Goal: Task Accomplishment & Management: Manage account settings

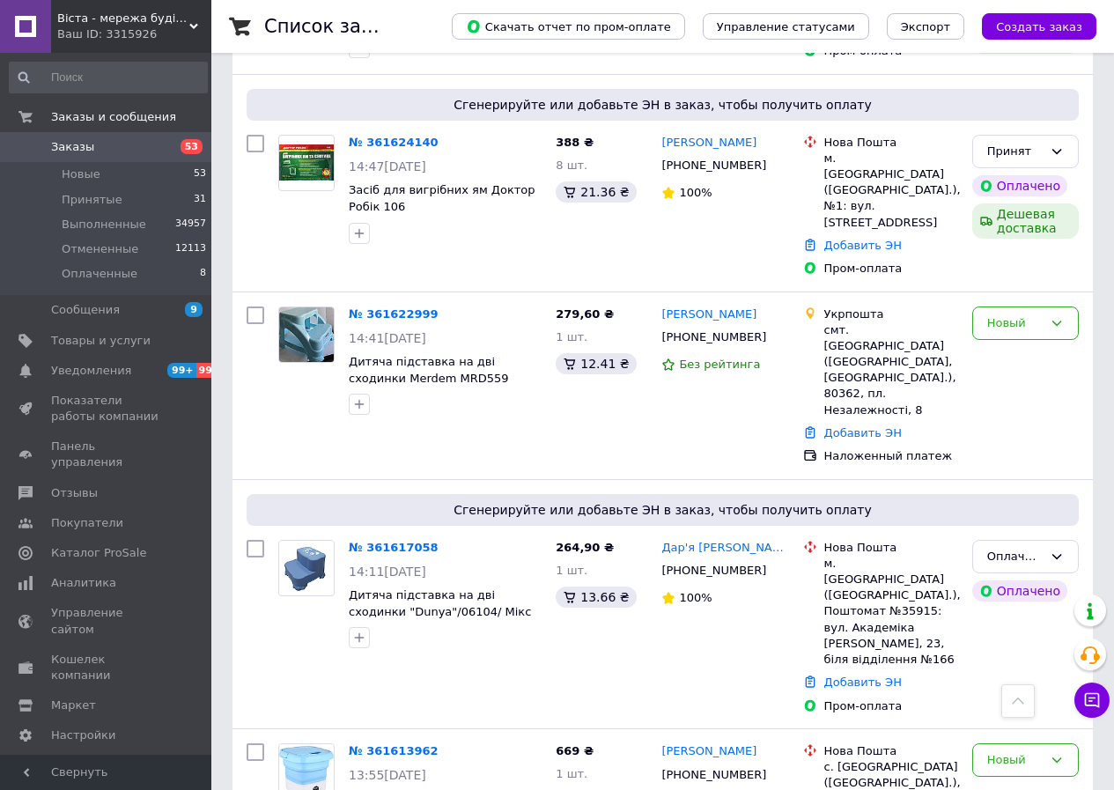
scroll to position [440, 0]
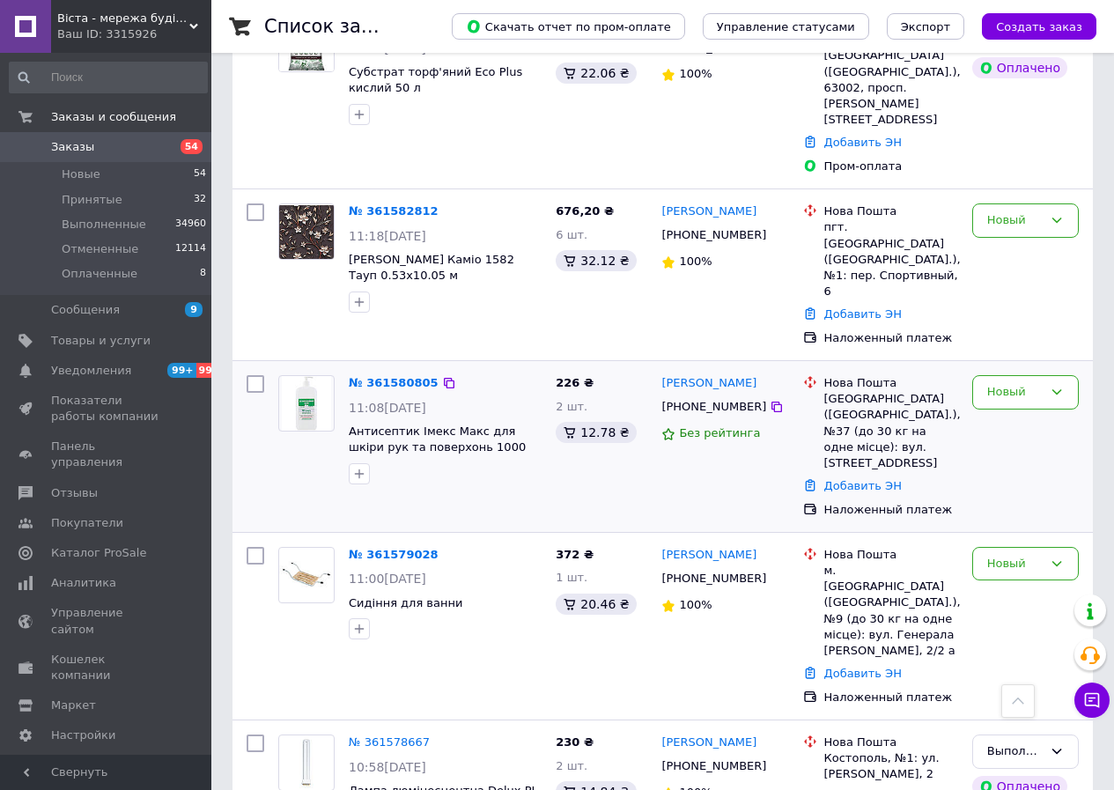
scroll to position [3699, 0]
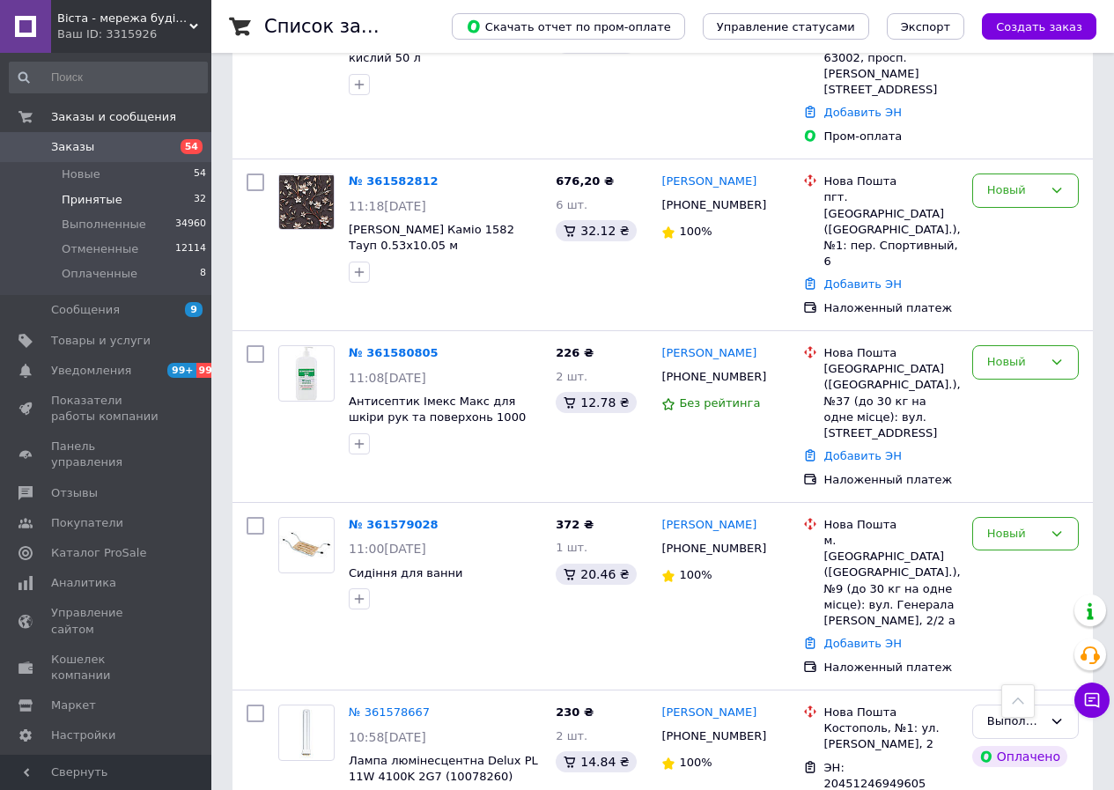
click at [187, 198] on li "Принятые 32" at bounding box center [108, 200] width 217 height 25
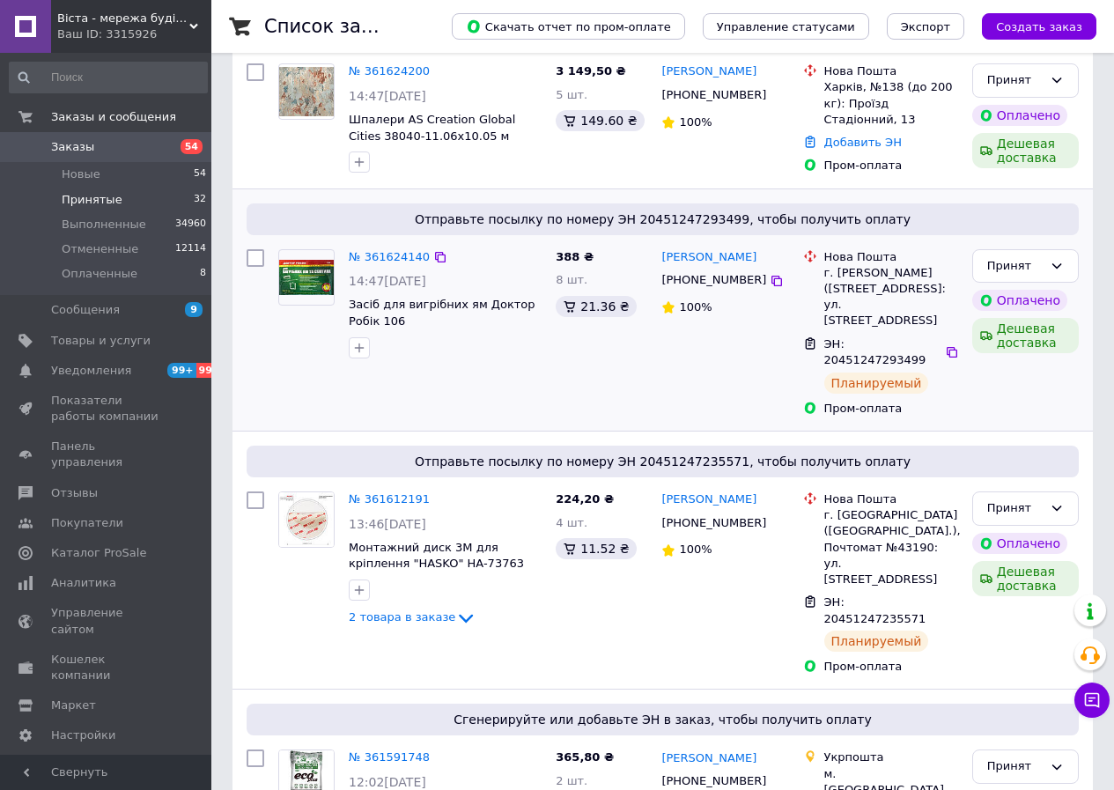
scroll to position [264, 0]
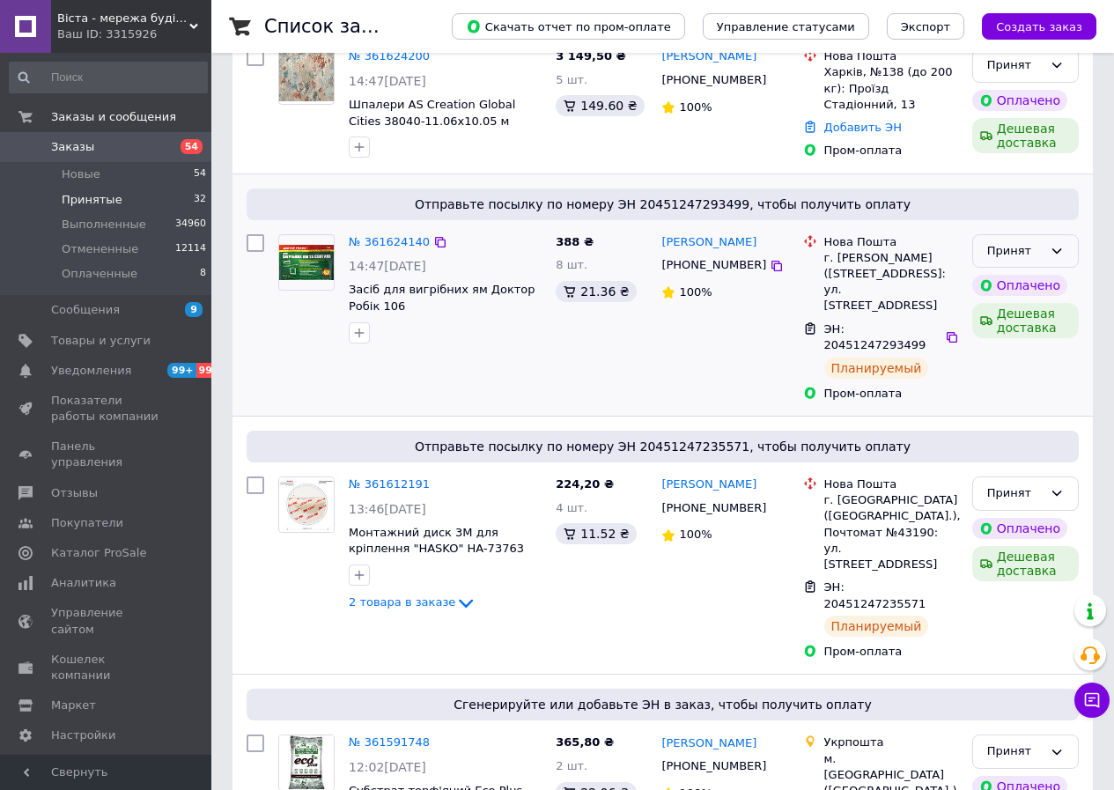
click at [1005, 250] on div "Принят" at bounding box center [1014, 251] width 55 height 18
click at [1000, 278] on li "Выполнен" at bounding box center [1025, 287] width 105 height 33
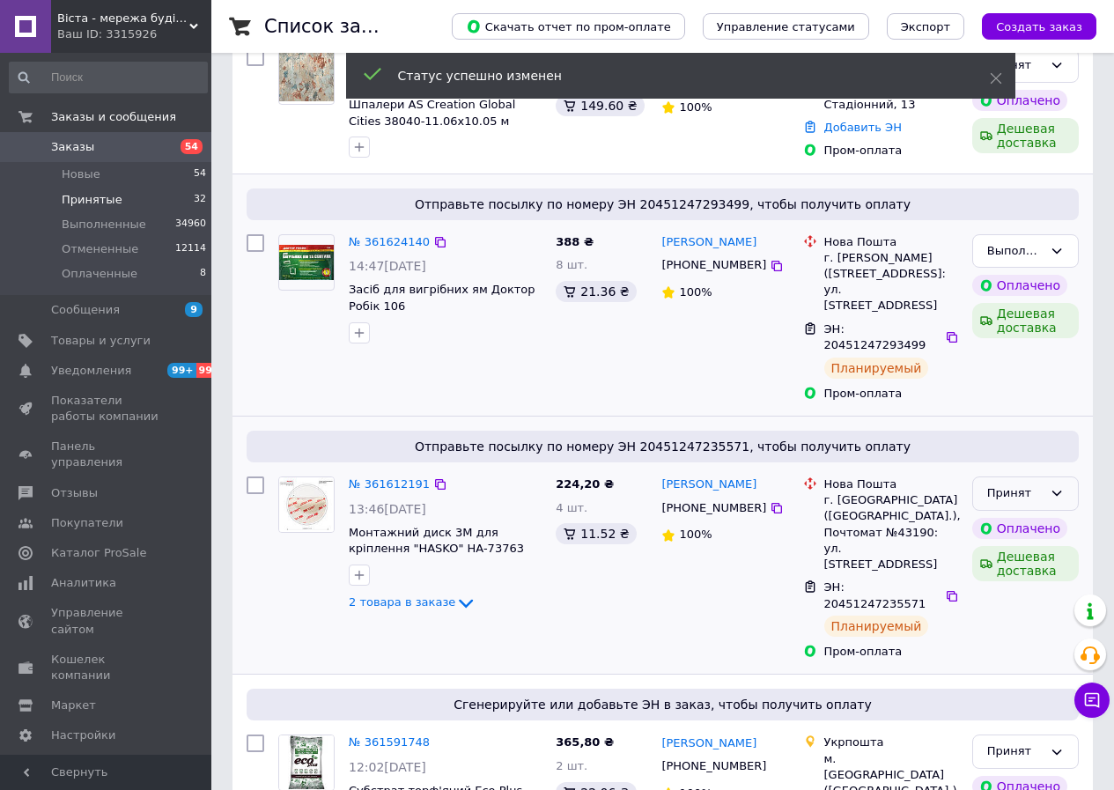
drag, startPoint x: 996, startPoint y: 457, endPoint x: 998, endPoint y: 473, distance: 15.9
click at [997, 484] on div "Принят" at bounding box center [1014, 493] width 55 height 18
click at [996, 514] on li "Выполнен" at bounding box center [1025, 530] width 105 height 33
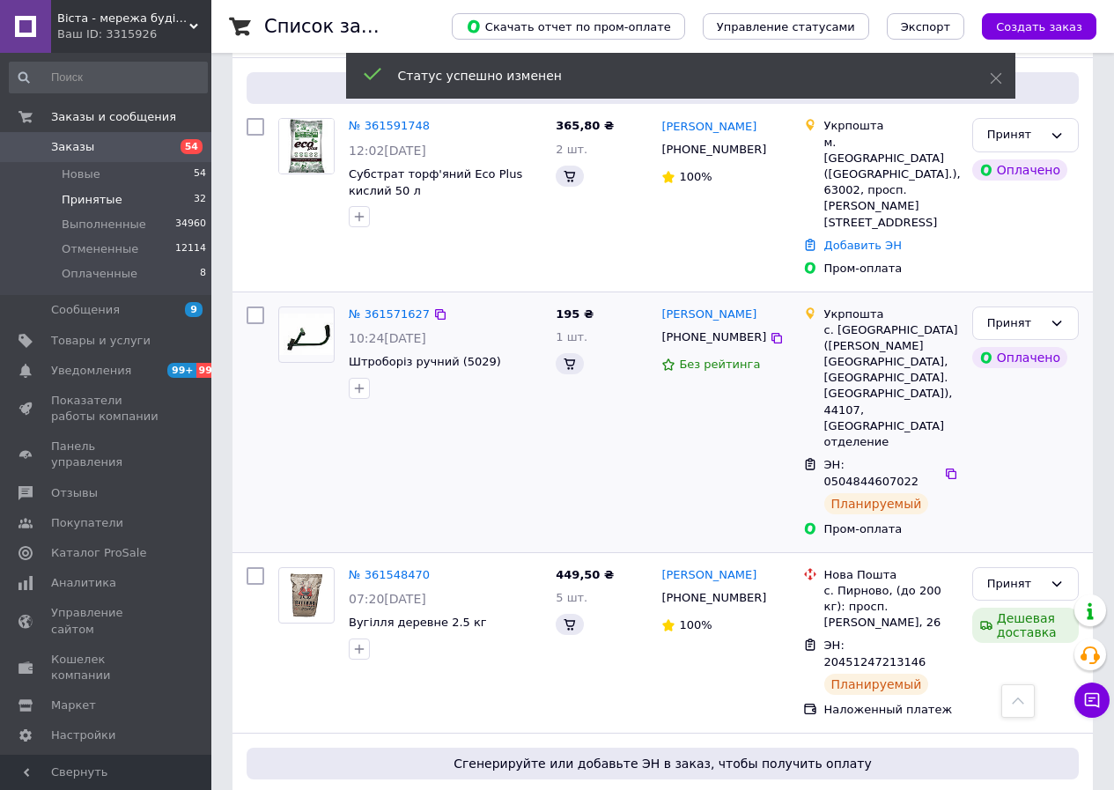
scroll to position [881, 0]
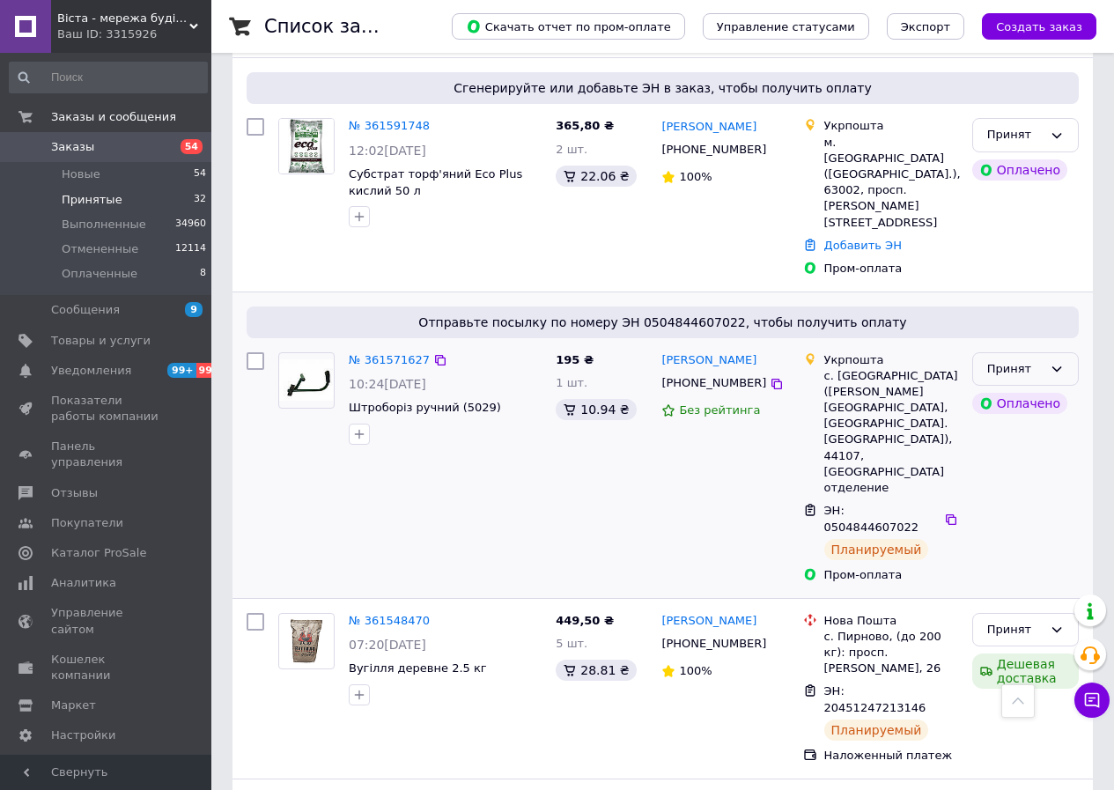
click at [1000, 360] on div "Принят" at bounding box center [1014, 369] width 55 height 18
click at [996, 389] on li "Выполнен" at bounding box center [1025, 405] width 105 height 33
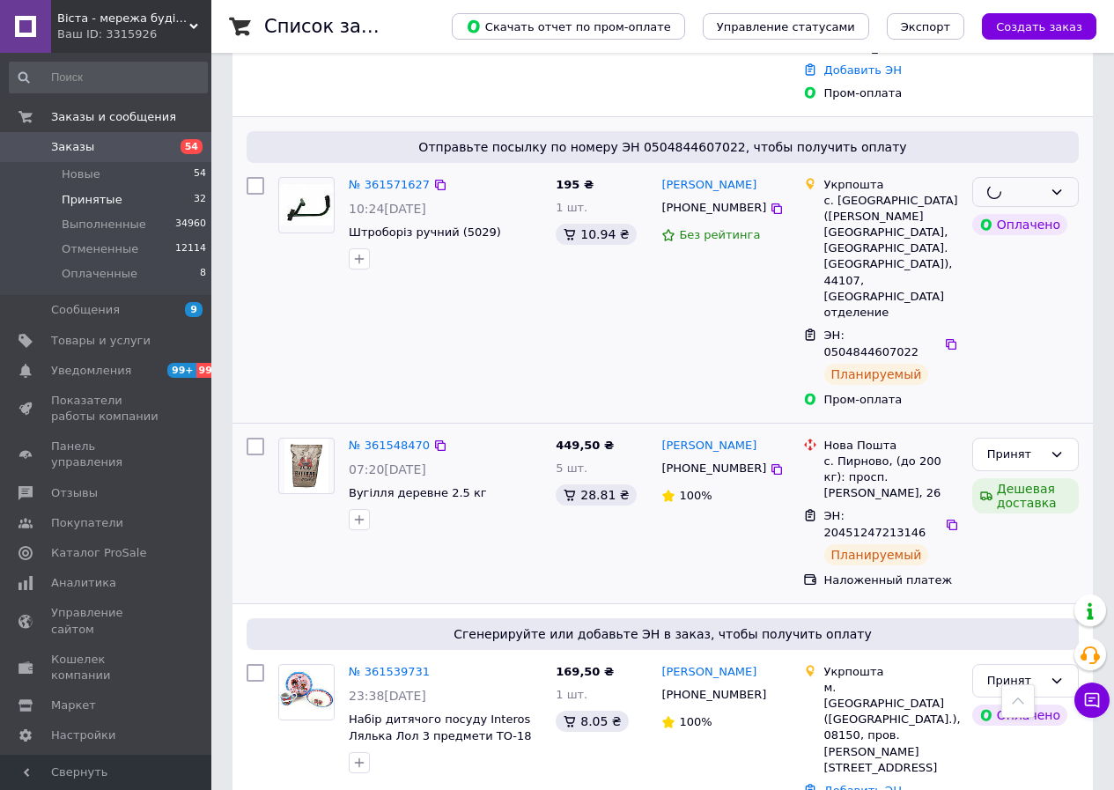
scroll to position [1057, 0]
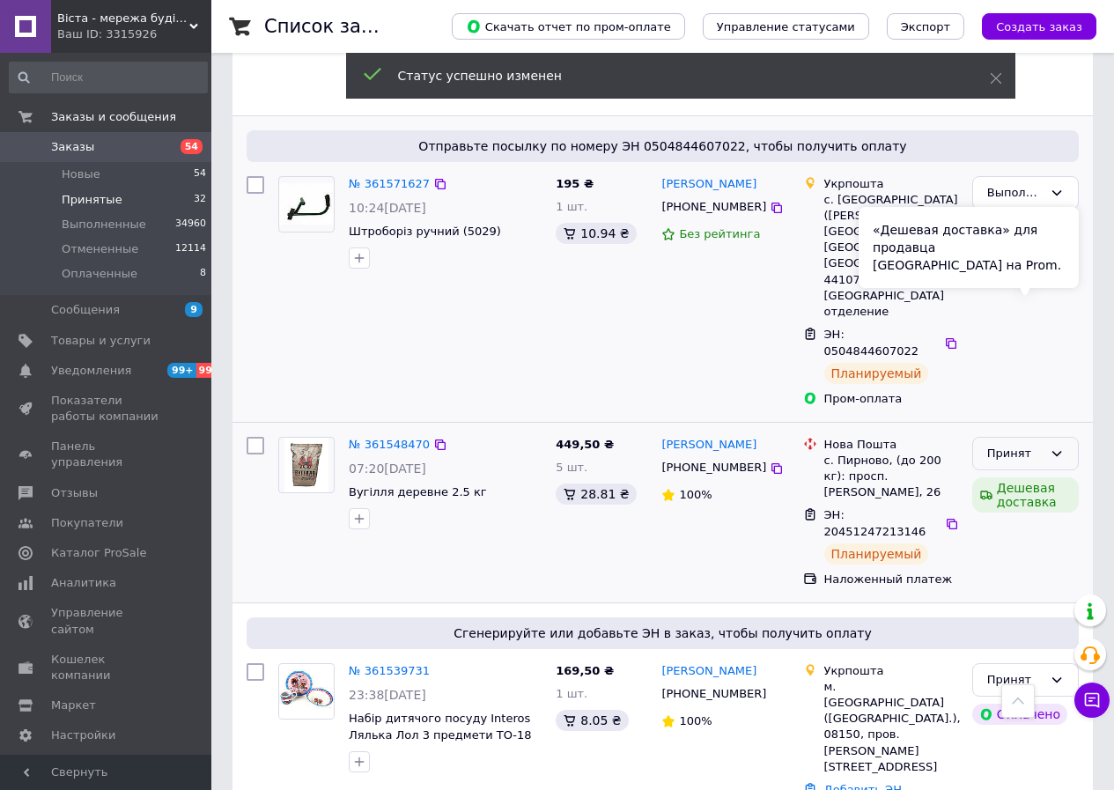
click at [992, 280] on div "«Дешевая доставка» для продавца Новой Почтой на Prom." at bounding box center [969, 247] width 220 height 81
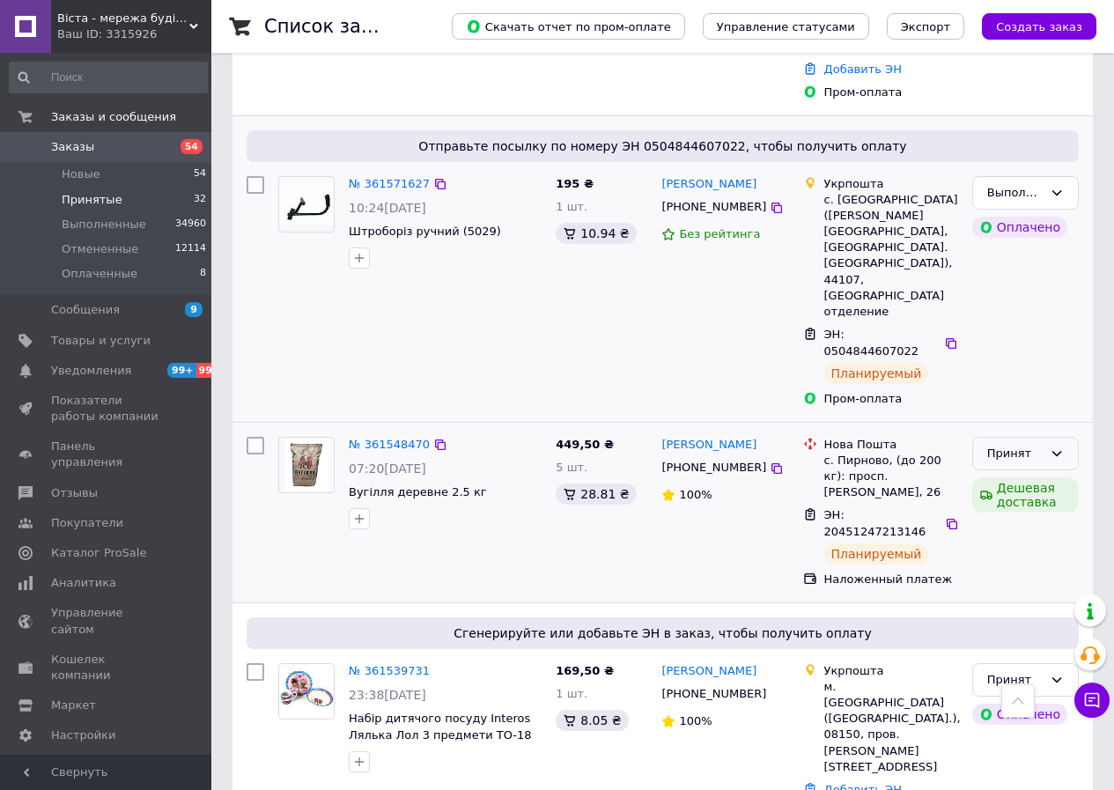
click at [1063, 446] on icon at bounding box center [1057, 453] width 14 height 14
click at [1017, 474] on li "Выполнен" at bounding box center [1025, 490] width 105 height 33
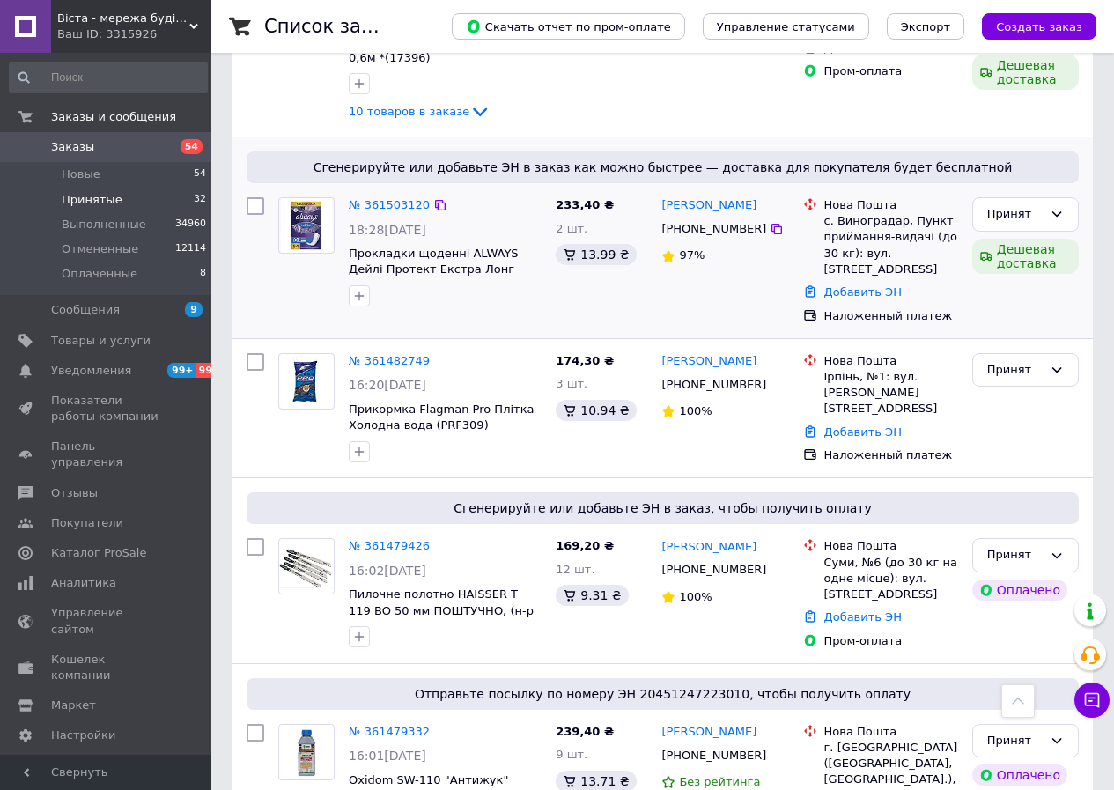
scroll to position [2642, 0]
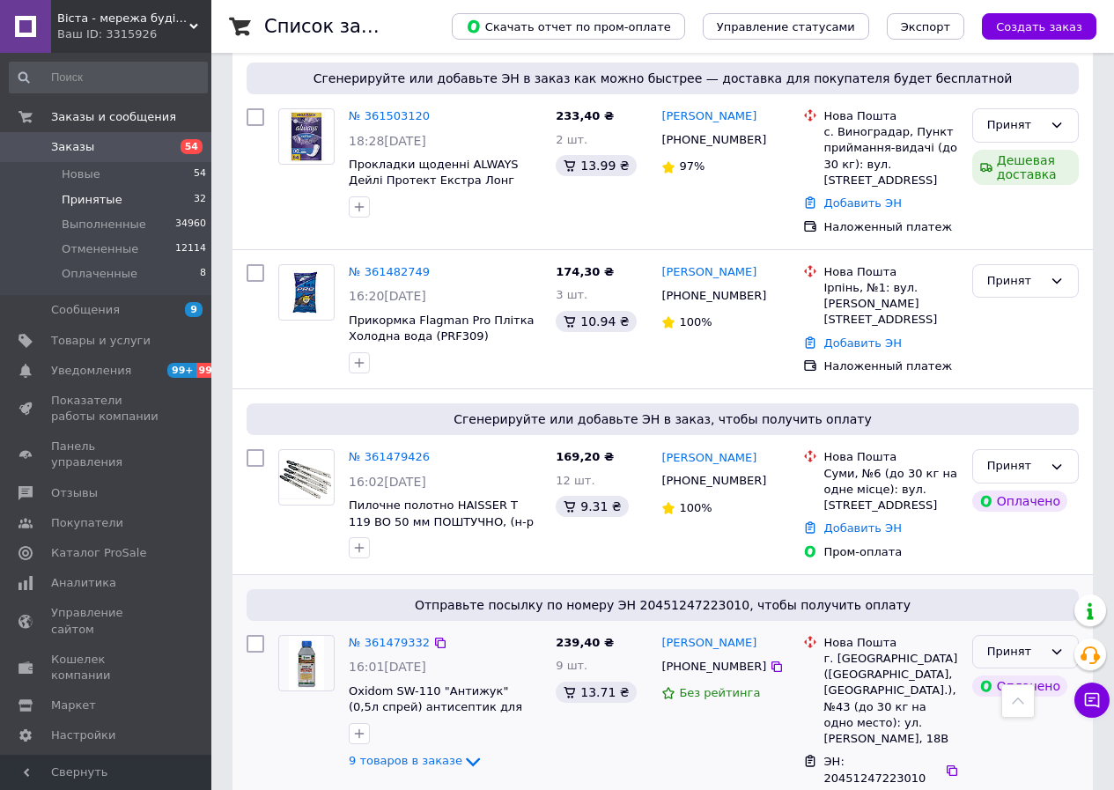
click at [990, 643] on div "Принят" at bounding box center [1014, 652] width 55 height 18
click at [1000, 672] on li "Выполнен" at bounding box center [1025, 688] width 105 height 33
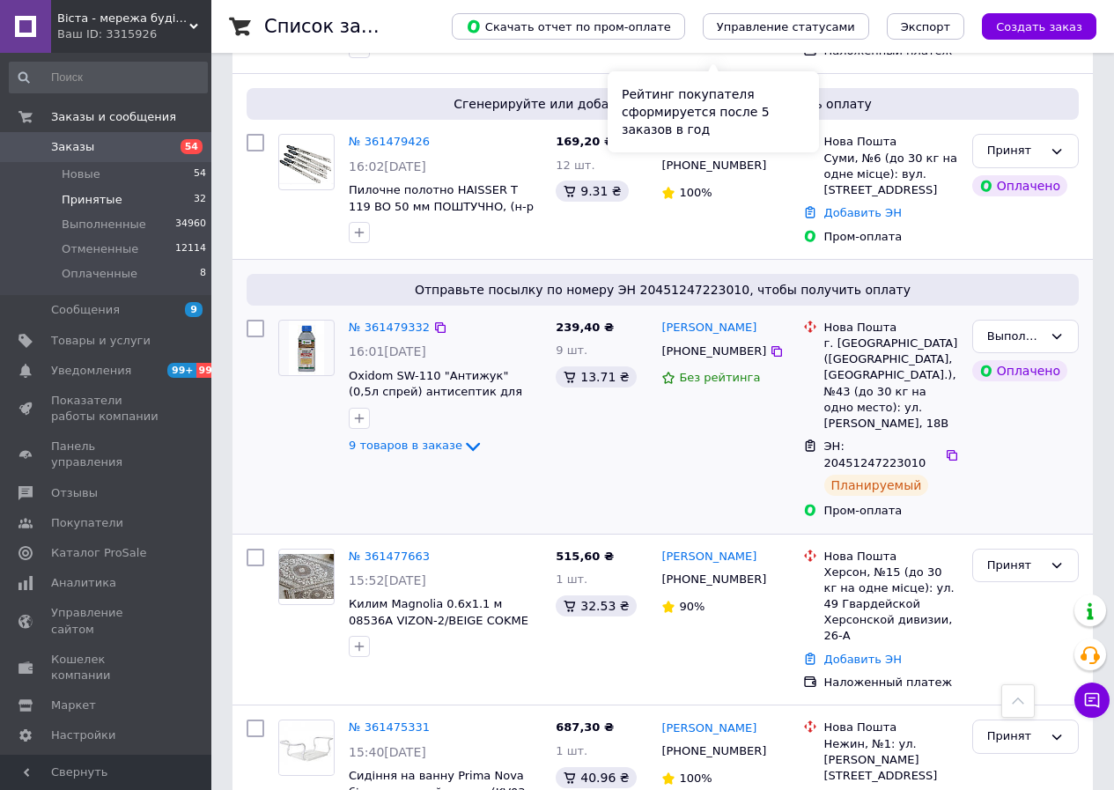
scroll to position [2994, 0]
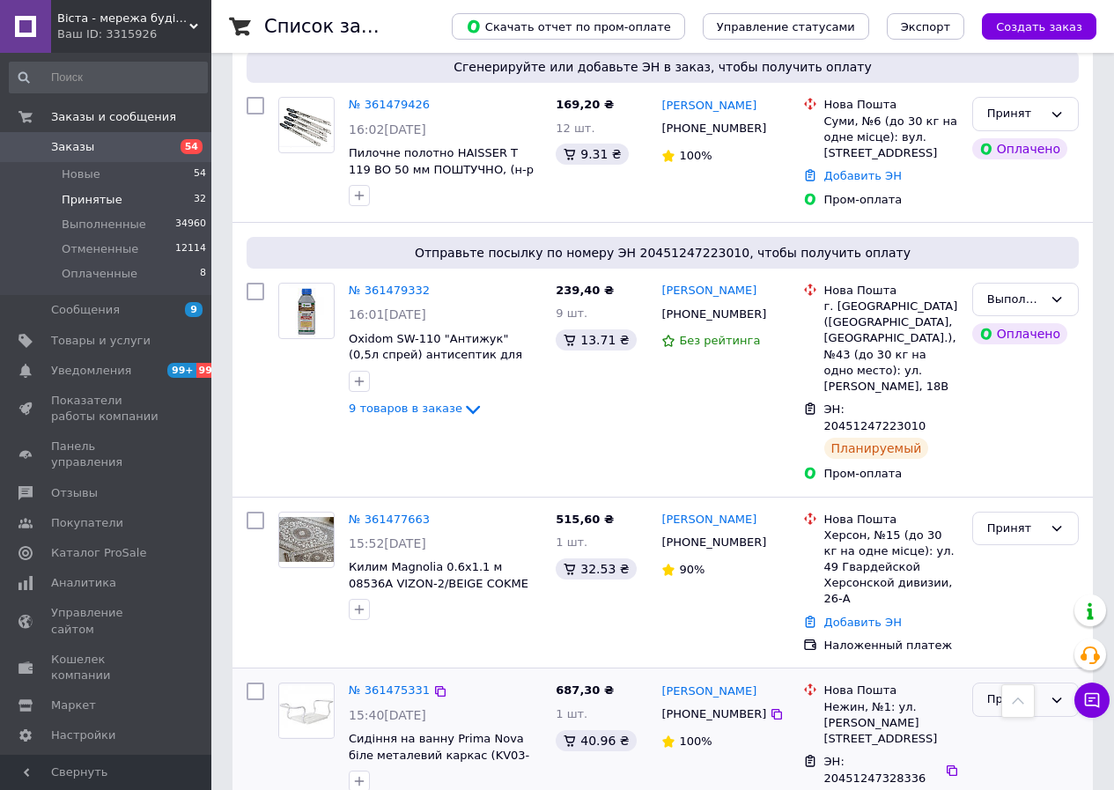
drag, startPoint x: 992, startPoint y: 343, endPoint x: 994, endPoint y: 357, distance: 14.2
click at [993, 690] on div "Принят" at bounding box center [1014, 699] width 55 height 18
click at [996, 720] on li "Выполнен" at bounding box center [1025, 736] width 105 height 33
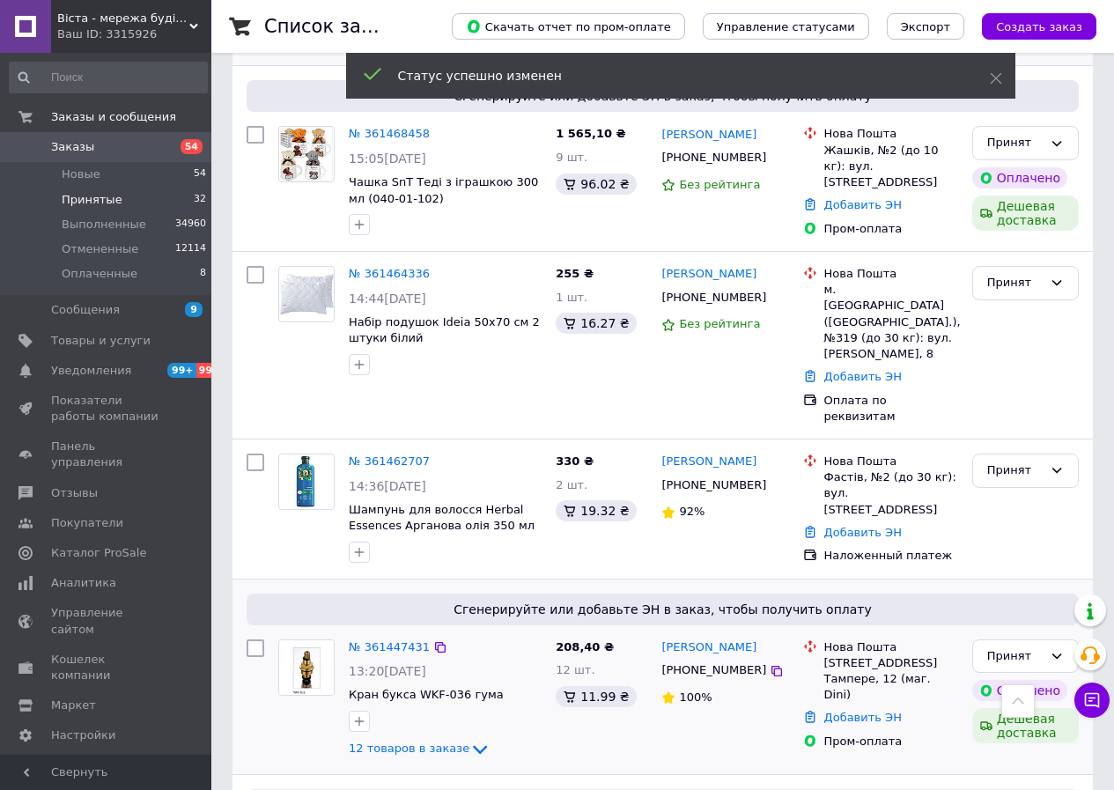
scroll to position [3787, 0]
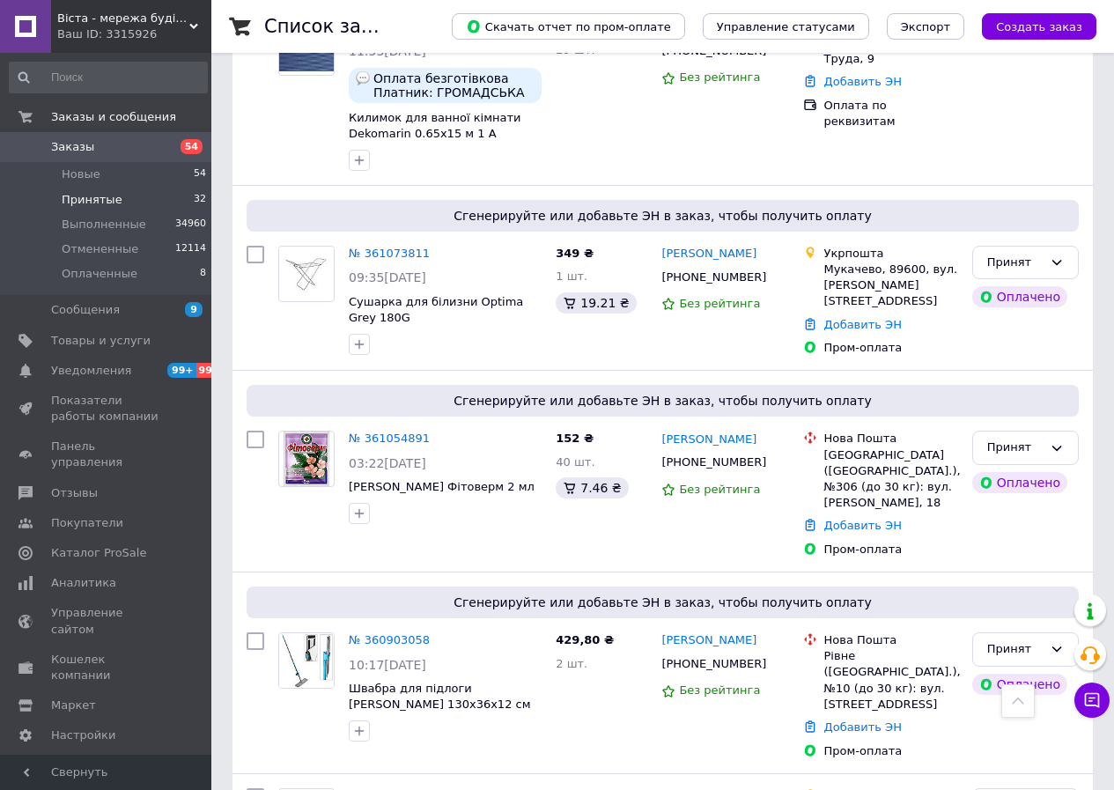
scroll to position [4194, 0]
click at [433, 788] on icon at bounding box center [440, 795] width 14 height 14
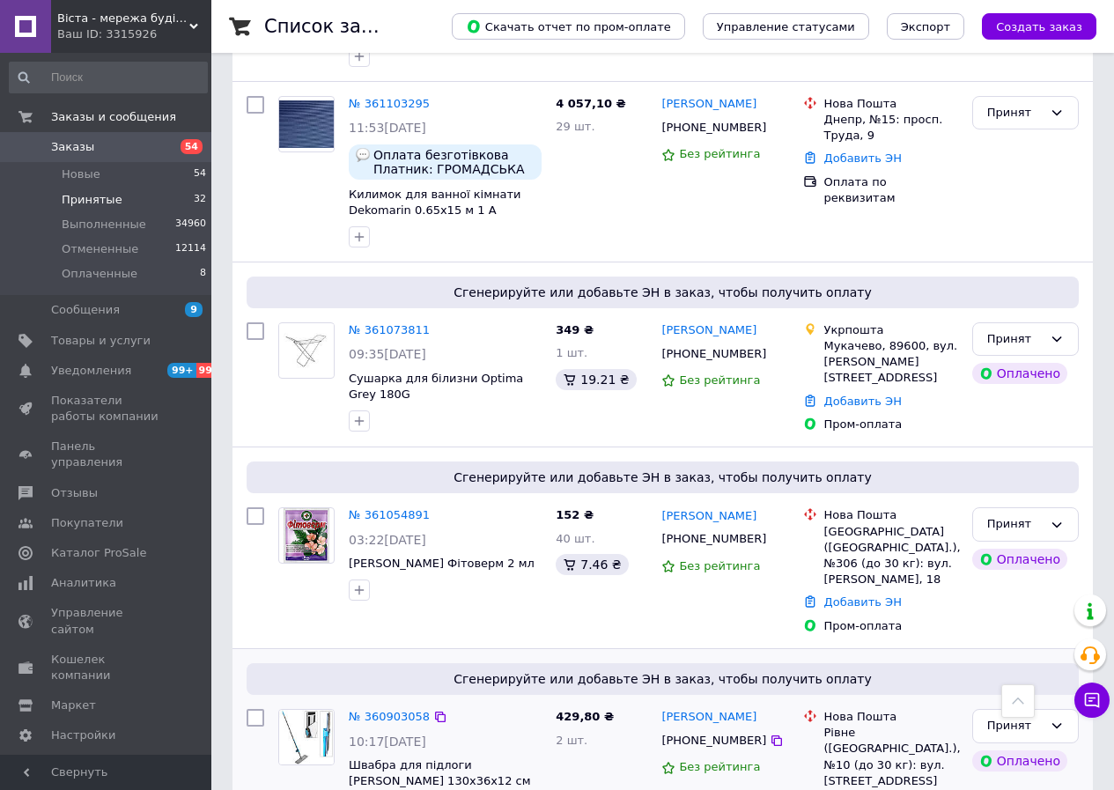
scroll to position [4018, 0]
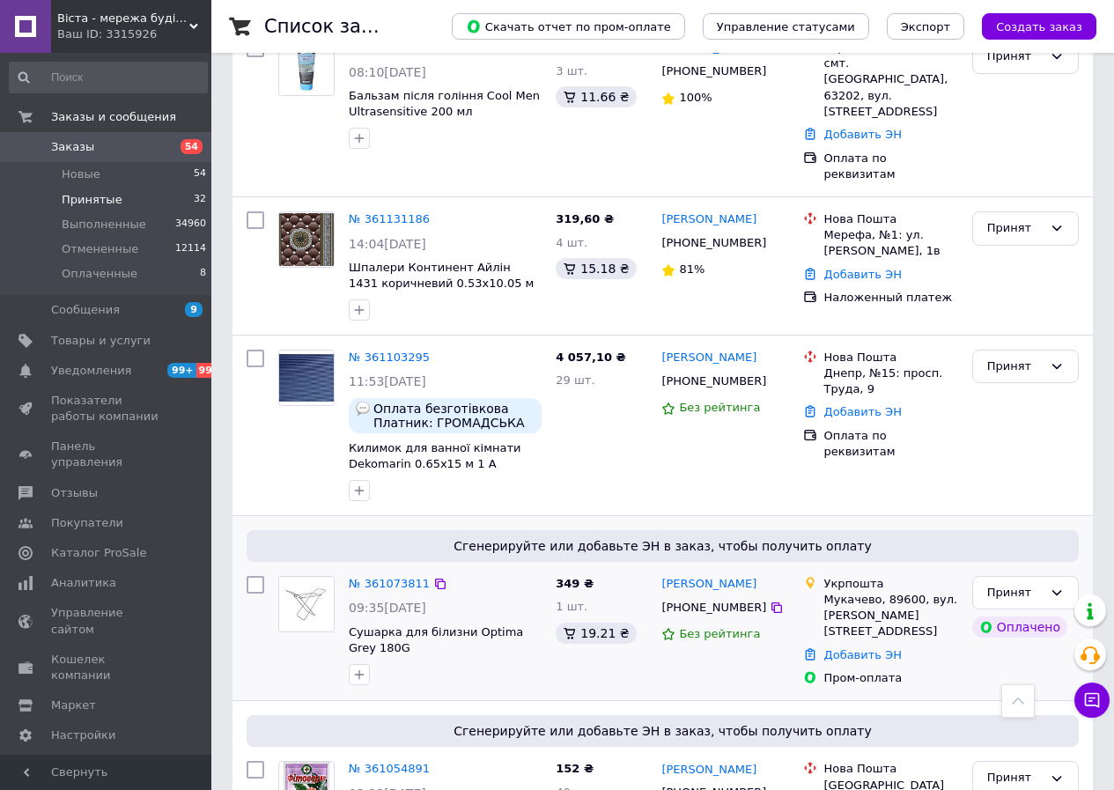
scroll to position [3842, 0]
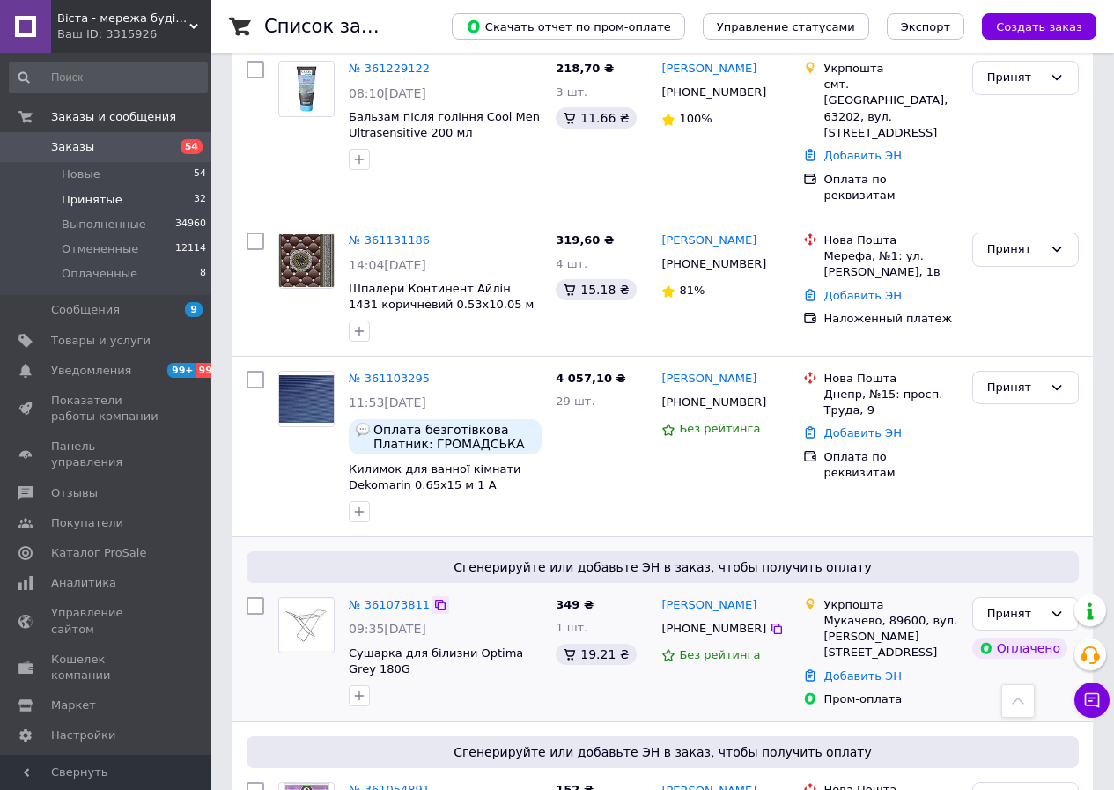
click at [435, 600] on icon at bounding box center [440, 605] width 11 height 11
click at [398, 598] on link "№ 361073811" at bounding box center [389, 604] width 81 height 13
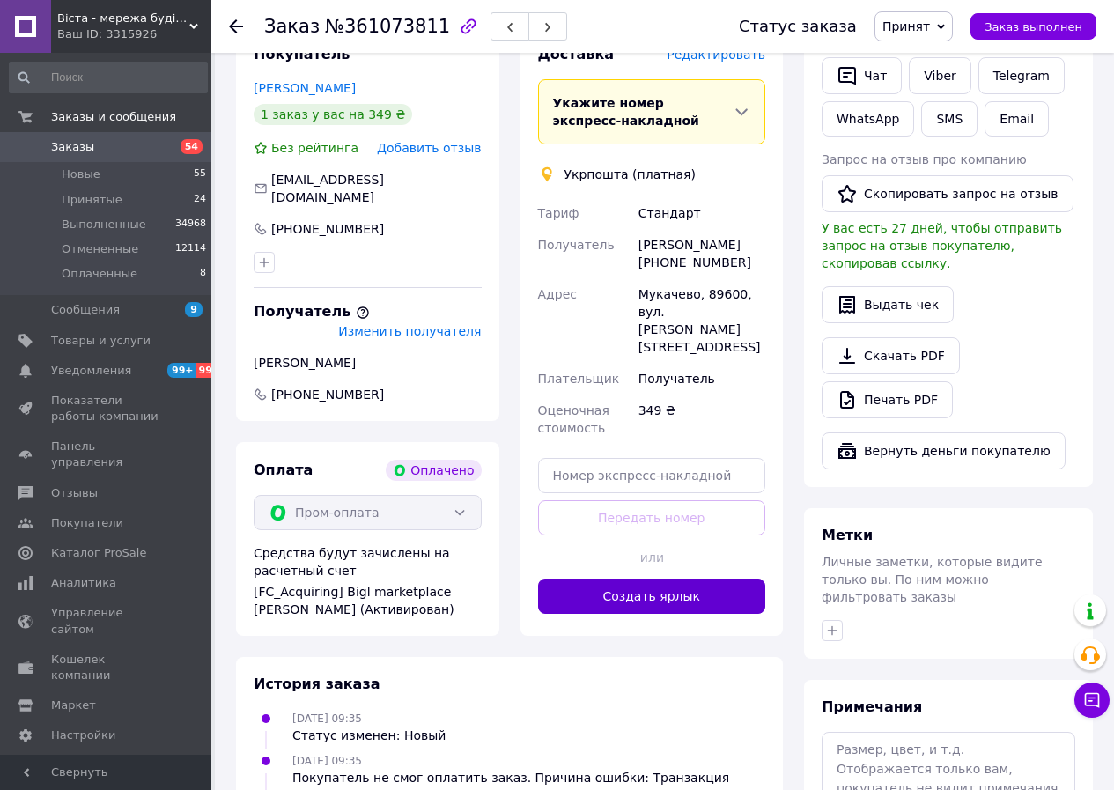
scroll to position [440, 0]
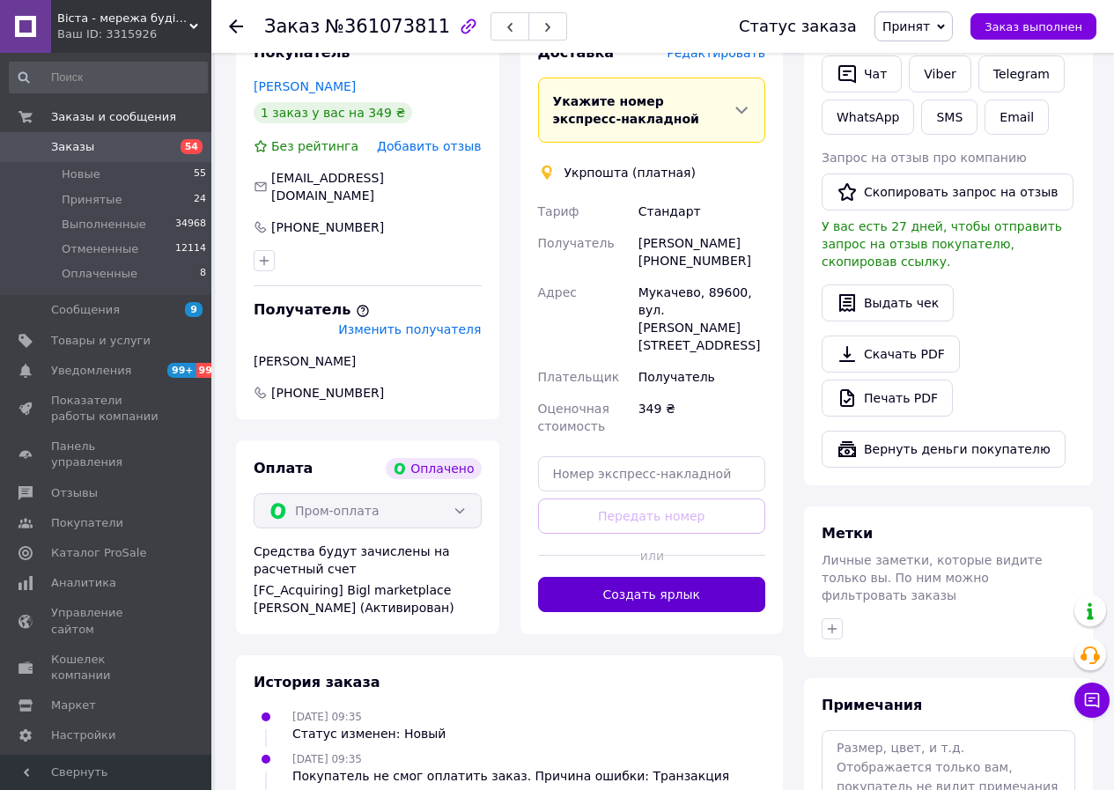
click at [697, 577] on button "Создать ярлык" at bounding box center [652, 594] width 228 height 35
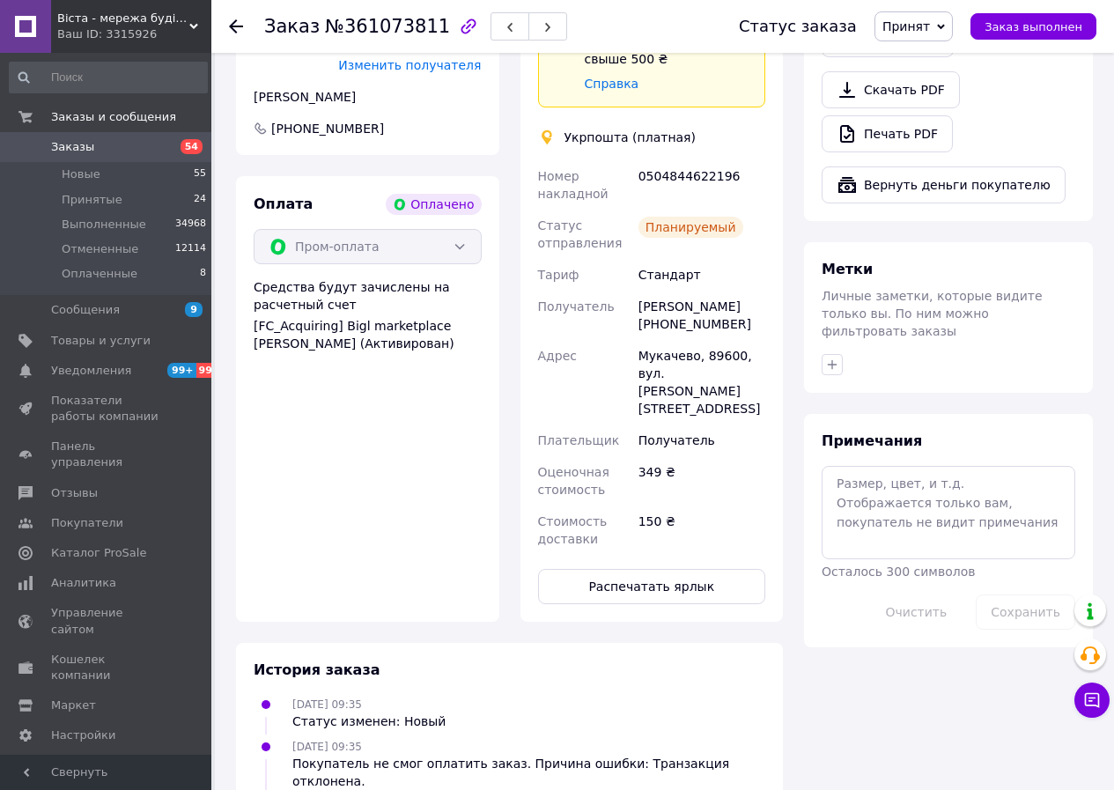
scroll to position [528, 0]
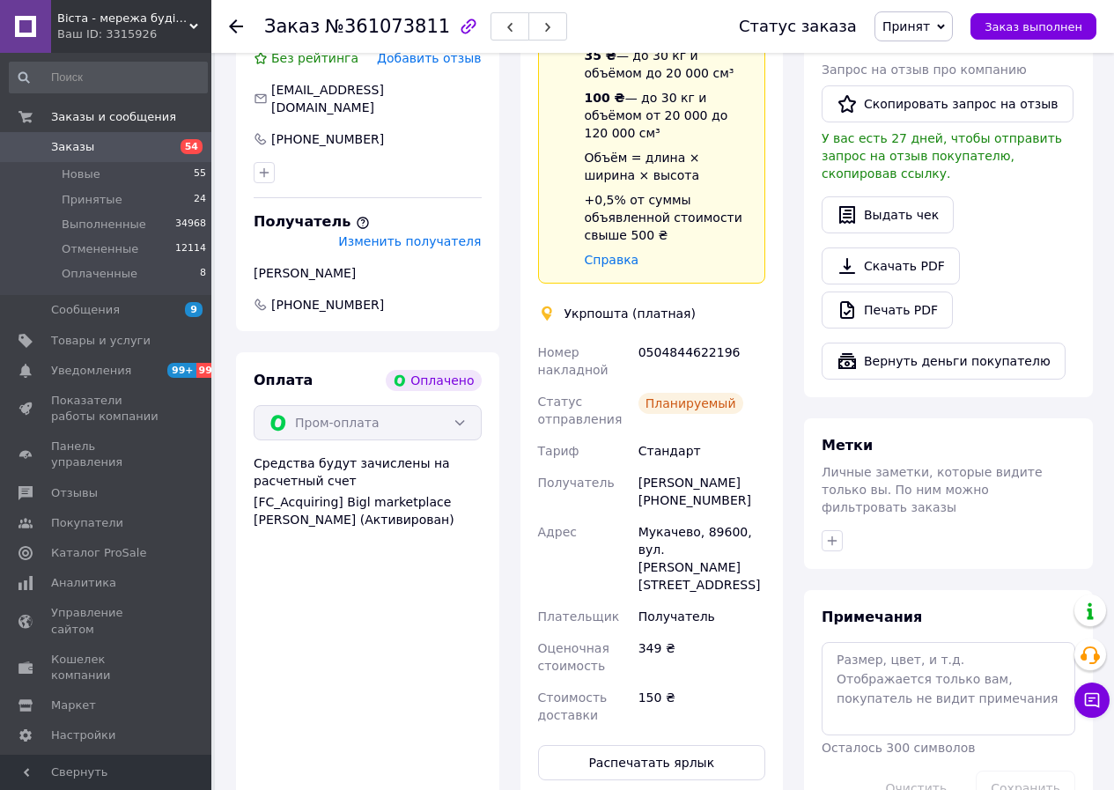
click at [438, 234] on span "Изменить получателя" at bounding box center [409, 241] width 143 height 14
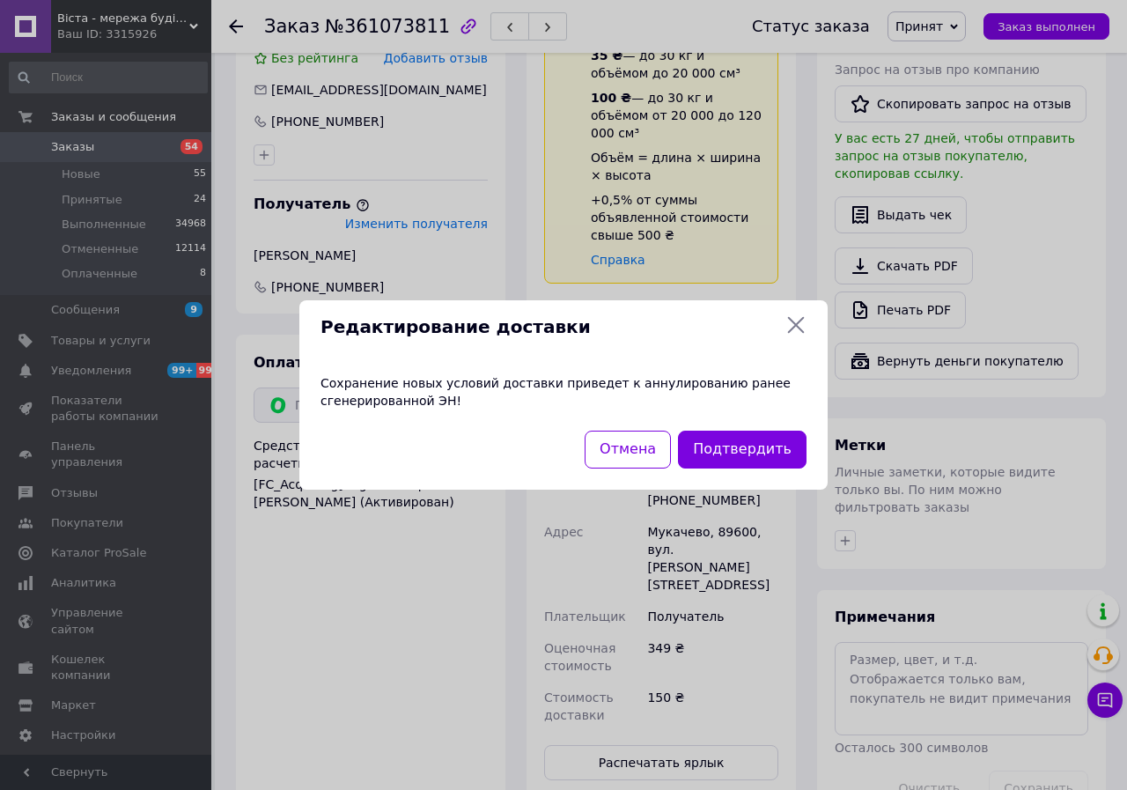
click at [799, 319] on icon at bounding box center [796, 324] width 21 height 21
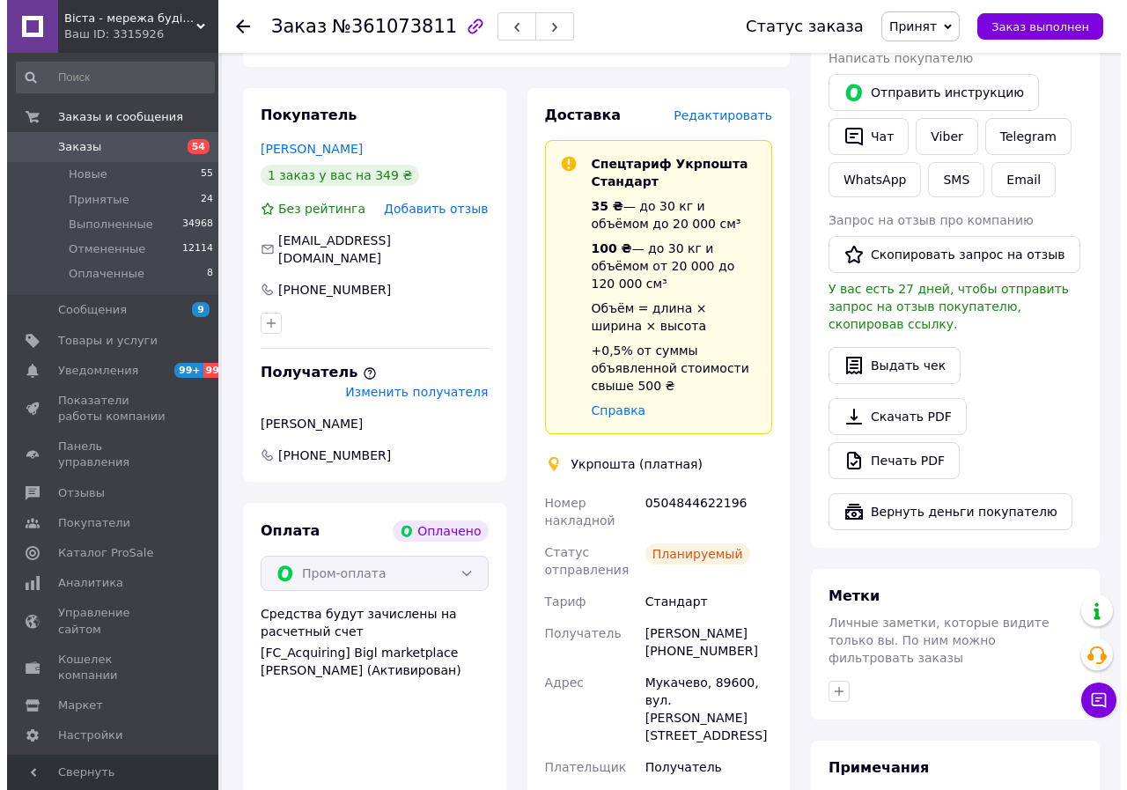
scroll to position [352, 0]
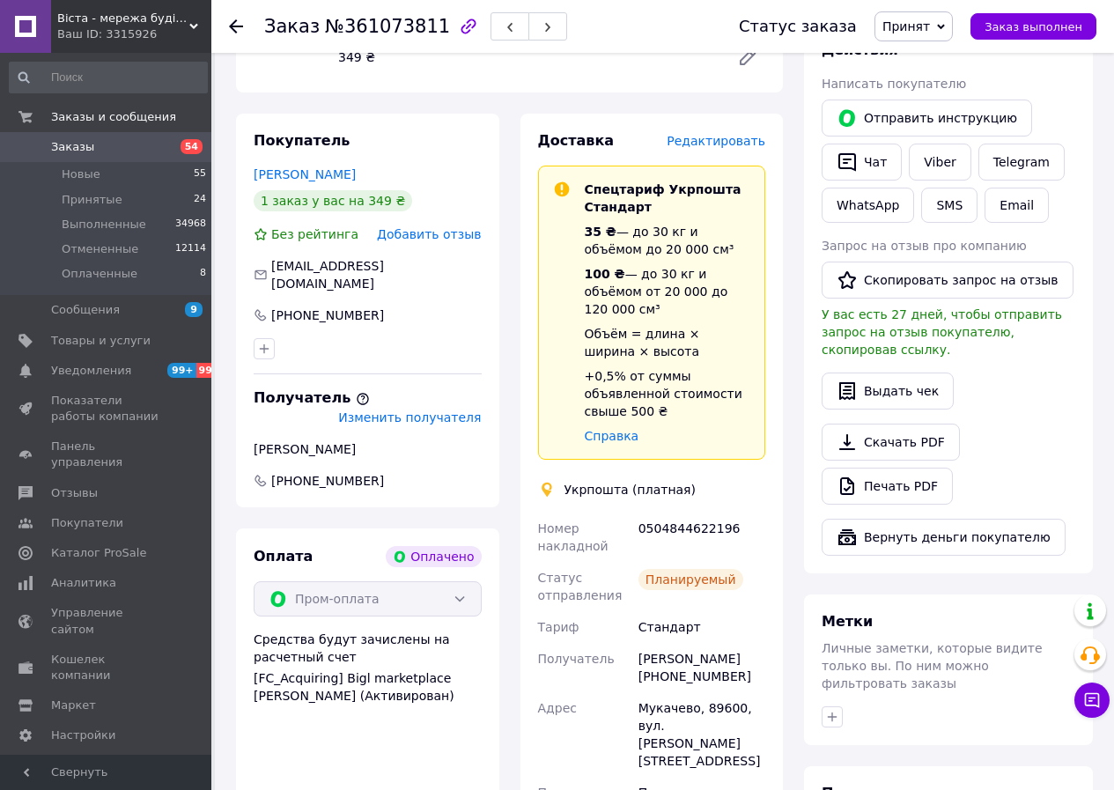
click at [730, 145] on span "Редактировать" at bounding box center [716, 141] width 99 height 14
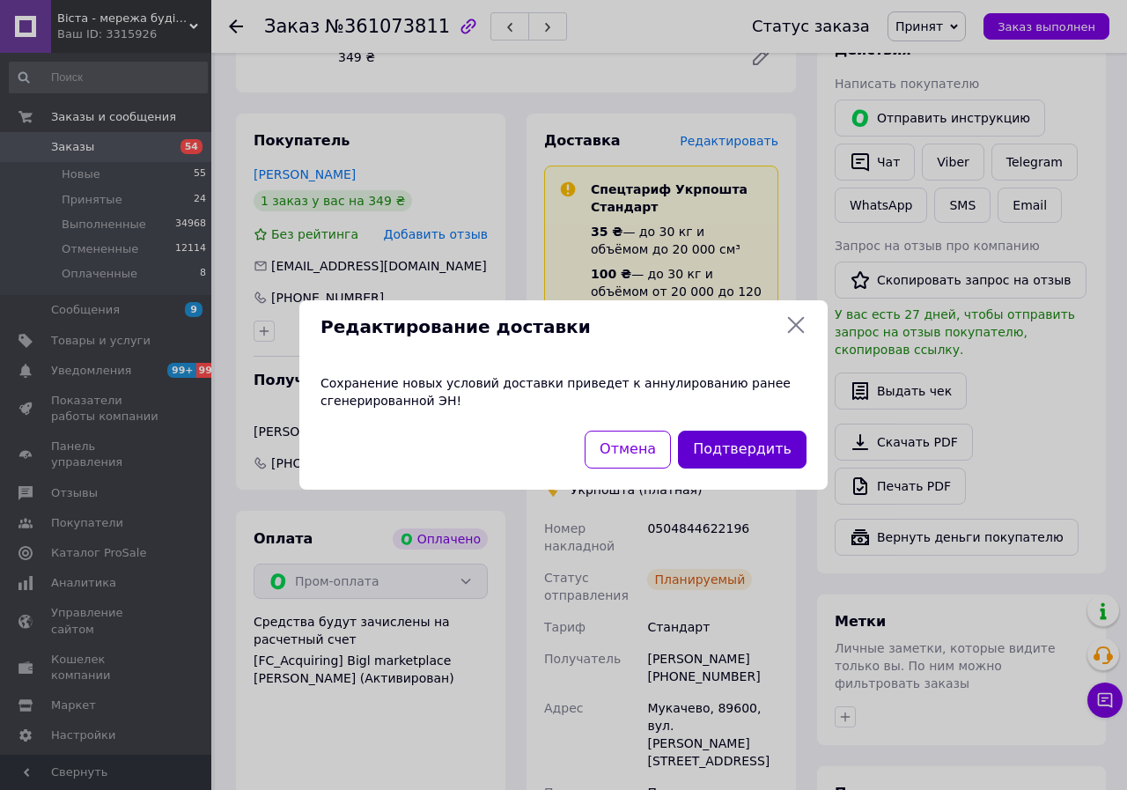
click at [735, 442] on button "Подтвердить" at bounding box center [742, 450] width 129 height 38
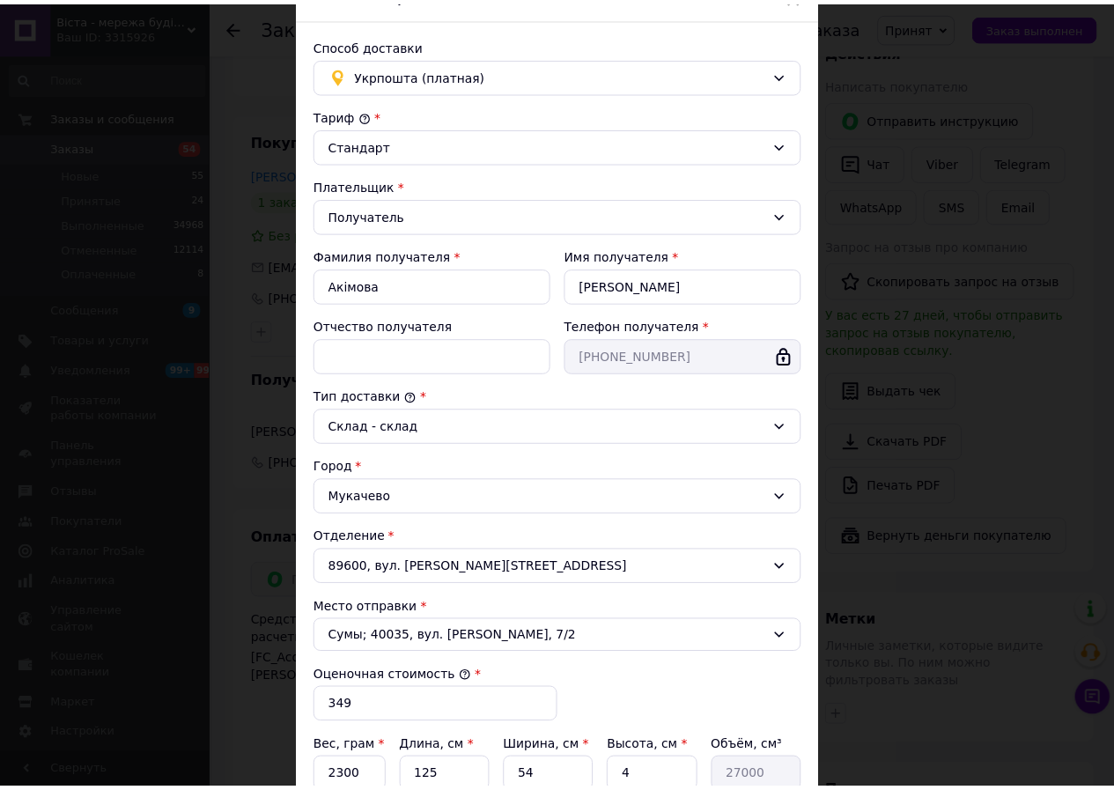
scroll to position [312, 0]
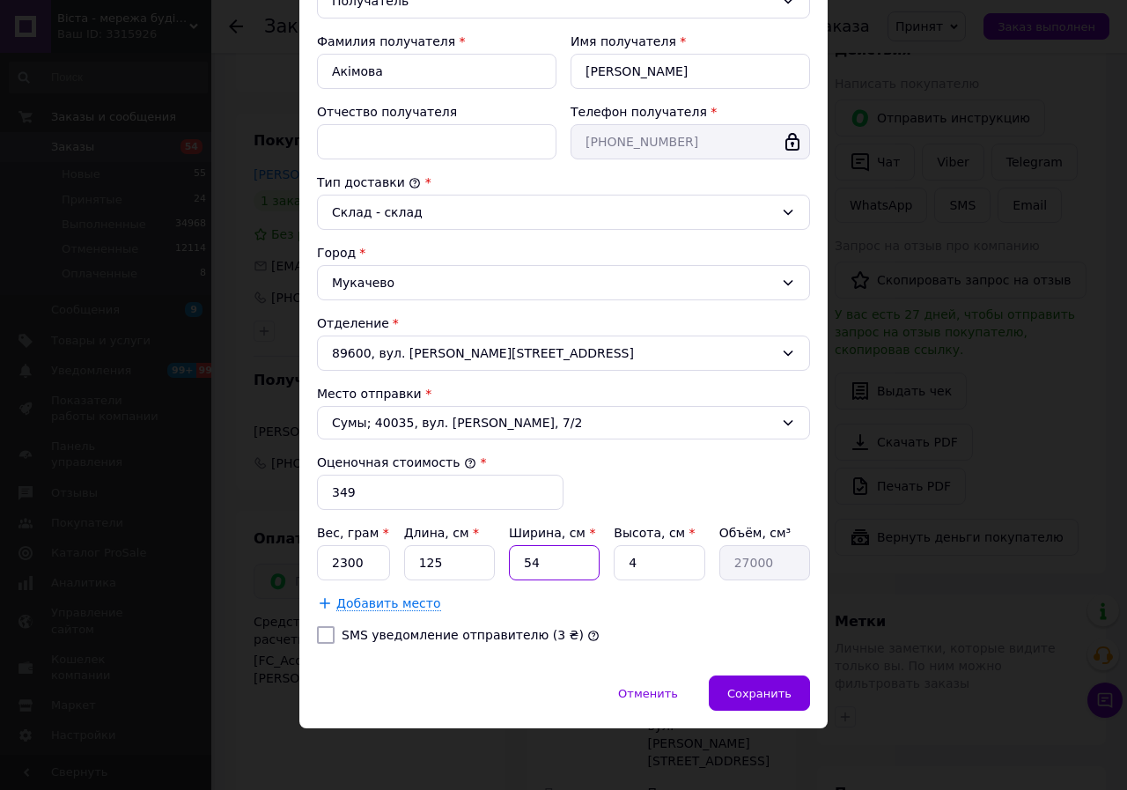
click at [574, 569] on input "54" at bounding box center [554, 562] width 91 height 35
type input "5"
type input "2500"
type input "50"
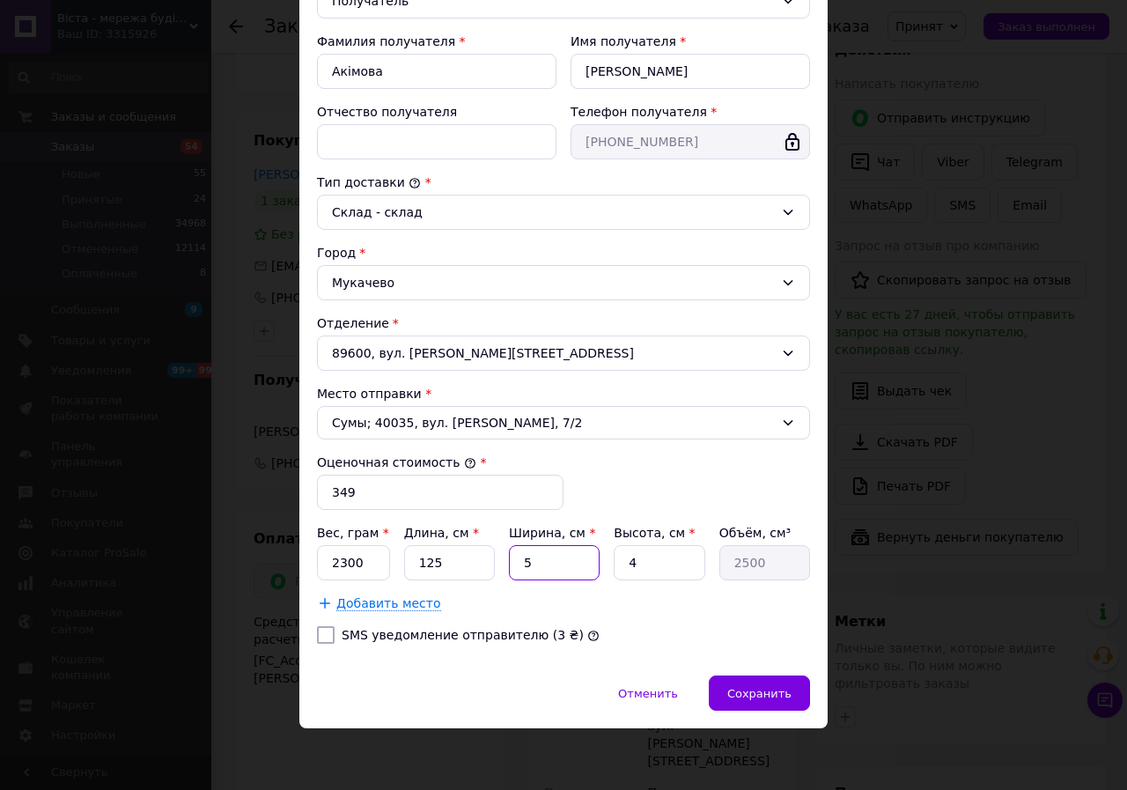
type input "25000"
type input "50"
click at [731, 688] on div "Сохранить" at bounding box center [759, 692] width 101 height 35
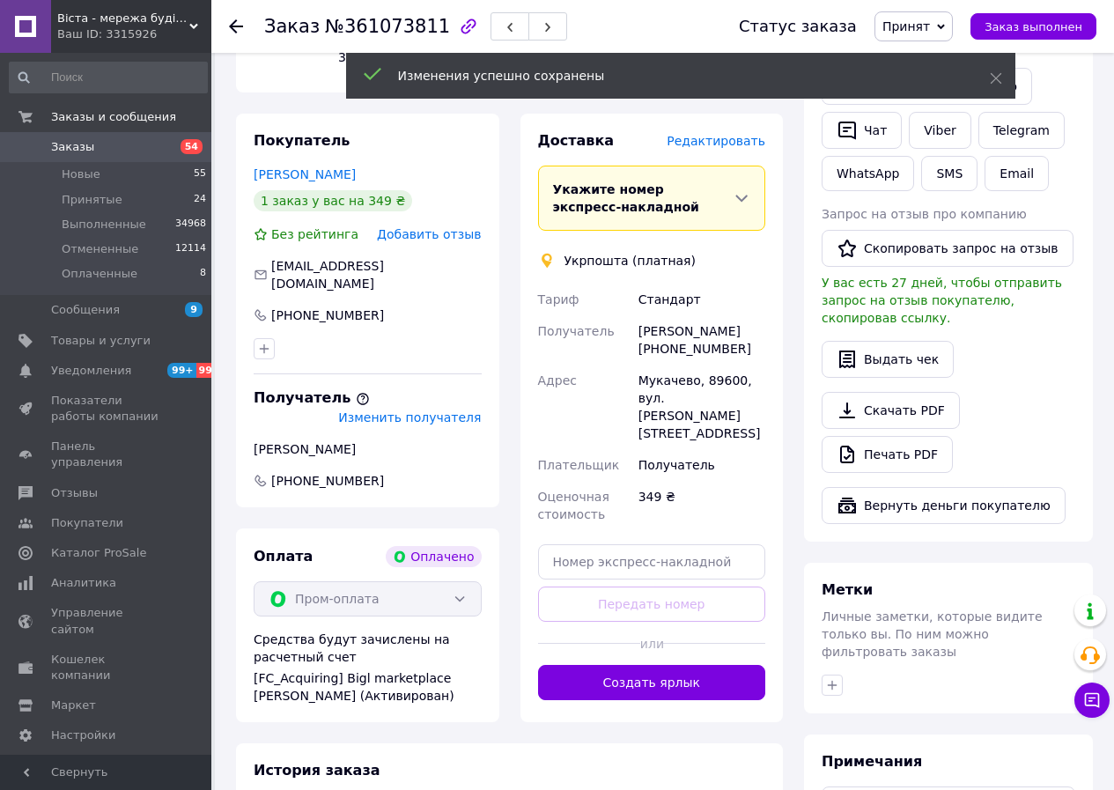
click at [391, 410] on span "Изменить получателя" at bounding box center [409, 417] width 143 height 14
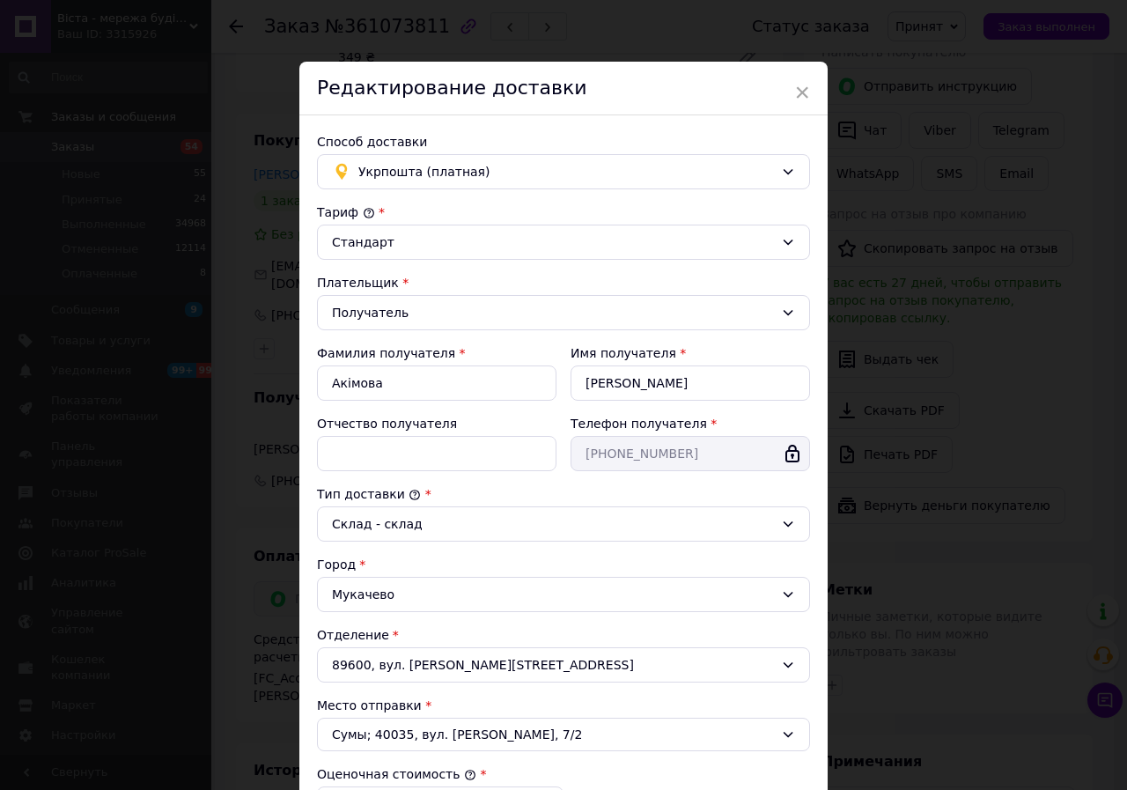
click at [793, 466] on div at bounding box center [792, 453] width 35 height 35
click at [804, 454] on div at bounding box center [792, 453] width 35 height 35
drag, startPoint x: 805, startPoint y: 91, endPoint x: 804, endPoint y: 182, distance: 91.6
click at [804, 92] on span "×" at bounding box center [802, 92] width 16 height 30
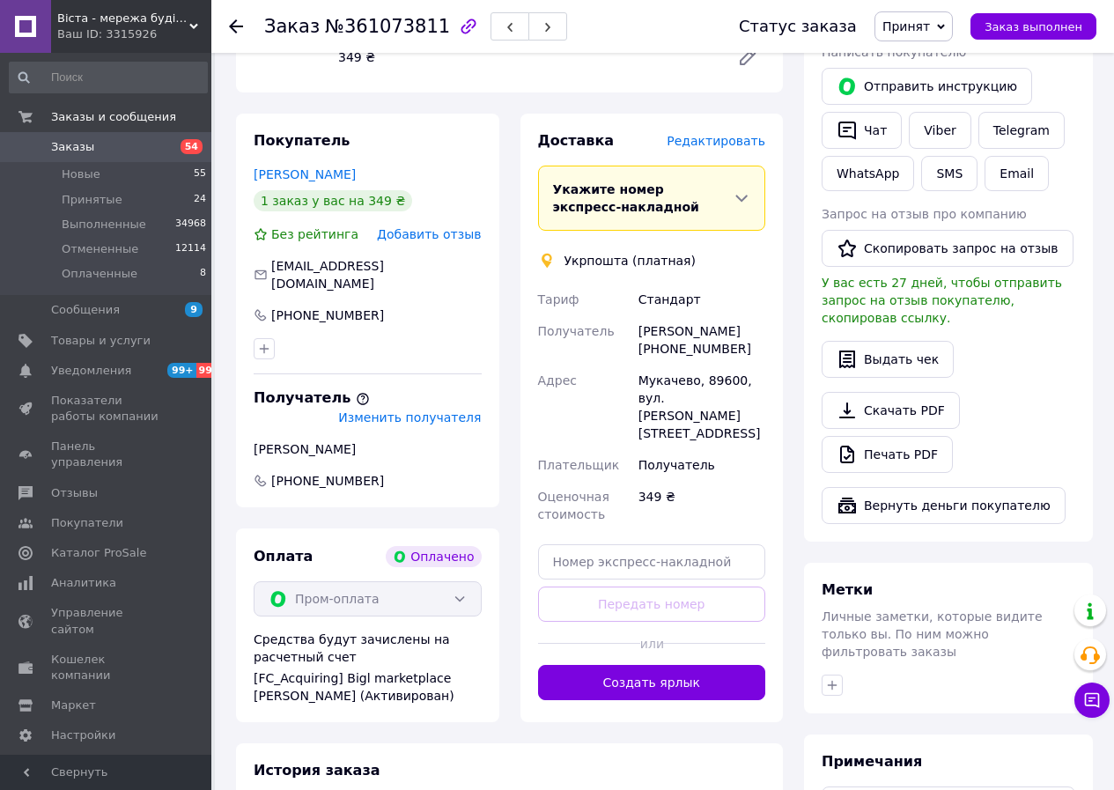
click at [406, 410] on span "Изменить получателя" at bounding box center [409, 417] width 143 height 14
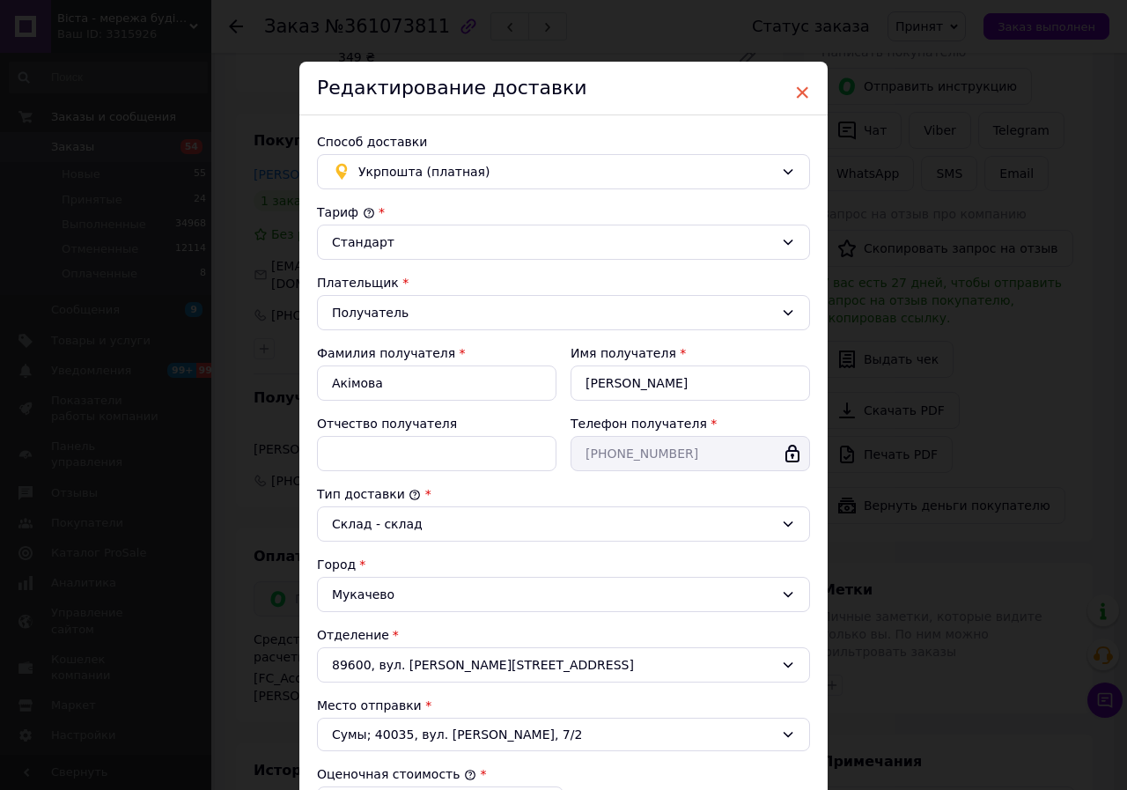
click at [804, 91] on span "×" at bounding box center [802, 92] width 16 height 30
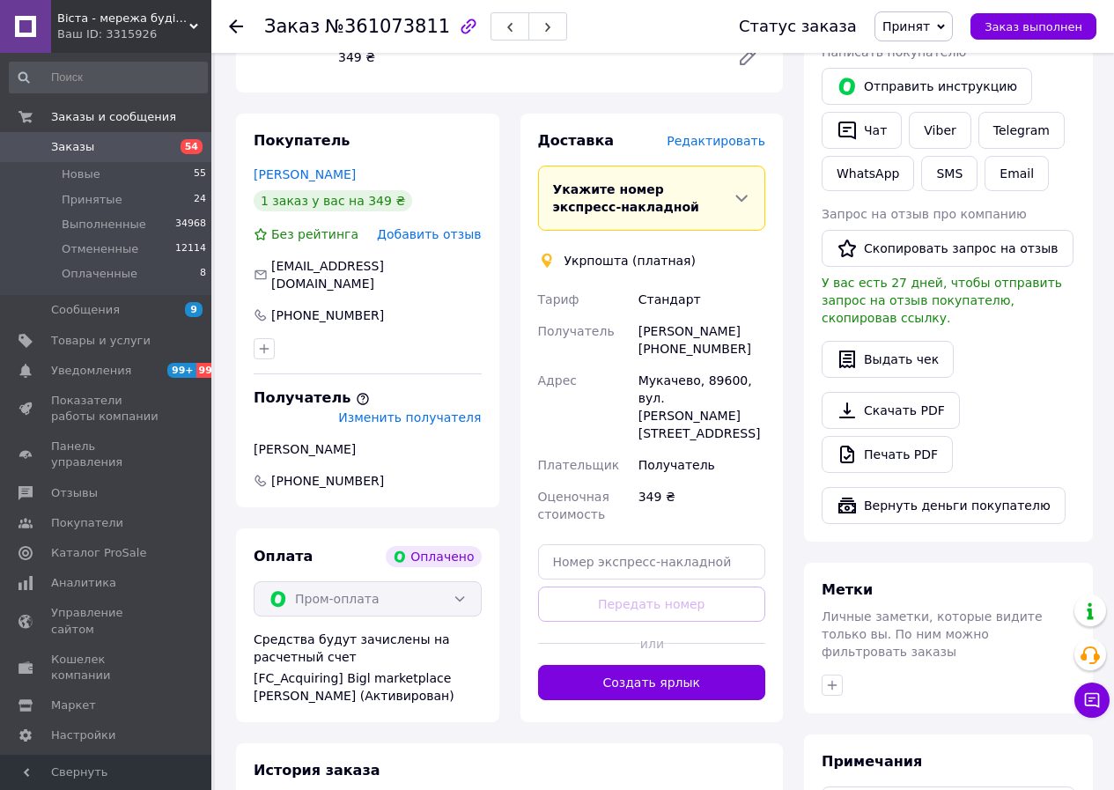
click at [646, 665] on button "Создать ярлык" at bounding box center [652, 682] width 228 height 35
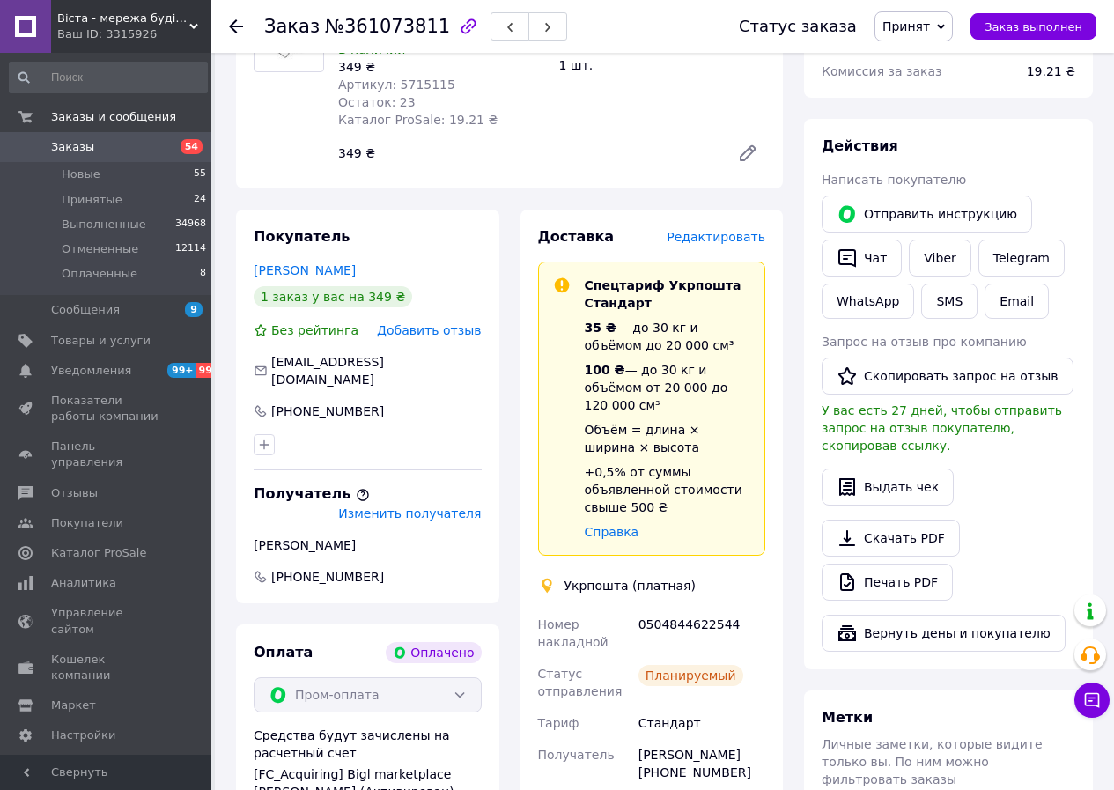
scroll to position [88, 0]
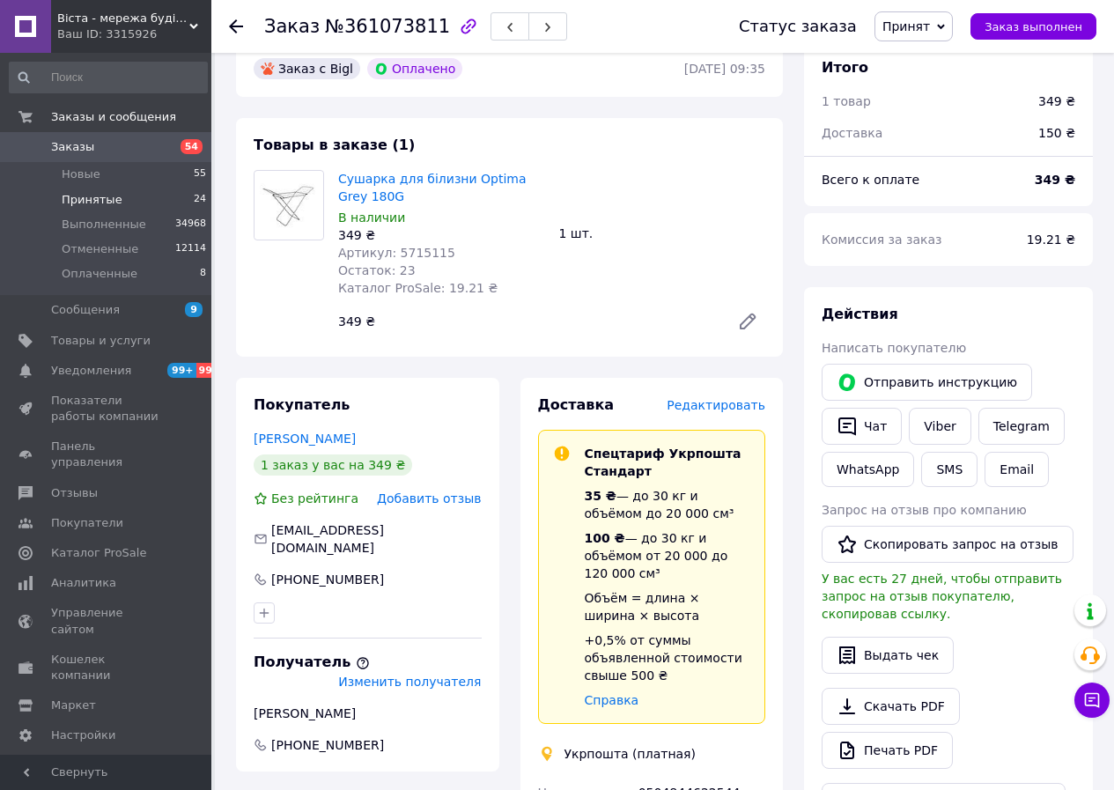
click at [154, 195] on li "Принятые 24" at bounding box center [108, 200] width 217 height 25
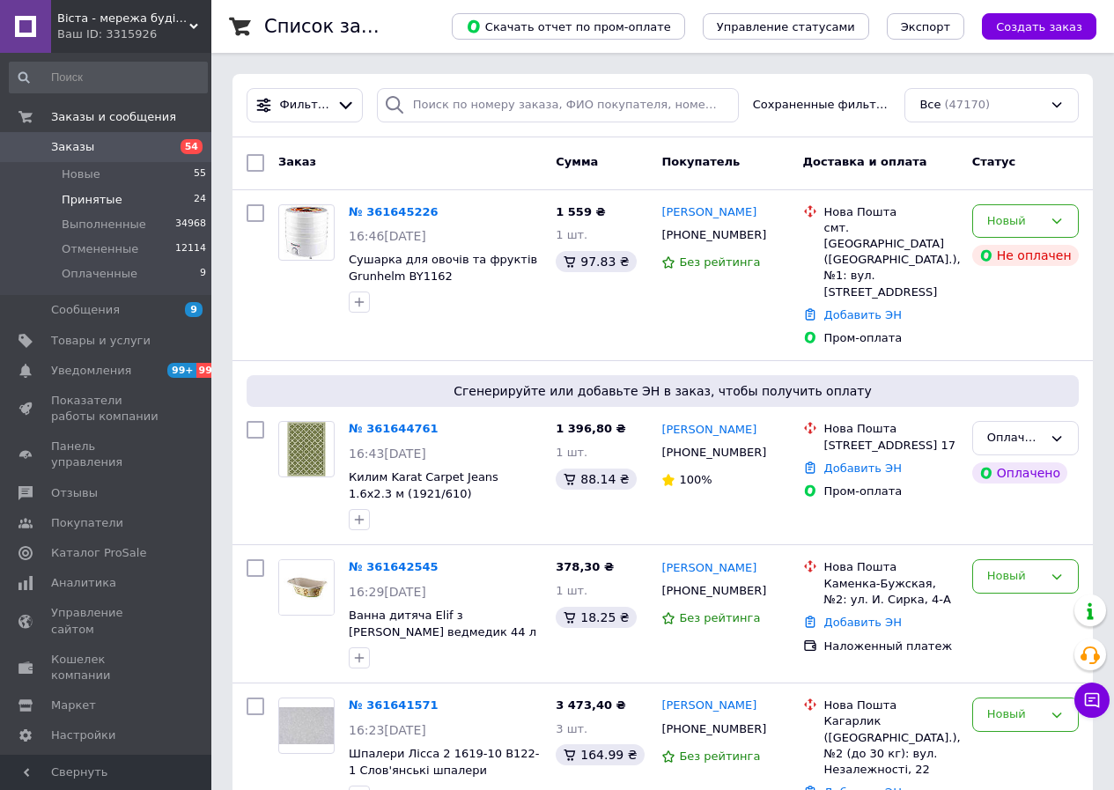
click at [103, 192] on span "Принятые" at bounding box center [92, 200] width 61 height 16
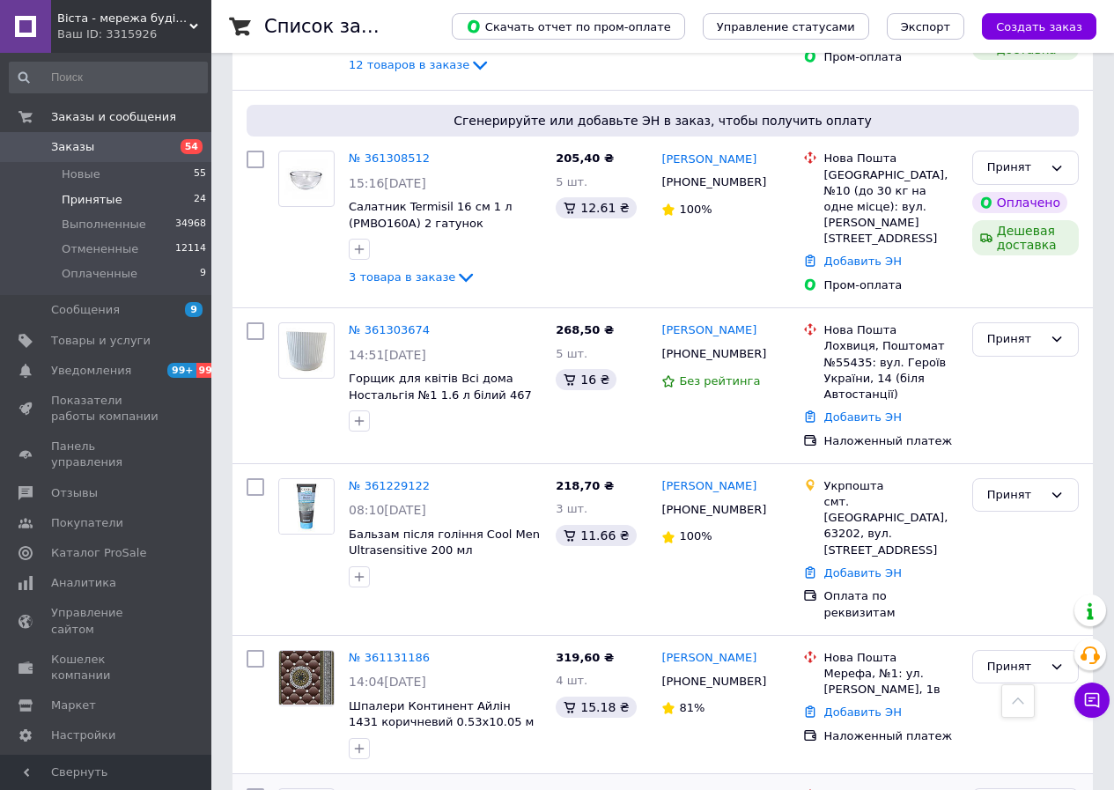
scroll to position [2930, 0]
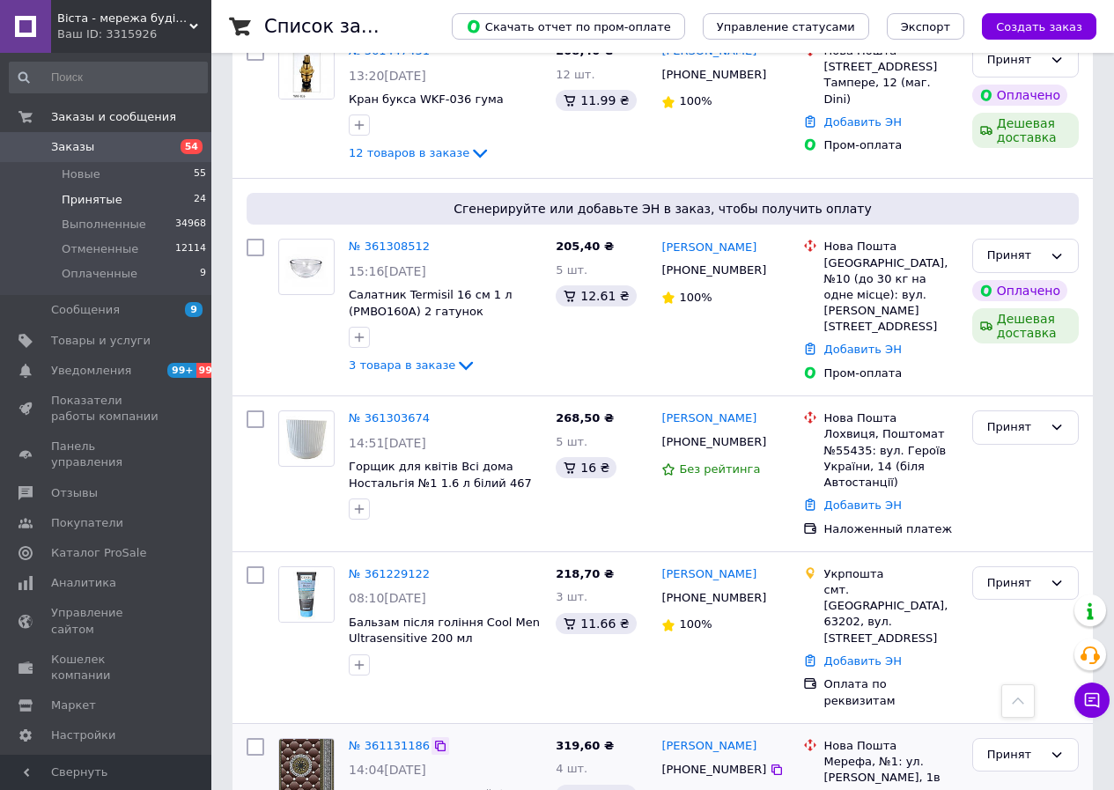
click at [435, 741] on icon at bounding box center [440, 746] width 11 height 11
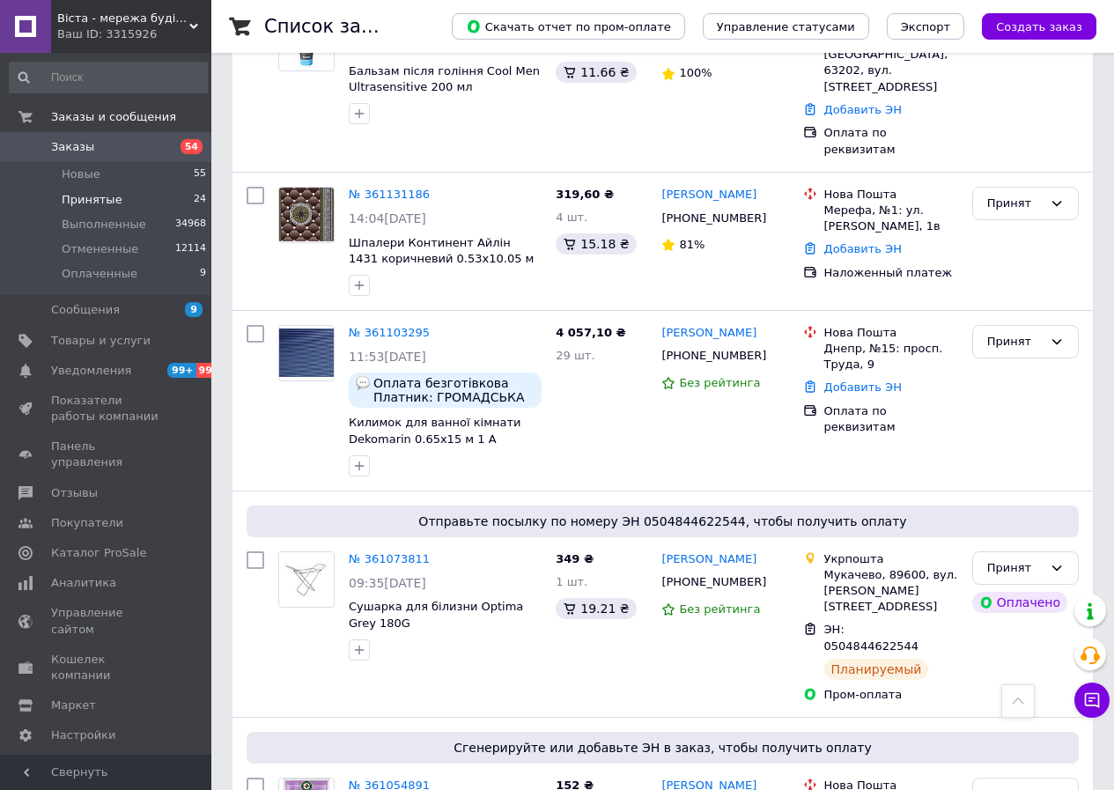
scroll to position [3458, 0]
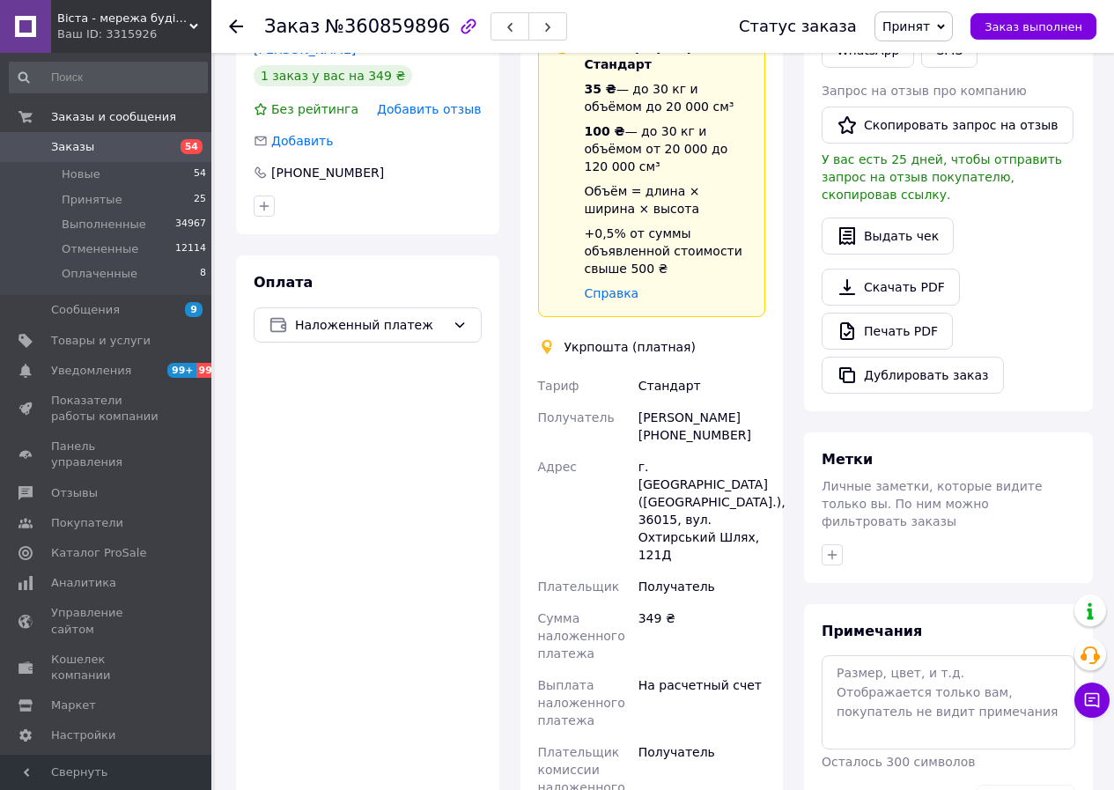
scroll to position [616, 0]
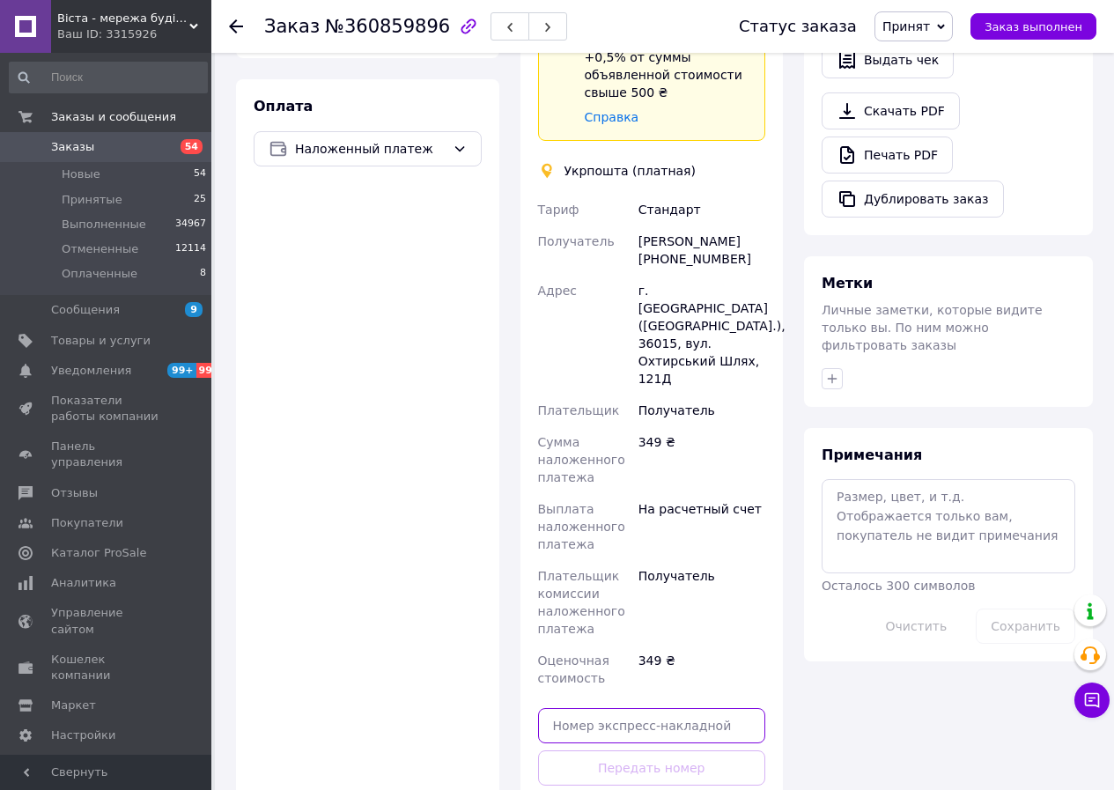
click at [623, 708] on input "text" at bounding box center [652, 725] width 228 height 35
paste input "0505367098486"
type input "0505367098486"
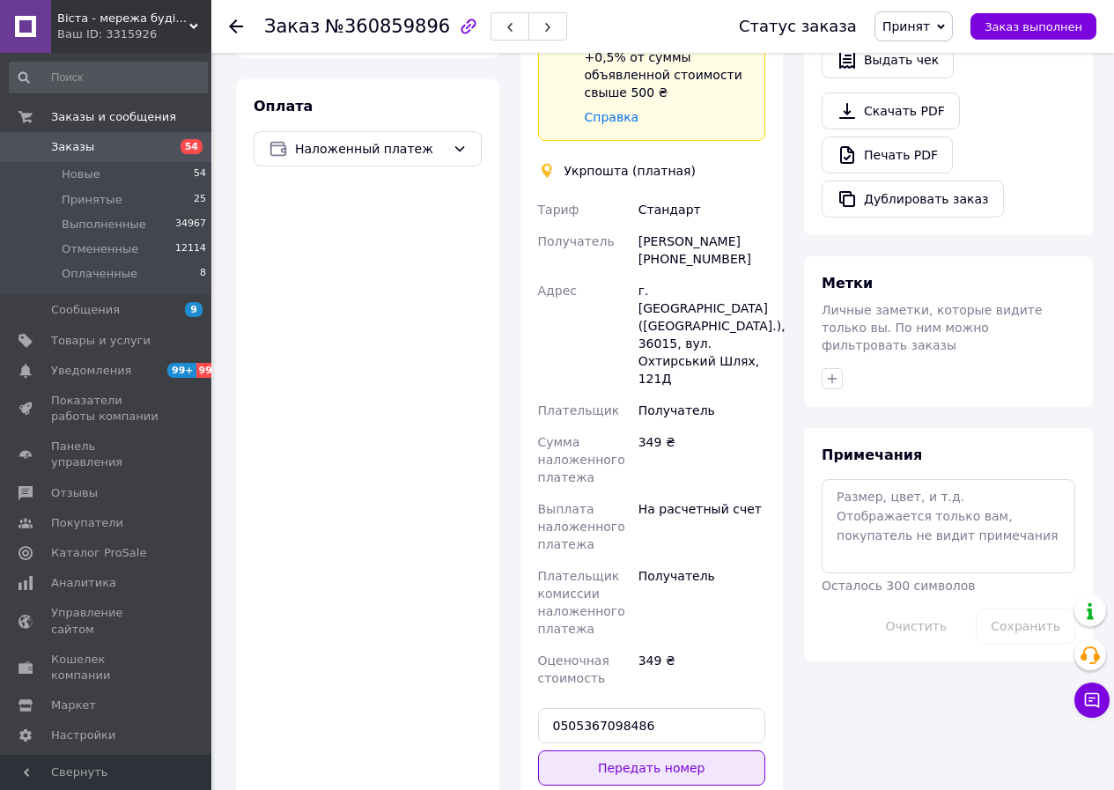
click at [645, 750] on button "Передать номер" at bounding box center [652, 767] width 228 height 35
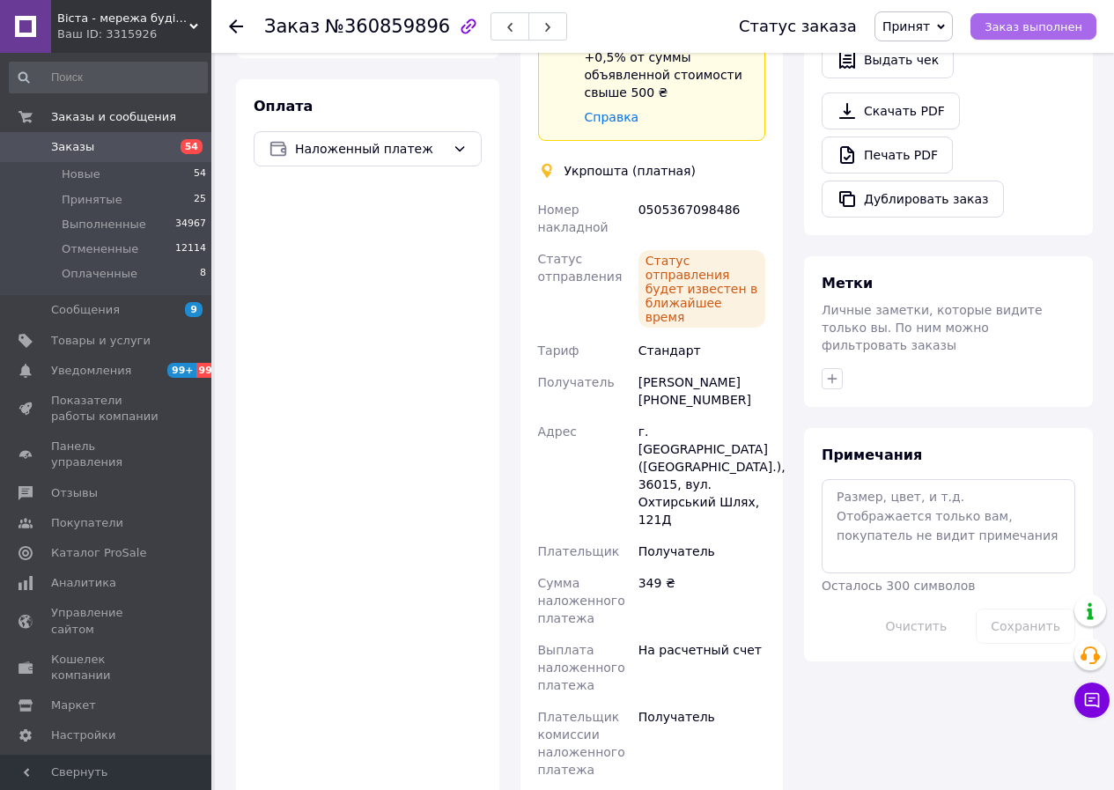
click at [1010, 30] on span "Заказ выполнен" at bounding box center [1034, 26] width 98 height 13
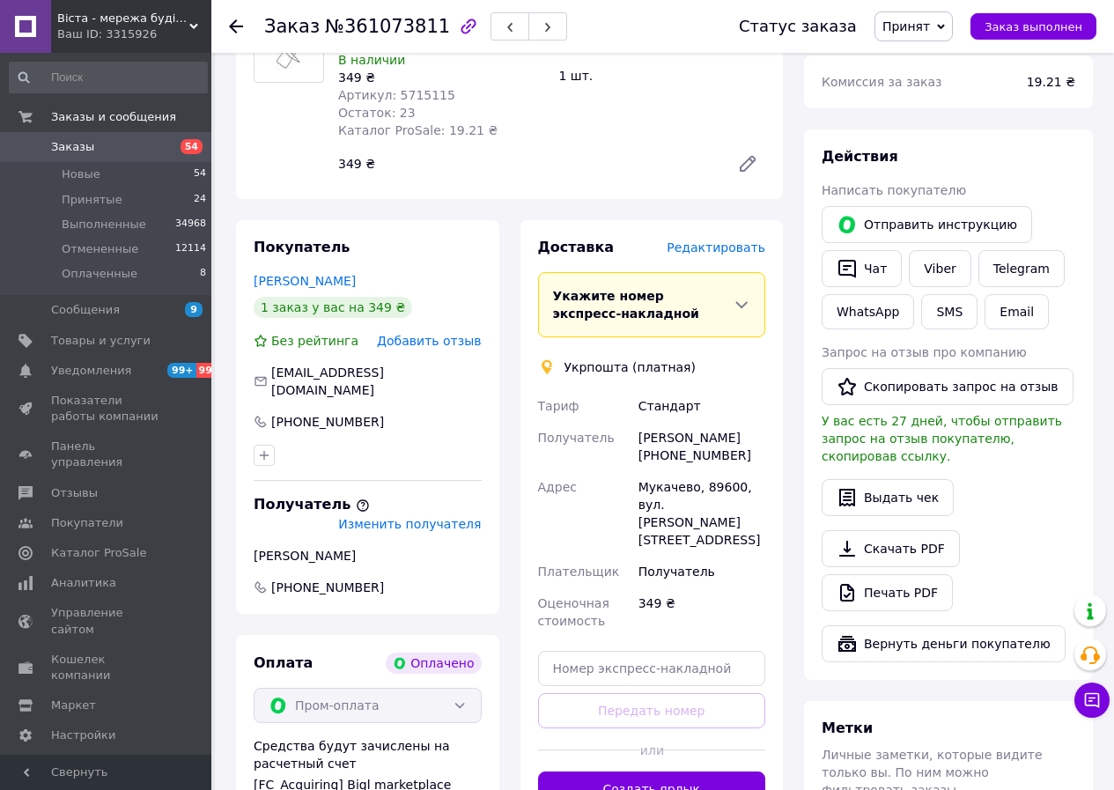
scroll to position [264, 0]
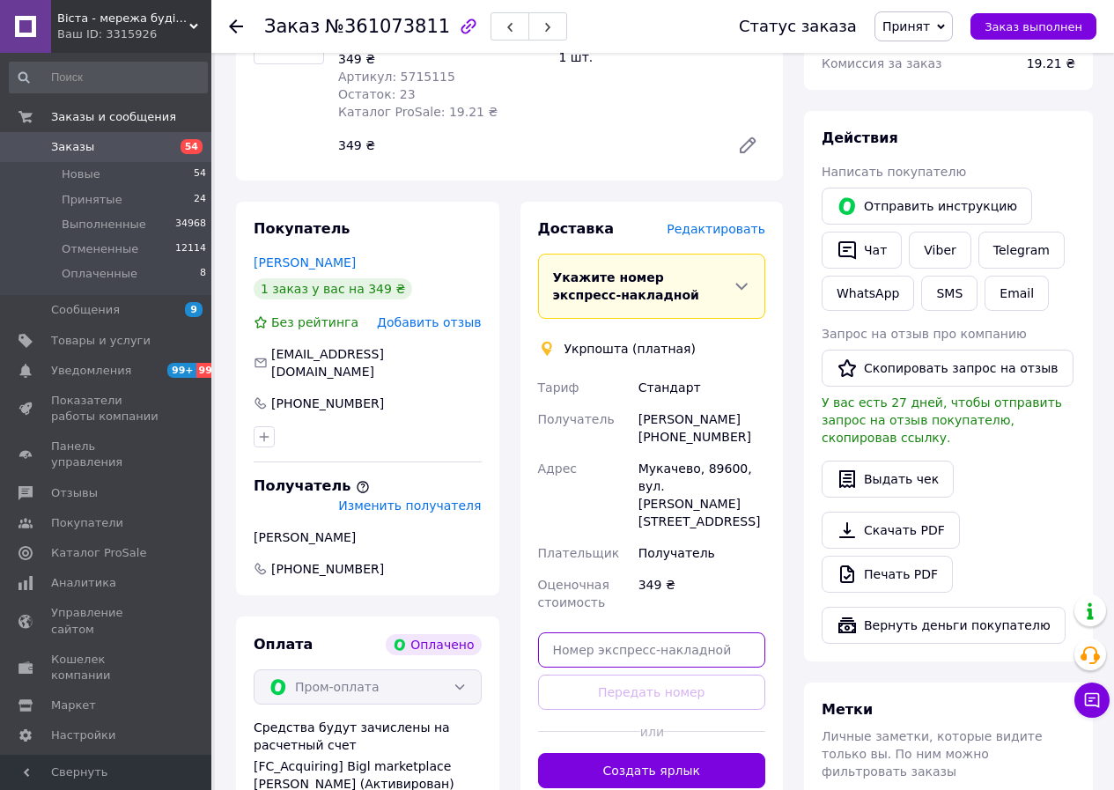
click at [609, 632] on input "text" at bounding box center [652, 649] width 228 height 35
paste input "0505367092232"
type input "0505367092232"
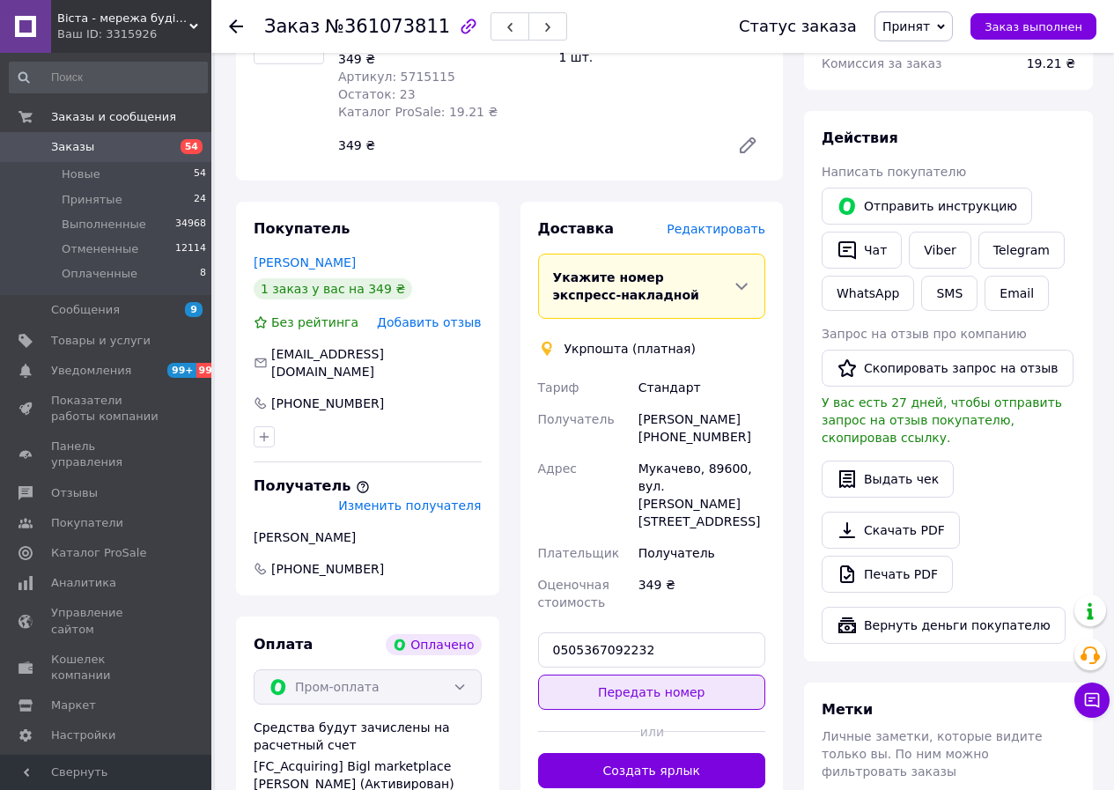
click at [631, 675] on button "Передать номер" at bounding box center [652, 692] width 228 height 35
drag, startPoint x: 357, startPoint y: 383, endPoint x: 275, endPoint y: 377, distance: 82.1
click at [275, 395] on div "+380931074406" at bounding box center [327, 404] width 116 height 18
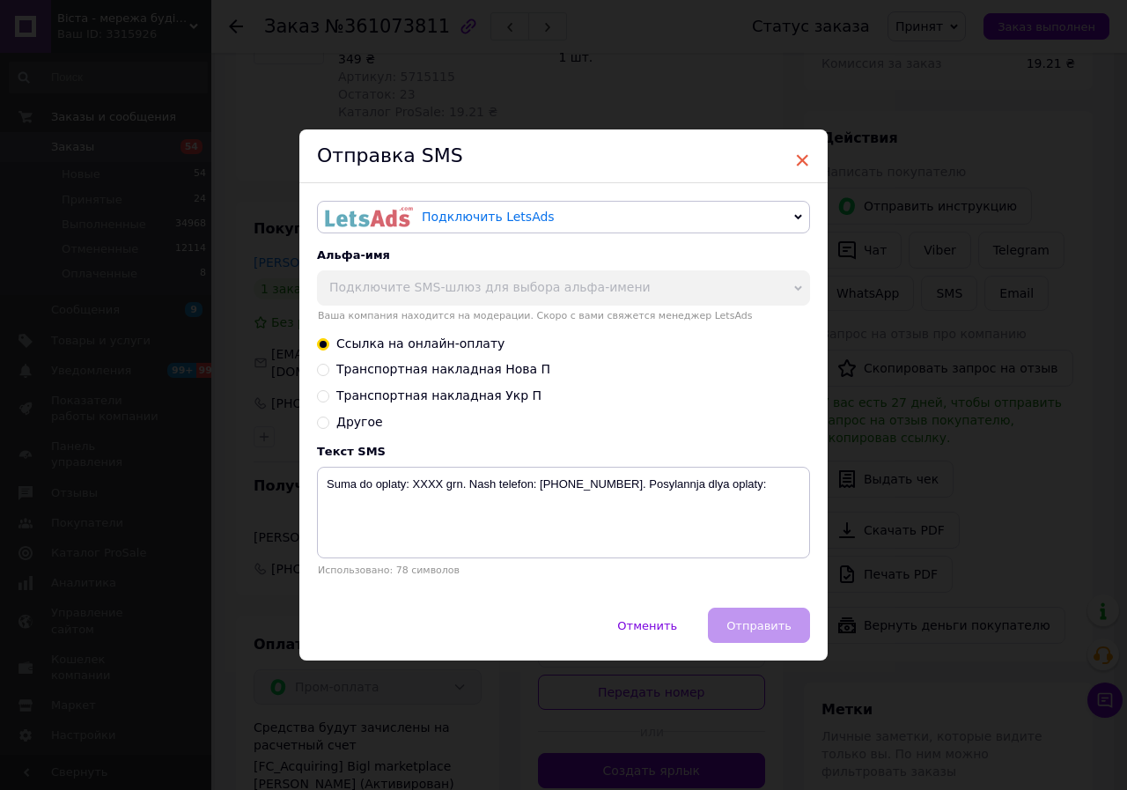
click at [799, 152] on span "×" at bounding box center [802, 160] width 16 height 30
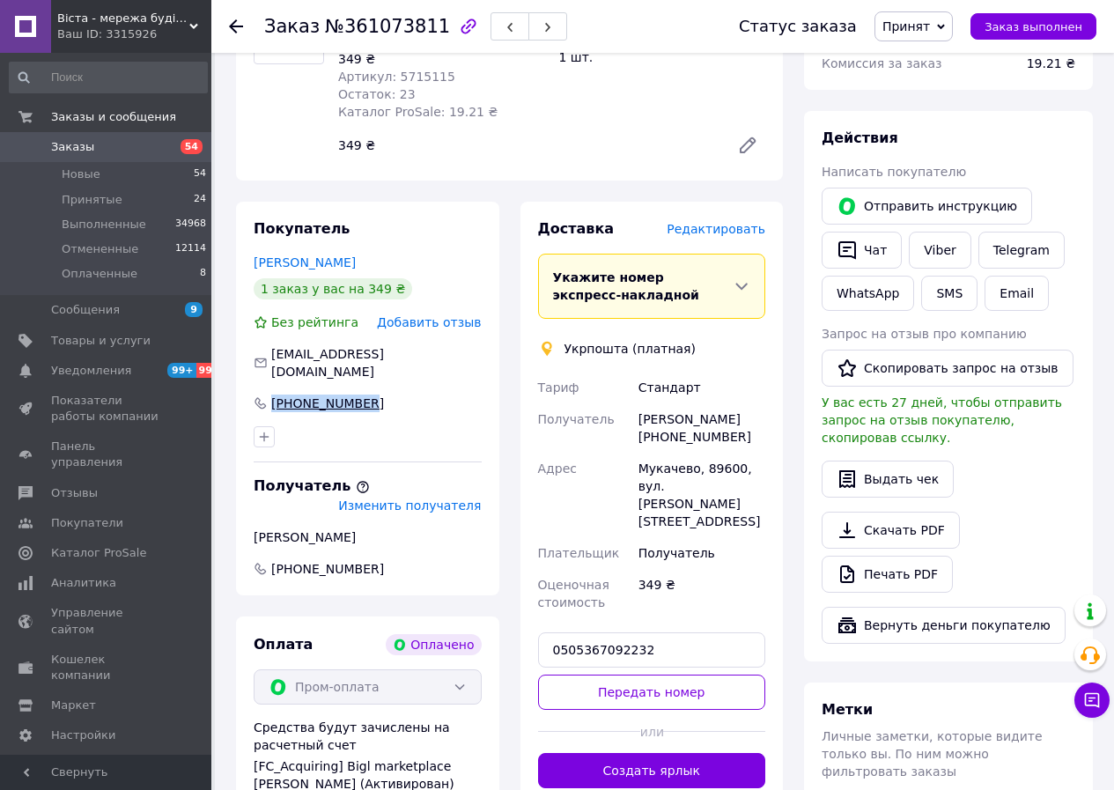
drag, startPoint x: 362, startPoint y: 383, endPoint x: 273, endPoint y: 383, distance: 88.9
click at [273, 395] on div "+380931074406" at bounding box center [368, 404] width 228 height 18
copy div "+380931074406"
click at [394, 498] on span "Изменить получателя" at bounding box center [409, 505] width 143 height 14
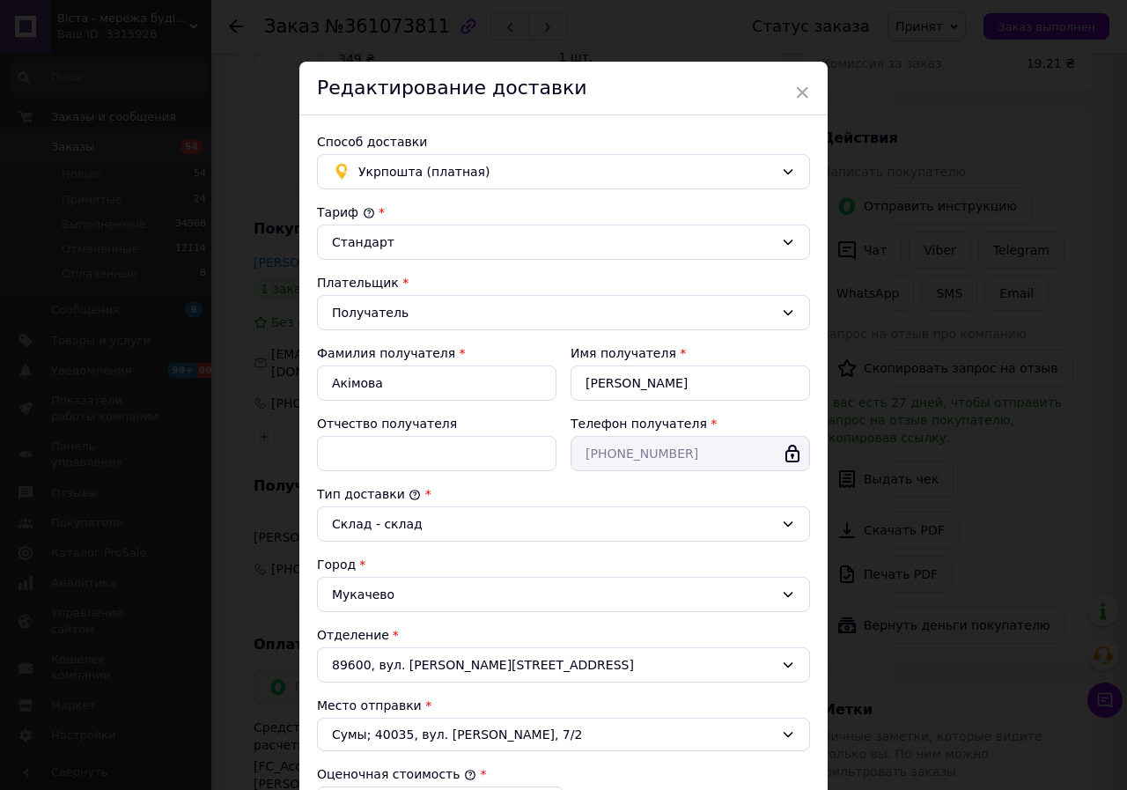
drag, startPoint x: 805, startPoint y: 88, endPoint x: 799, endPoint y: 137, distance: 49.7
click at [802, 90] on span "×" at bounding box center [802, 92] width 16 height 30
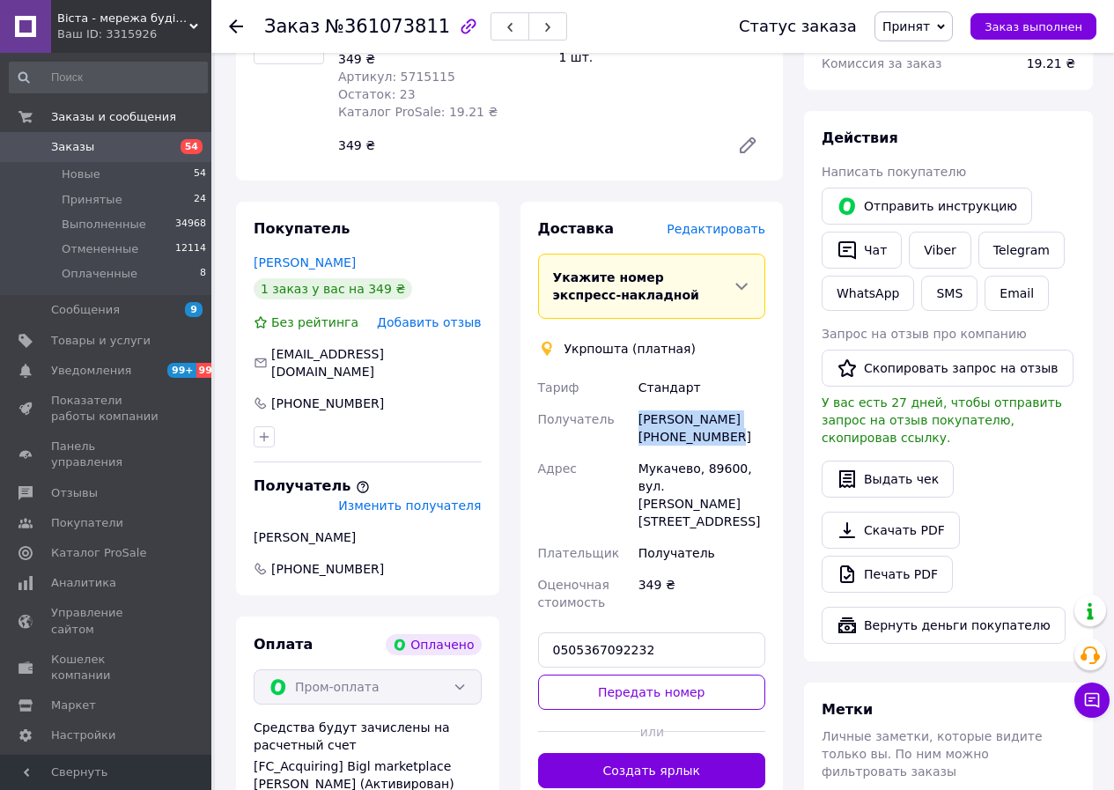
drag, startPoint x: 745, startPoint y: 436, endPoint x: 609, endPoint y: 423, distance: 136.3
click at [609, 423] on div "Тариф Стандарт Получатель Ганна Акімова +380507086327 Адрес Мукачево, 89600, ву…" at bounding box center [652, 495] width 235 height 247
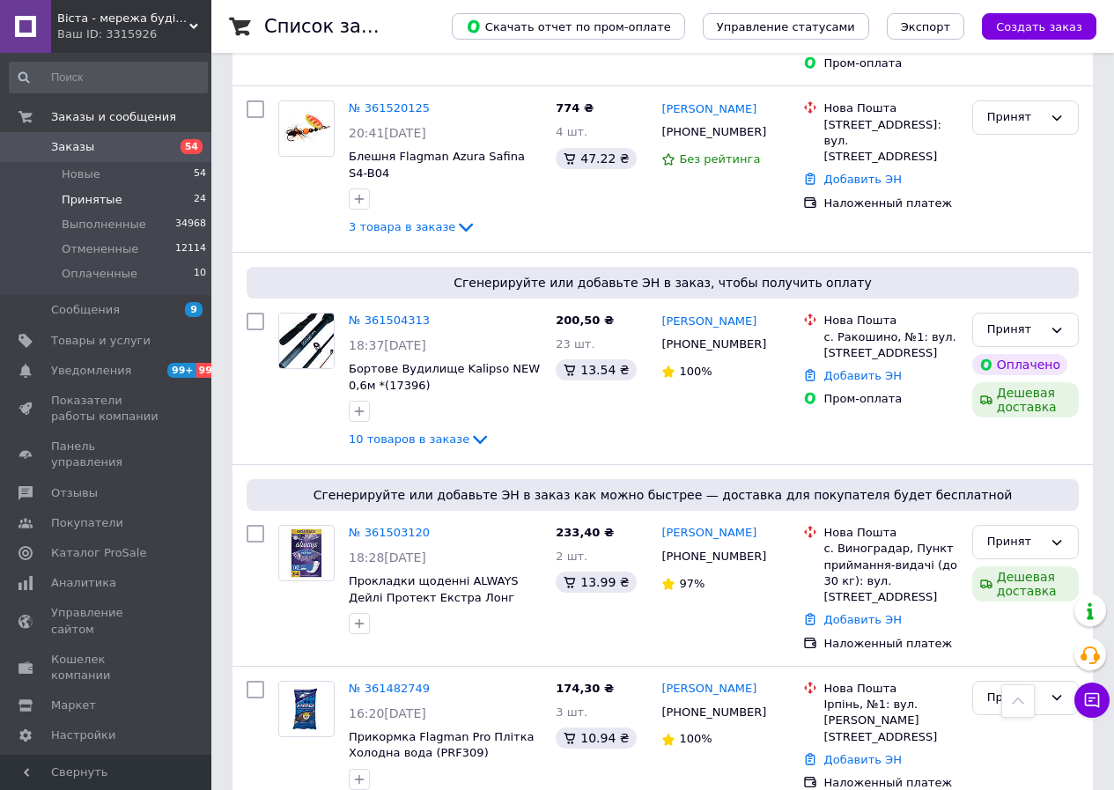
scroll to position [969, 0]
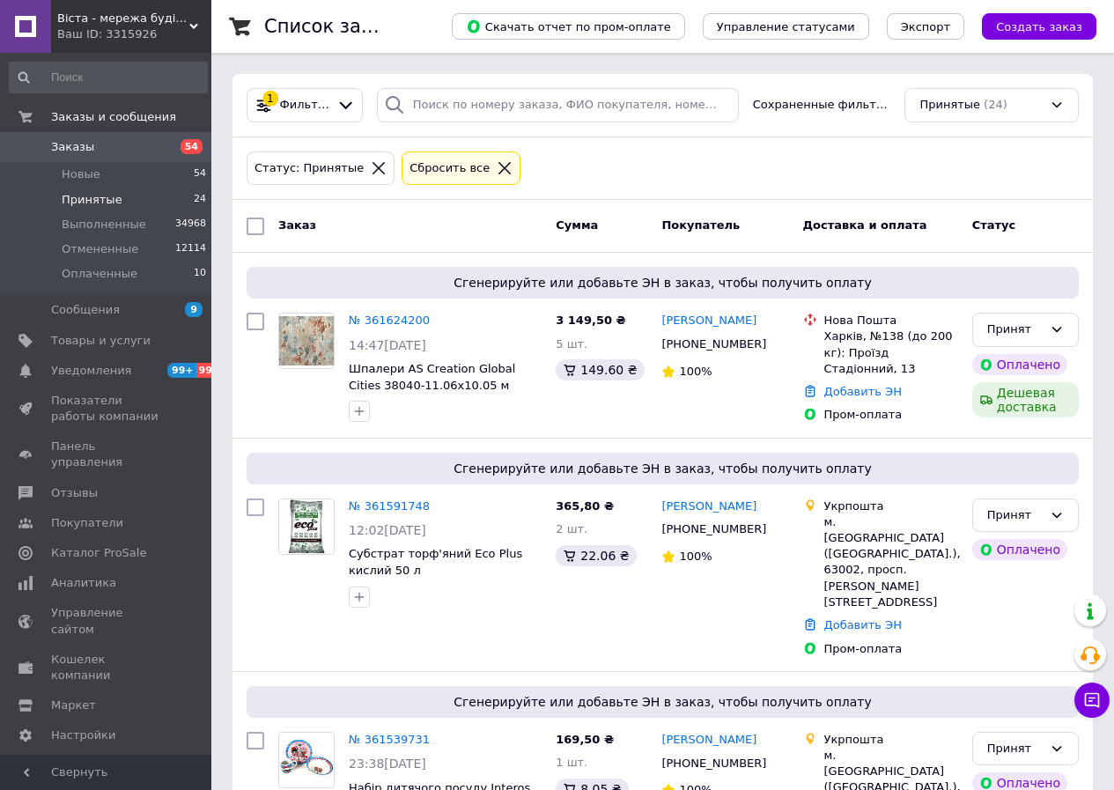
click at [107, 148] on span "Заказы" at bounding box center [107, 147] width 112 height 16
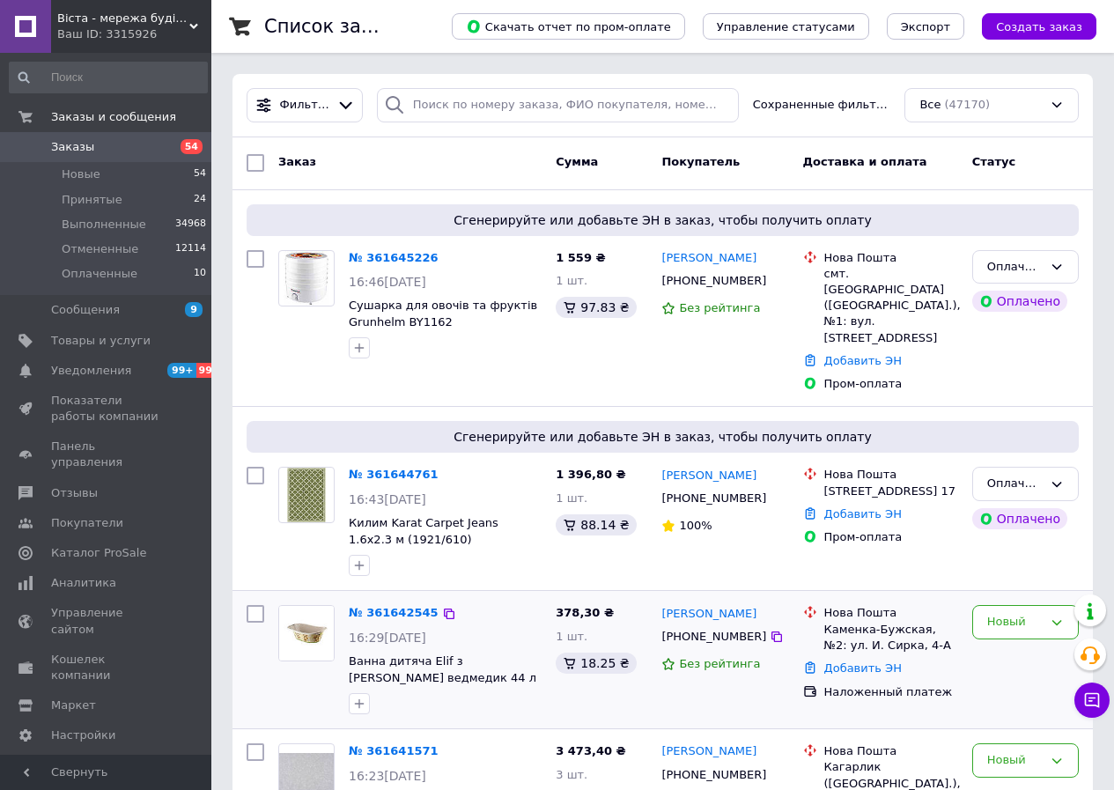
click at [151, 149] on span "Заказы" at bounding box center [107, 147] width 112 height 16
click at [100, 485] on span "Отзывы" at bounding box center [107, 493] width 112 height 16
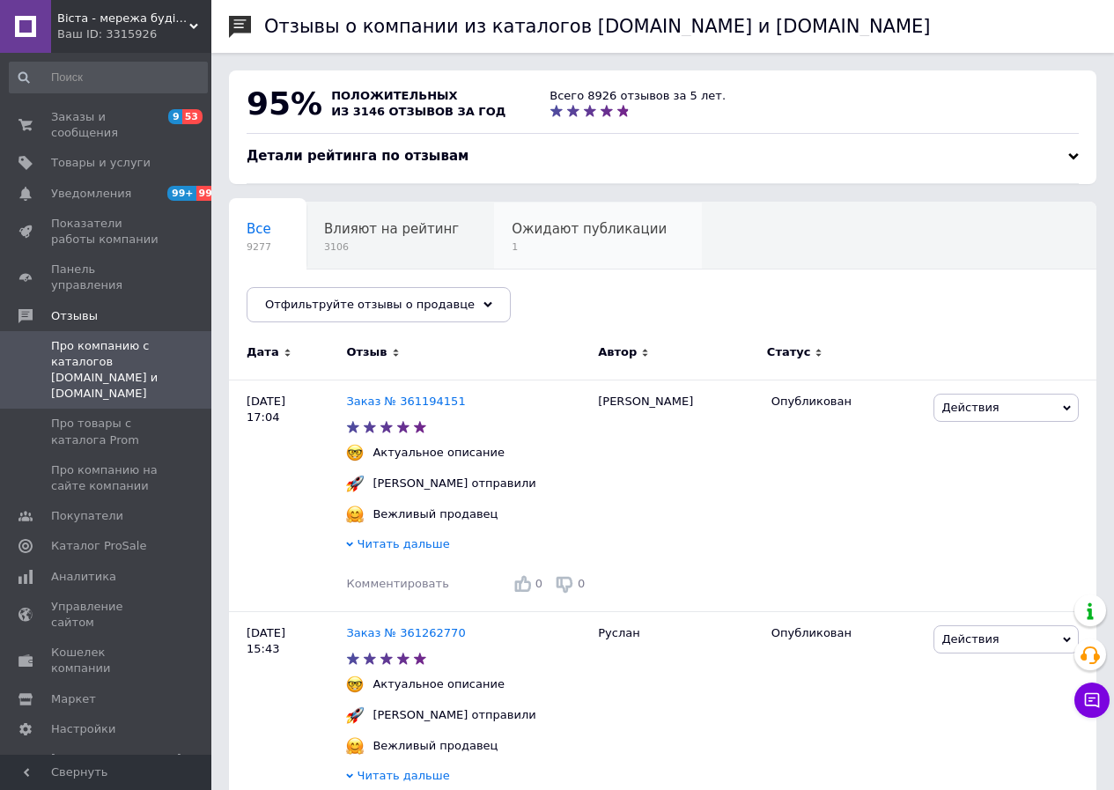
click at [564, 229] on span "Ожидают публикации" at bounding box center [589, 229] width 155 height 16
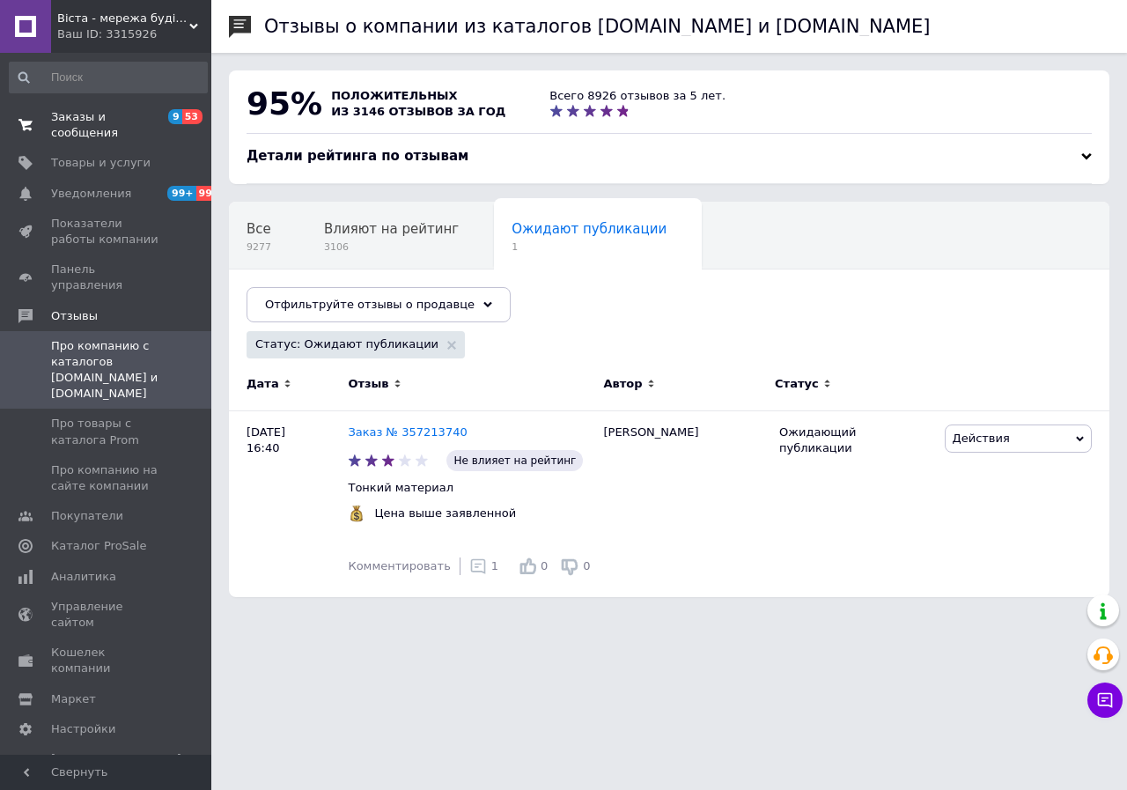
click at [109, 125] on span "Заказы и сообщения" at bounding box center [107, 125] width 112 height 32
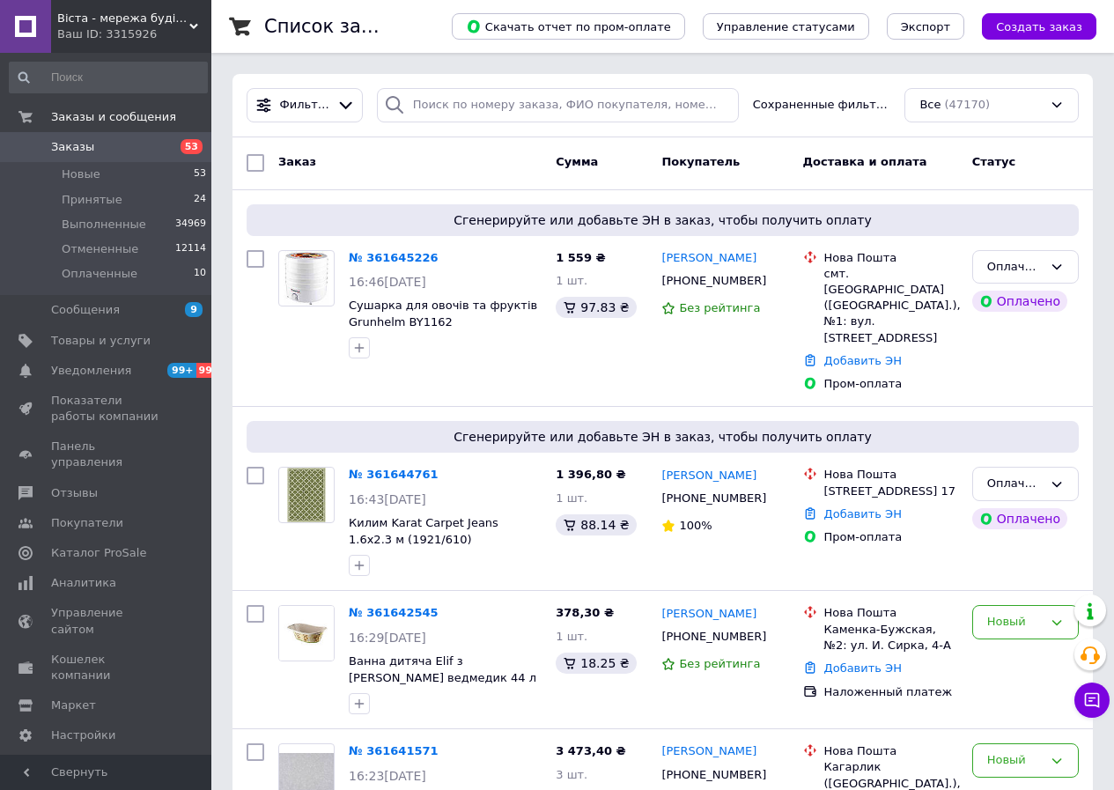
click at [110, 144] on span "Заказы" at bounding box center [107, 147] width 112 height 16
click at [114, 39] on div "Ваш ID: 3315926" at bounding box center [134, 34] width 154 height 16
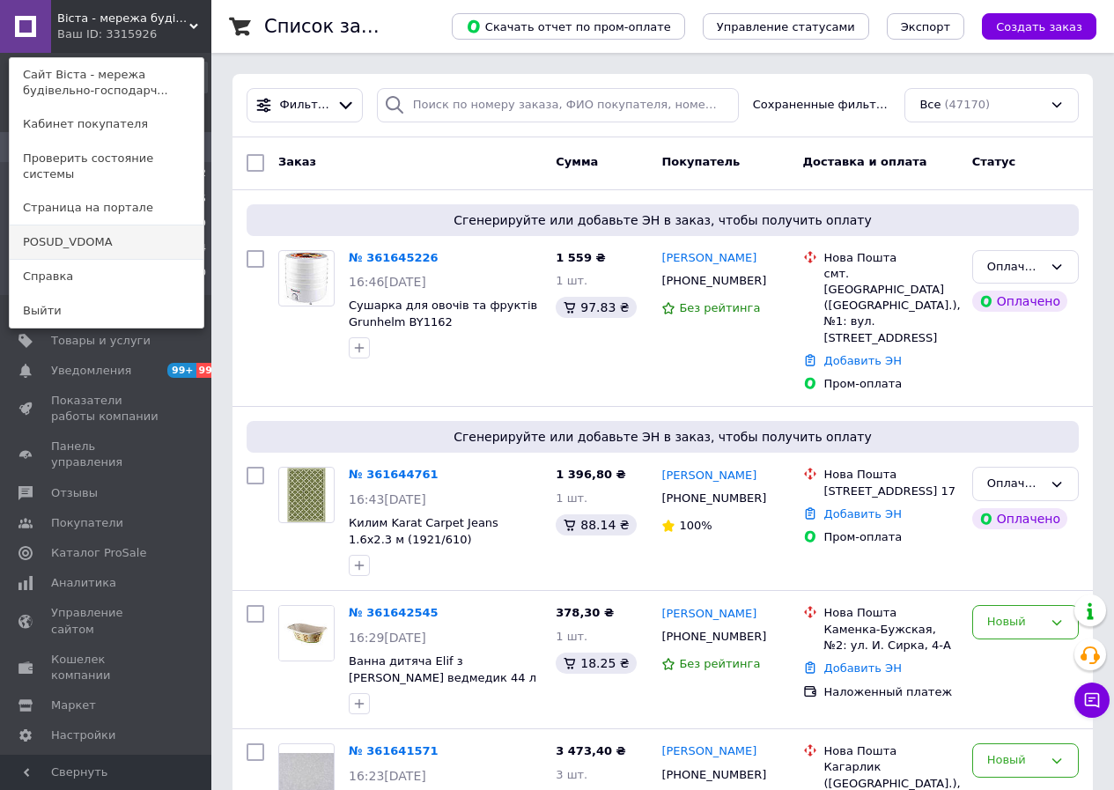
click at [99, 225] on link "POSUD_VDOMA" at bounding box center [107, 241] width 194 height 33
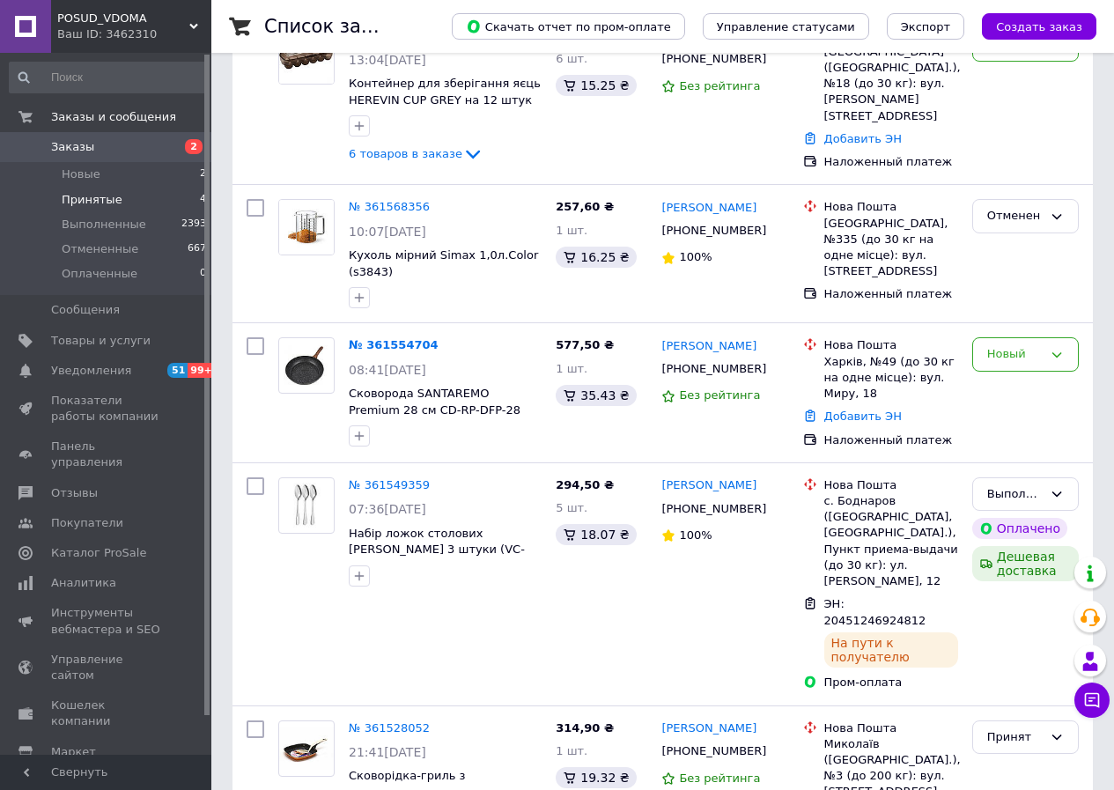
click at [171, 193] on li "Принятые 4" at bounding box center [108, 200] width 217 height 25
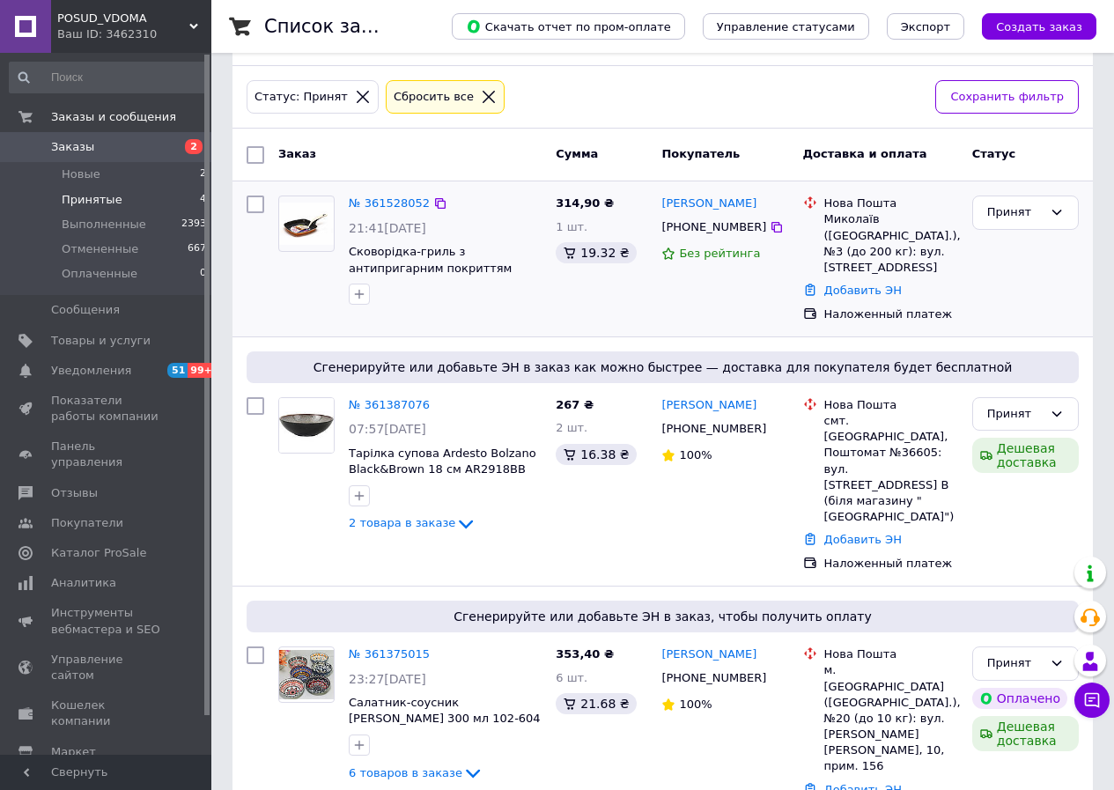
scroll to position [170, 0]
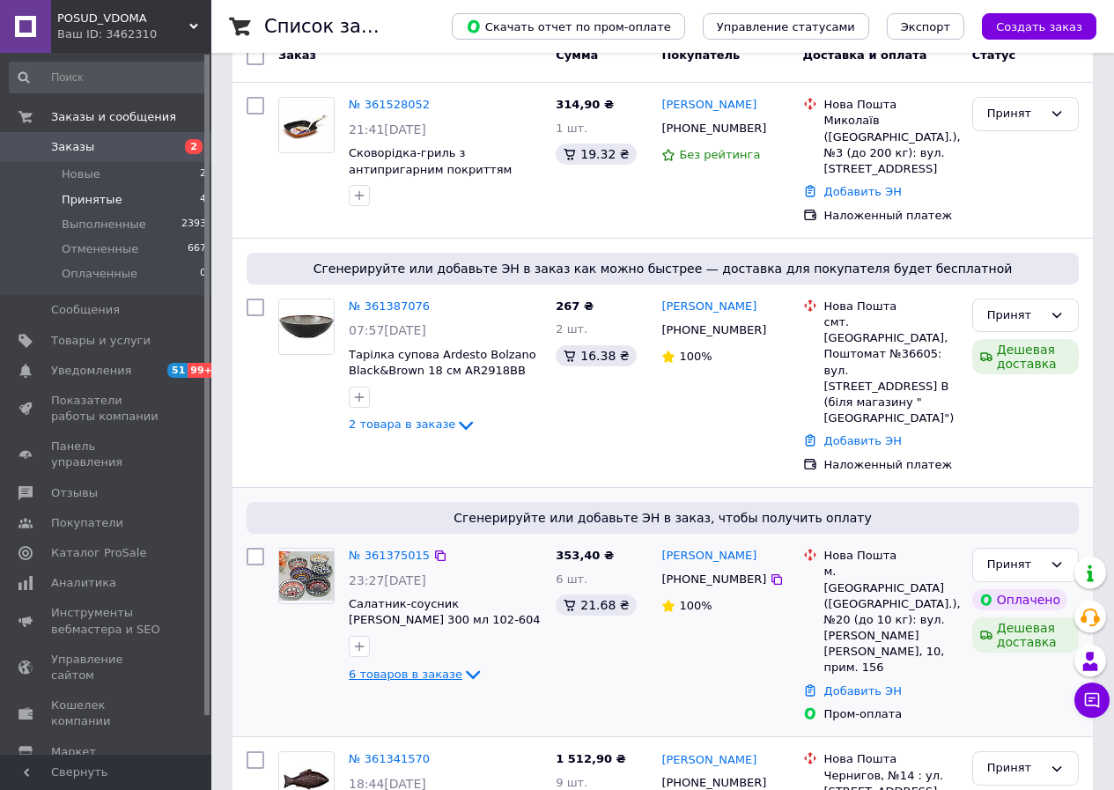
click at [462, 664] on icon at bounding box center [472, 674] width 21 height 21
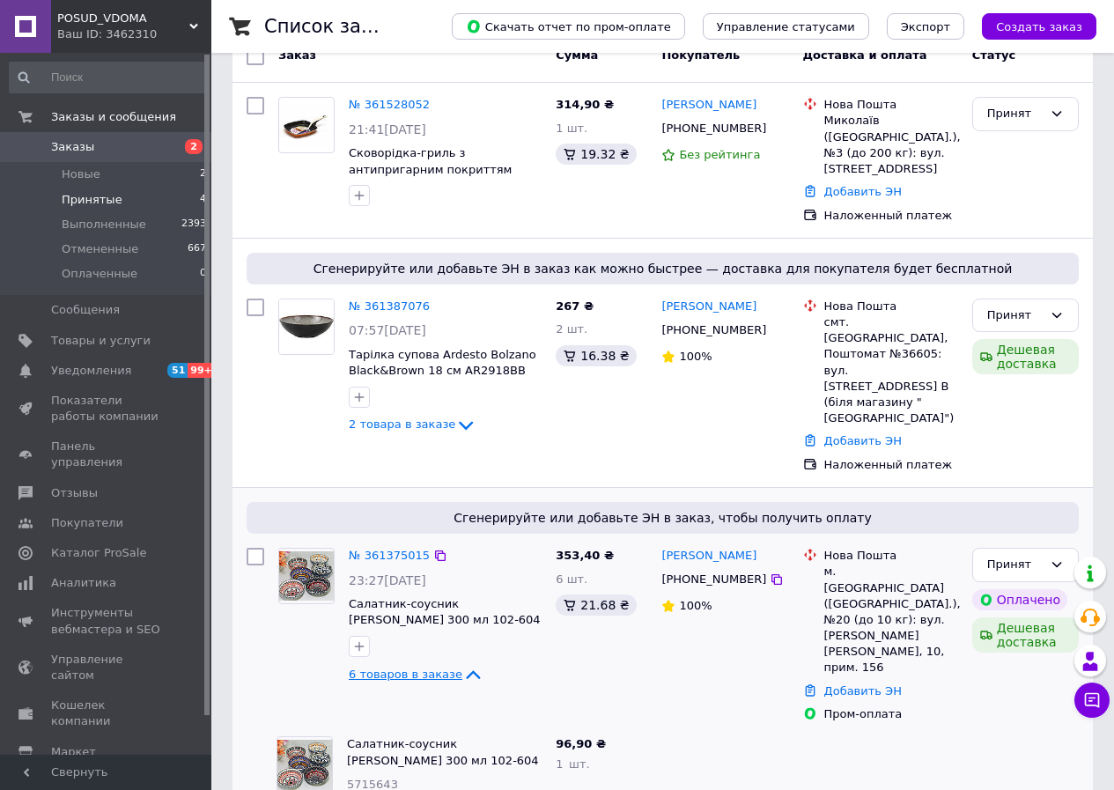
click at [462, 664] on icon at bounding box center [472, 674] width 21 height 21
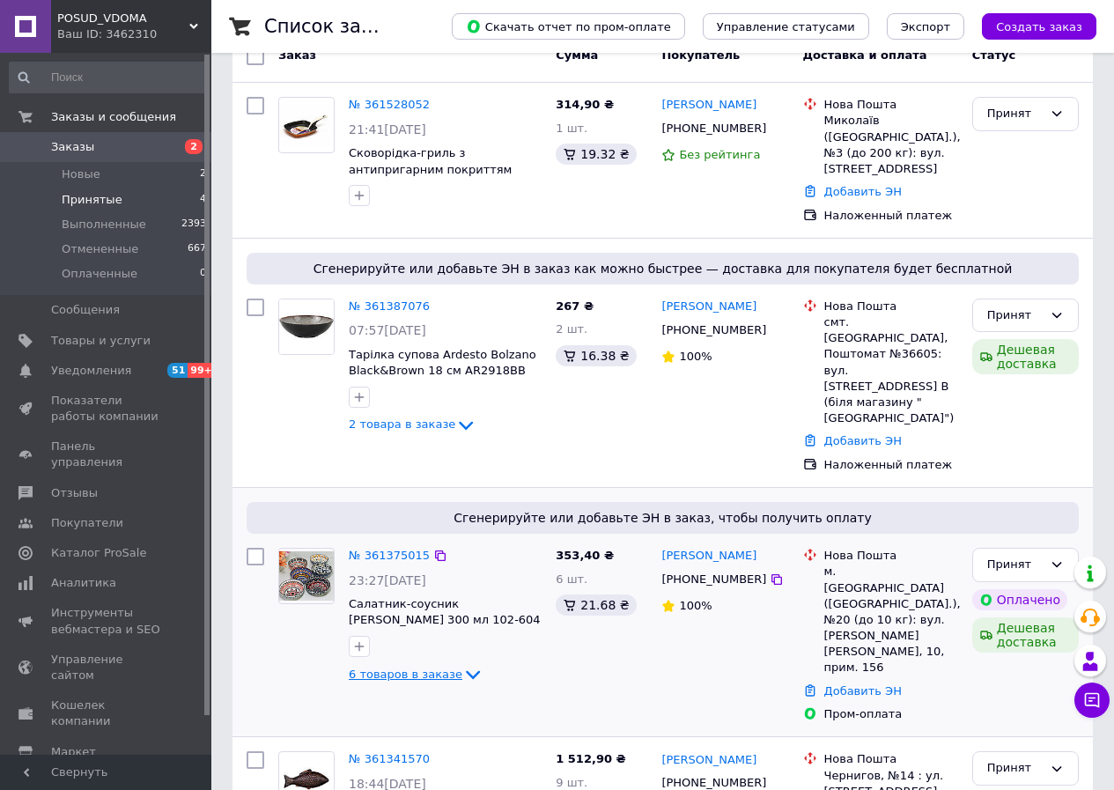
click at [124, 34] on div "Ваш ID: 3462310" at bounding box center [134, 34] width 154 height 16
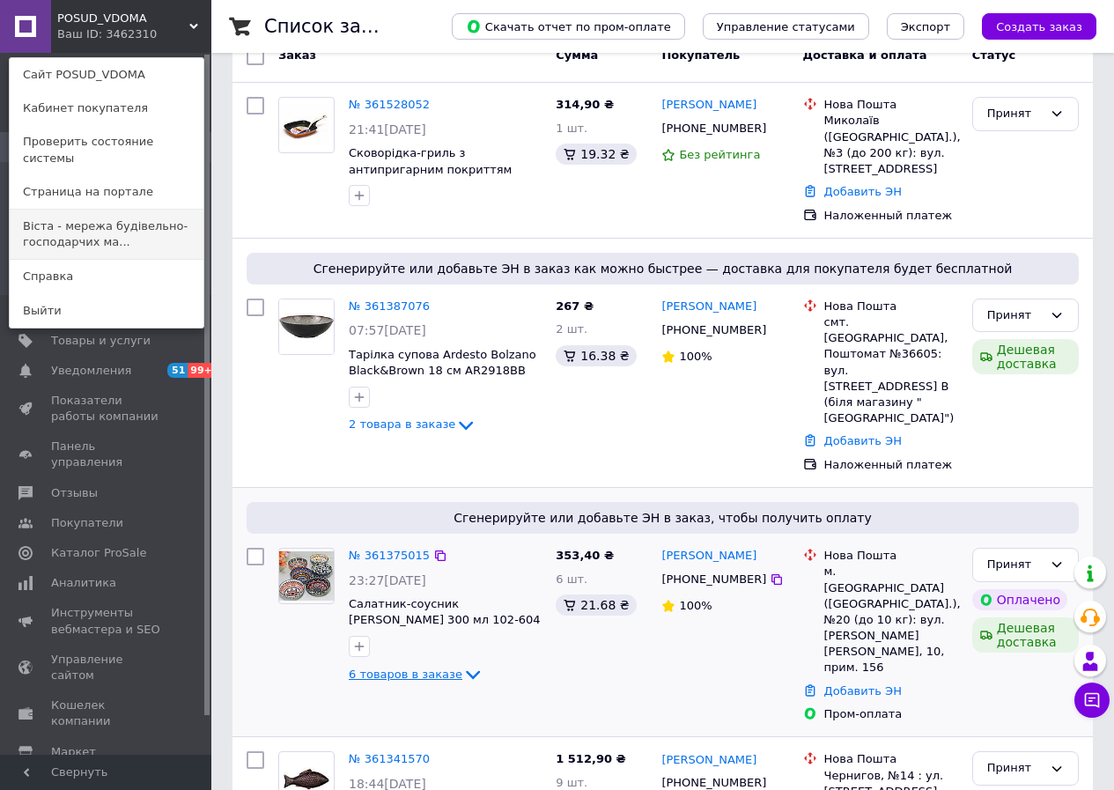
click at [125, 219] on link "Віста - мережа будівельно-господарчих ма..." at bounding box center [107, 234] width 194 height 49
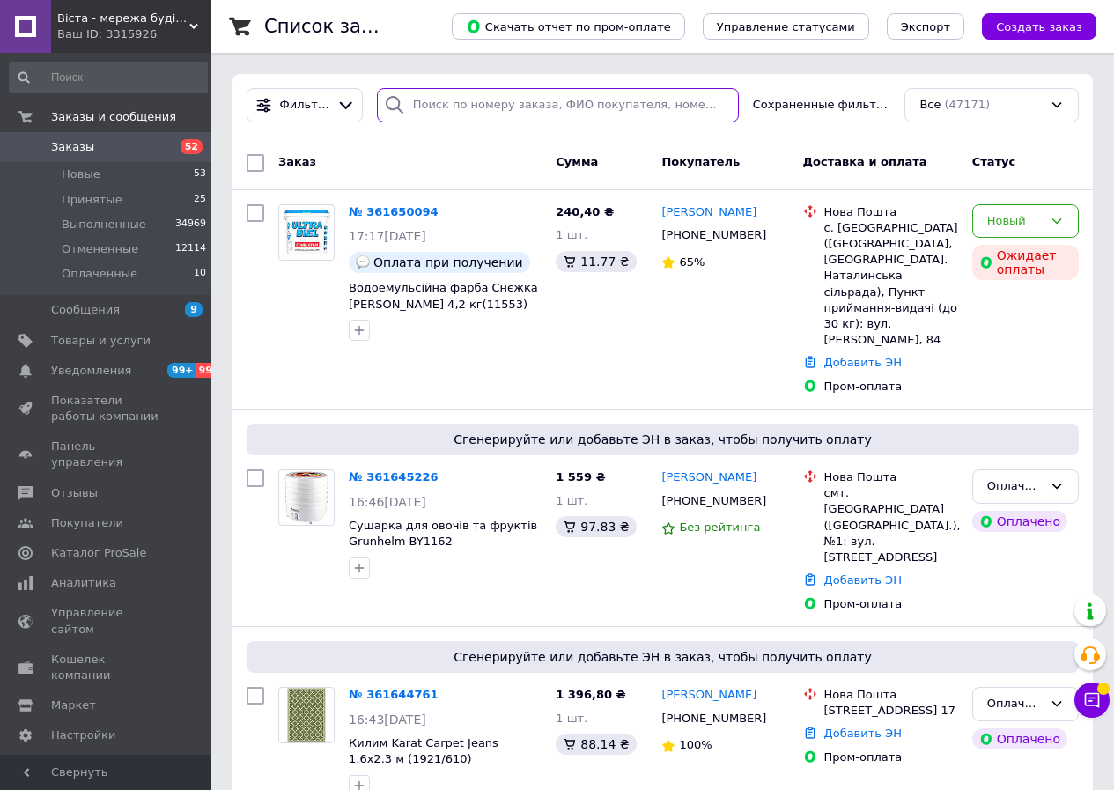
click at [453, 113] on input "search" at bounding box center [558, 105] width 362 height 34
paste input "361305771"
type input "361305771"
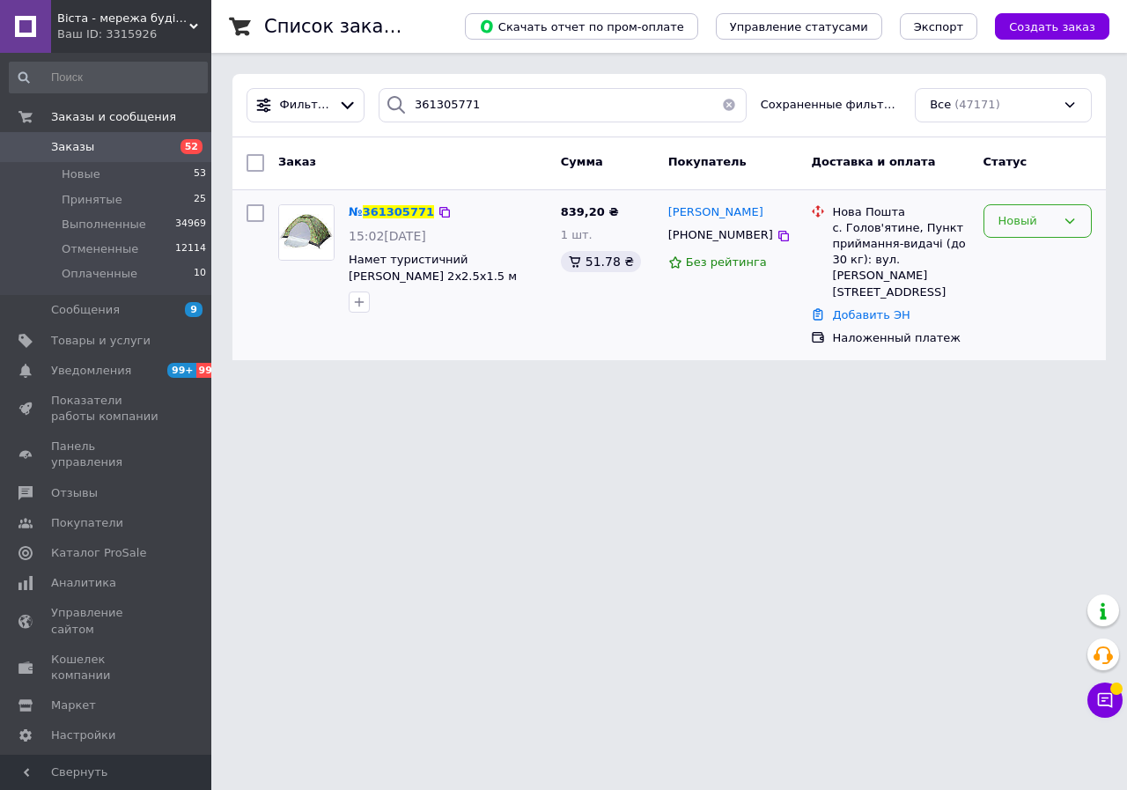
click at [1008, 229] on div "Новый" at bounding box center [1027, 221] width 57 height 18
click at [1009, 317] on li "Отменен" at bounding box center [1038, 322] width 107 height 33
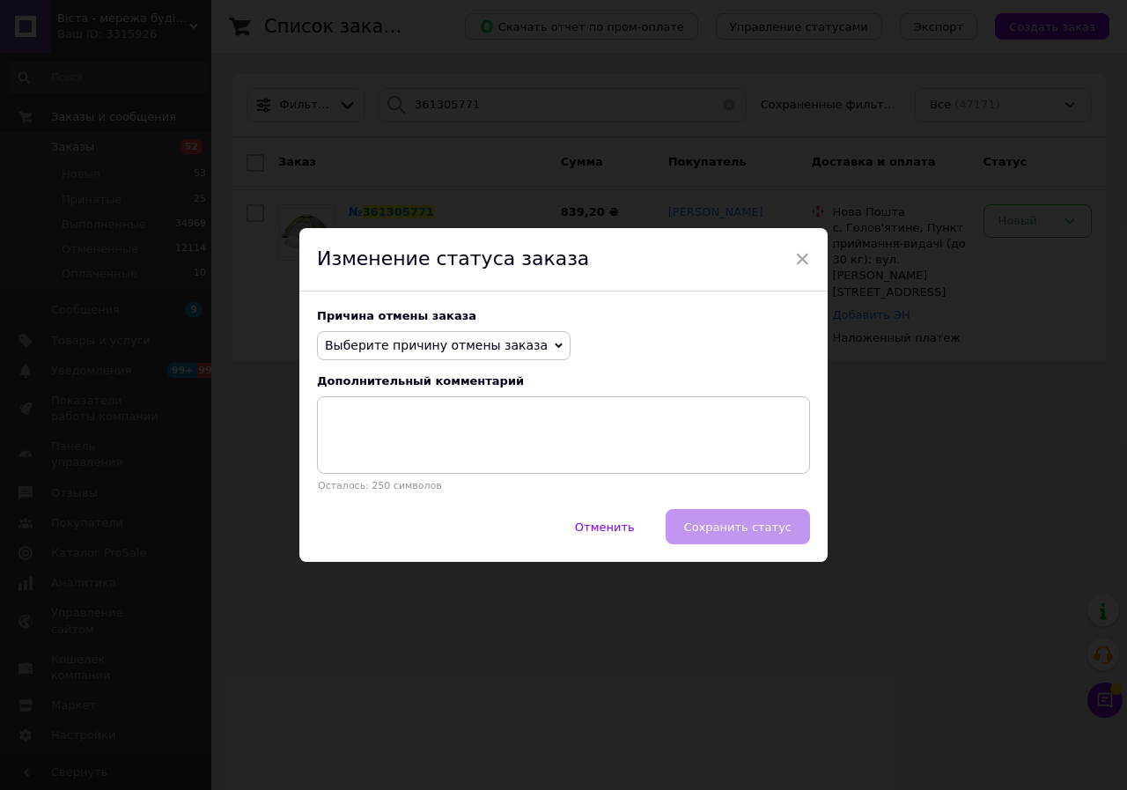
click at [409, 328] on div "Причина отмены заказа Выберите причину отмены заказа Нет в наличии Нет разновид…" at bounding box center [563, 400] width 528 height 218
click at [402, 351] on span "Выберите причину отмены заказа" at bounding box center [436, 345] width 223 height 14
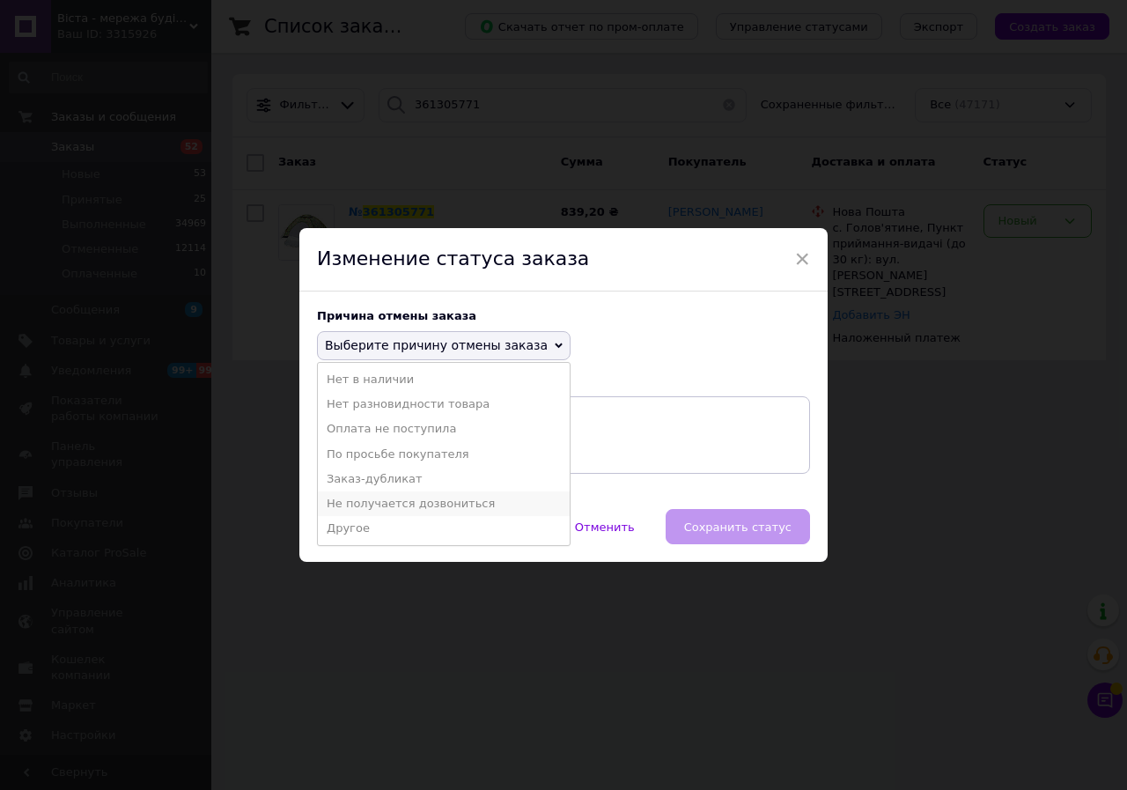
click at [404, 505] on li "Не получается дозвониться" at bounding box center [444, 503] width 252 height 25
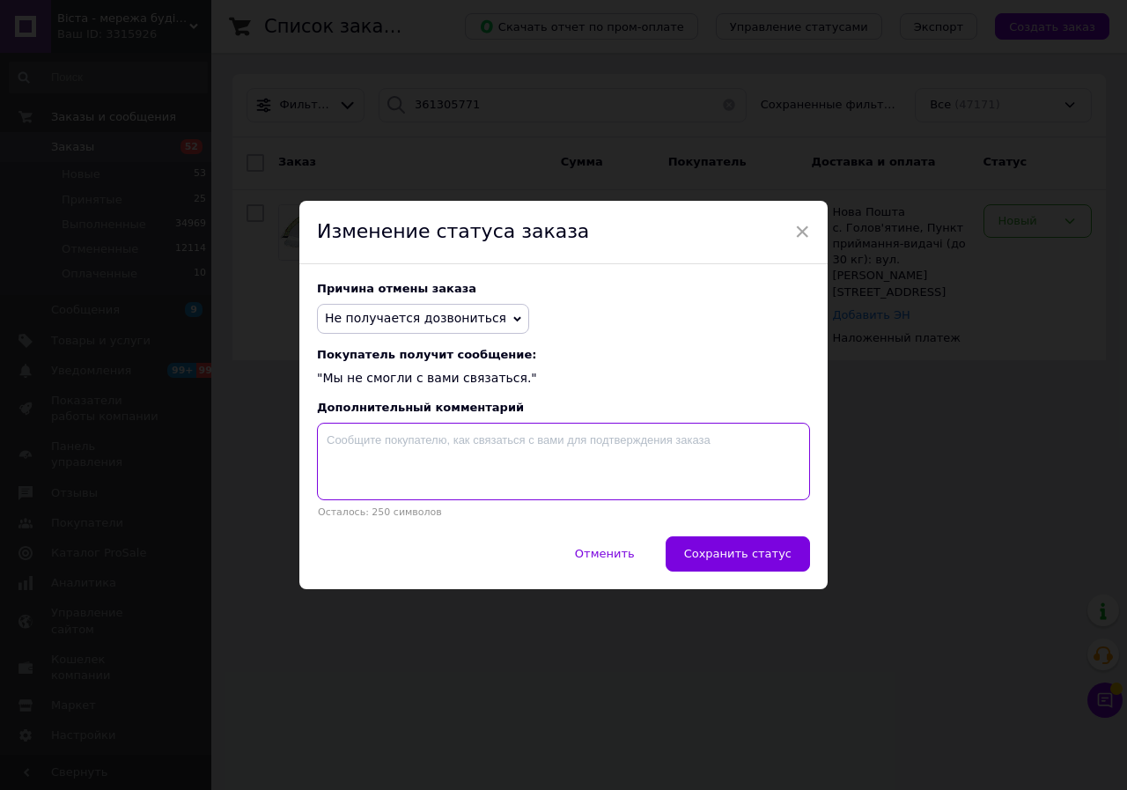
click at [419, 443] on textarea at bounding box center [563, 461] width 493 height 77
type textarea "Н"
type textarea "За вказним номером телефону ніхто не відповів замовлення не підтверджено"
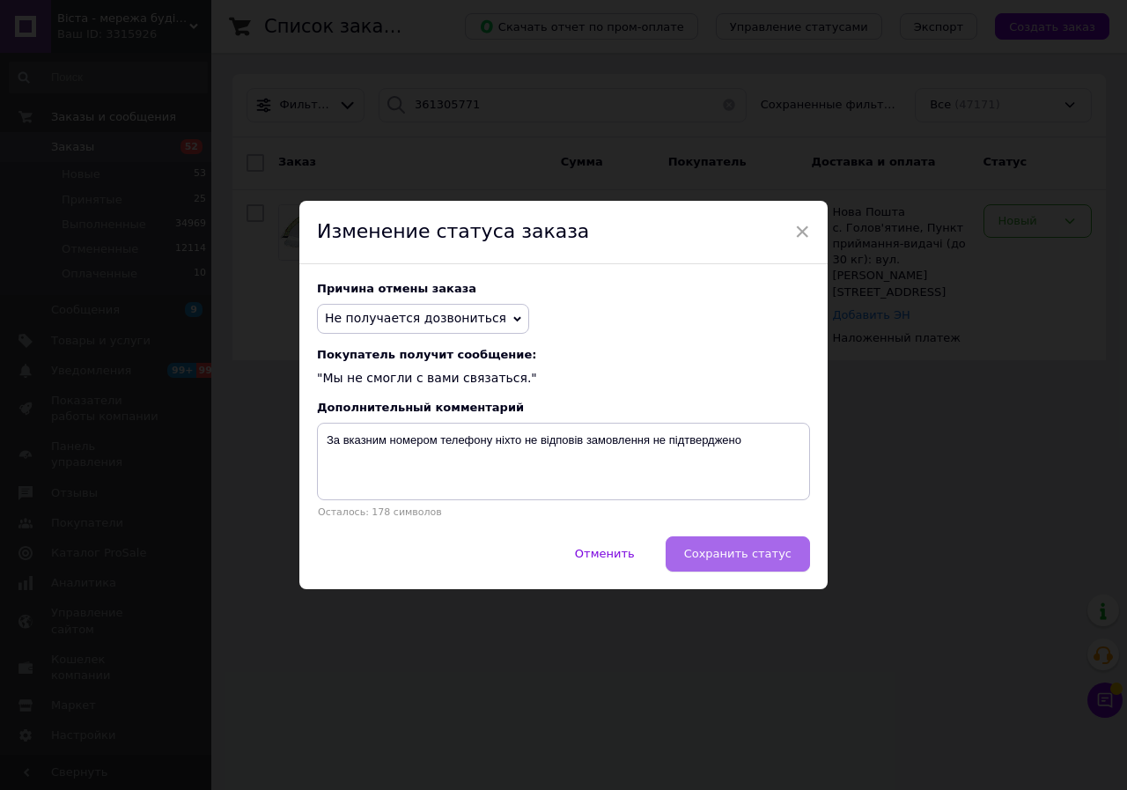
click at [691, 554] on button "Сохранить статус" at bounding box center [738, 553] width 144 height 35
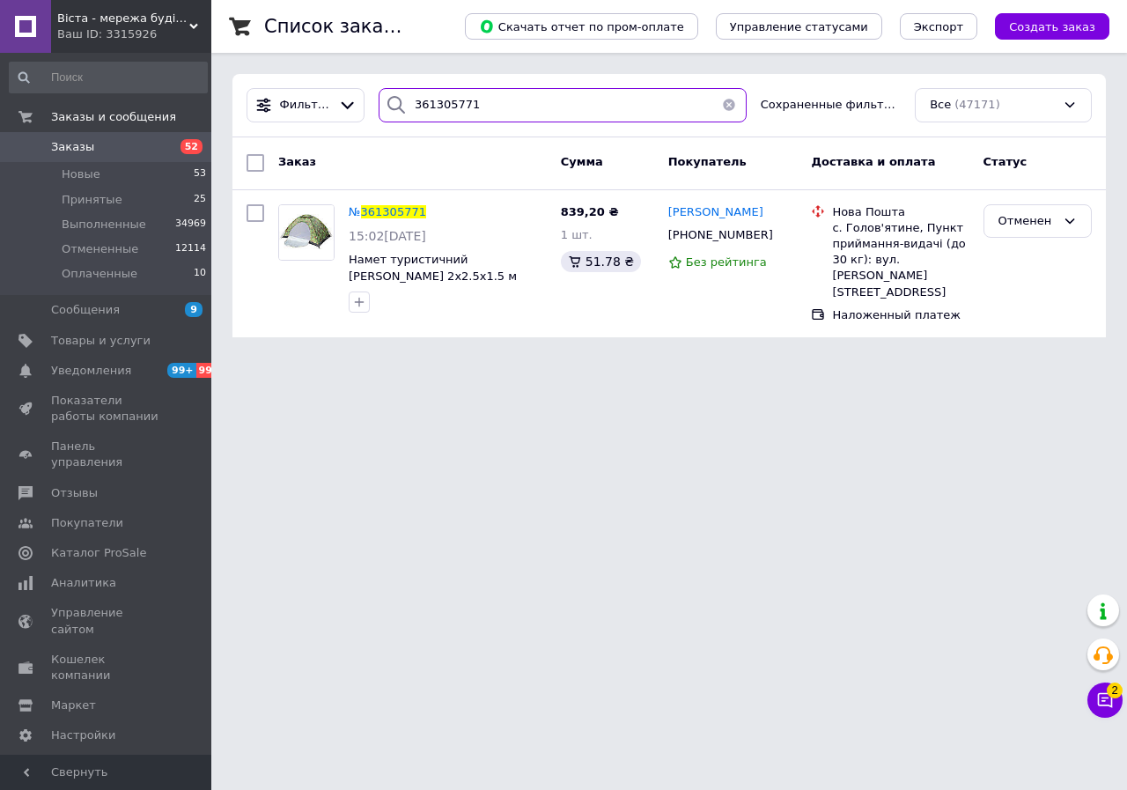
click at [481, 102] on input "361305771" at bounding box center [563, 105] width 368 height 34
paste input "87709"
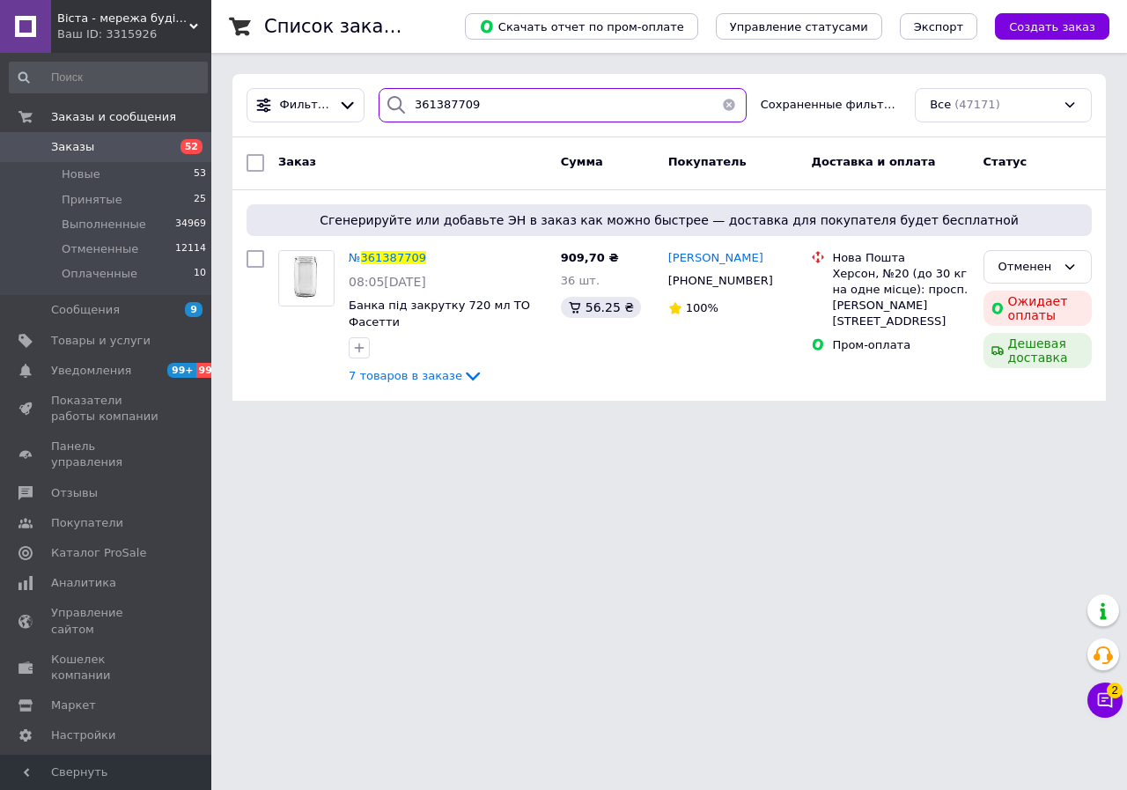
click at [504, 120] on input "361387709" at bounding box center [563, 105] width 368 height 34
paste input "598245"
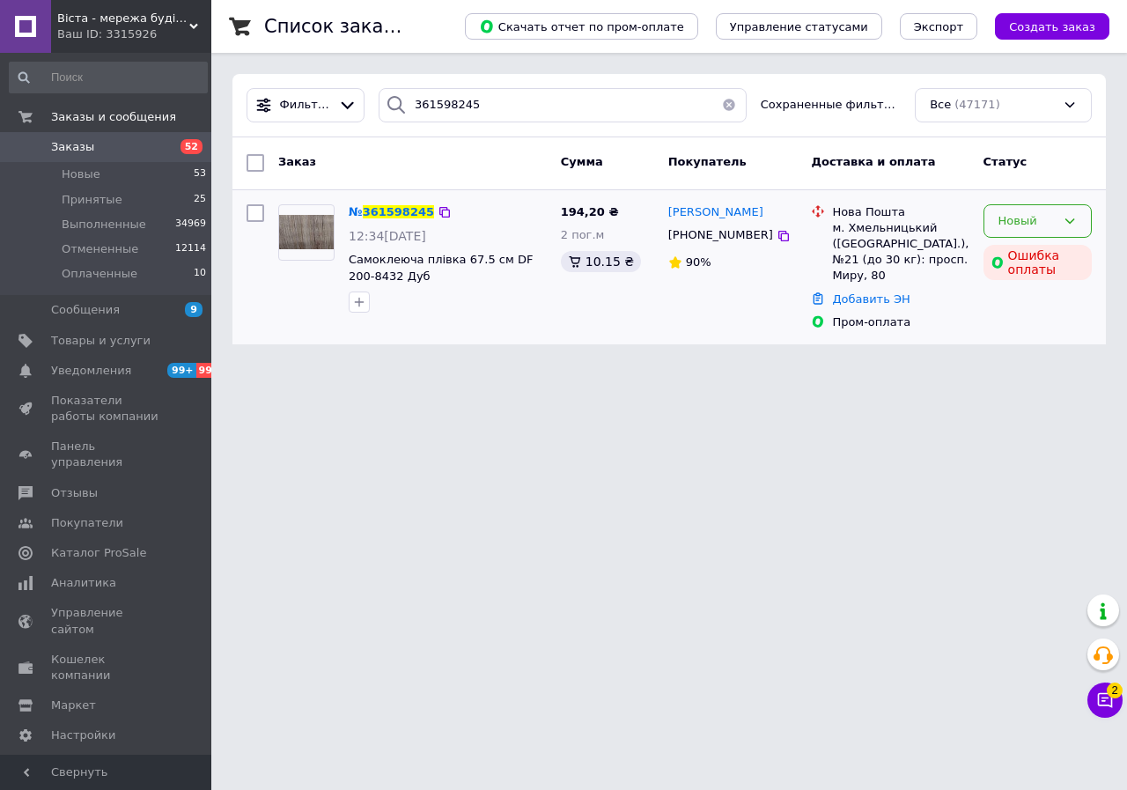
click at [1012, 222] on div "Новый" at bounding box center [1027, 221] width 57 height 18
click at [1019, 319] on li "Отменен" at bounding box center [1038, 322] width 107 height 33
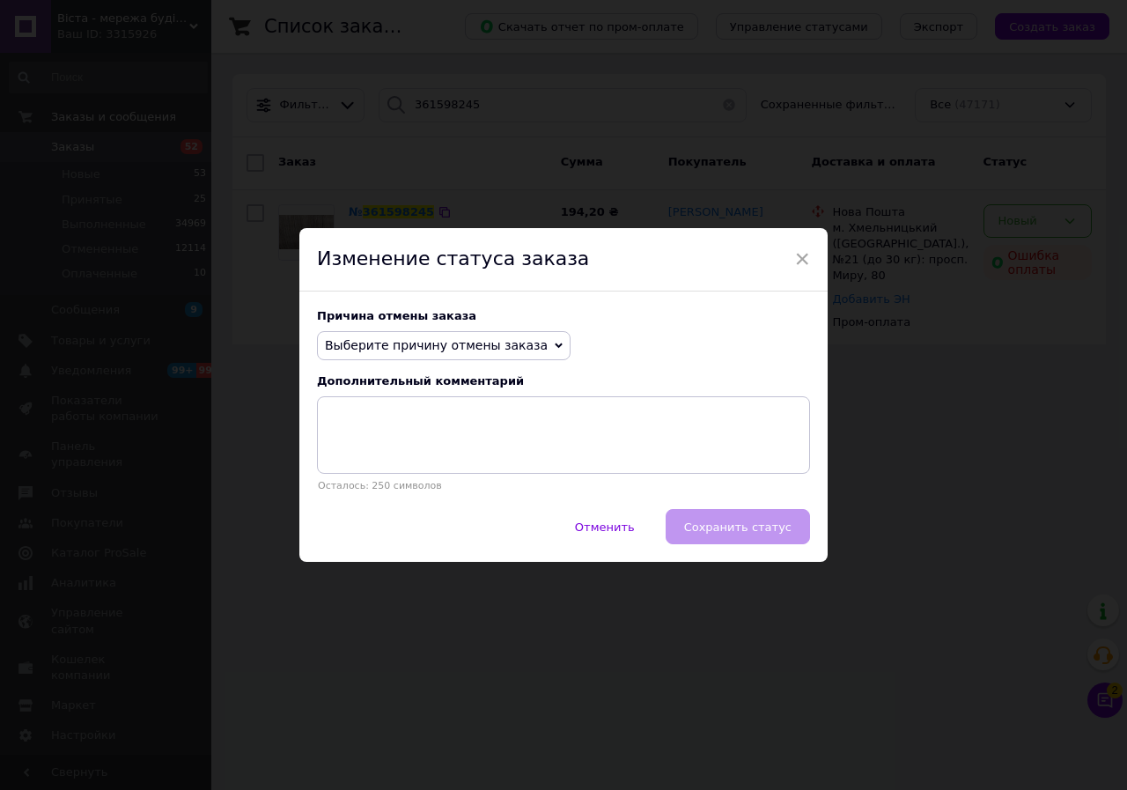
click at [421, 346] on span "Выберите причину отмены заказа" at bounding box center [436, 345] width 223 height 14
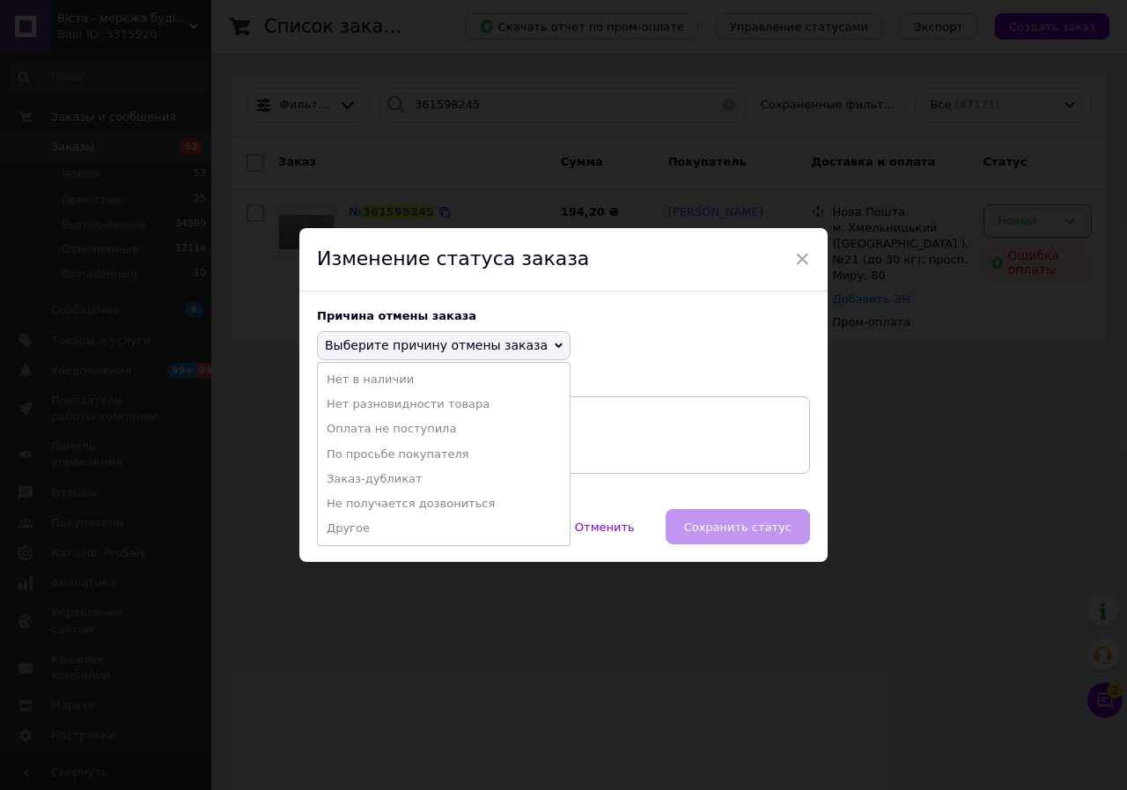
click at [390, 428] on li "Оплата не поступила" at bounding box center [444, 429] width 252 height 25
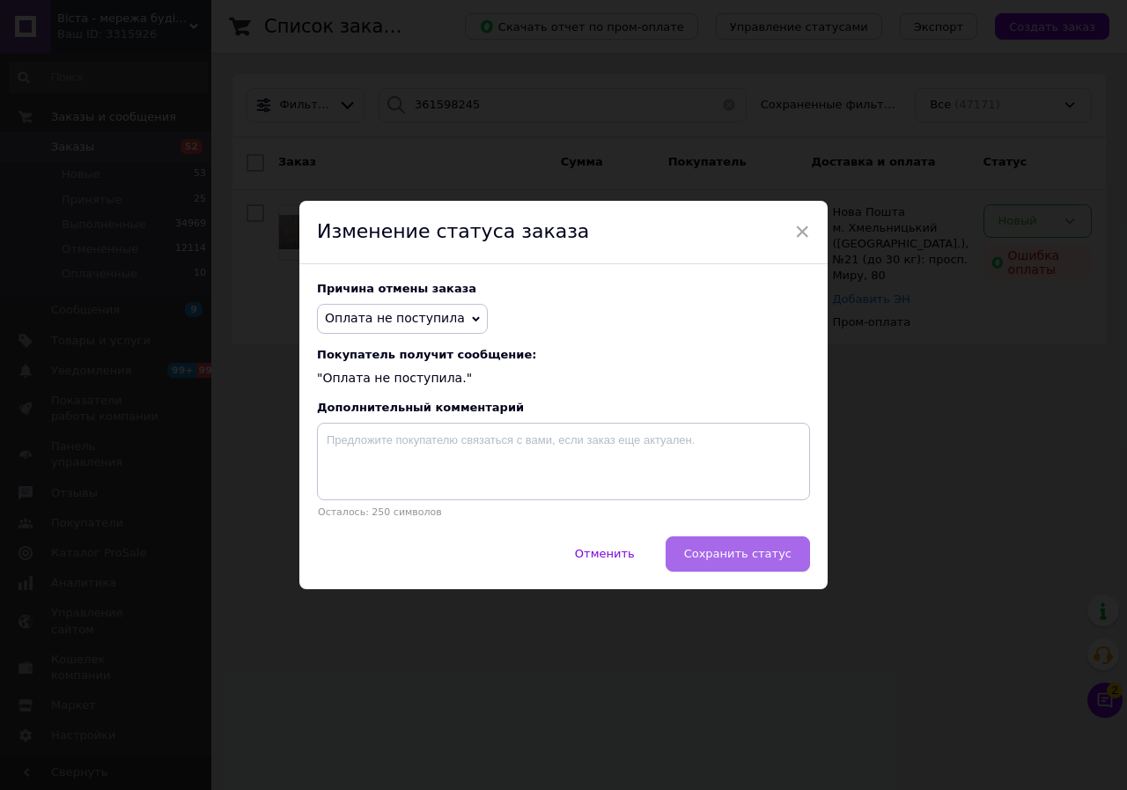
click at [718, 567] on button "Сохранить статус" at bounding box center [738, 553] width 144 height 35
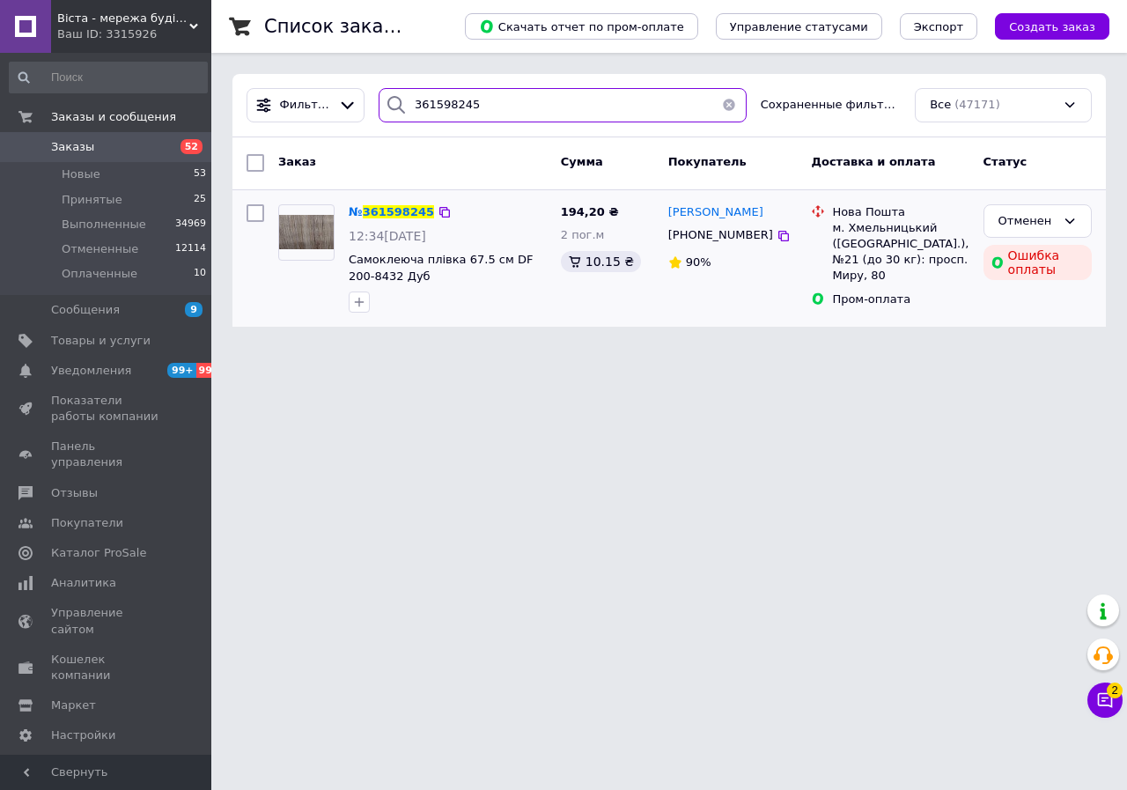
click at [468, 106] on input "361598245" at bounding box center [563, 105] width 368 height 34
paste input "9619"
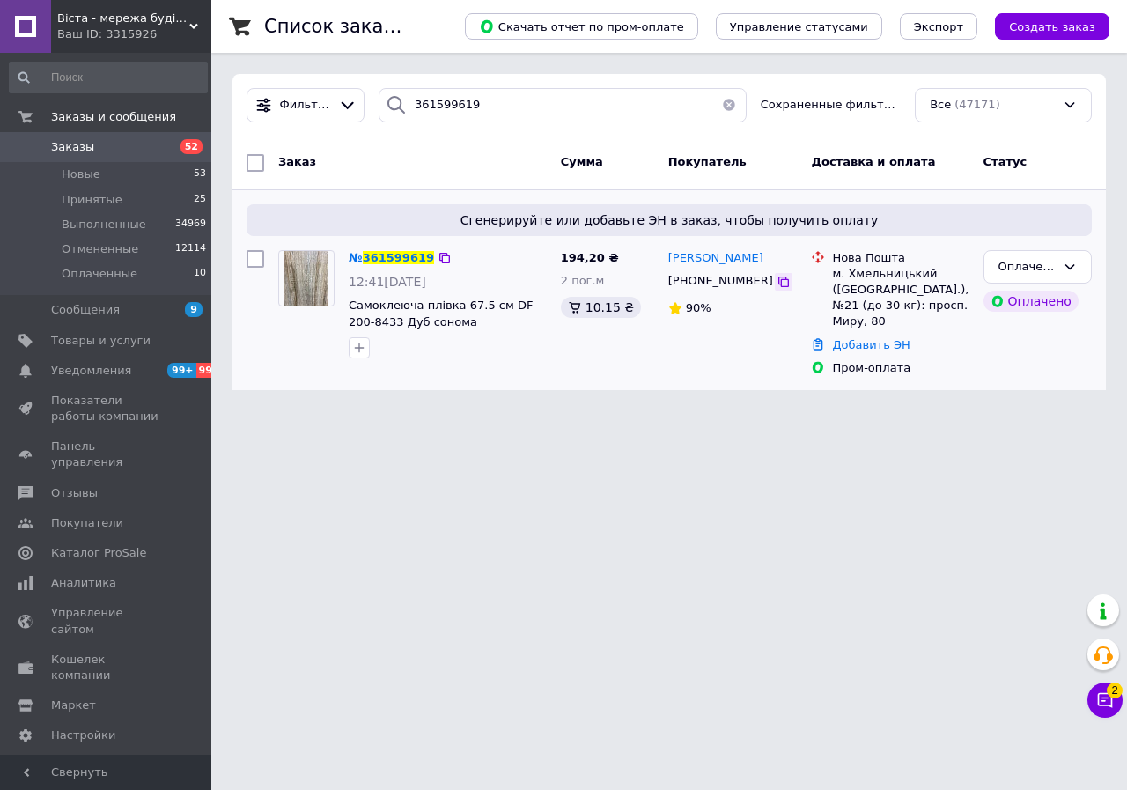
click at [777, 282] on icon at bounding box center [784, 282] width 14 height 14
drag, startPoint x: 865, startPoint y: 324, endPoint x: 824, endPoint y: 277, distance: 61.8
click at [824, 277] on div "Нова Пошта м. Хмельницький (Хмельницька обл.), №21 (до 30 кг): просп. Миру, 80" at bounding box center [890, 290] width 165 height 80
copy div "Нова Пошта м. Хмельницький (Хмельницька обл.), №21 (до 30 кг): просп. Миру, 80"
click at [439, 261] on icon at bounding box center [444, 258] width 11 height 11
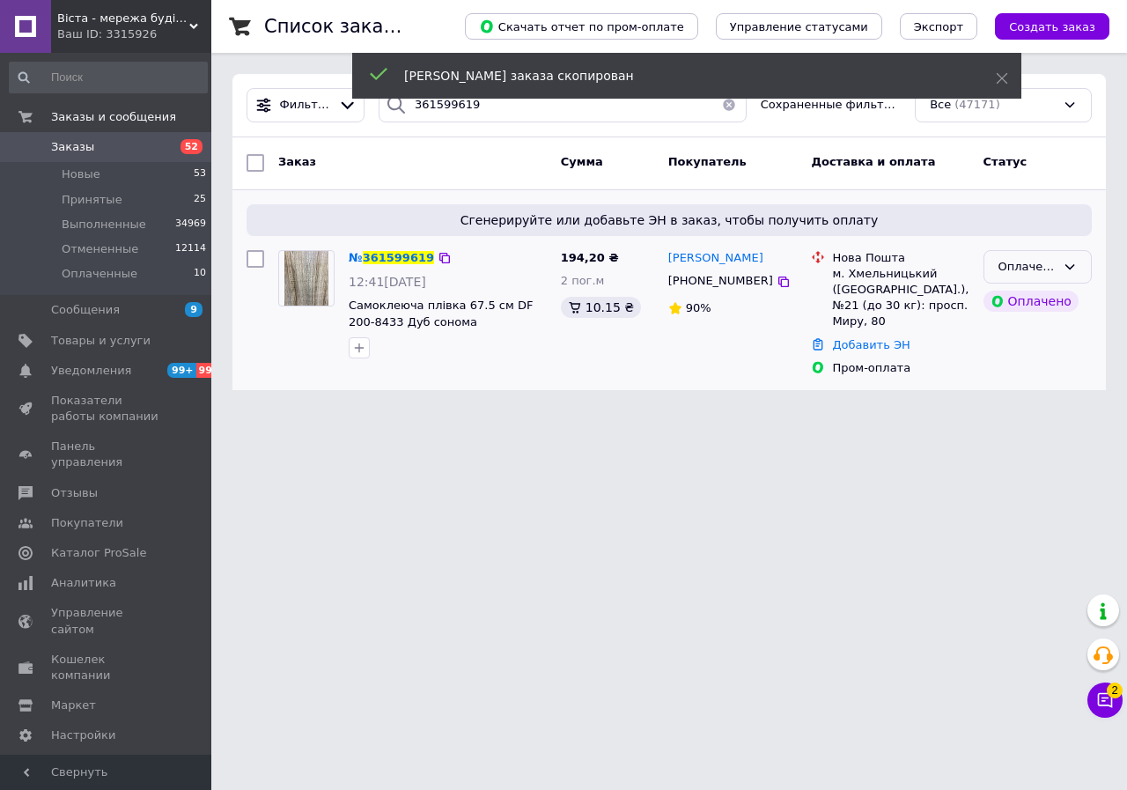
drag, startPoint x: 999, startPoint y: 264, endPoint x: 1003, endPoint y: 283, distance: 19.0
click at [1003, 268] on div "Оплаченный" at bounding box center [1027, 267] width 57 height 18
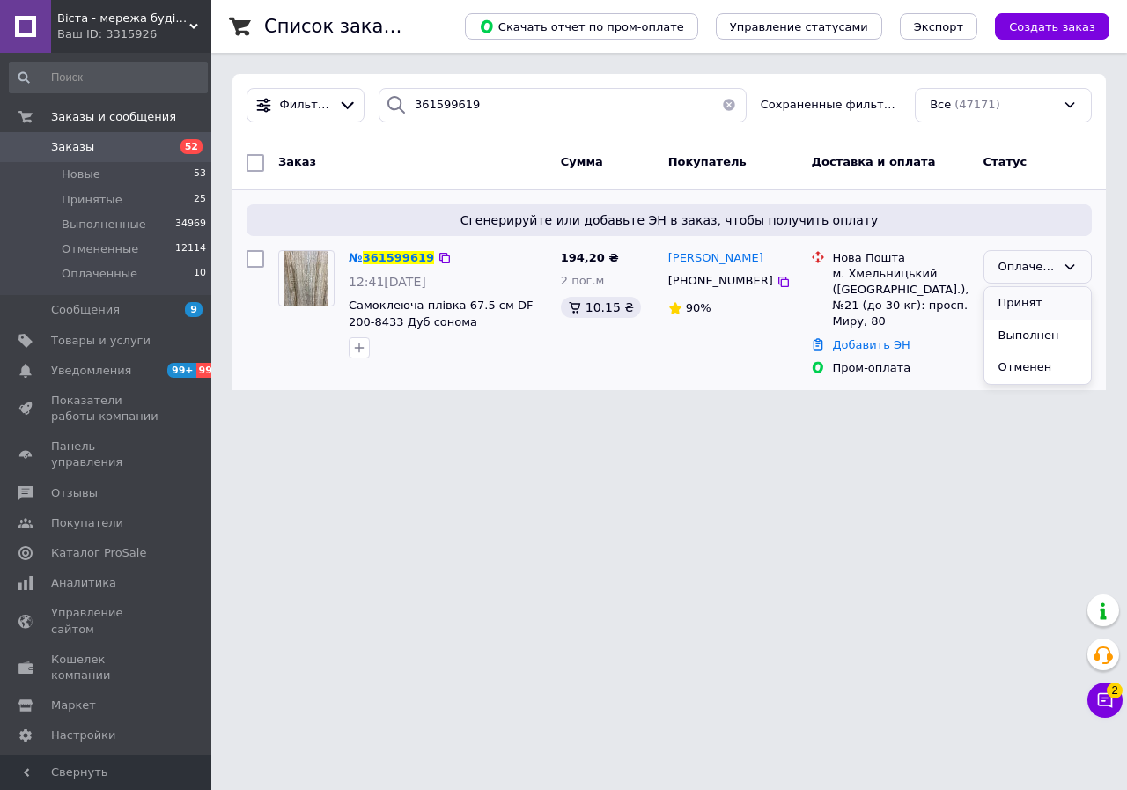
click at [1003, 299] on li "Принят" at bounding box center [1038, 303] width 107 height 33
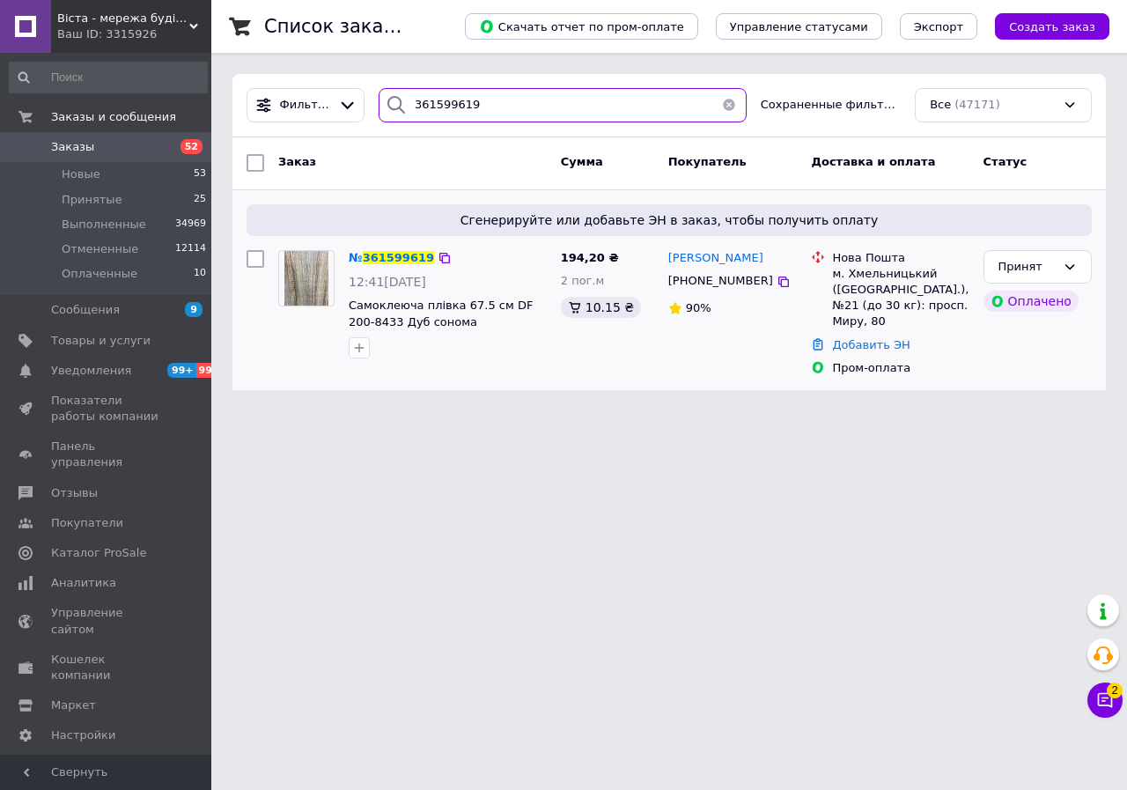
click at [491, 101] on input "361599619" at bounding box center [563, 105] width 368 height 34
paste input "604670"
type input "361604670"
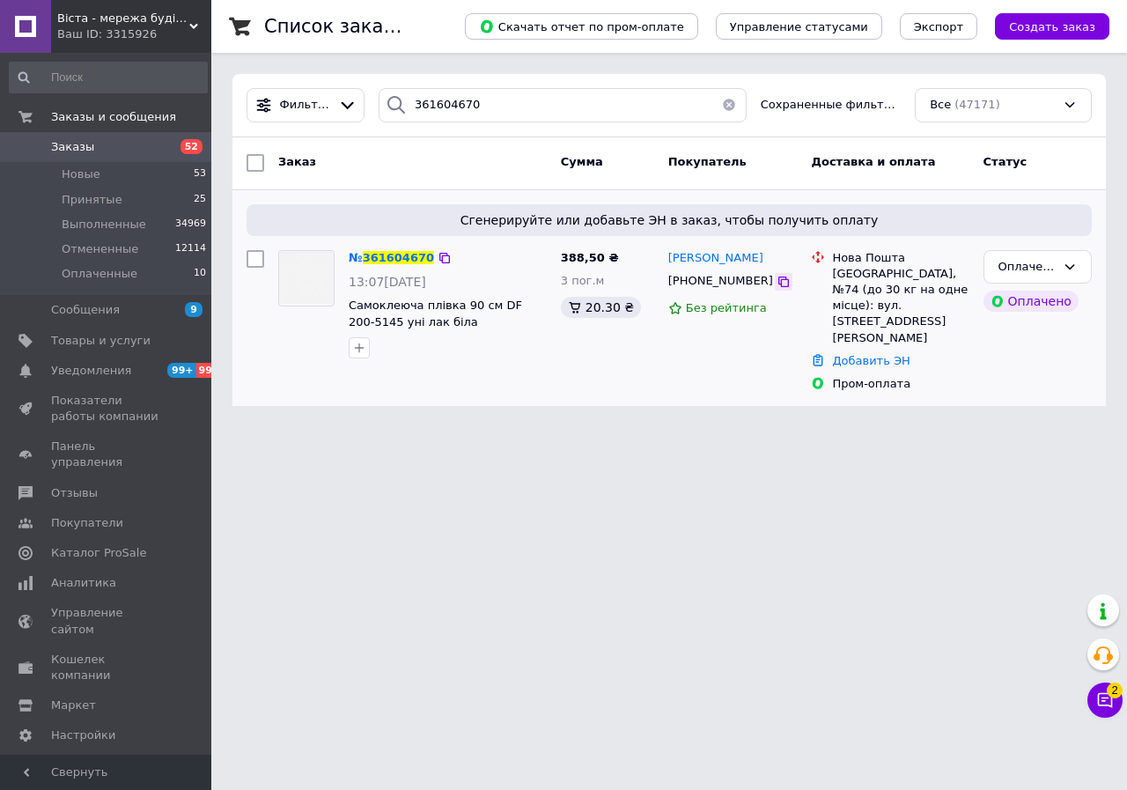
click at [777, 282] on icon at bounding box center [784, 282] width 14 height 14
drag, startPoint x: 909, startPoint y: 304, endPoint x: 824, endPoint y: 269, distance: 91.6
click at [824, 269] on div "Нова Пошта Одеса, №74 (до 30 кг на одне місце): вул. Сім’ї Глодан, 35а" at bounding box center [890, 298] width 165 height 96
copy div "Нова Пошта Одеса, №74 (до 30 кг на одне місце): вул. Сім’ї Глодан, 35а"
click at [438, 256] on icon at bounding box center [445, 258] width 14 height 14
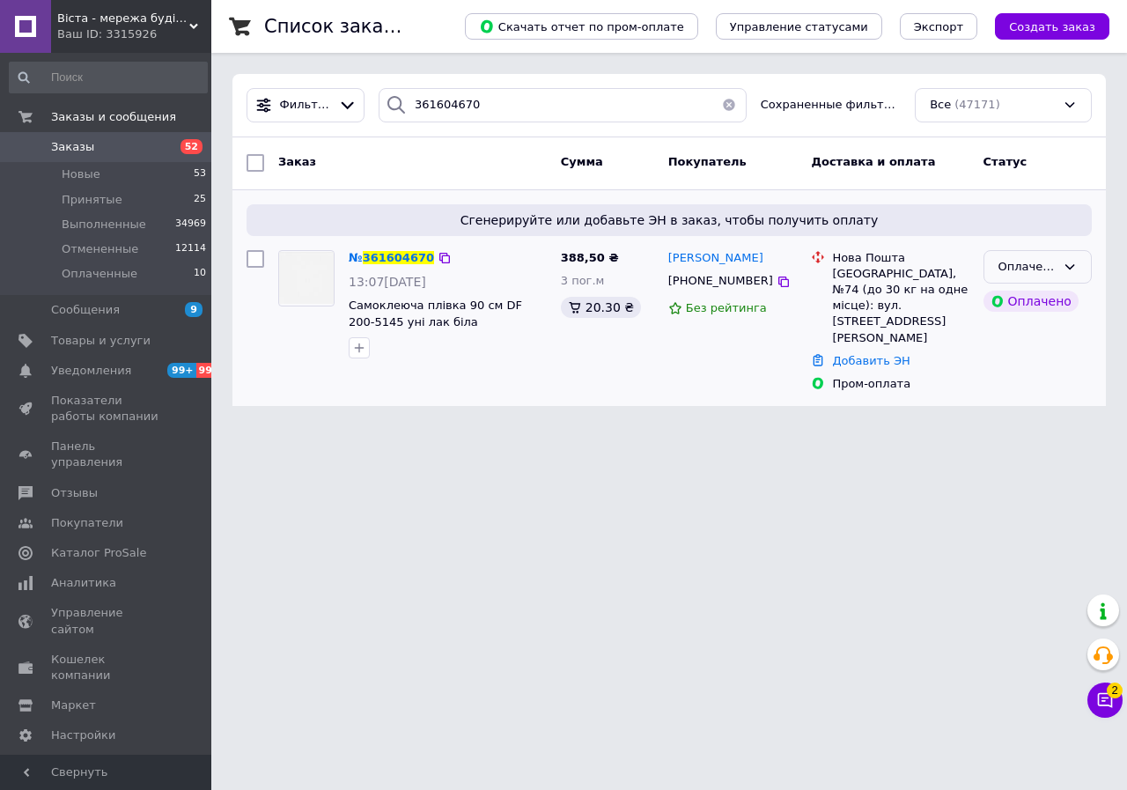
click at [1014, 268] on div "Оплаченный" at bounding box center [1027, 267] width 57 height 18
click at [1007, 294] on li "Принят" at bounding box center [1038, 303] width 107 height 33
click at [113, 141] on span "Заказы" at bounding box center [107, 147] width 112 height 16
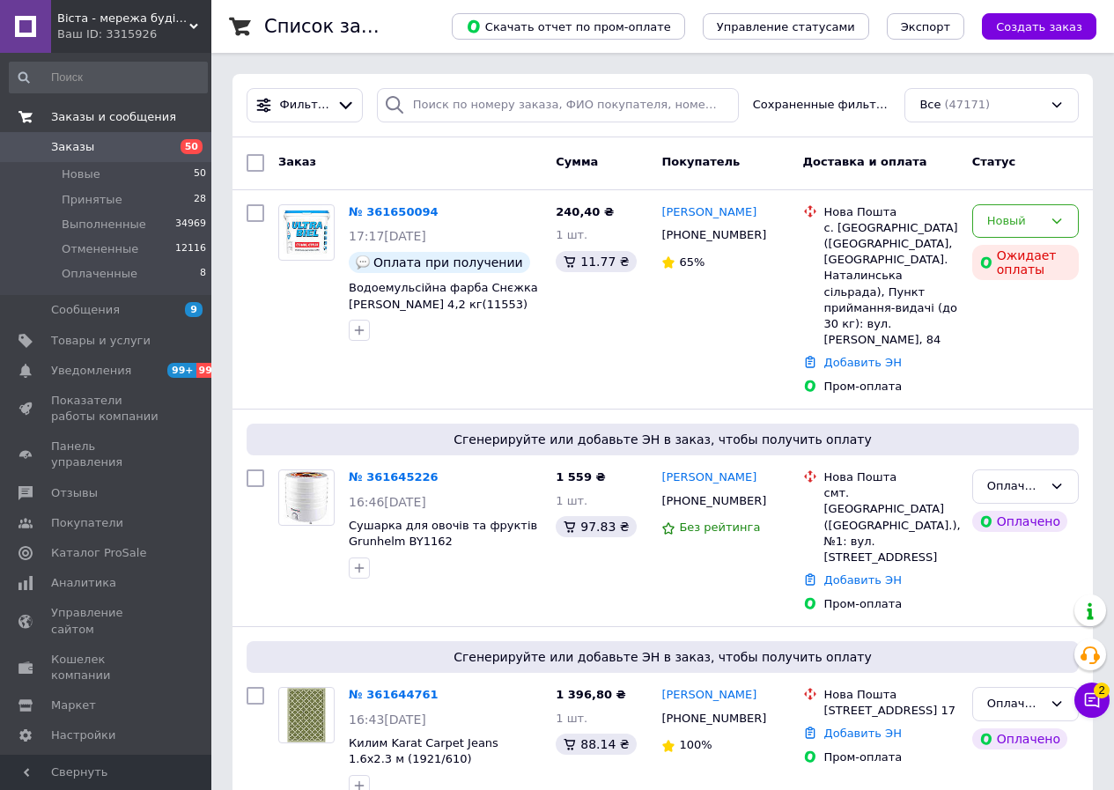
click at [108, 129] on link "Заказы и сообщения" at bounding box center [108, 117] width 217 height 30
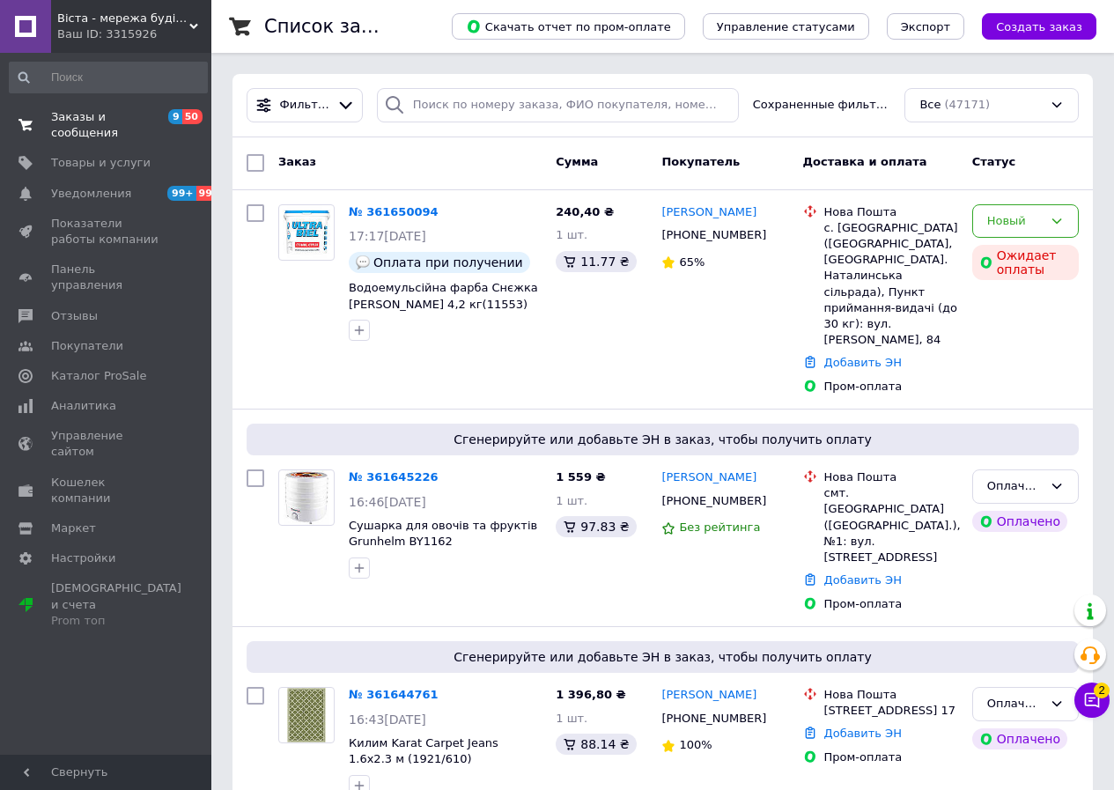
click at [114, 111] on span "Заказы и сообщения" at bounding box center [107, 125] width 112 height 32
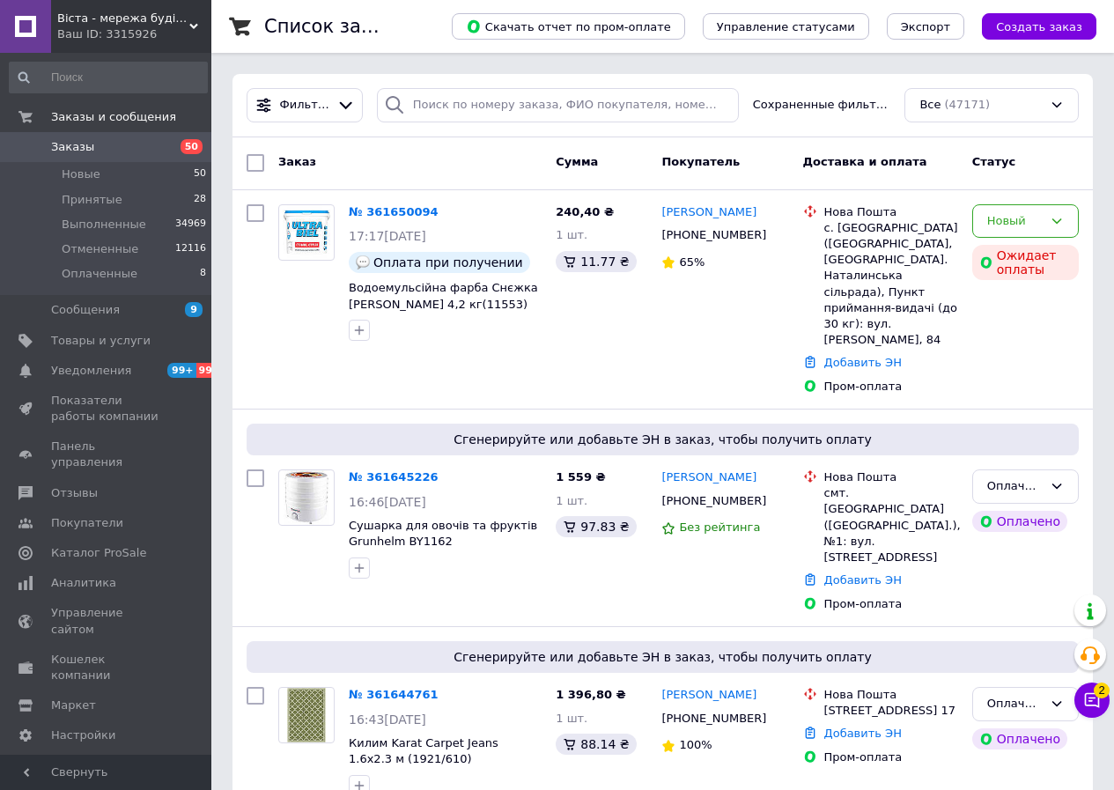
click at [111, 160] on link "Заказы 50" at bounding box center [108, 147] width 217 height 30
click at [1091, 698] on icon at bounding box center [1092, 700] width 15 height 15
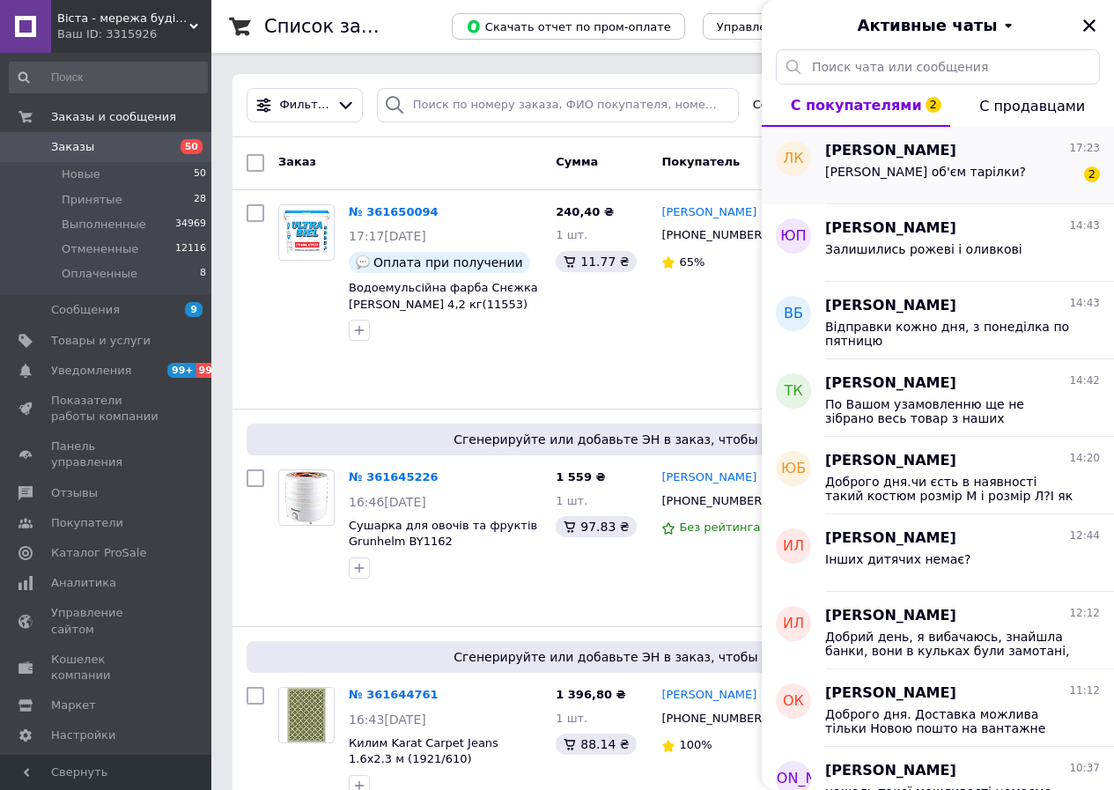
click at [855, 177] on span "Який об'єм тарілки?" at bounding box center [925, 172] width 201 height 14
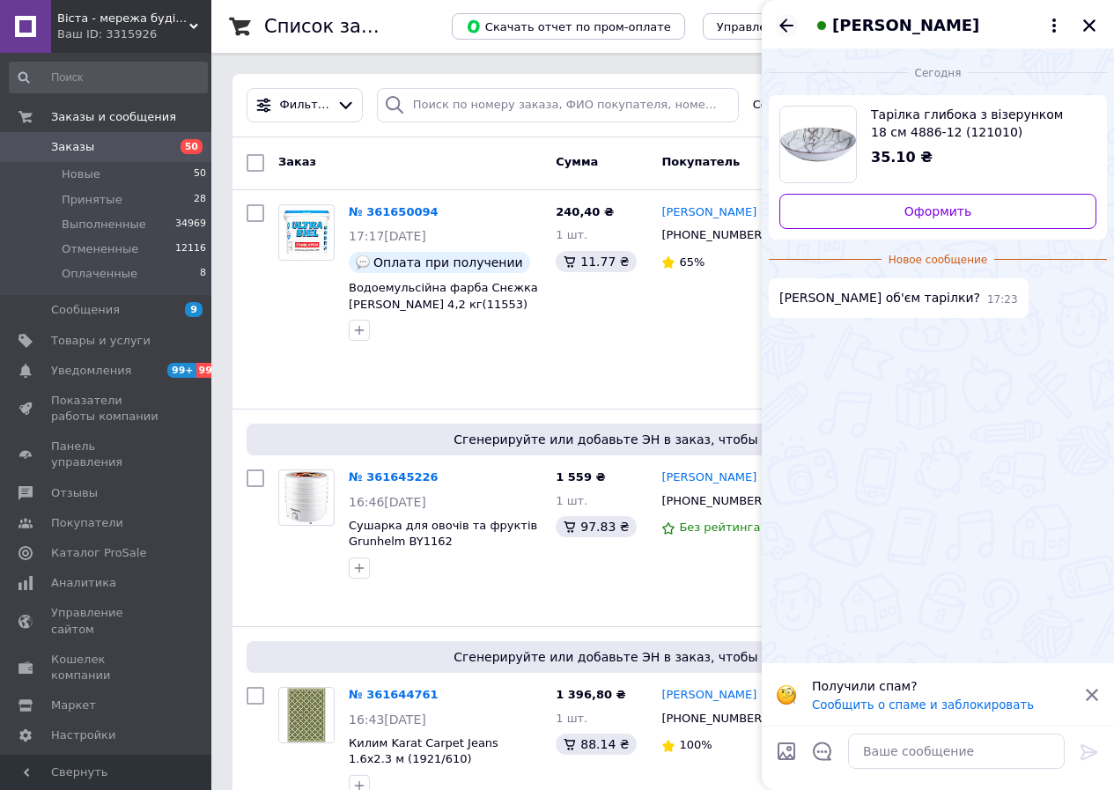
click at [787, 27] on icon "Назад" at bounding box center [786, 25] width 21 height 21
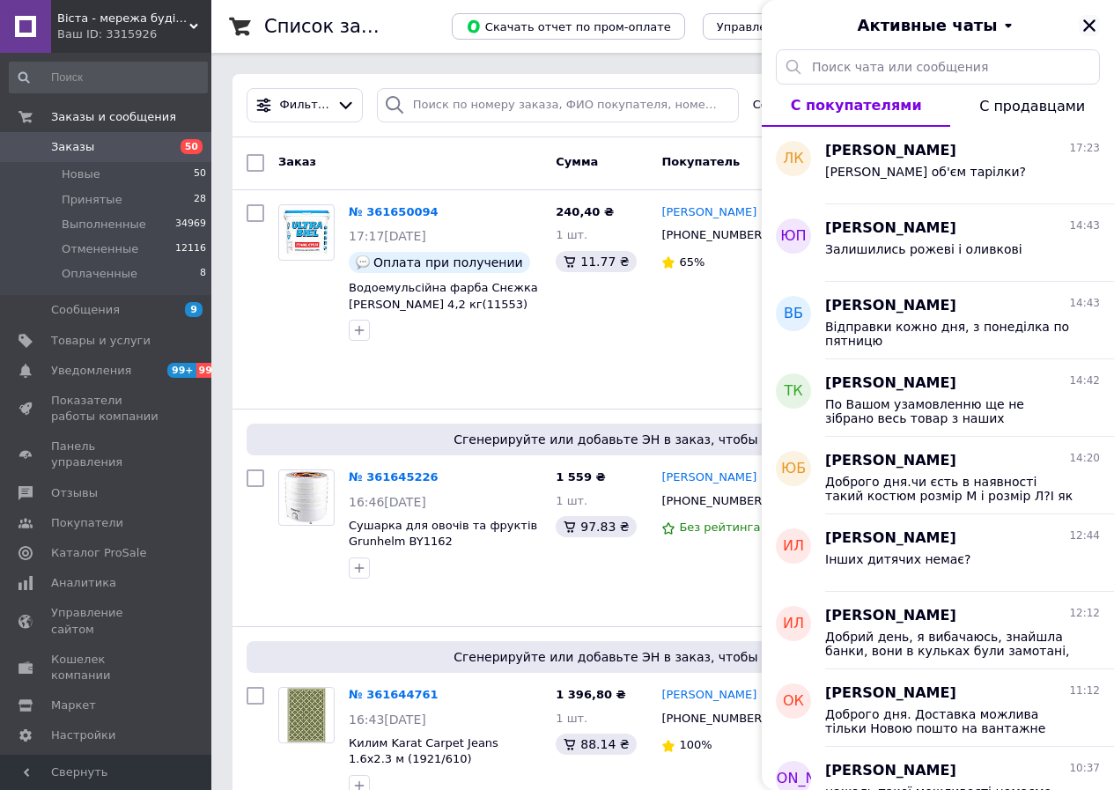
click at [1089, 23] on icon "Закрыть" at bounding box center [1089, 26] width 16 height 16
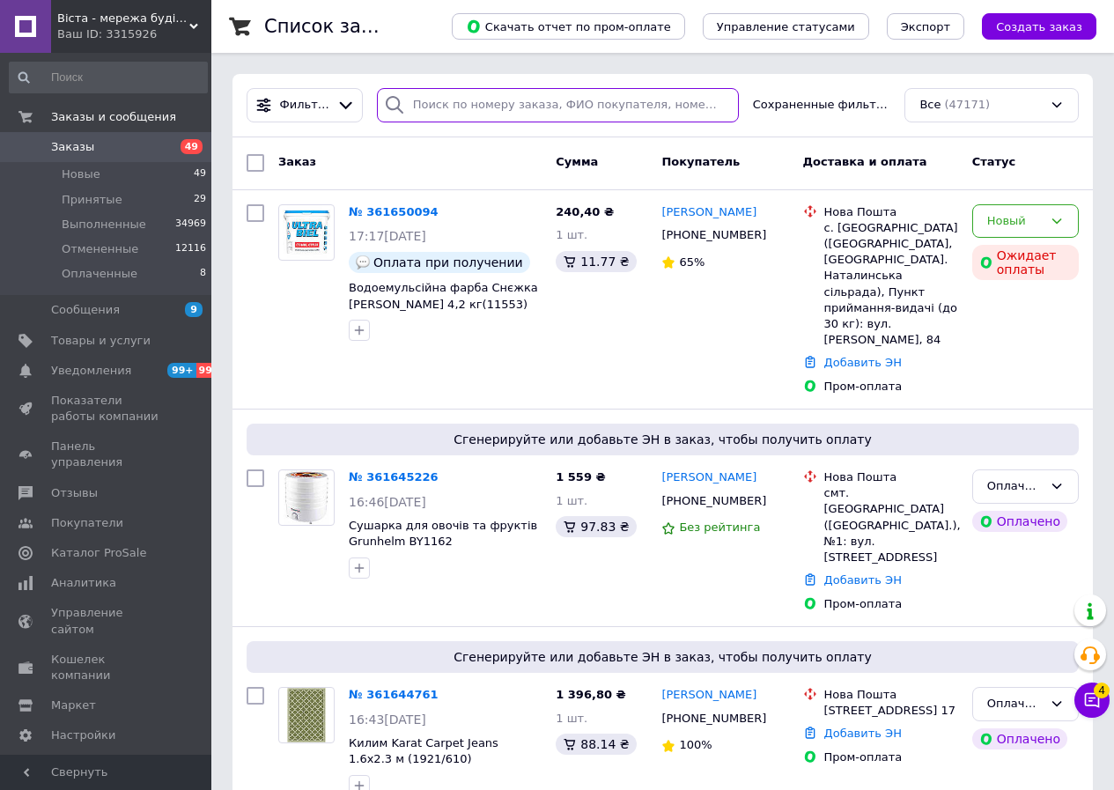
click at [468, 94] on input "search" at bounding box center [558, 105] width 362 height 34
paste input "361548628"
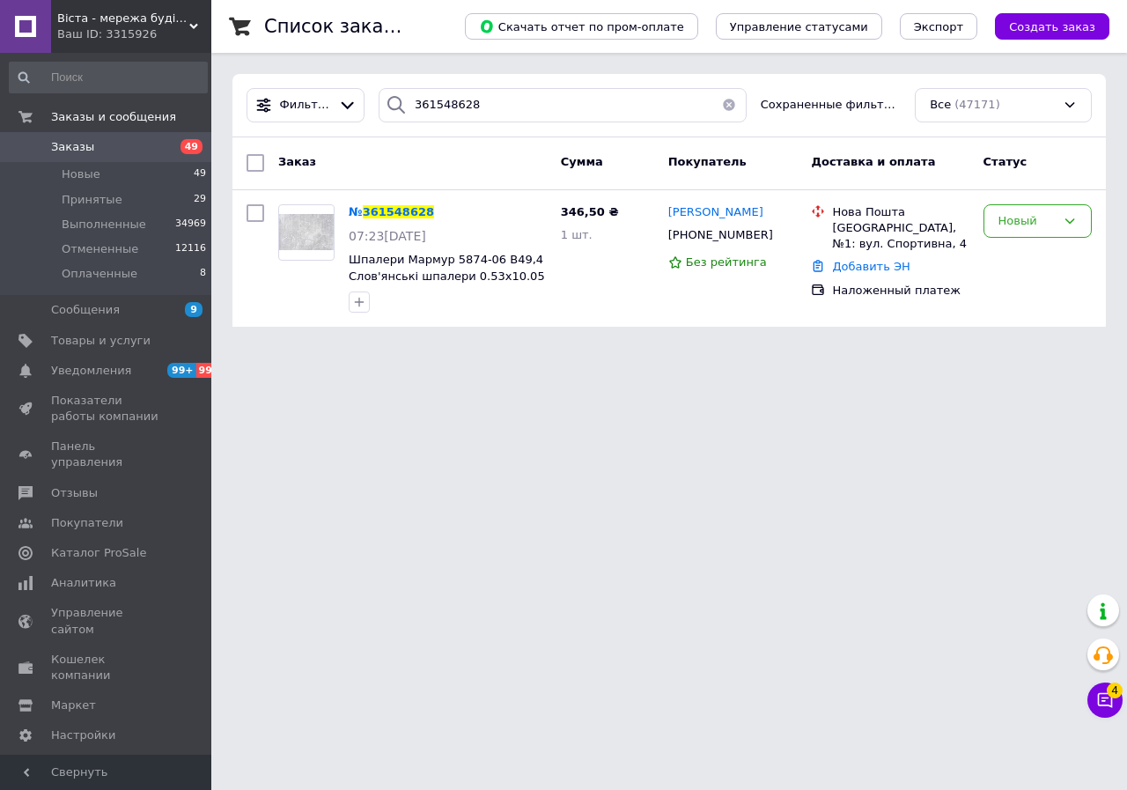
click at [536, 76] on div "Фильтры 361548628 Сохраненные фильтры: Все (47171)" at bounding box center [669, 105] width 874 height 63
click at [524, 92] on input "361548628" at bounding box center [563, 105] width 368 height 34
paste input "50287"
type input "361550287"
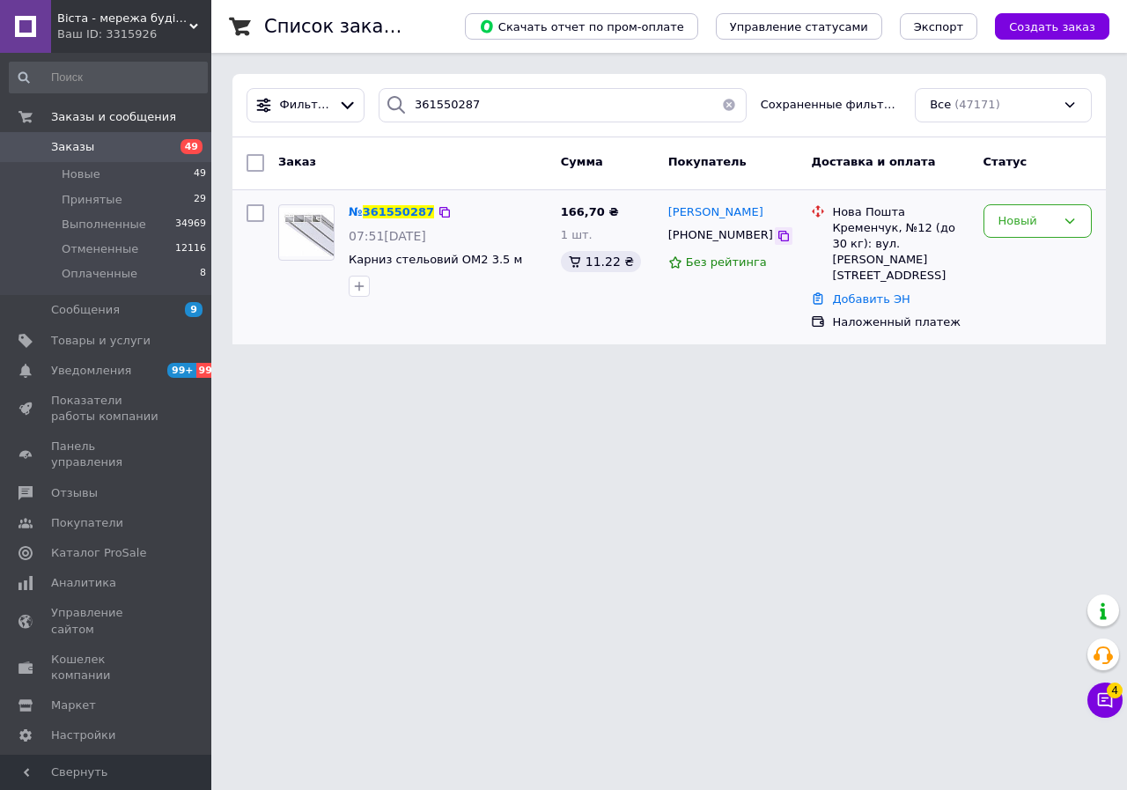
click at [778, 233] on icon at bounding box center [783, 236] width 11 height 11
click at [778, 232] on icon at bounding box center [783, 236] width 11 height 11
click at [152, 34] on div "Ваш ID: 3315926" at bounding box center [134, 34] width 154 height 16
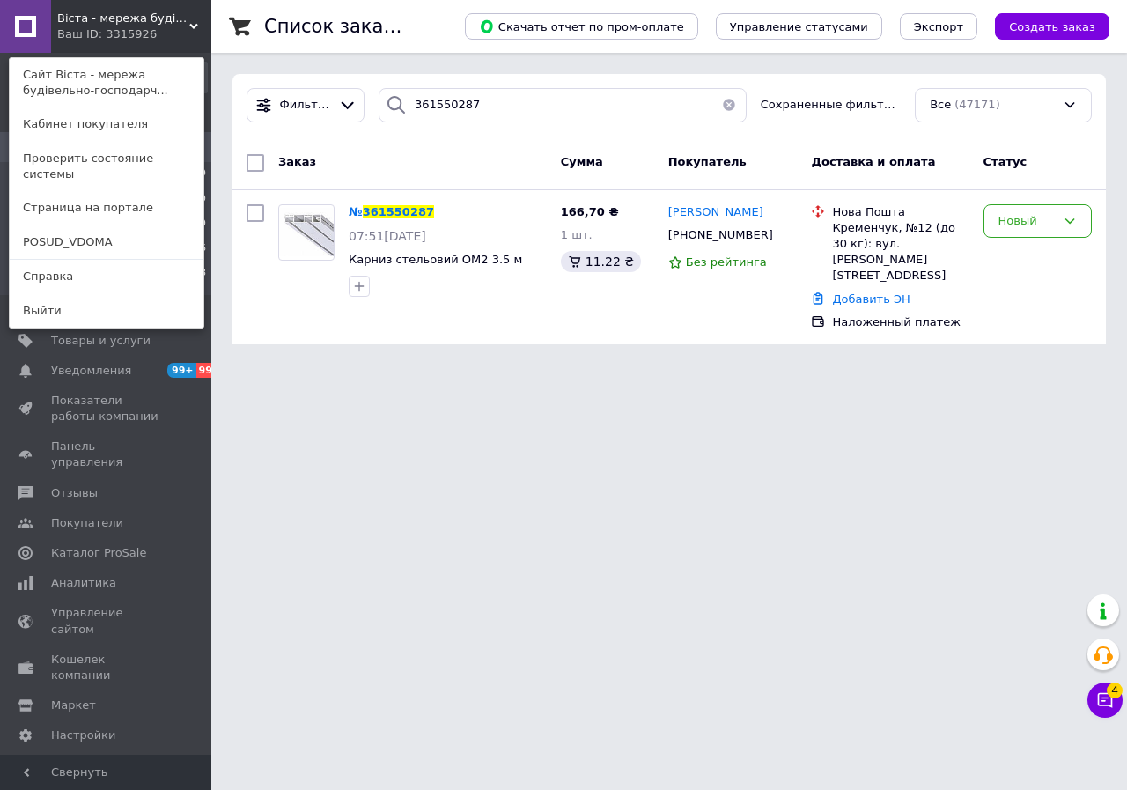
click at [107, 232] on link "POSUD_VDOMA" at bounding box center [107, 241] width 194 height 33
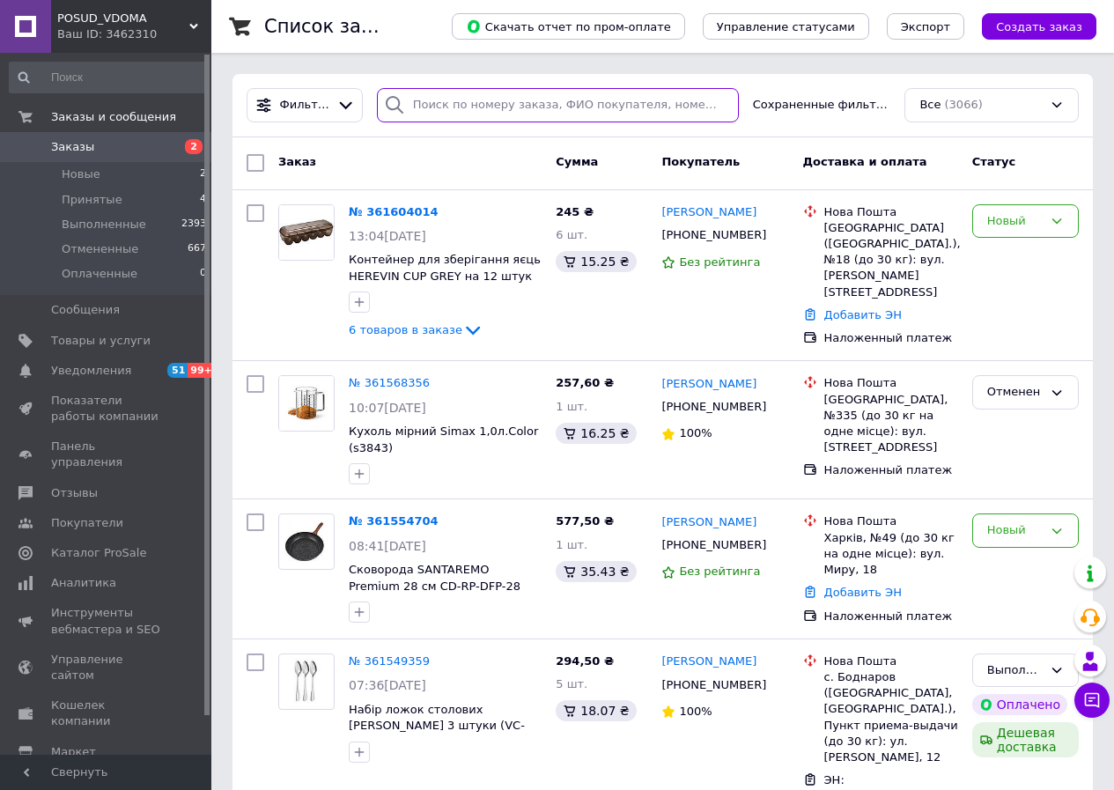
click at [461, 114] on input "search" at bounding box center [558, 105] width 362 height 34
paste input "361554704"
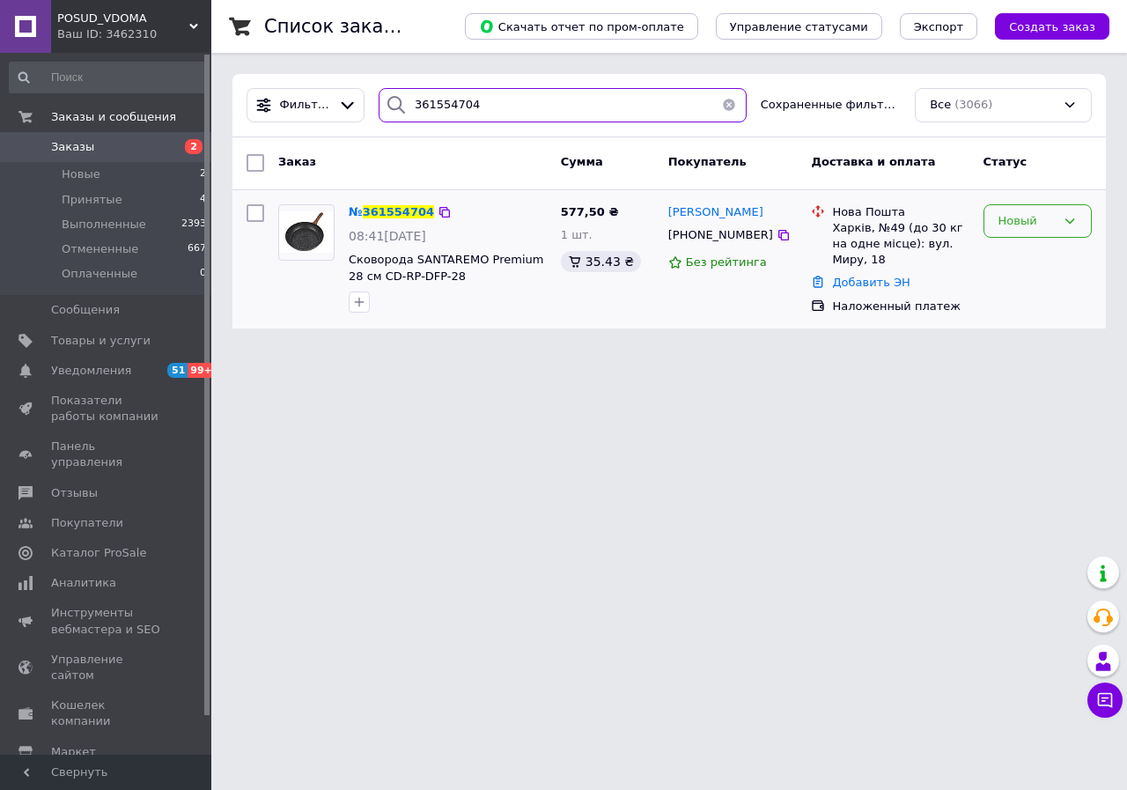
type input "361554704"
click at [1011, 217] on div "Новый" at bounding box center [1027, 221] width 57 height 18
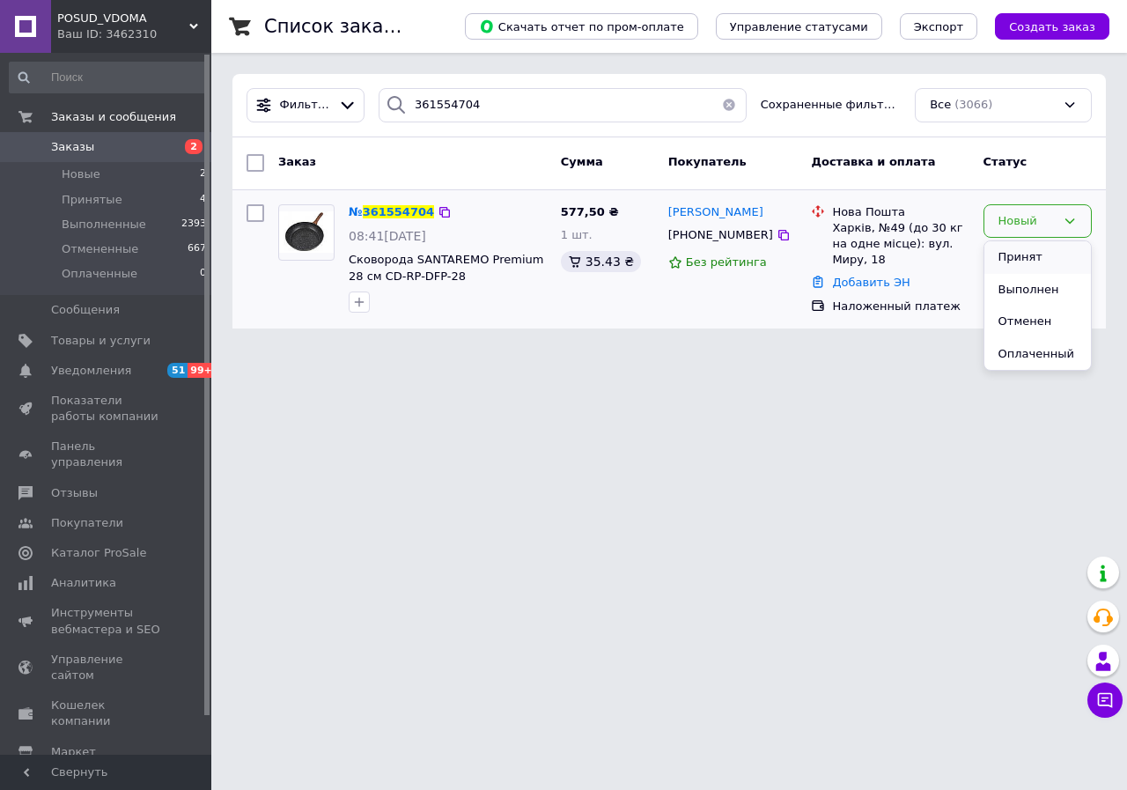
click at [1007, 261] on li "Принят" at bounding box center [1038, 257] width 107 height 33
click at [1007, 215] on div "Принят" at bounding box center [1027, 221] width 57 height 18
click at [1020, 284] on li "Отменен" at bounding box center [1038, 290] width 107 height 33
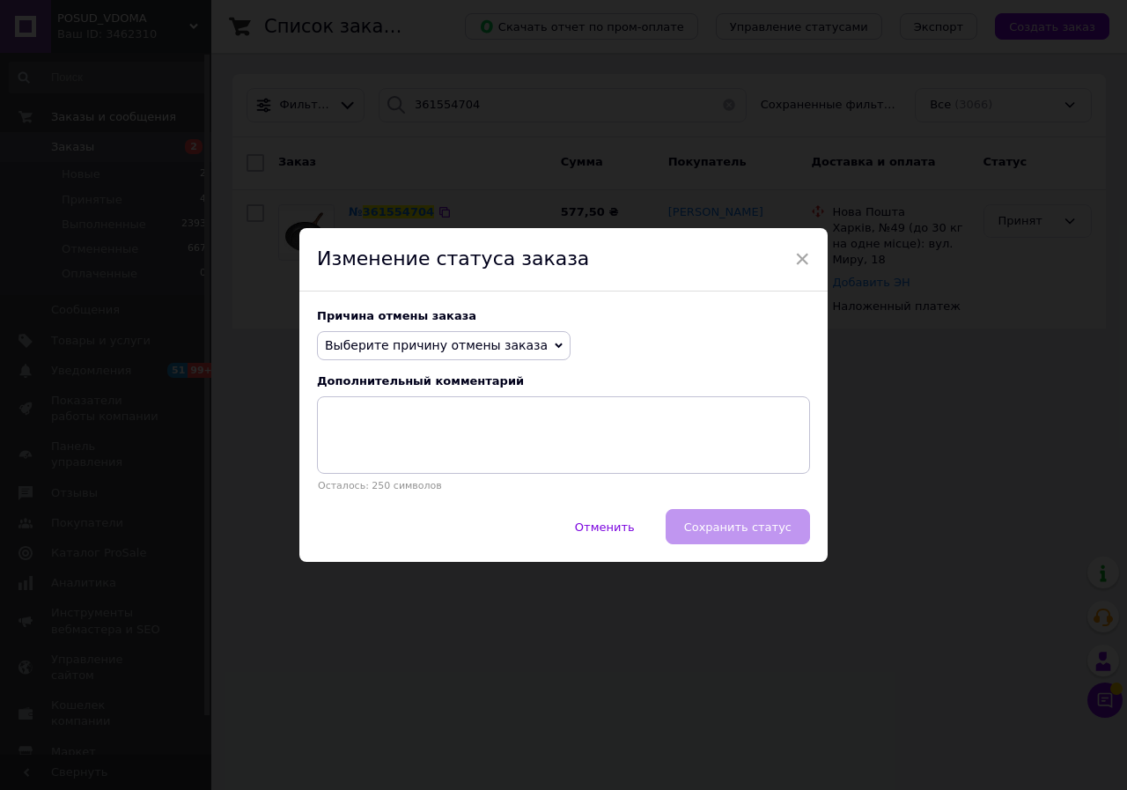
click at [482, 351] on span "Выберите причину отмены заказа" at bounding box center [436, 345] width 223 height 14
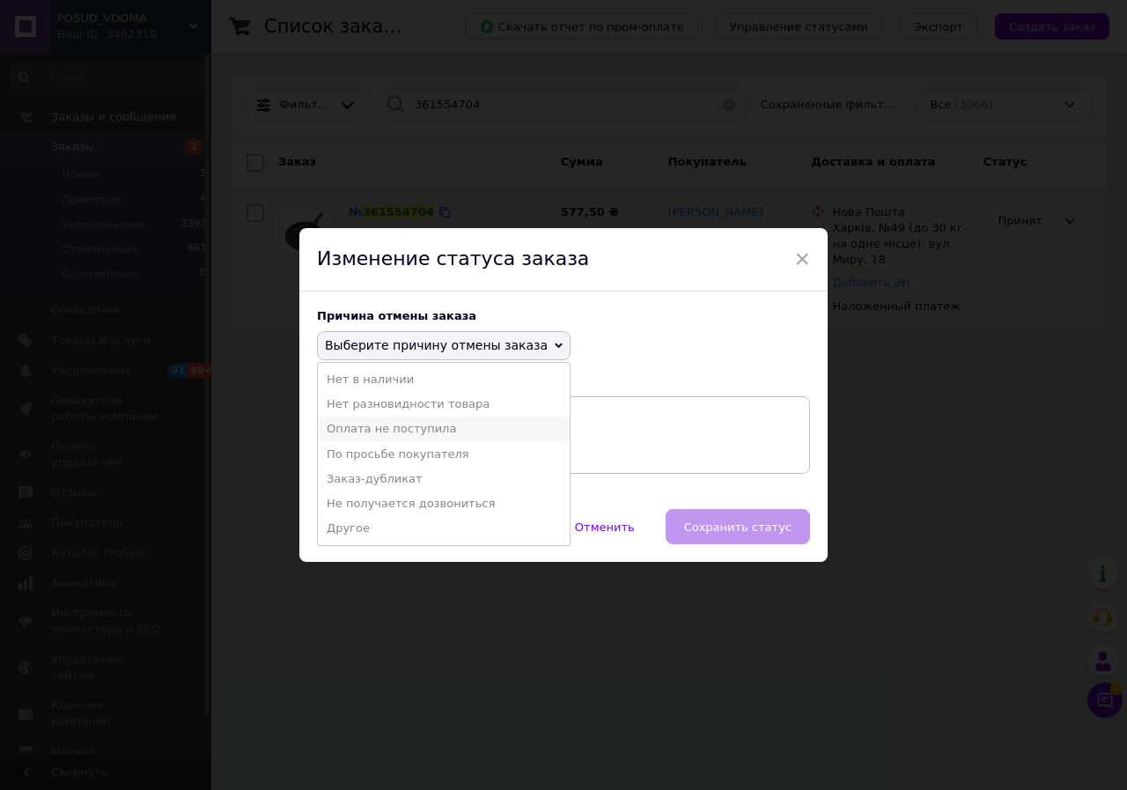
click at [402, 425] on li "Оплата не поступила" at bounding box center [444, 429] width 252 height 25
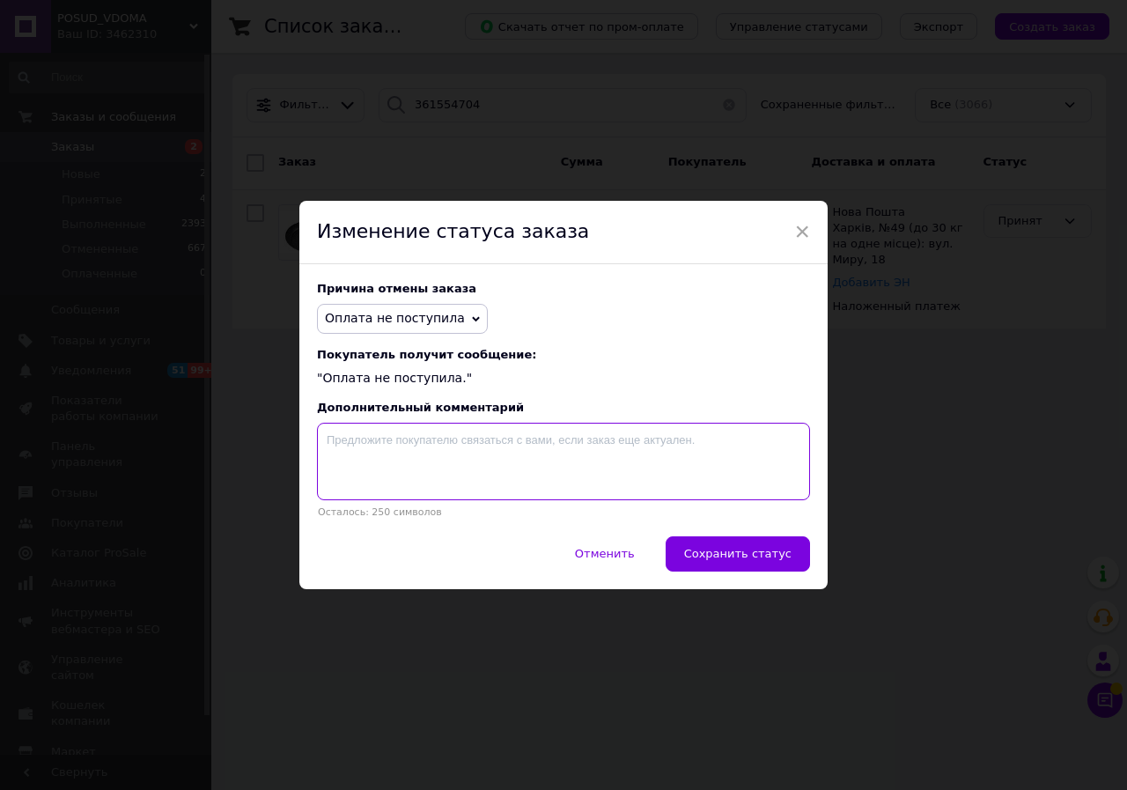
click at [409, 441] on textarea at bounding box center [563, 461] width 493 height 77
click at [377, 306] on span "Оплата не поступила" at bounding box center [402, 319] width 171 height 30
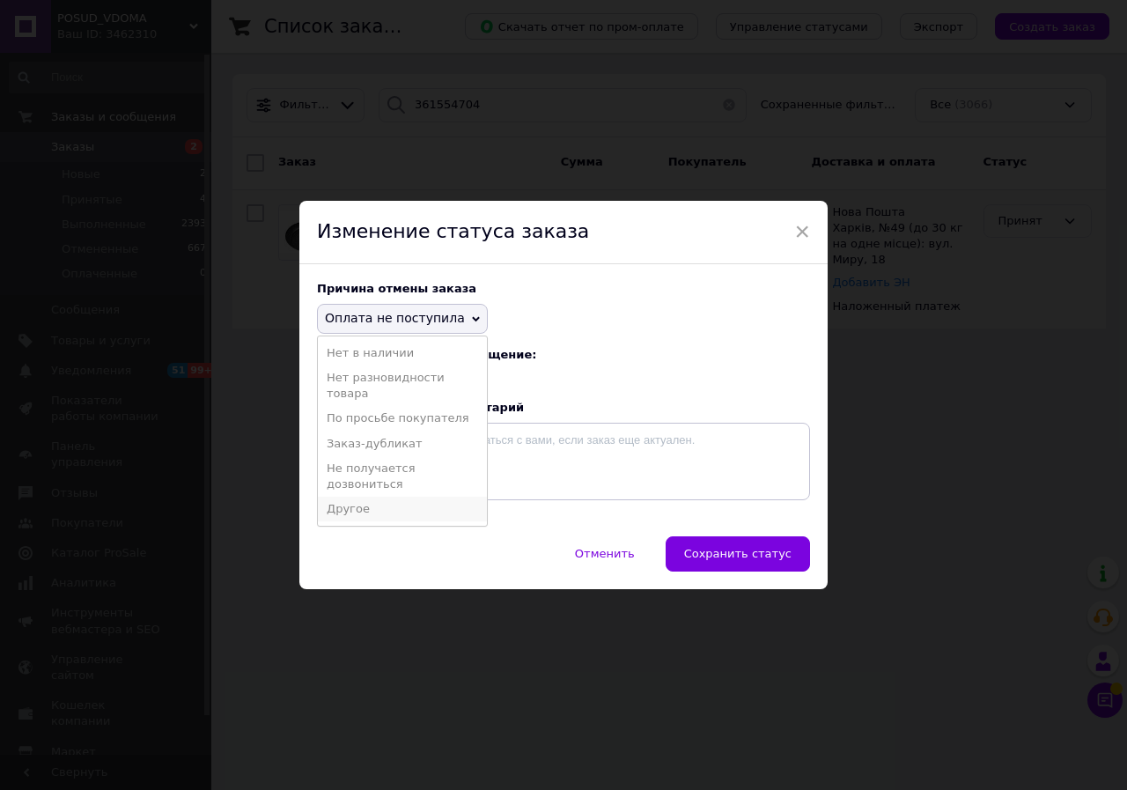
click at [359, 513] on li "Другое" at bounding box center [402, 509] width 169 height 25
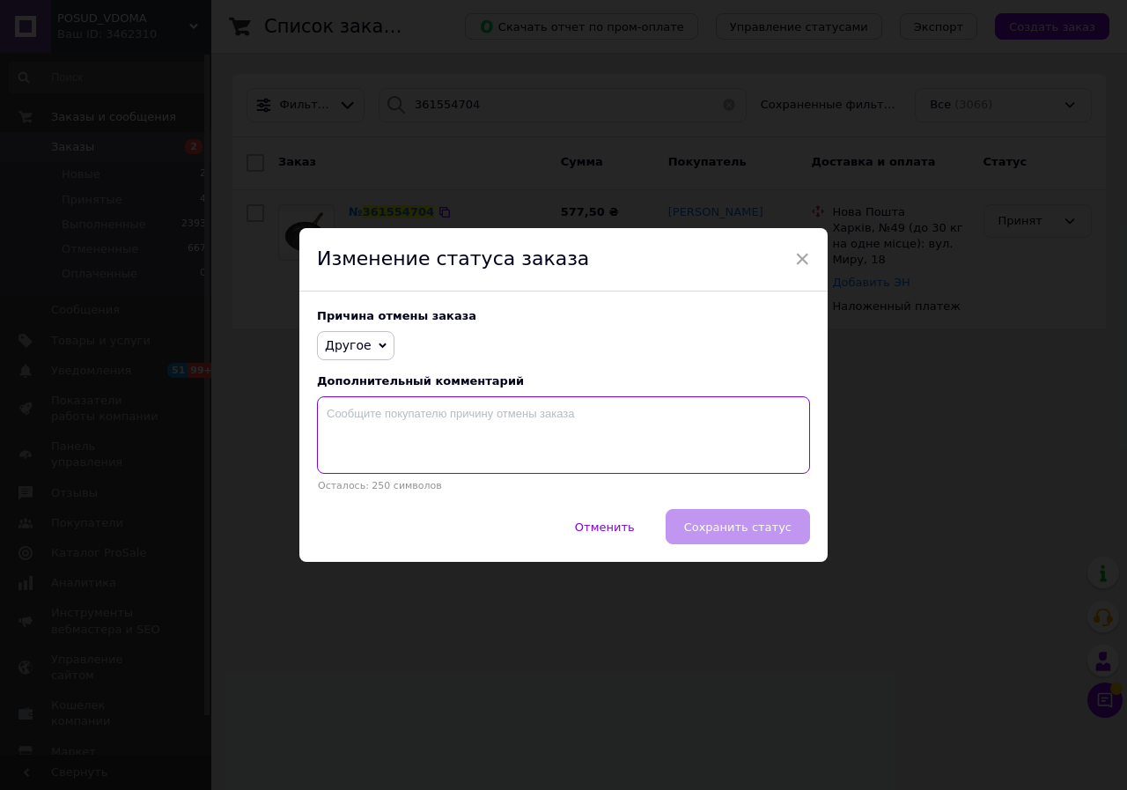
click at [387, 446] on textarea at bounding box center [563, 434] width 493 height 77
type textarea "покупця не влаштували терміни оплати"
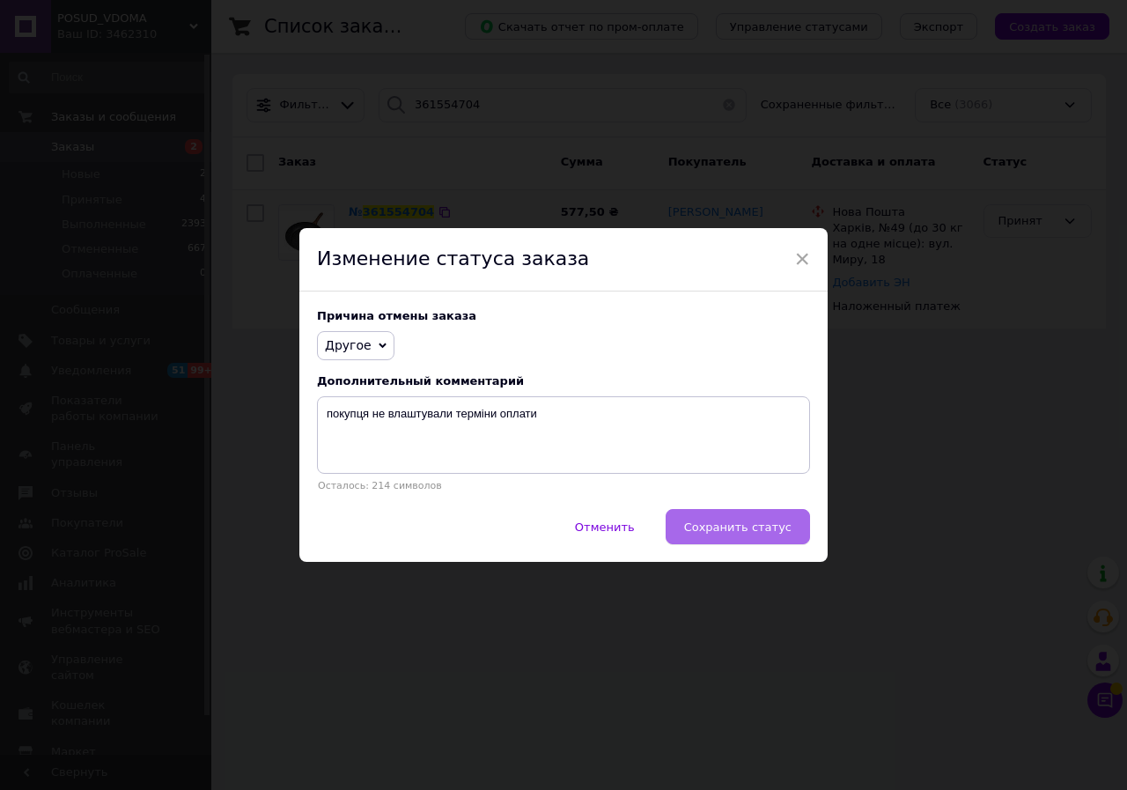
click at [712, 533] on span "Сохранить статус" at bounding box center [737, 526] width 107 height 13
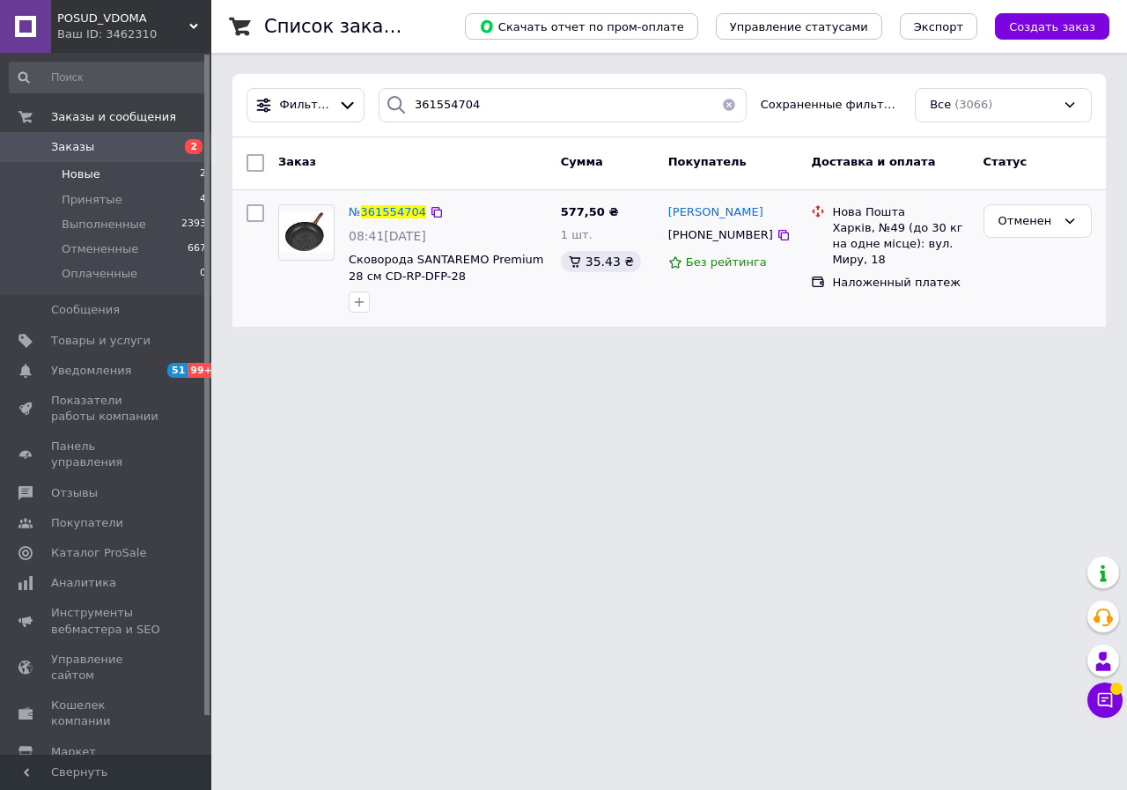
click at [174, 176] on li "Новые 2" at bounding box center [108, 174] width 217 height 25
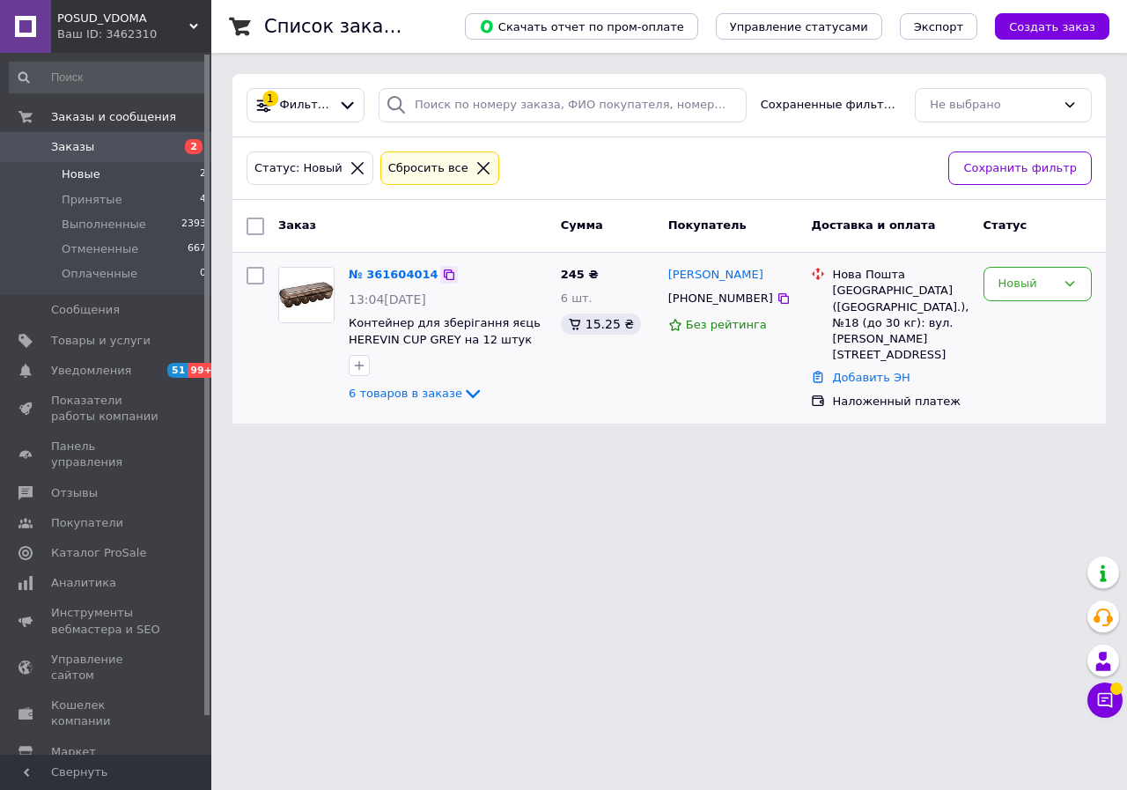
click at [442, 268] on icon at bounding box center [449, 275] width 14 height 14
click at [462, 390] on icon at bounding box center [472, 393] width 21 height 21
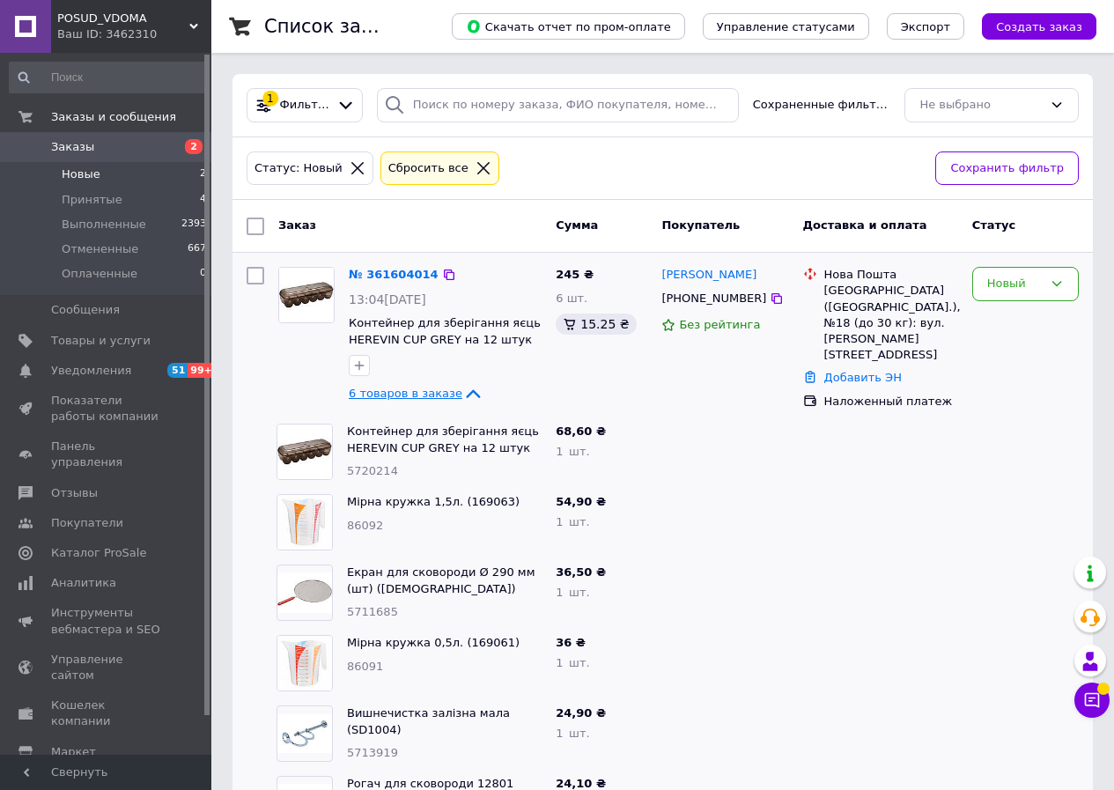
click at [703, 275] on link "Станислав Тихонюк" at bounding box center [708, 275] width 95 height 17
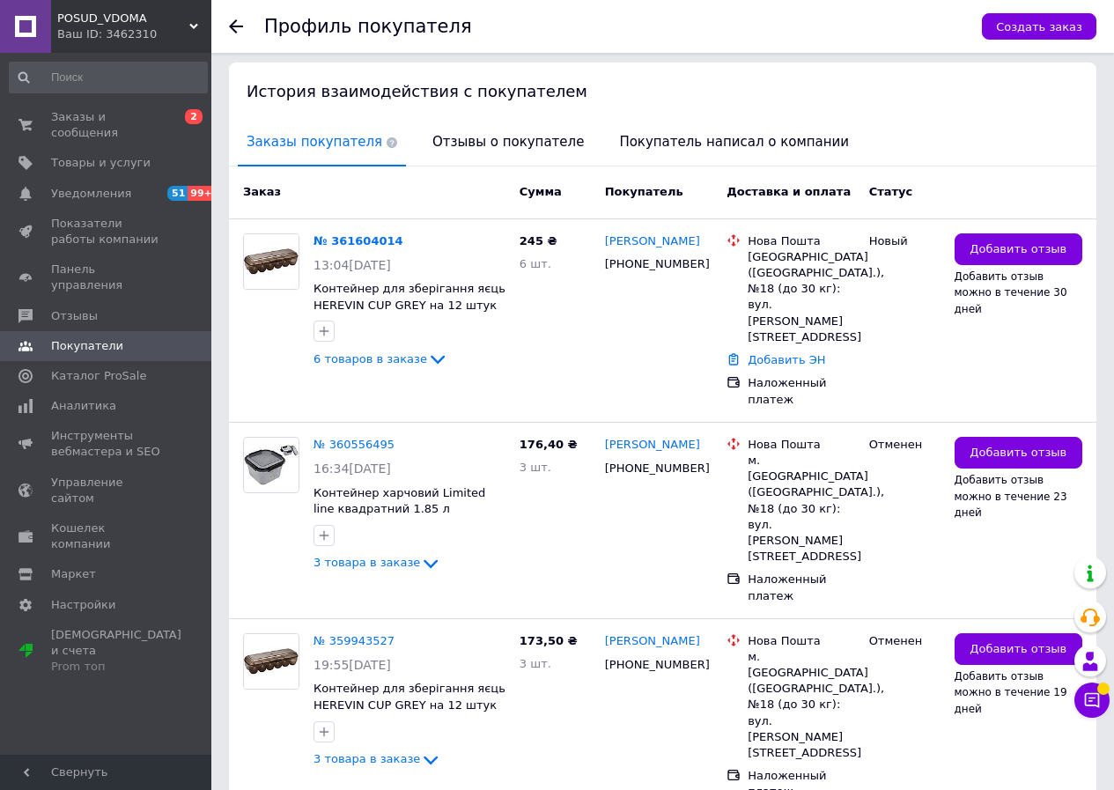
scroll to position [341, 0]
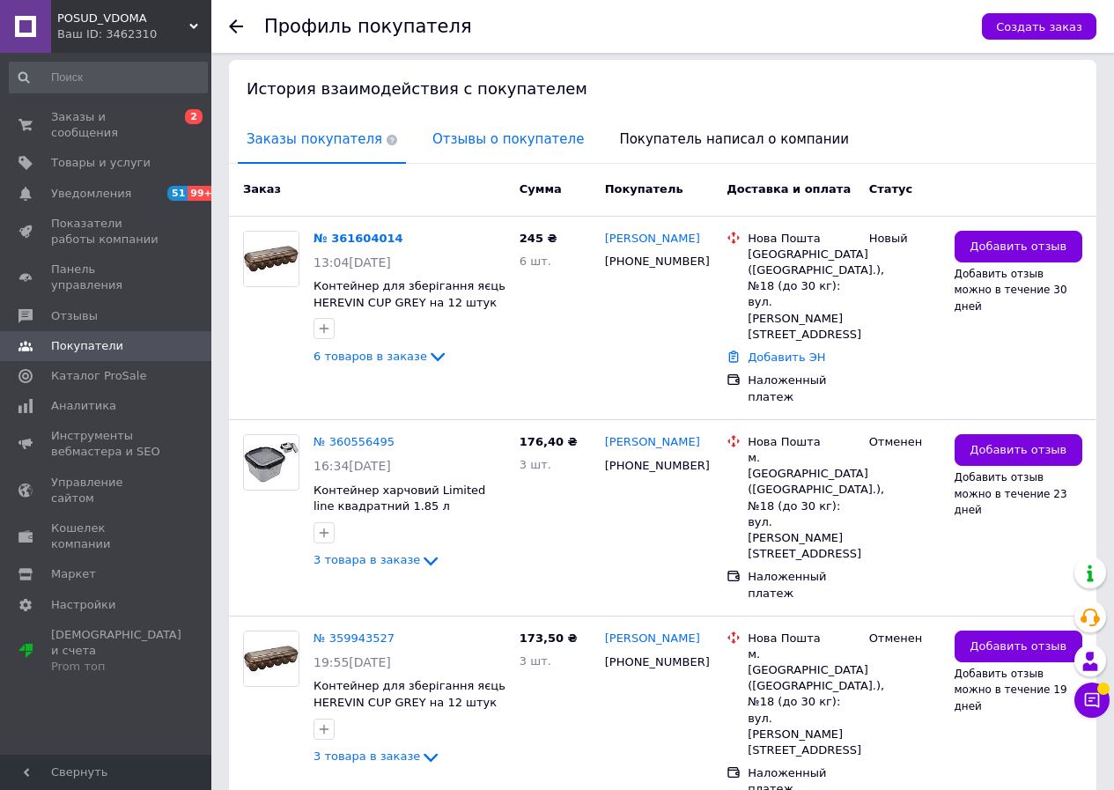
click at [434, 139] on span "Отзывы о покупателе" at bounding box center [508, 139] width 169 height 45
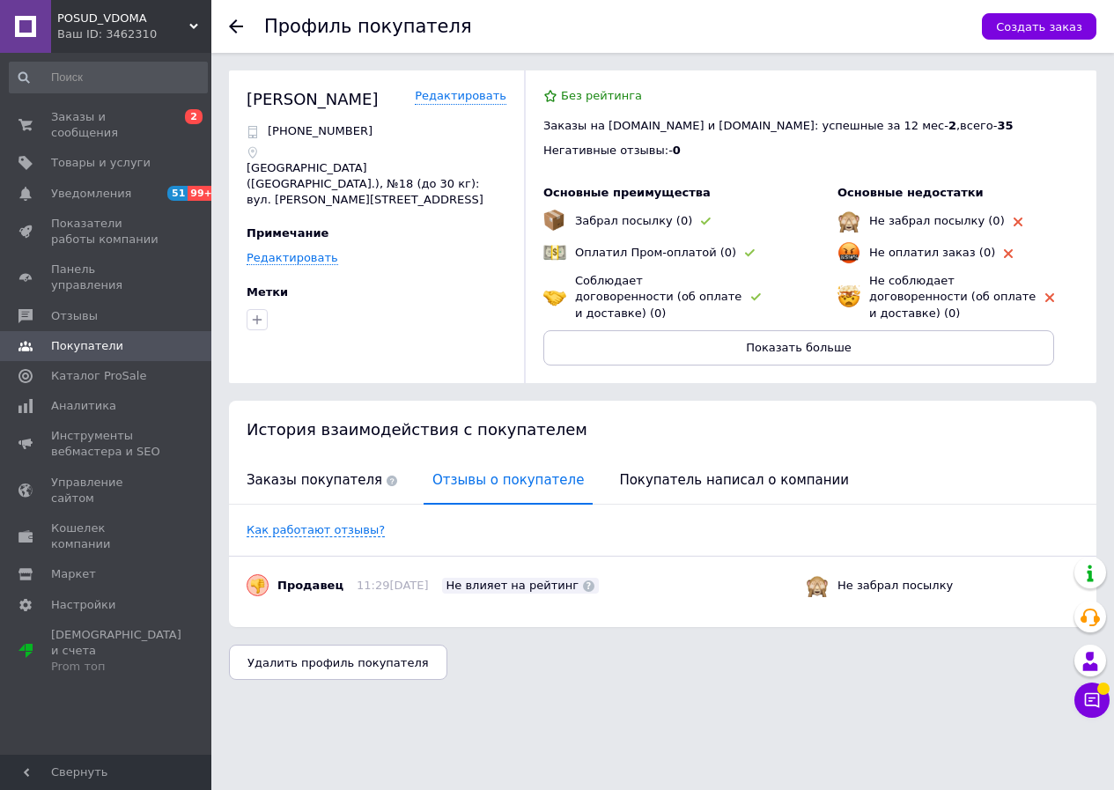
scroll to position [0, 0]
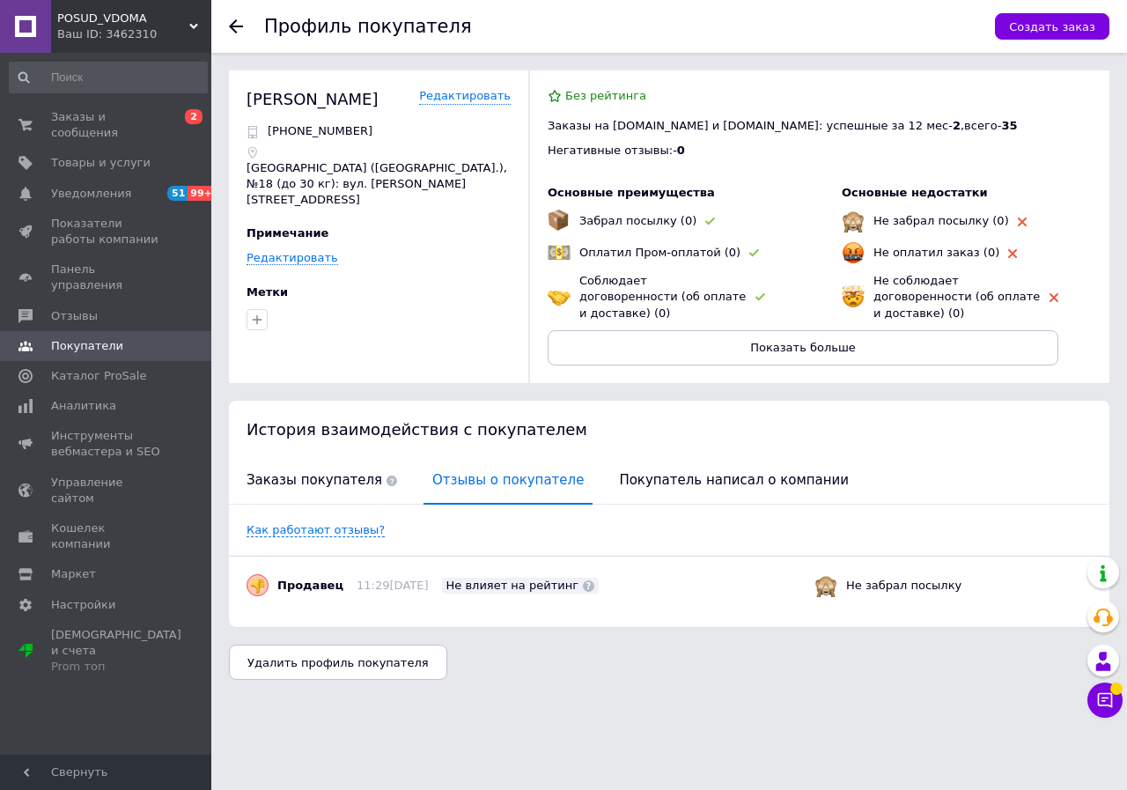
click at [231, 25] on use at bounding box center [236, 26] width 14 height 14
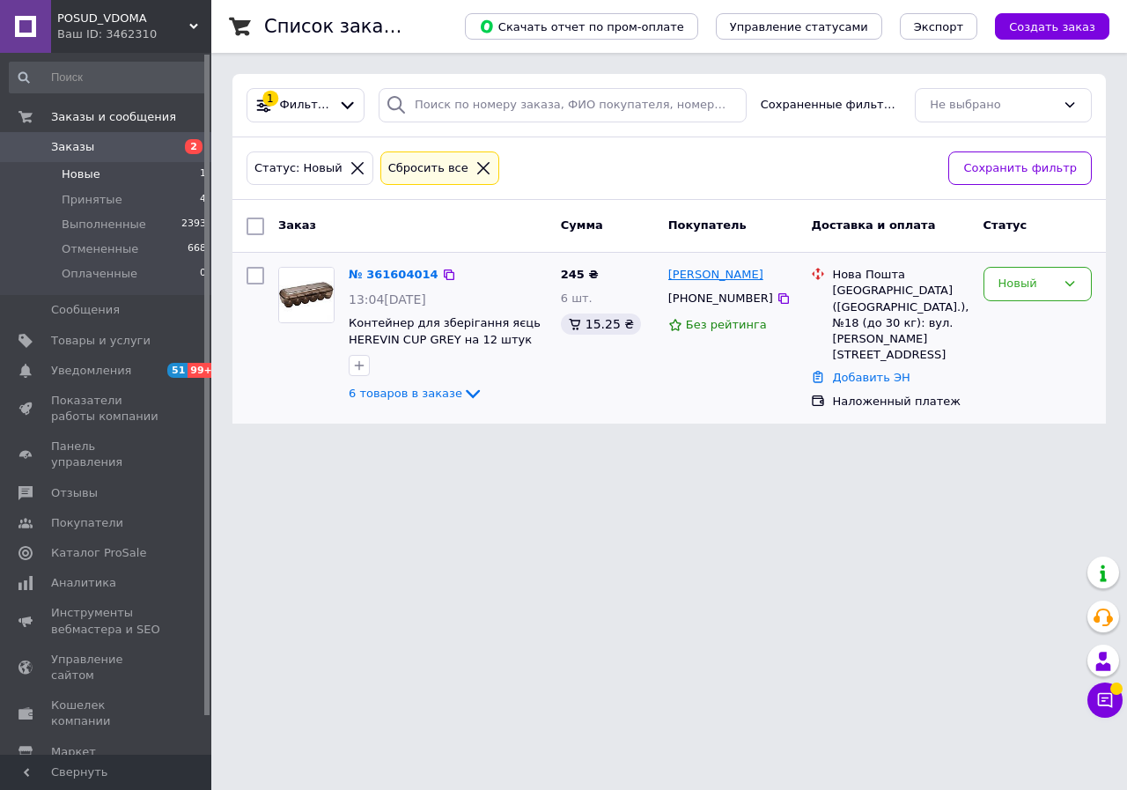
click at [719, 278] on link "Станислав Тихонюк" at bounding box center [715, 275] width 95 height 17
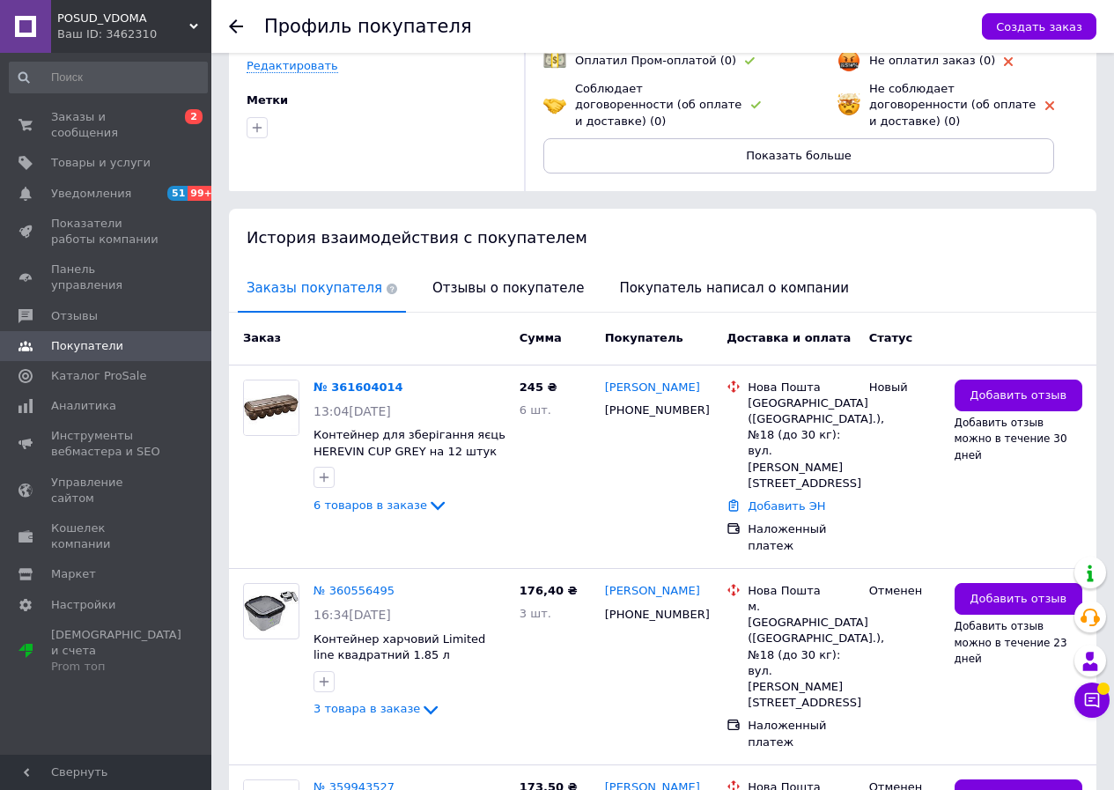
scroll to position [341, 0]
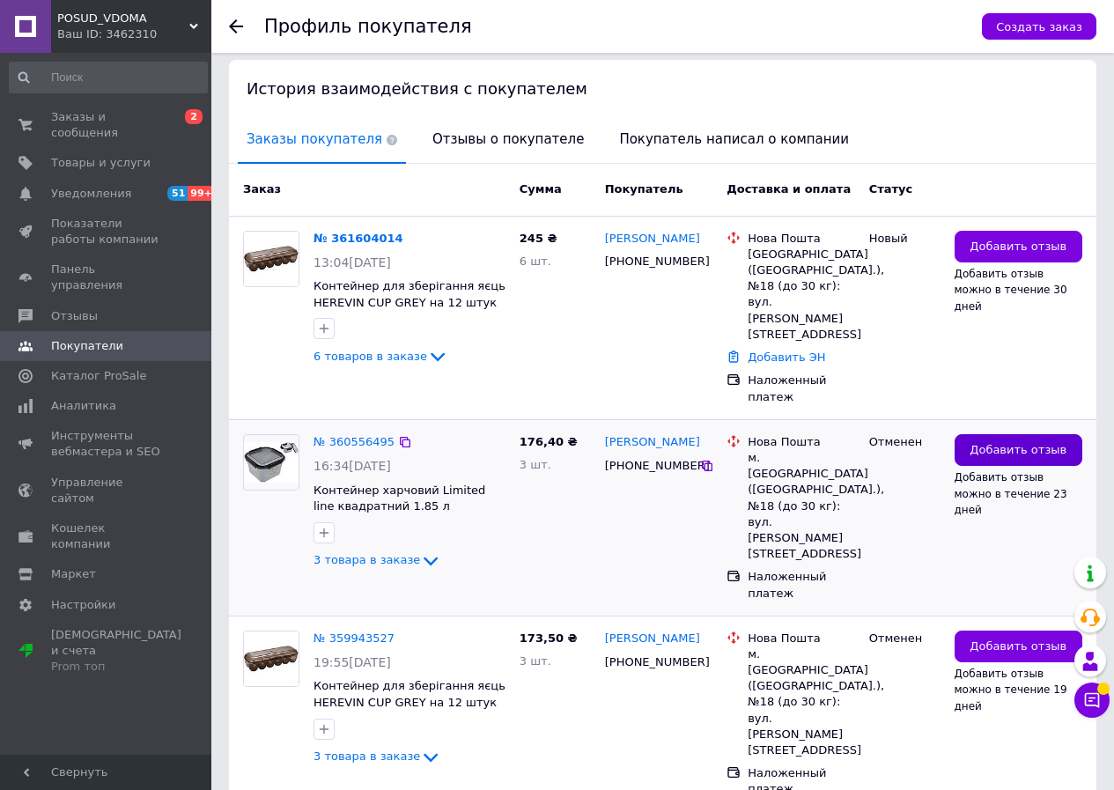
click at [1000, 434] on button "Добавить отзыв" at bounding box center [1019, 450] width 128 height 33
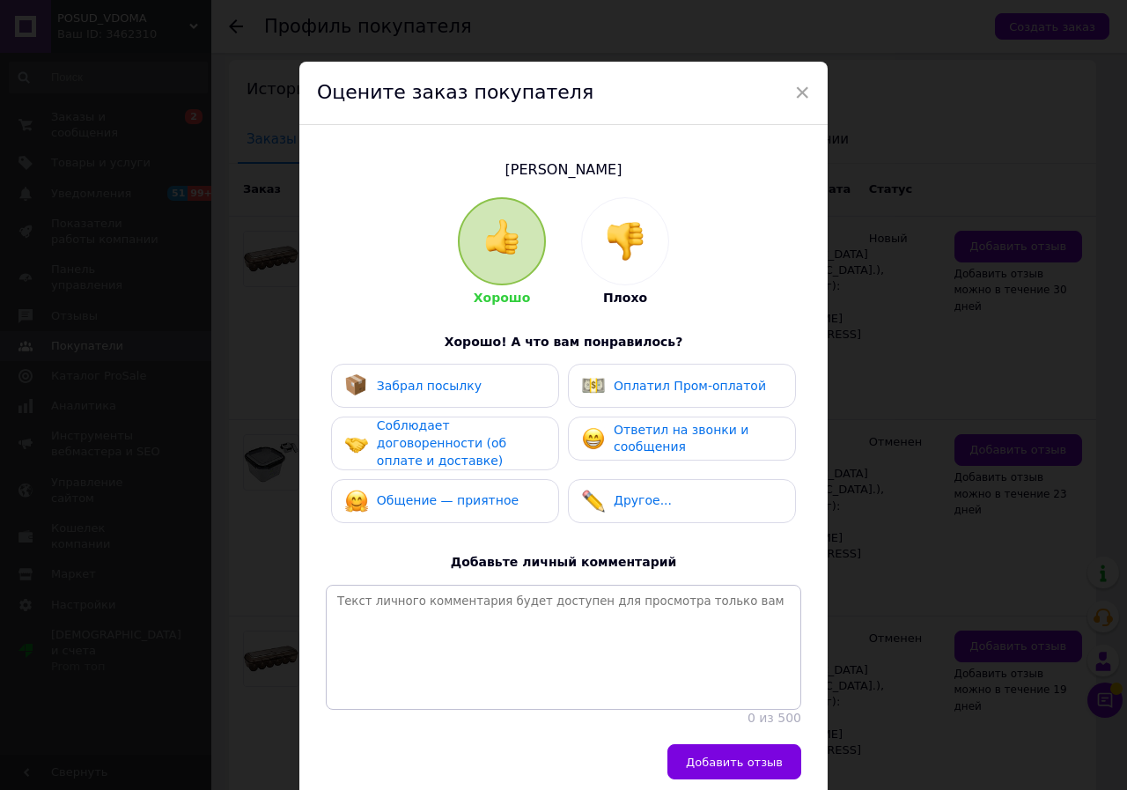
click at [632, 240] on img at bounding box center [625, 241] width 39 height 39
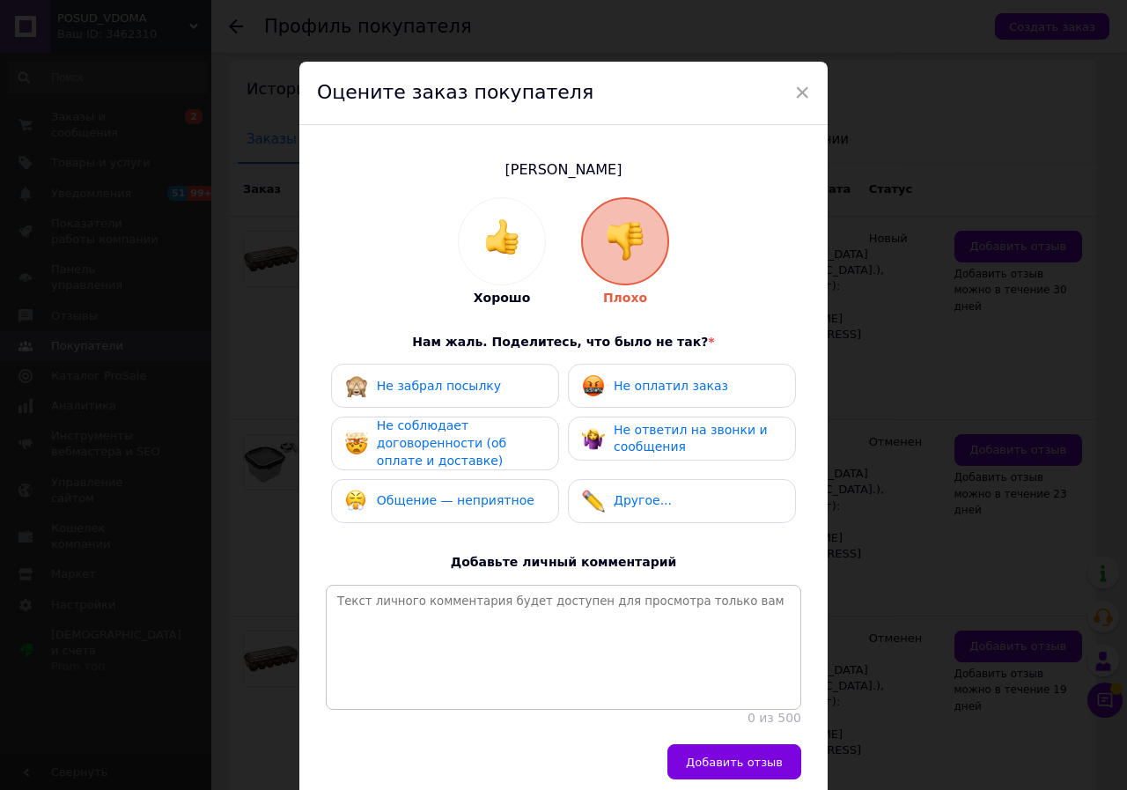
click at [628, 395] on div "Не оплатил заказ" at bounding box center [671, 387] width 114 height 18
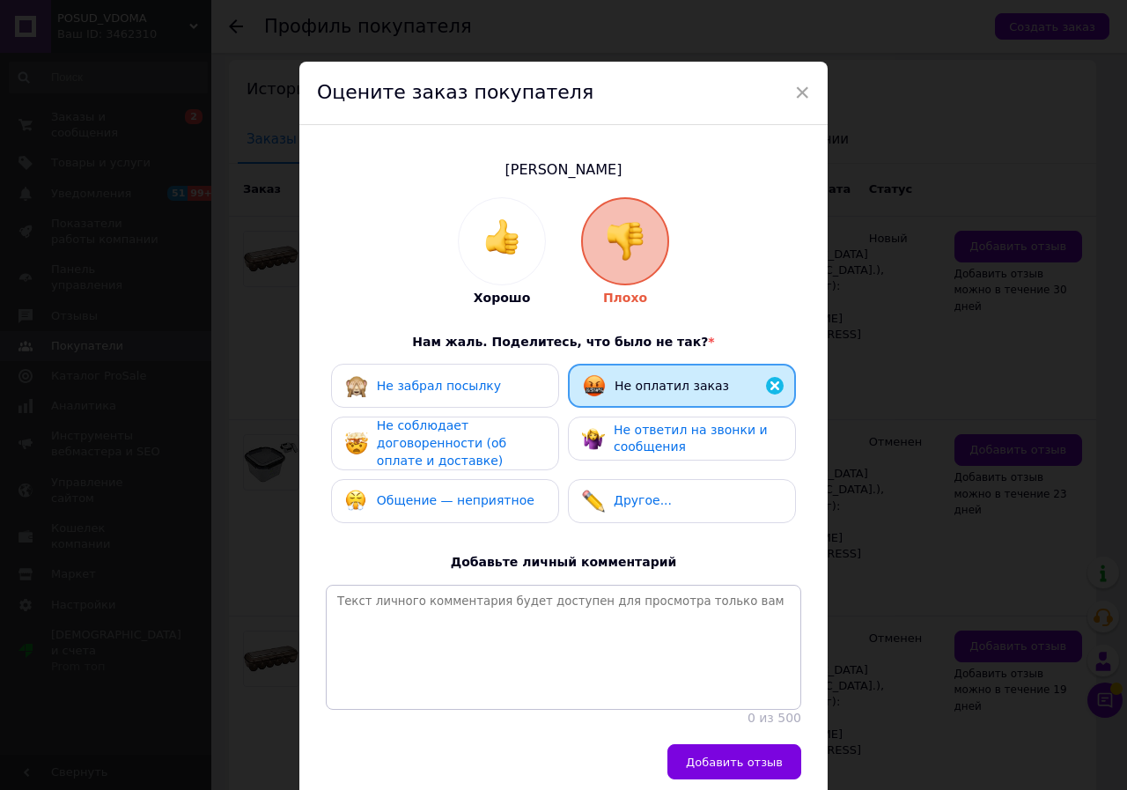
click at [623, 443] on span "Не ответил на звонки и сообщения" at bounding box center [691, 439] width 154 height 32
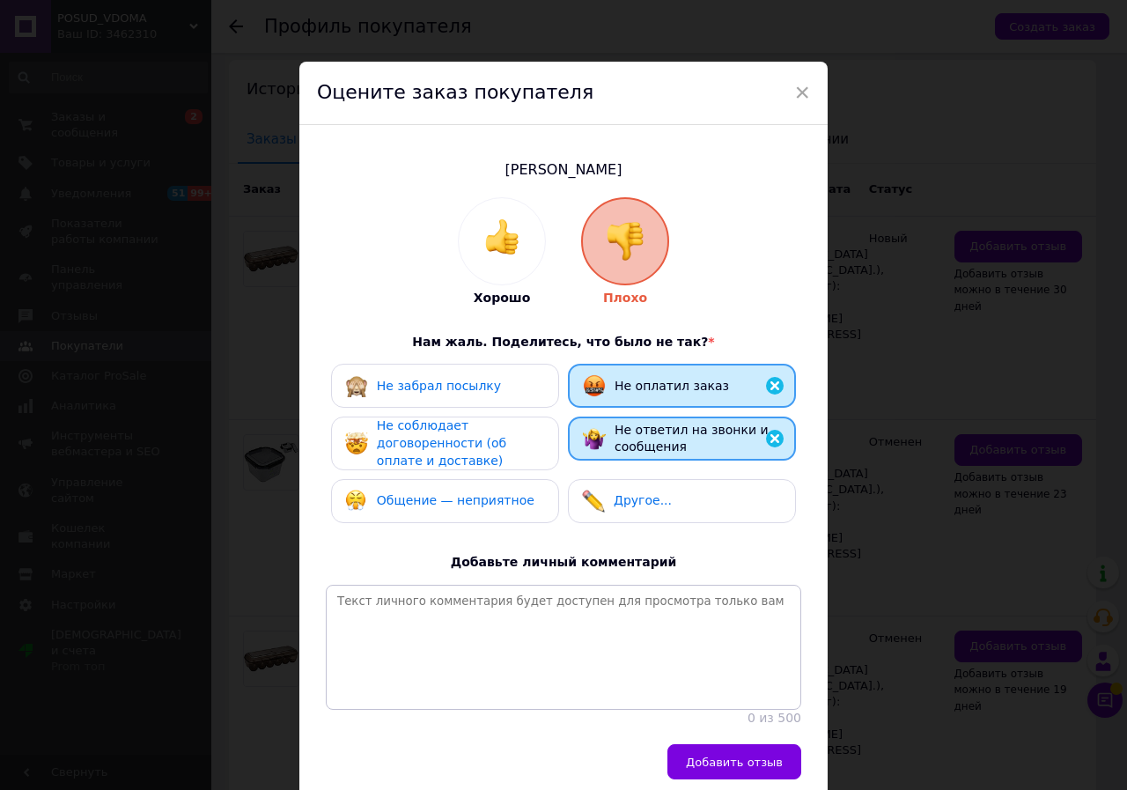
click at [495, 454] on div "Не соблюдает договоренности (об оплате и доставке)" at bounding box center [460, 443] width 167 height 52
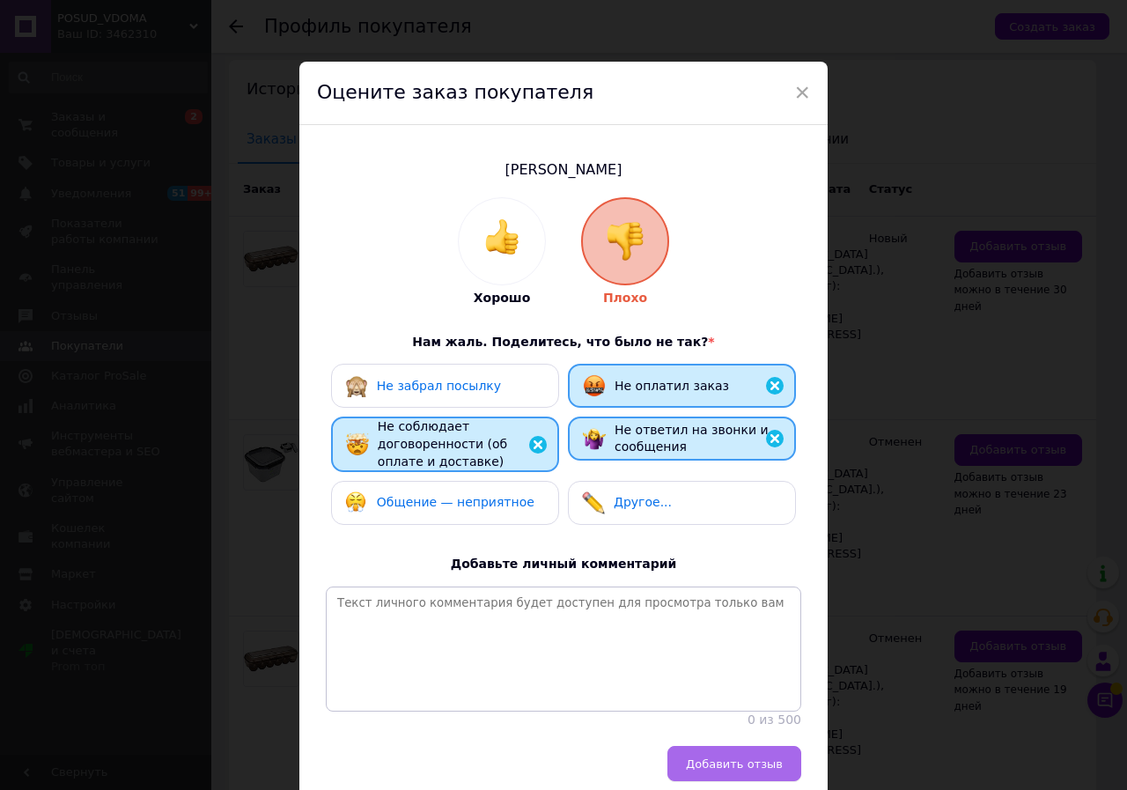
click at [712, 771] on span "Добавить отзыв" at bounding box center [734, 763] width 97 height 13
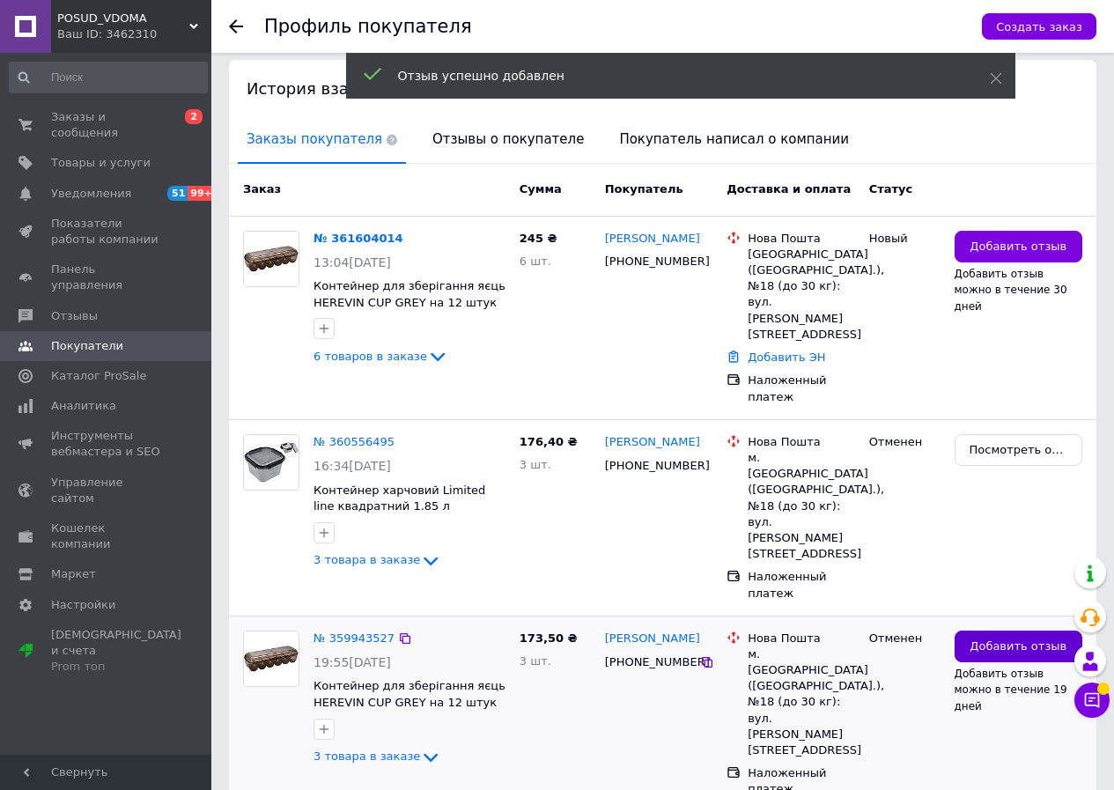
click at [1030, 638] on span "Добавить отзыв" at bounding box center [1018, 646] width 97 height 17
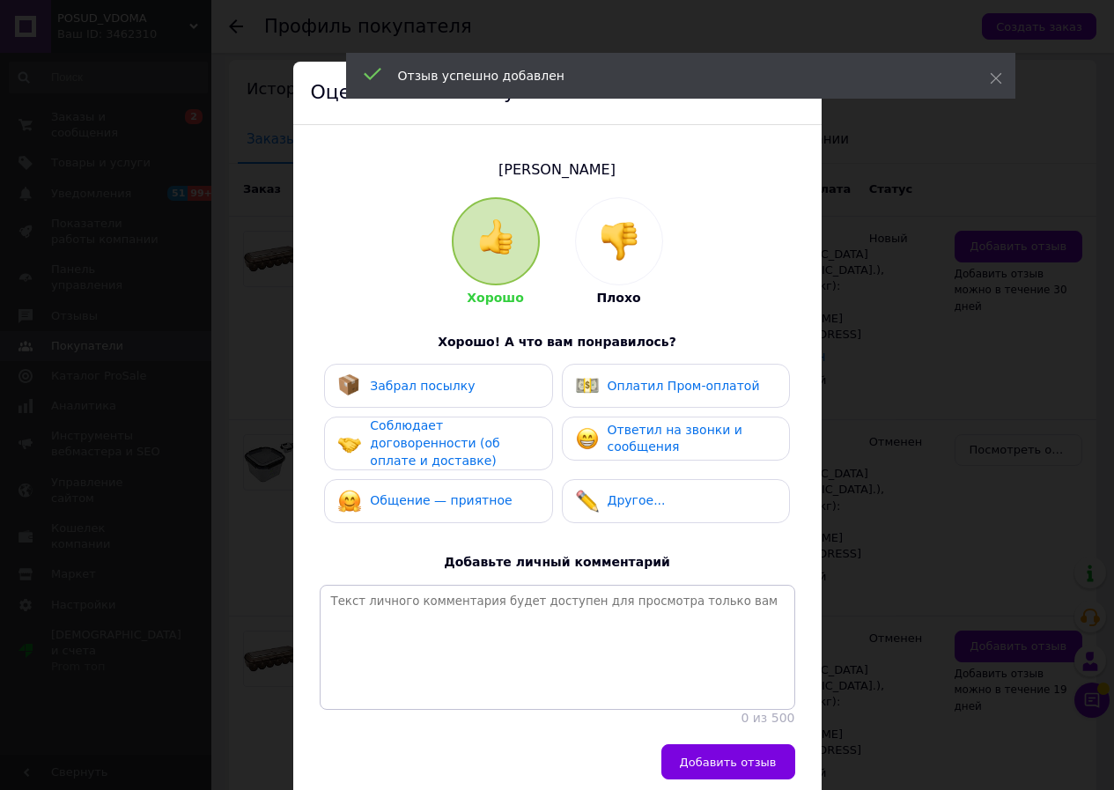
drag, startPoint x: 629, startPoint y: 257, endPoint x: 637, endPoint y: 354, distance: 97.2
click at [629, 256] on img at bounding box center [619, 241] width 39 height 39
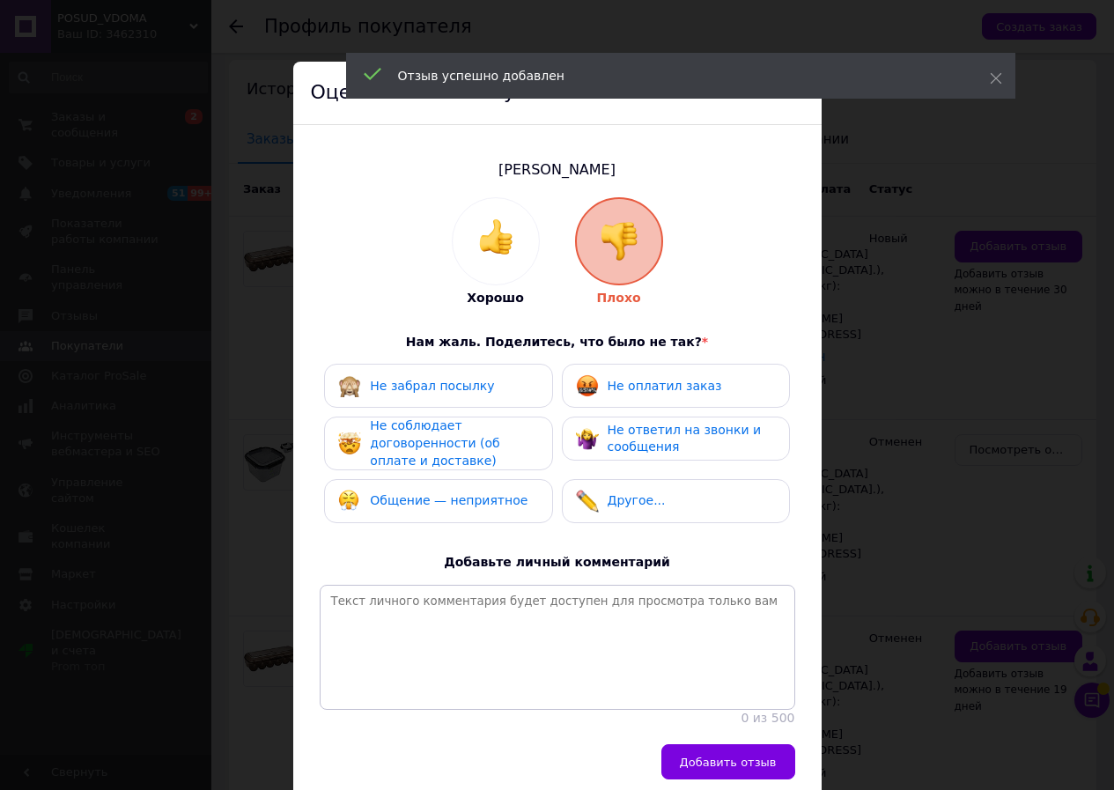
click at [638, 380] on span "Не оплатил заказ" at bounding box center [665, 386] width 114 height 14
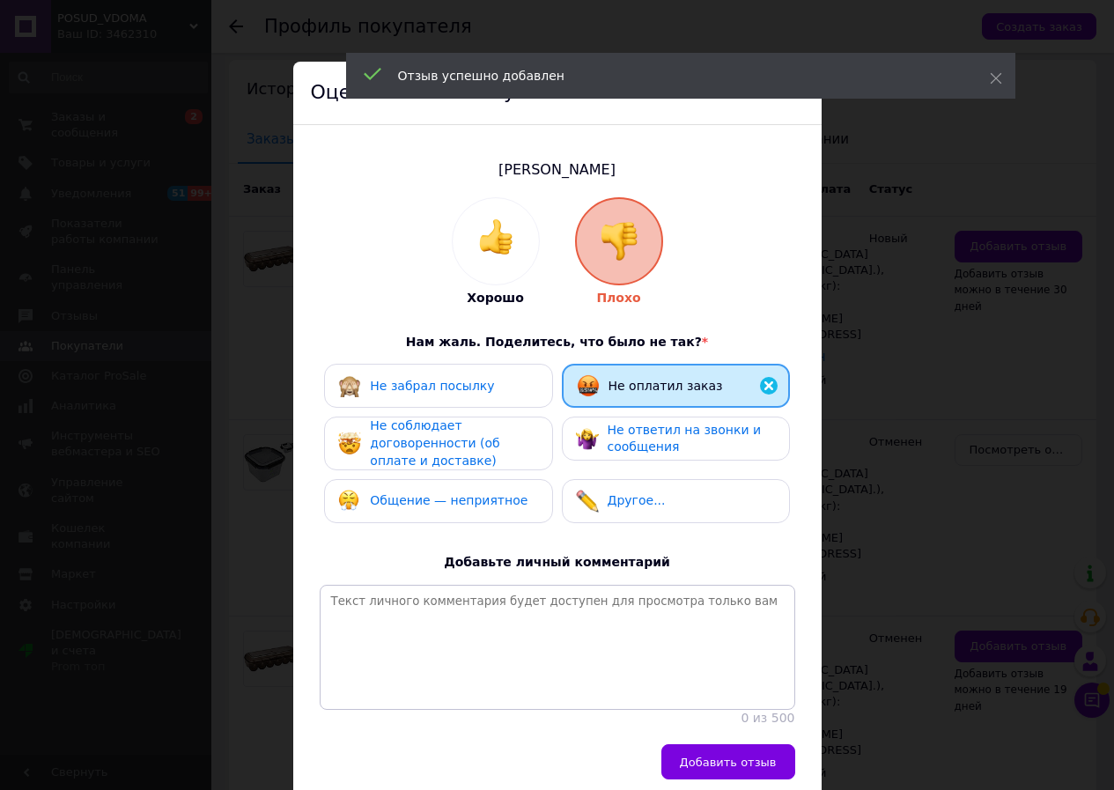
drag, startPoint x: 641, startPoint y: 434, endPoint x: 494, endPoint y: 439, distance: 147.2
click at [638, 437] on span "Не ответил на звонки и сообщения" at bounding box center [685, 439] width 154 height 32
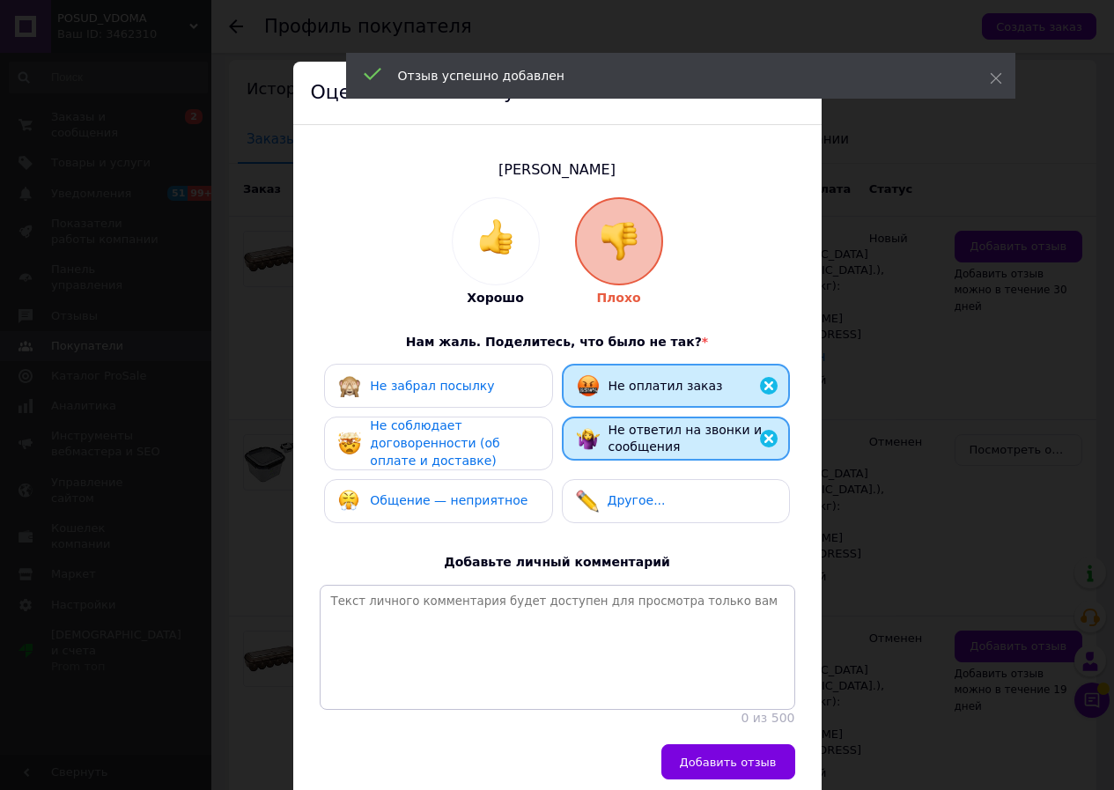
click at [477, 439] on span "Не соблюдает договоренности (об оплате и доставке)" at bounding box center [434, 442] width 129 height 48
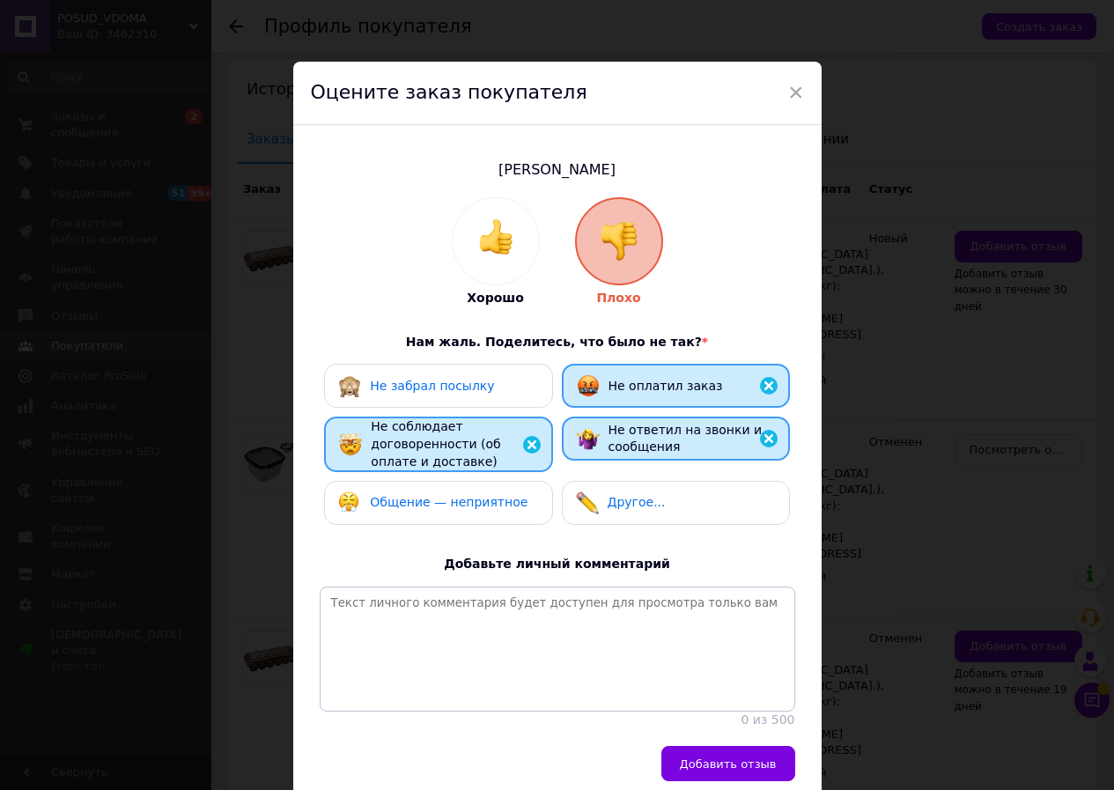
click at [725, 771] on span "Добавить отзыв" at bounding box center [728, 763] width 97 height 13
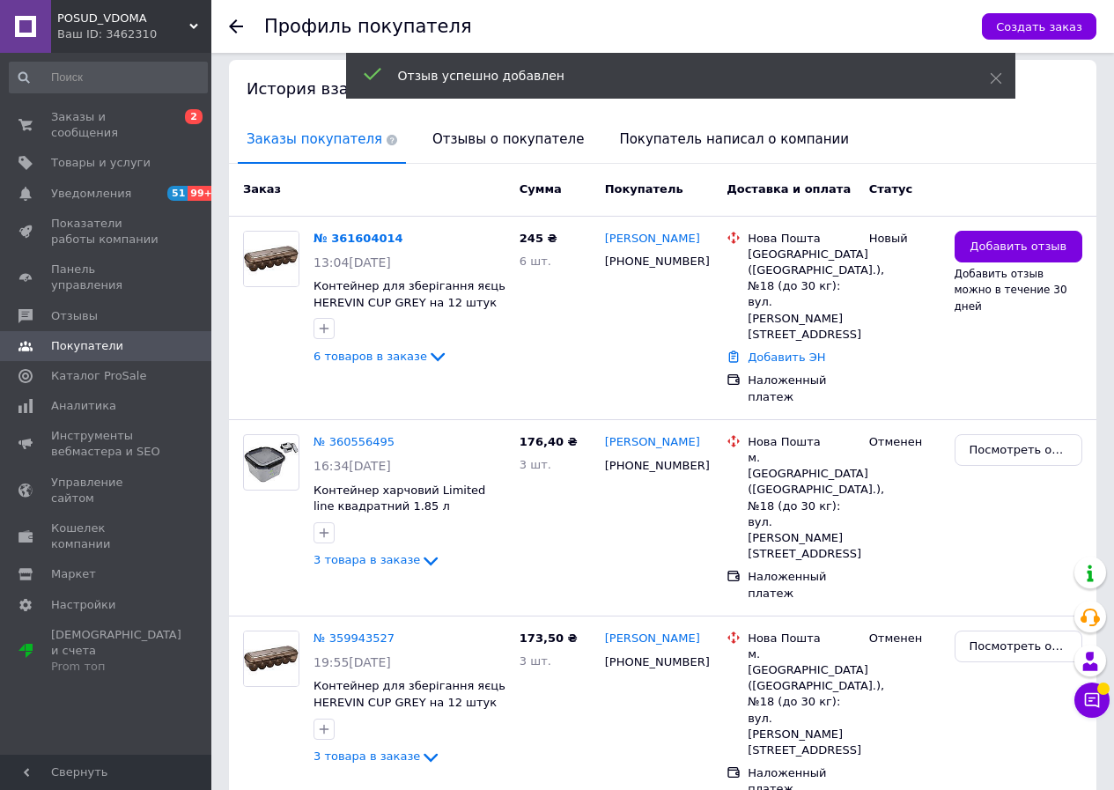
click at [145, 33] on div "Ваш ID: 3462310" at bounding box center [134, 34] width 154 height 16
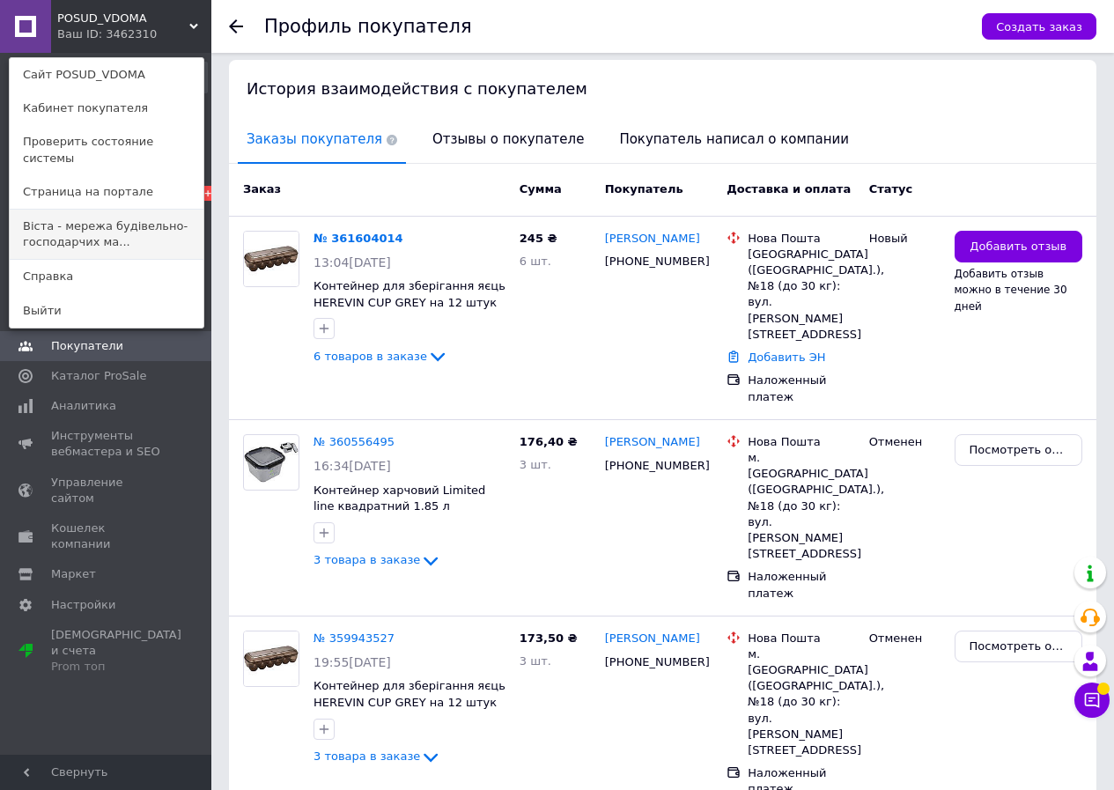
click at [134, 210] on link "Віста - мережа будівельно-господарчих ма..." at bounding box center [107, 234] width 194 height 49
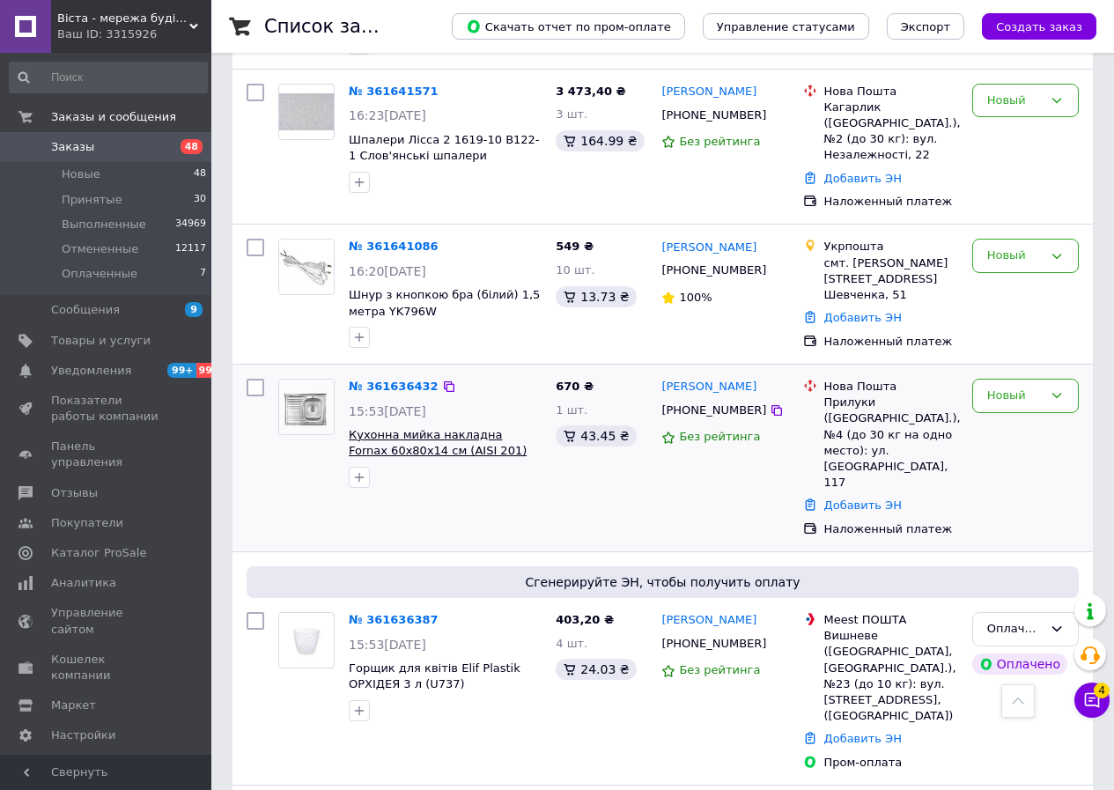
scroll to position [1057, 0]
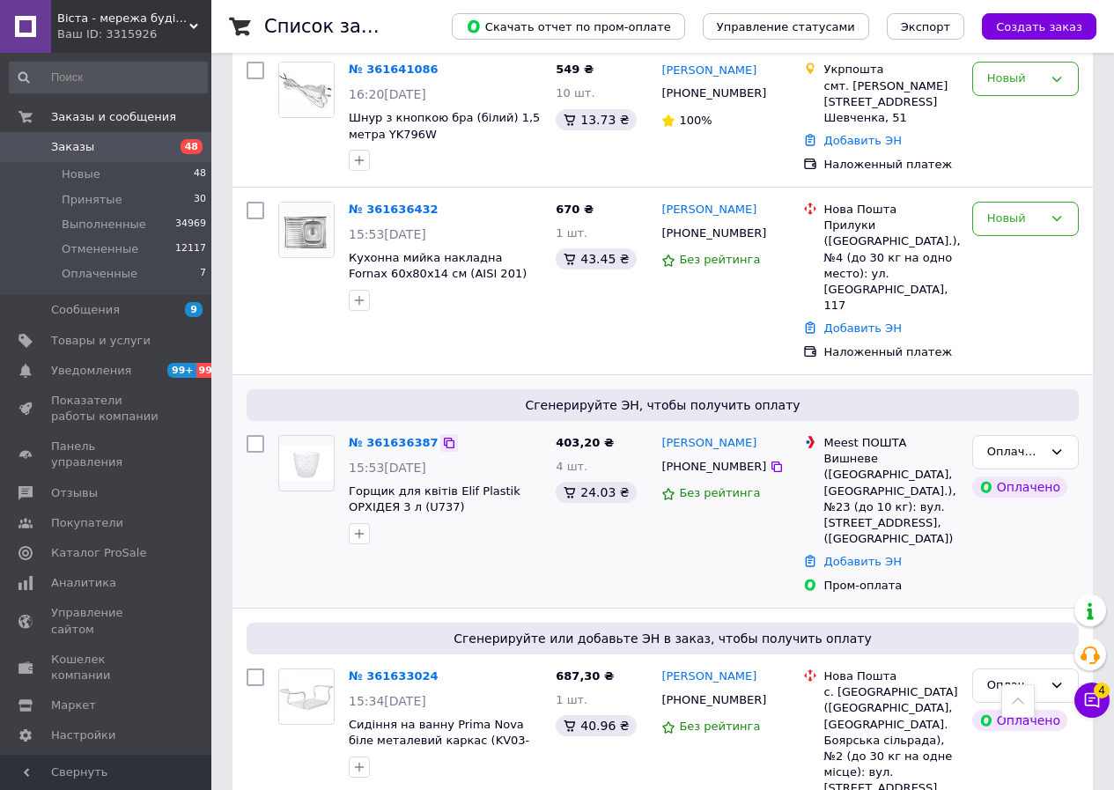
click at [442, 436] on icon at bounding box center [449, 443] width 14 height 14
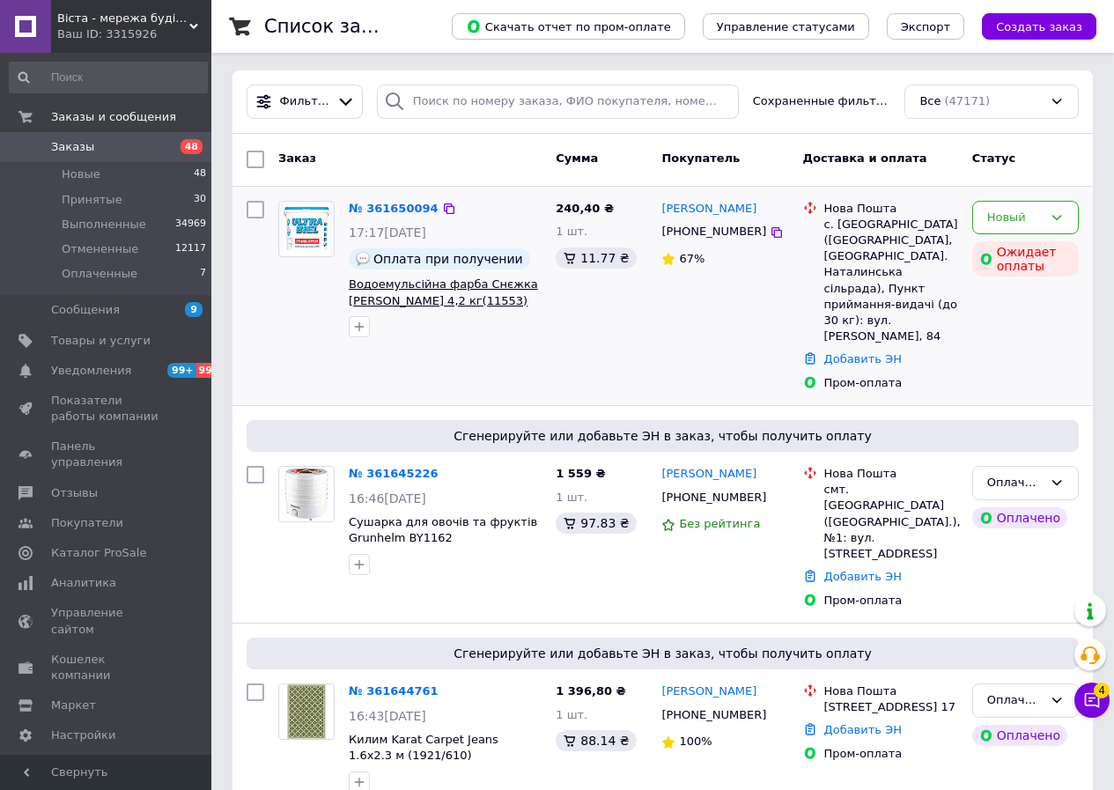
scroll to position [0, 0]
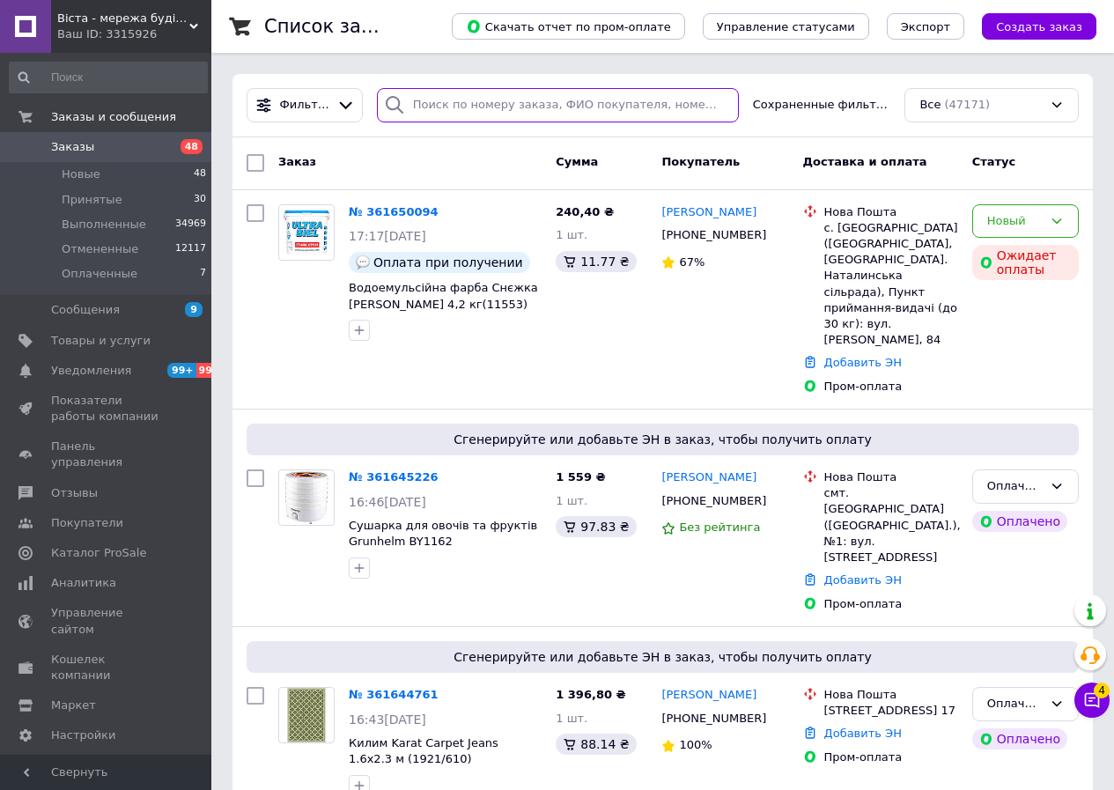
click at [439, 103] on input "search" at bounding box center [558, 105] width 362 height 34
paste input "361573677"
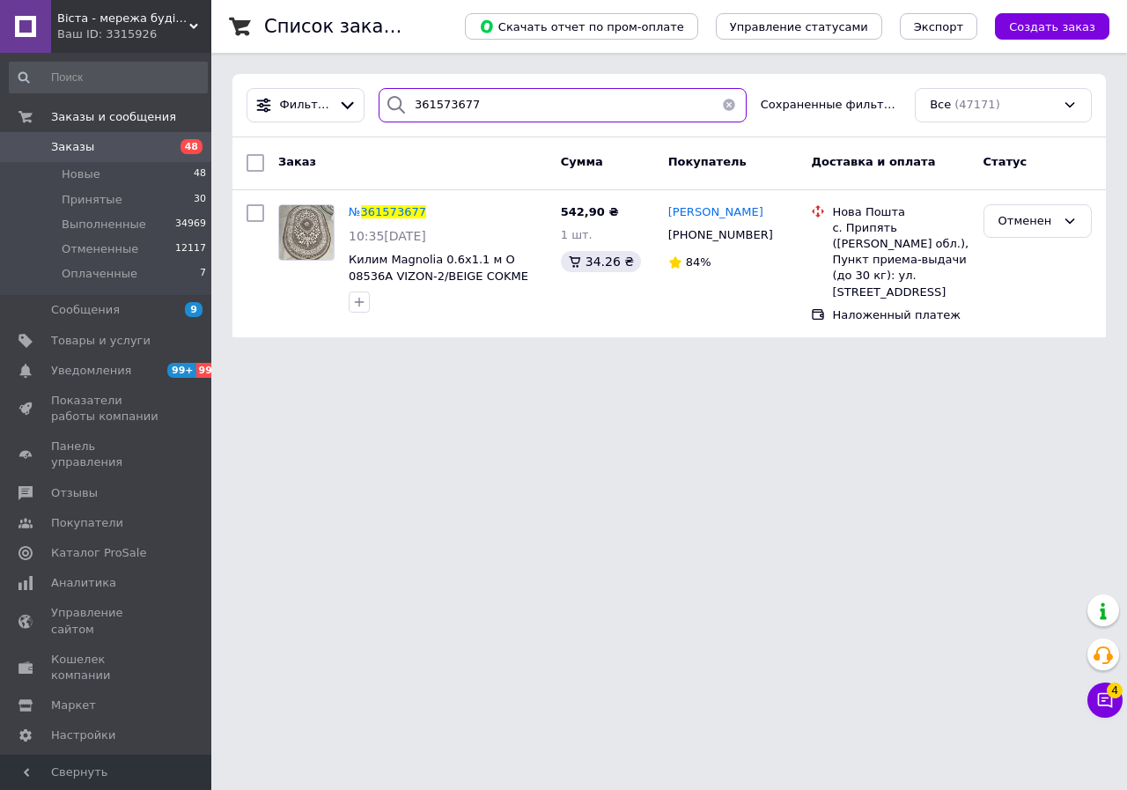
type input "361573677"
click at [704, 210] on span "[PERSON_NAME]" at bounding box center [715, 211] width 95 height 13
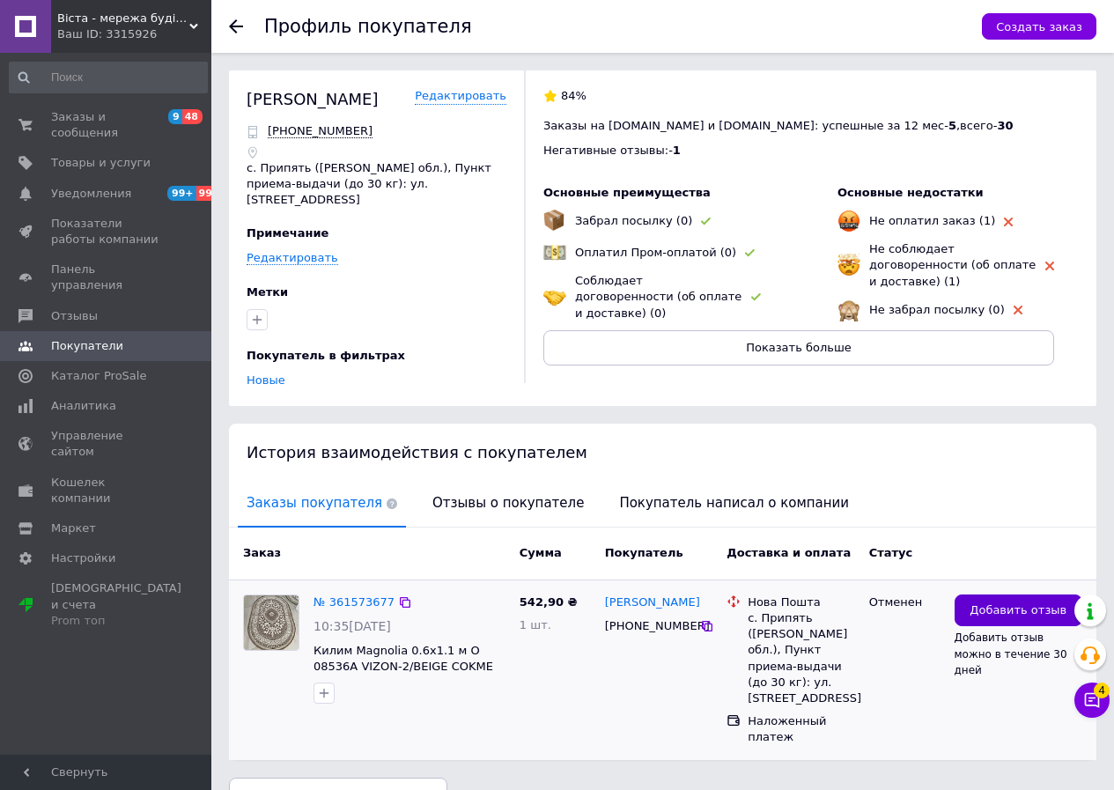
click at [1002, 602] on span "Добавить отзыв" at bounding box center [1018, 610] width 97 height 17
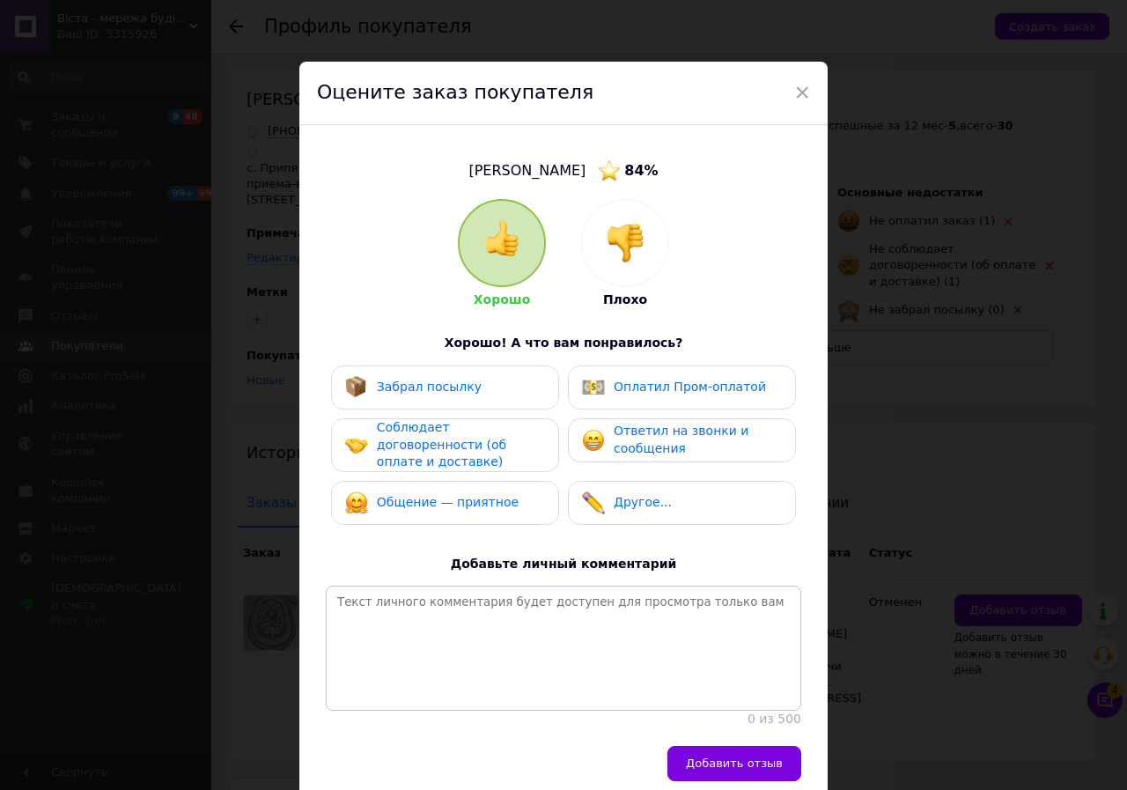
click at [623, 255] on img at bounding box center [625, 243] width 39 height 39
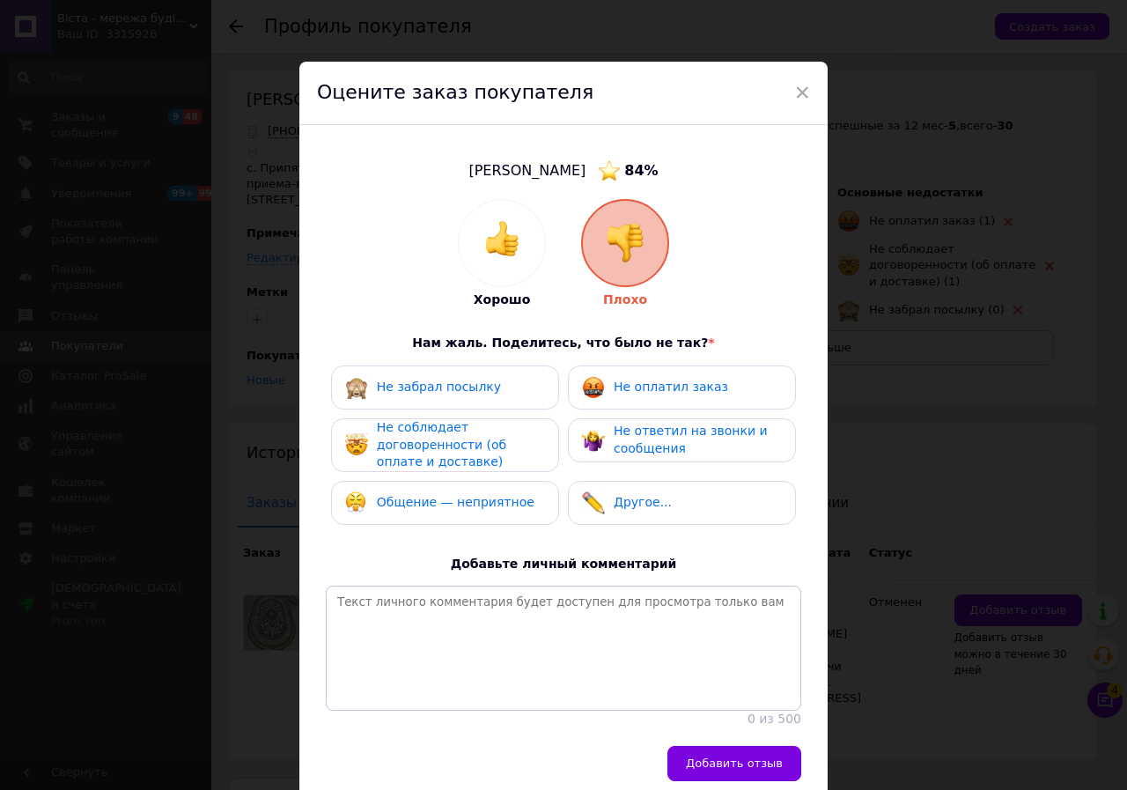
drag, startPoint x: 511, startPoint y: 392, endPoint x: 546, endPoint y: 391, distance: 35.2
click at [511, 391] on div "Не забрал посылку" at bounding box center [445, 387] width 200 height 23
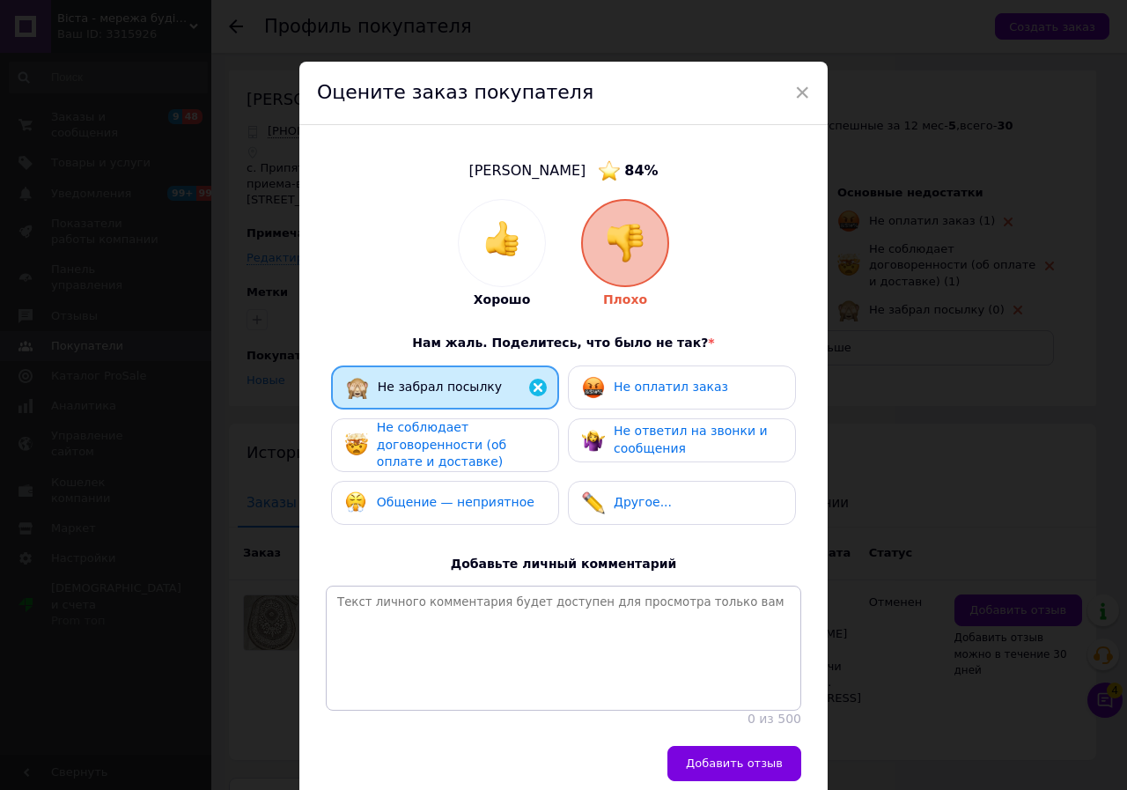
click at [575, 387] on div "Не оплатил заказ" at bounding box center [682, 387] width 228 height 44
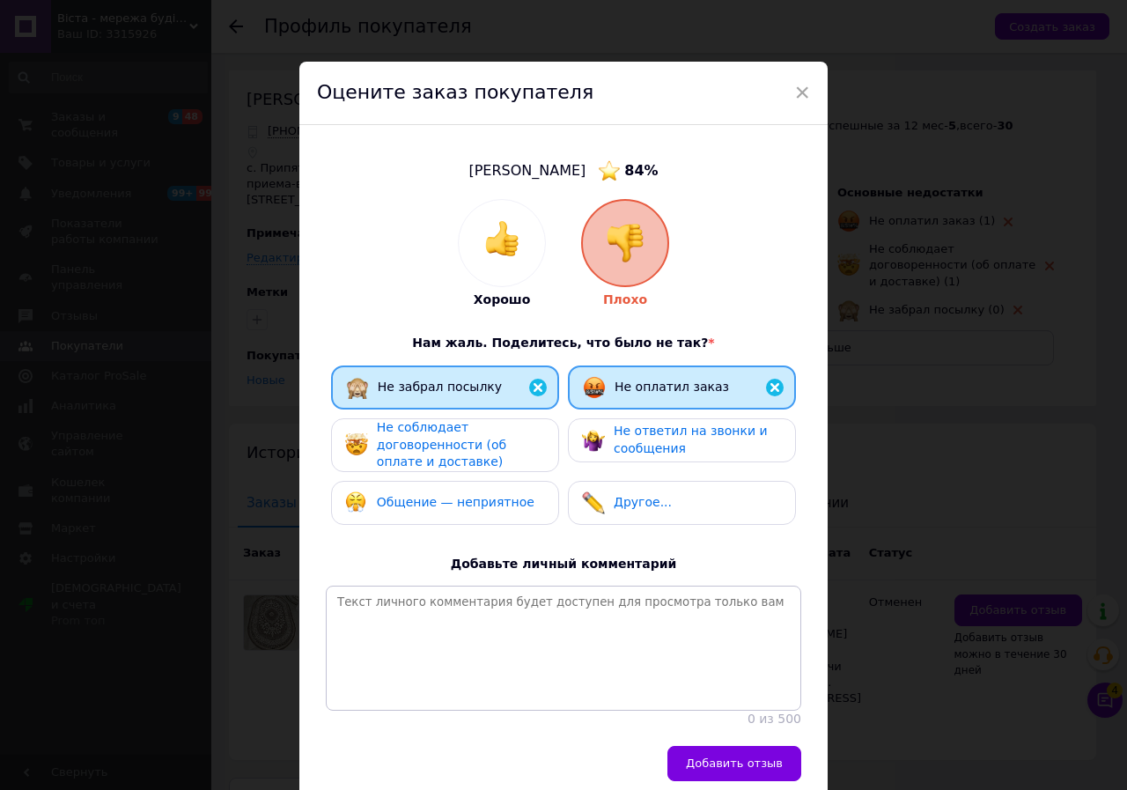
click at [509, 422] on div "Не соблюдает договоренности (об оплате и доставке)" at bounding box center [460, 445] width 167 height 52
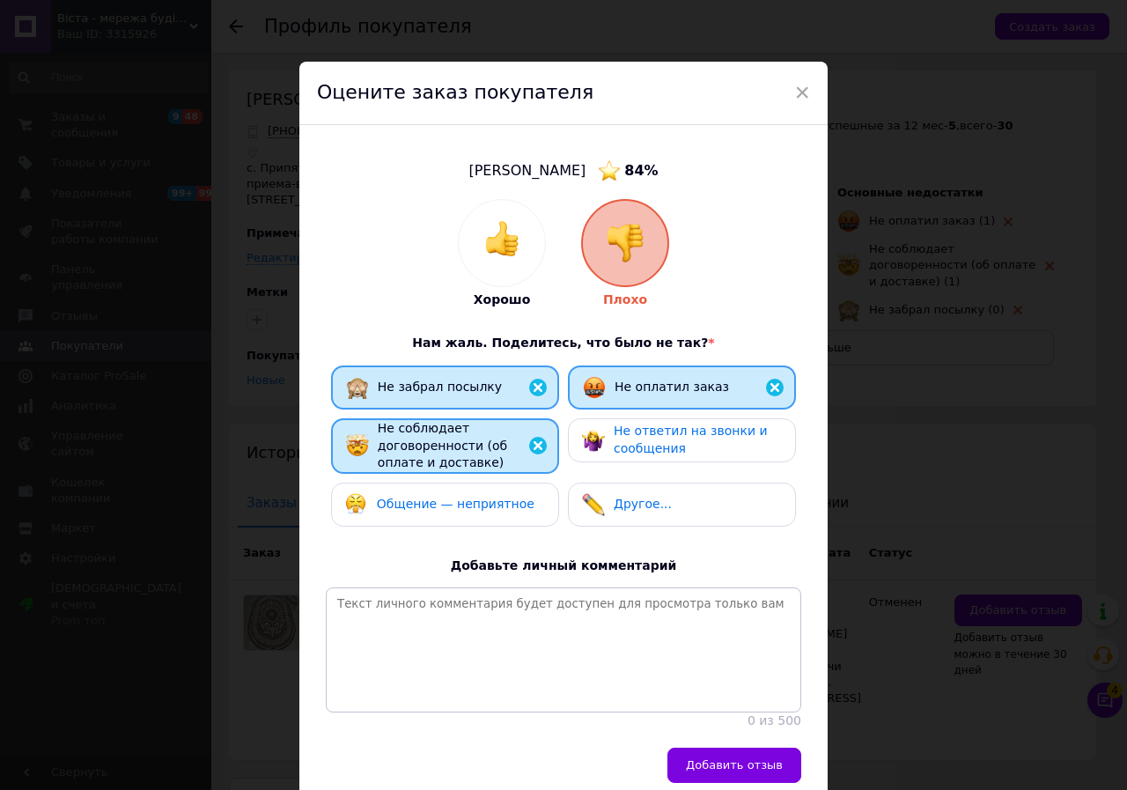
click at [626, 442] on span "Не ответил на звонки и сообщения" at bounding box center [691, 440] width 154 height 32
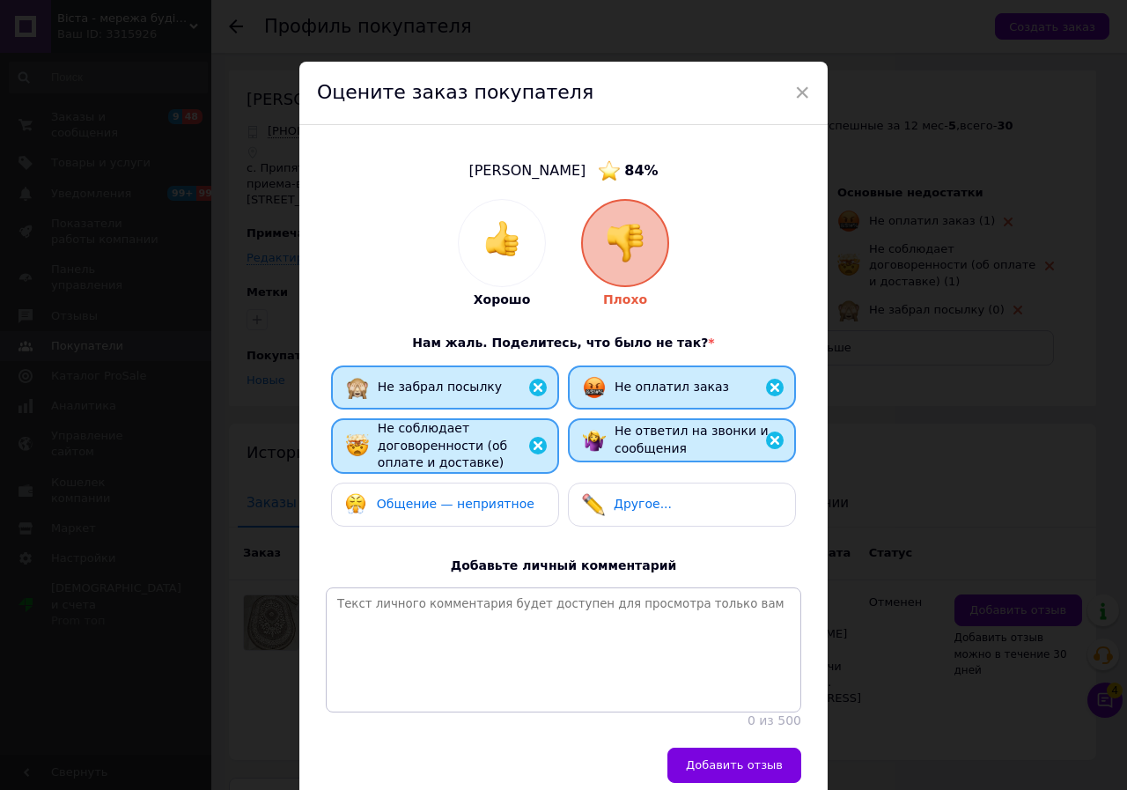
click at [750, 766] on button "Добавить отзыв" at bounding box center [735, 765] width 134 height 35
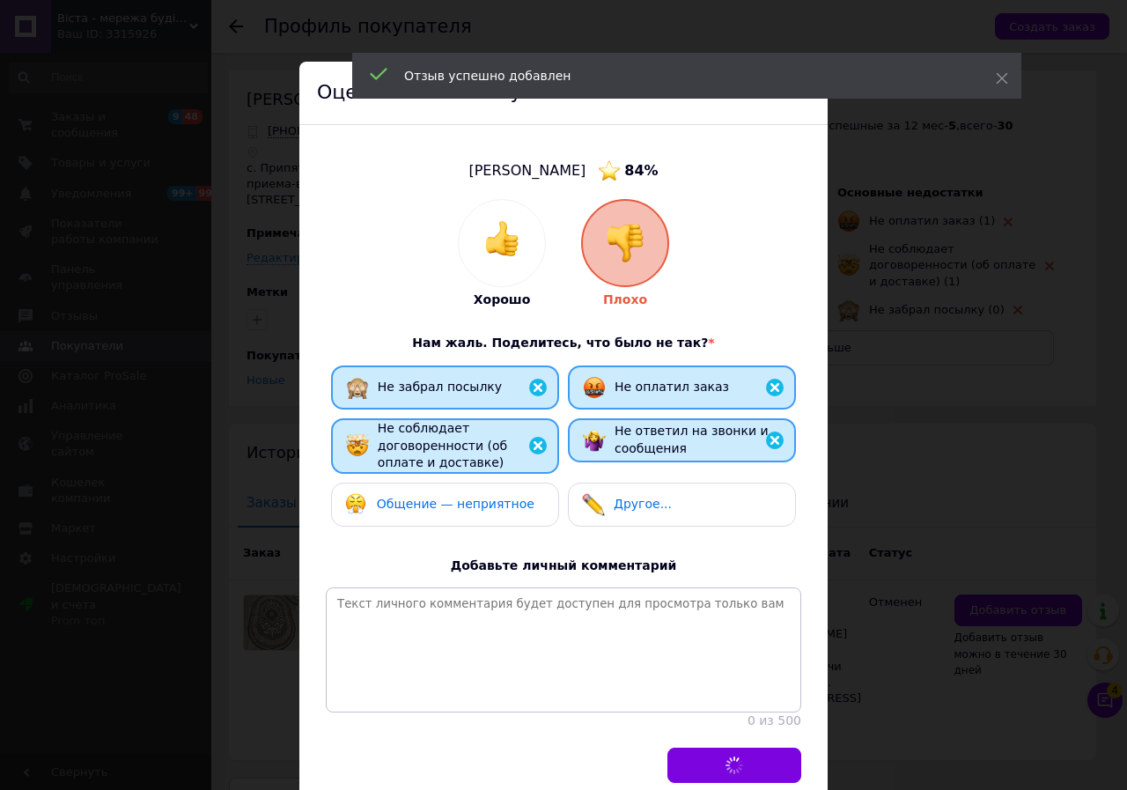
click at [900, 399] on div "× Оцените заказ покупателя [PERSON_NAME] 84 % Хорошо Плохо Нам жаль. Поделитесь…" at bounding box center [563, 395] width 1127 height 790
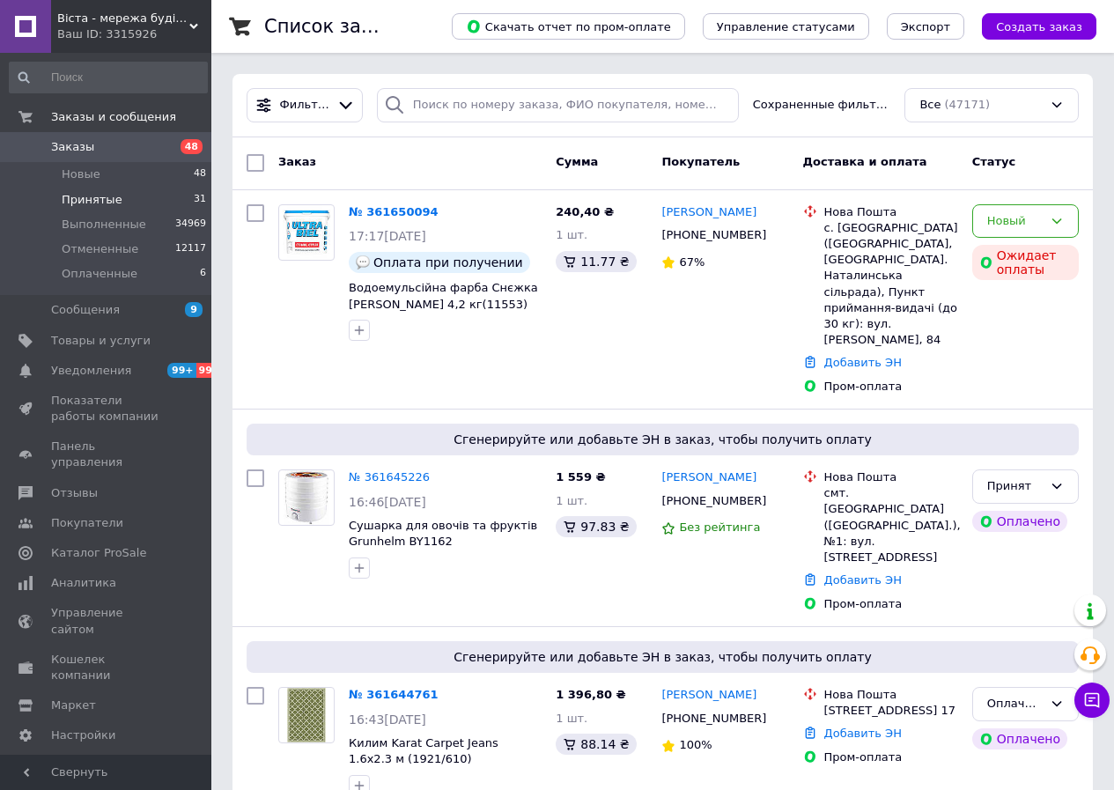
click at [109, 197] on span "Принятые" at bounding box center [92, 200] width 61 height 16
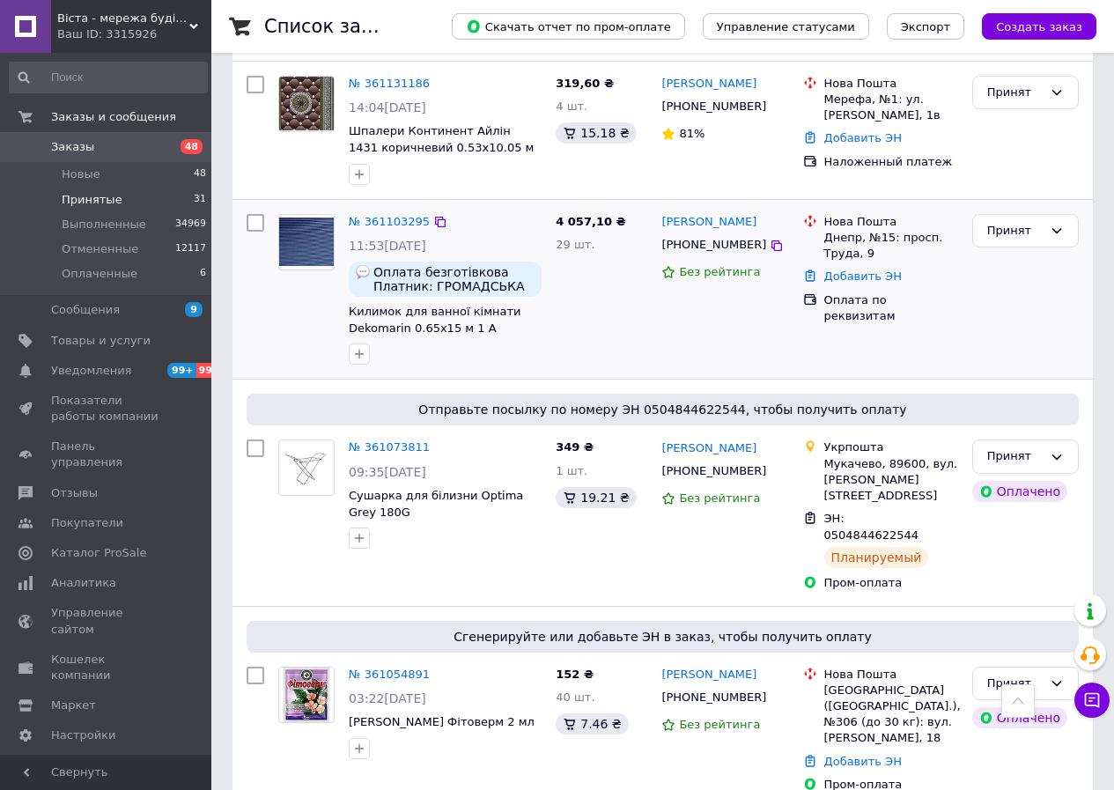
scroll to position [4922, 0]
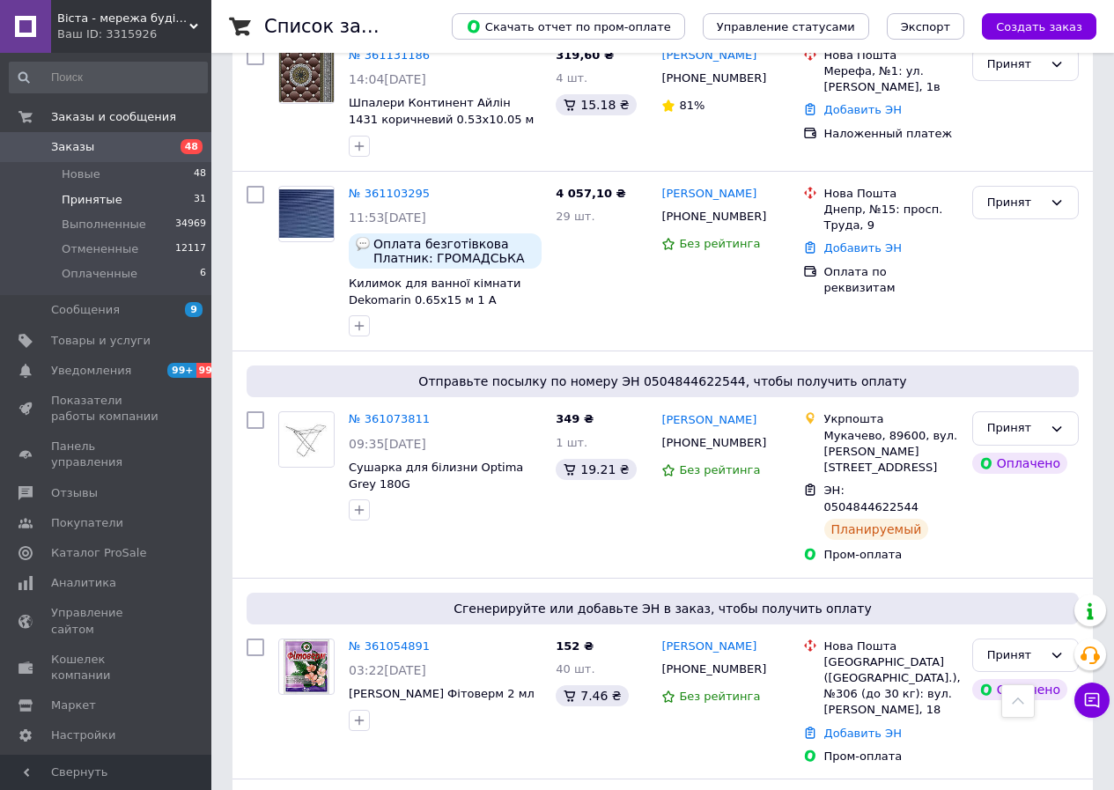
click at [83, 146] on span "Заказы" at bounding box center [72, 147] width 43 height 16
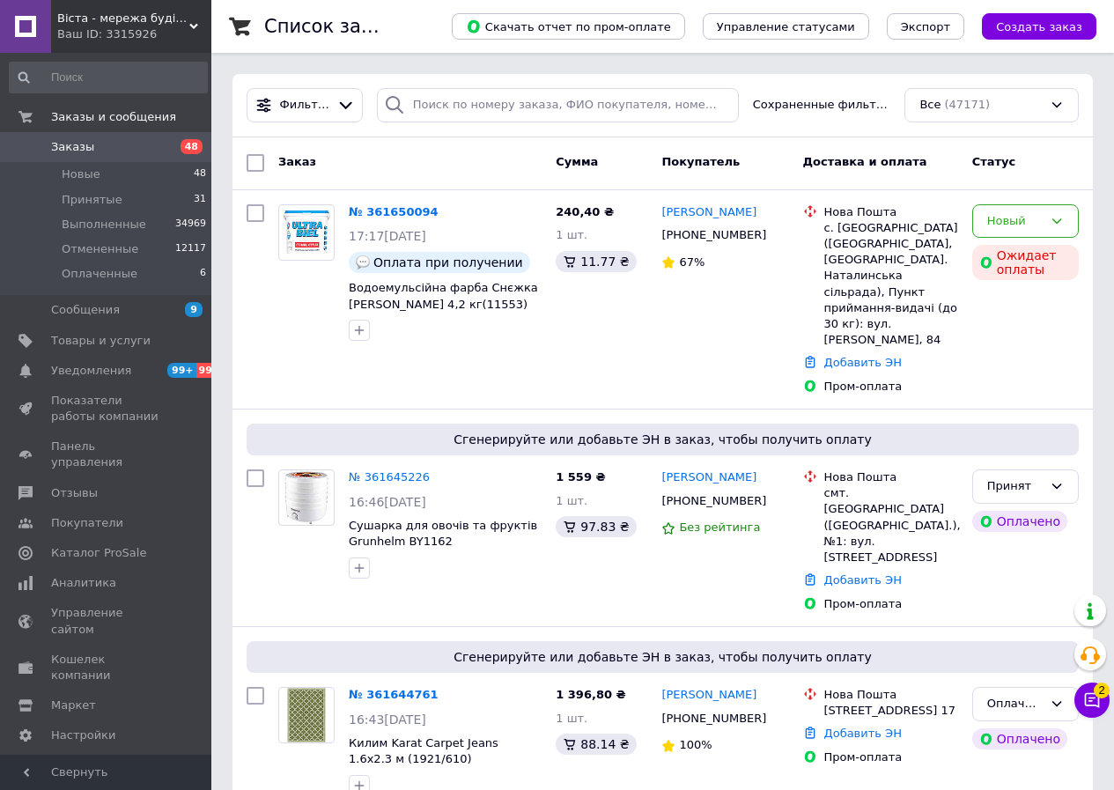
click at [1088, 720] on div "2 Чат с покупателем Тех поддержка Чат с покупателем 2" at bounding box center [1091, 656] width 35 height 136
click at [1093, 711] on button "Чат с покупателем 2" at bounding box center [1091, 699] width 35 height 35
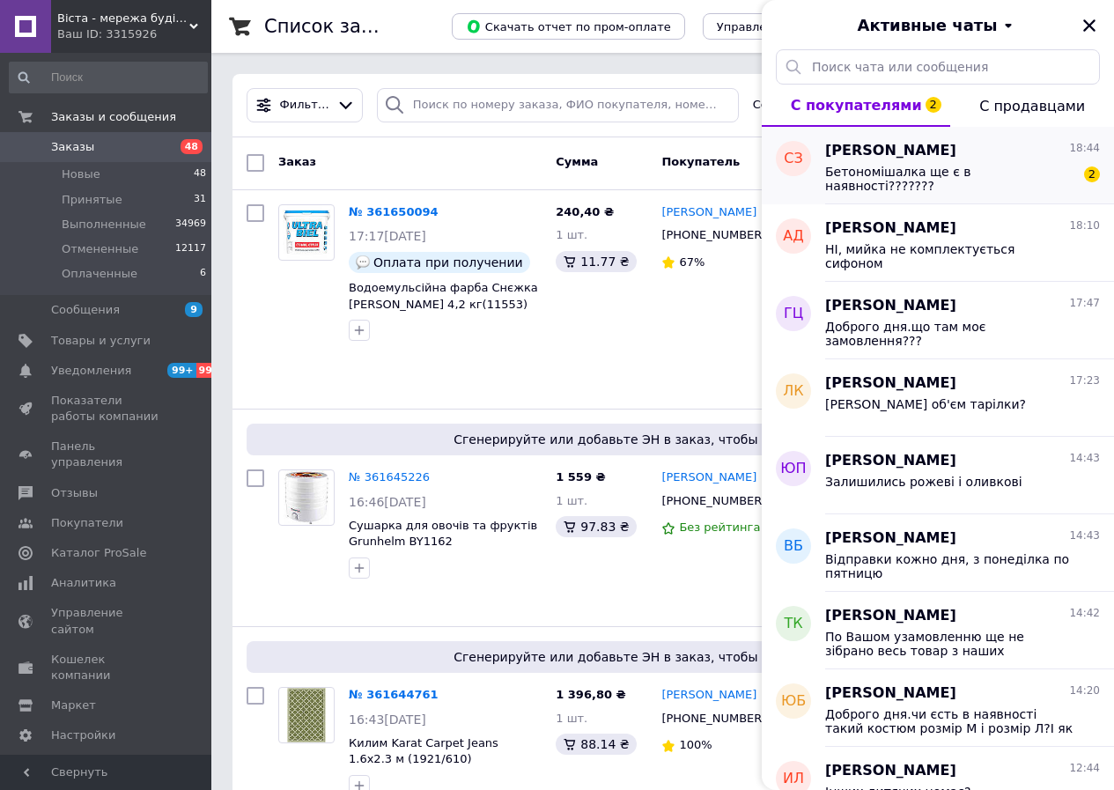
click at [890, 186] on div "Бетономішалка ще є в наявності???????" at bounding box center [950, 179] width 250 height 28
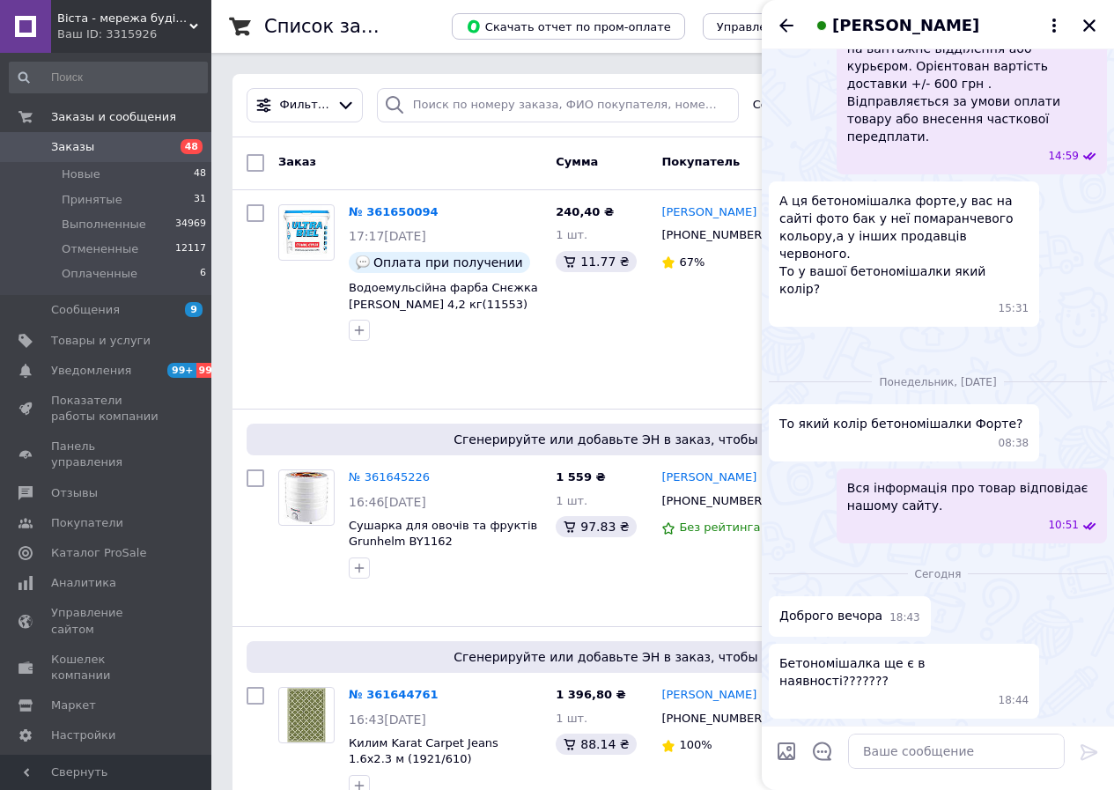
scroll to position [487, 0]
click at [928, 754] on textarea at bounding box center [956, 751] width 217 height 35
type textarea "Т"
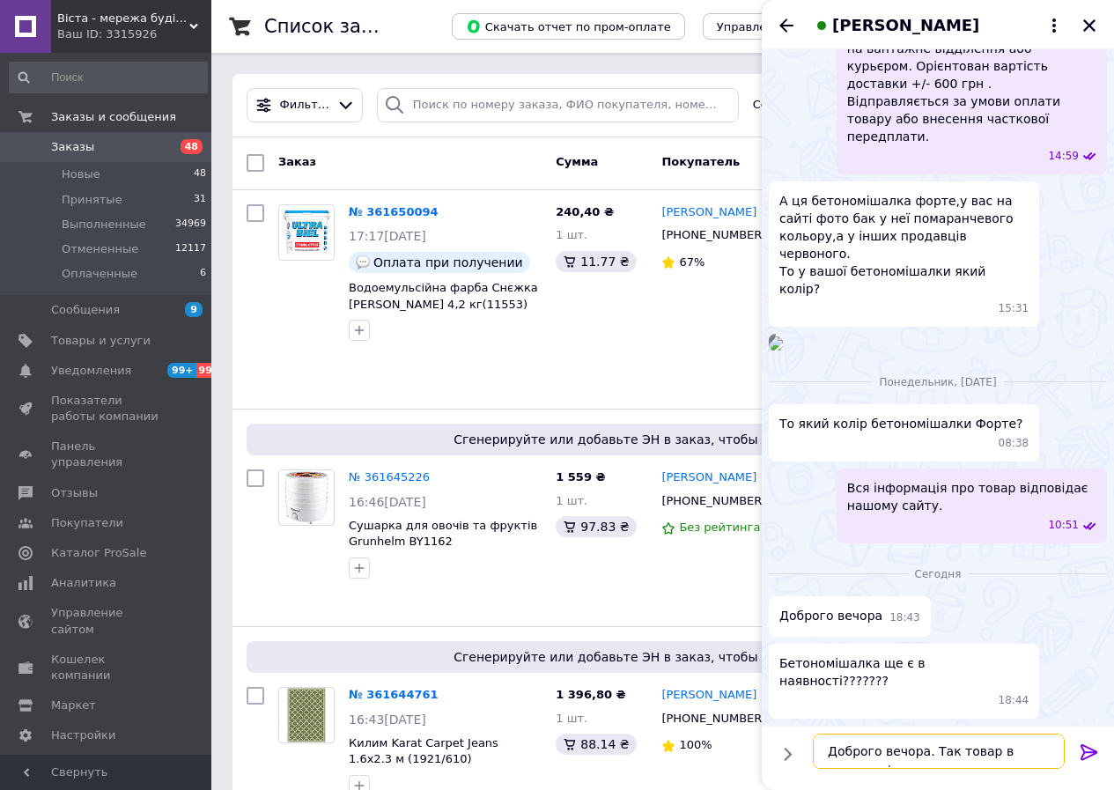
type textarea "Доброго вечора. Так товар в наявності."
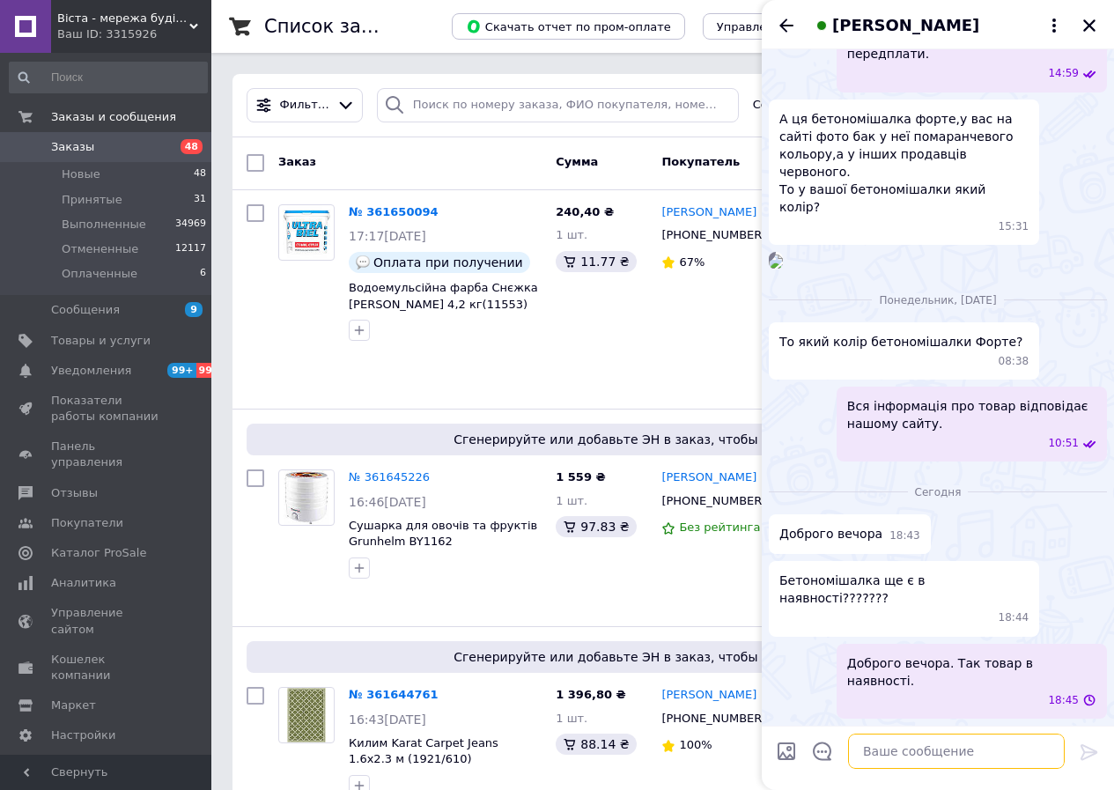
scroll to position [523, 0]
click at [780, 27] on icon "Назад" at bounding box center [786, 25] width 21 height 21
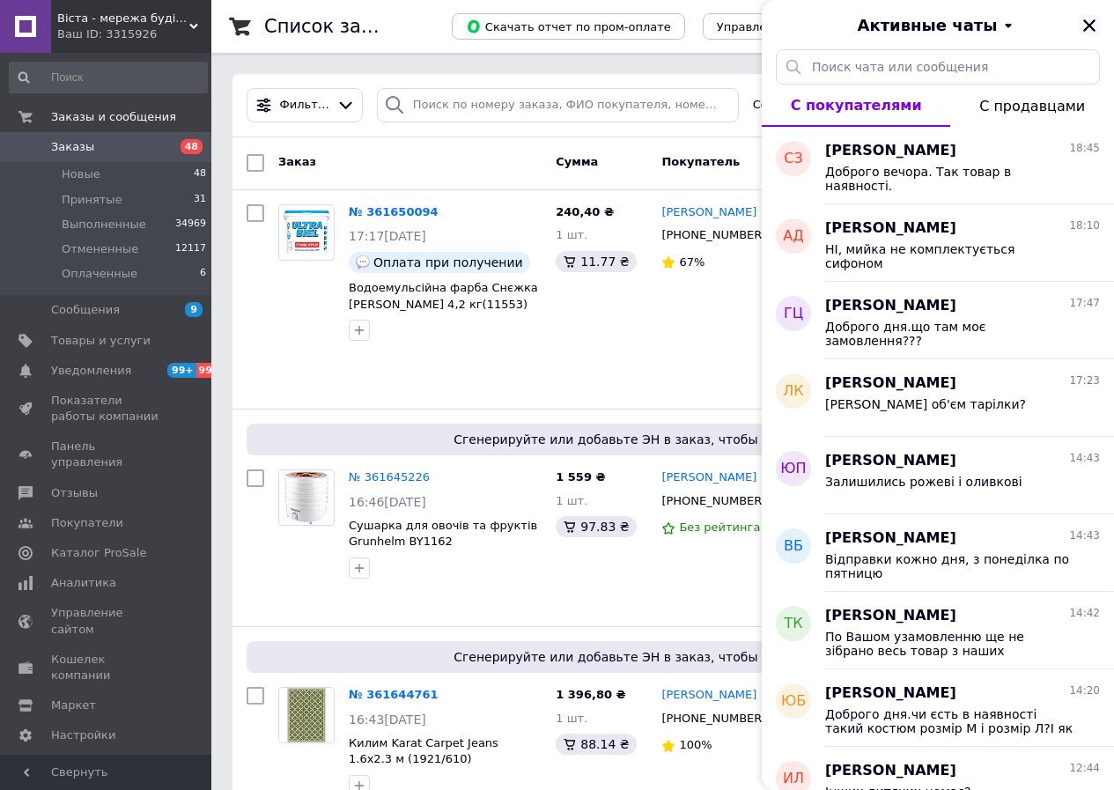
click at [1089, 21] on icon "Закрыть" at bounding box center [1089, 26] width 16 height 16
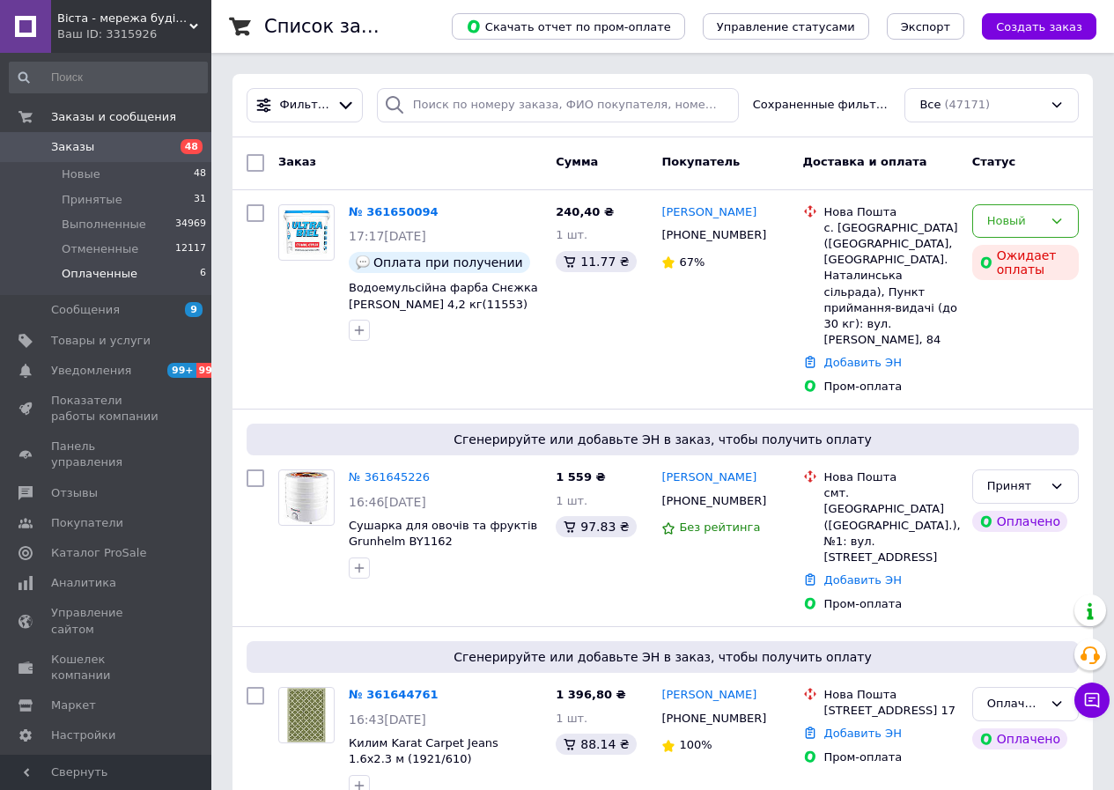
click at [151, 277] on li "Оплаченные 6" at bounding box center [108, 278] width 217 height 33
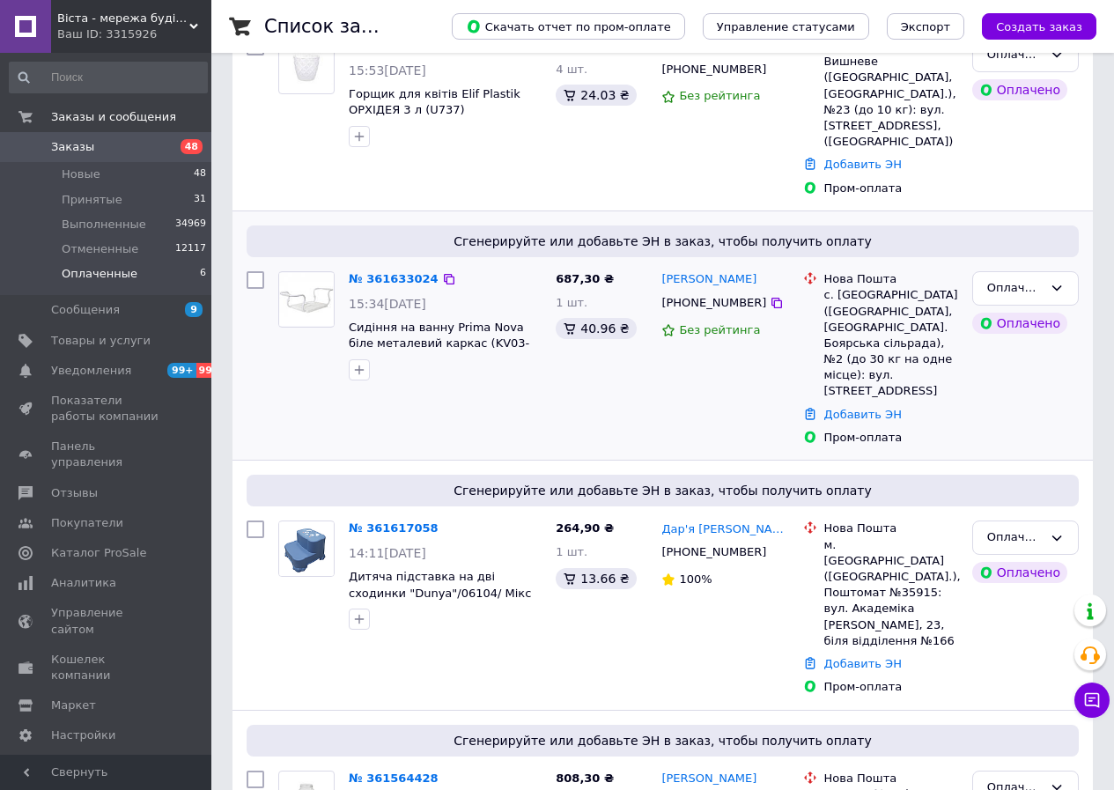
scroll to position [712, 0]
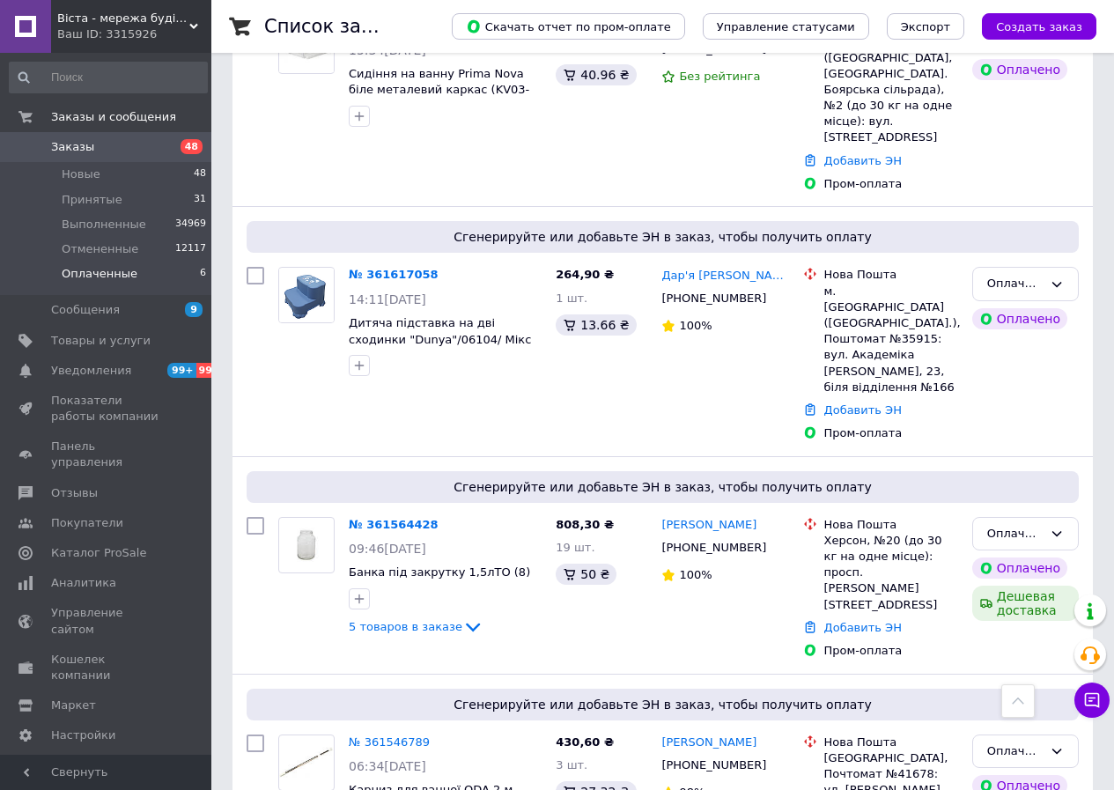
click at [159, 270] on li "Оплаченные 6" at bounding box center [108, 278] width 217 height 33
click at [433, 735] on icon at bounding box center [440, 742] width 14 height 14
click at [444, 520] on icon at bounding box center [449, 525] width 11 height 11
click at [442, 269] on icon at bounding box center [449, 276] width 14 height 14
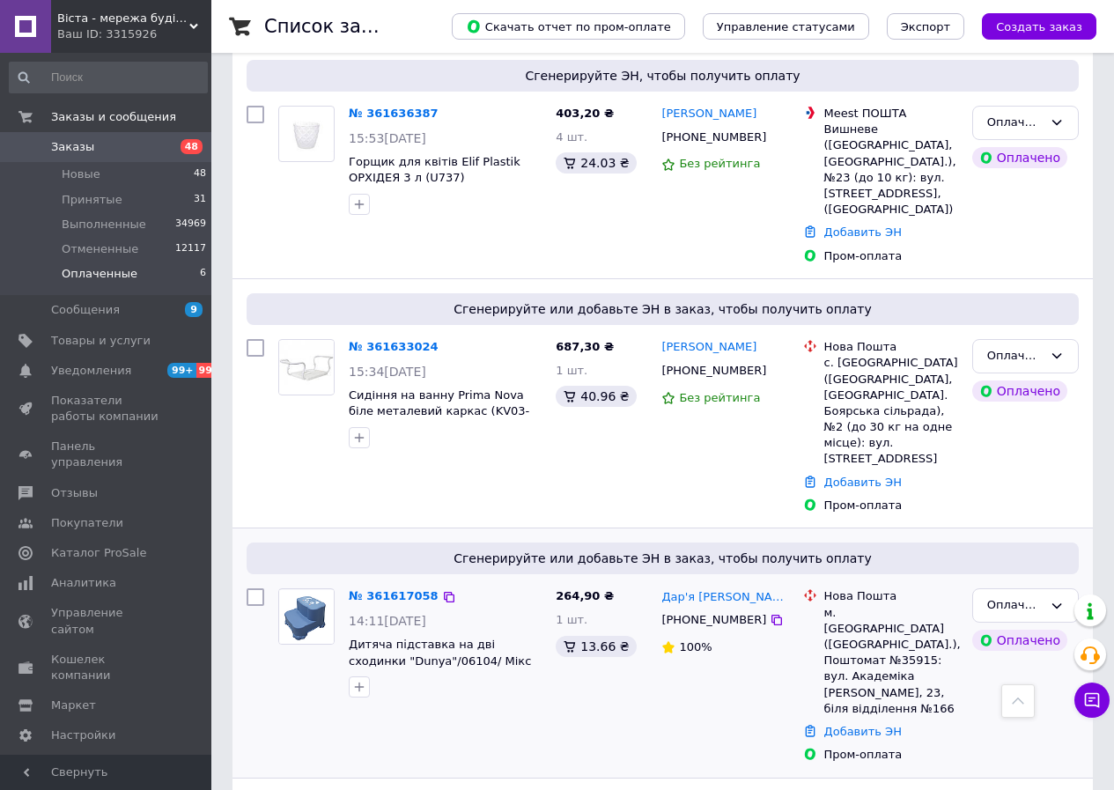
scroll to position [360, 0]
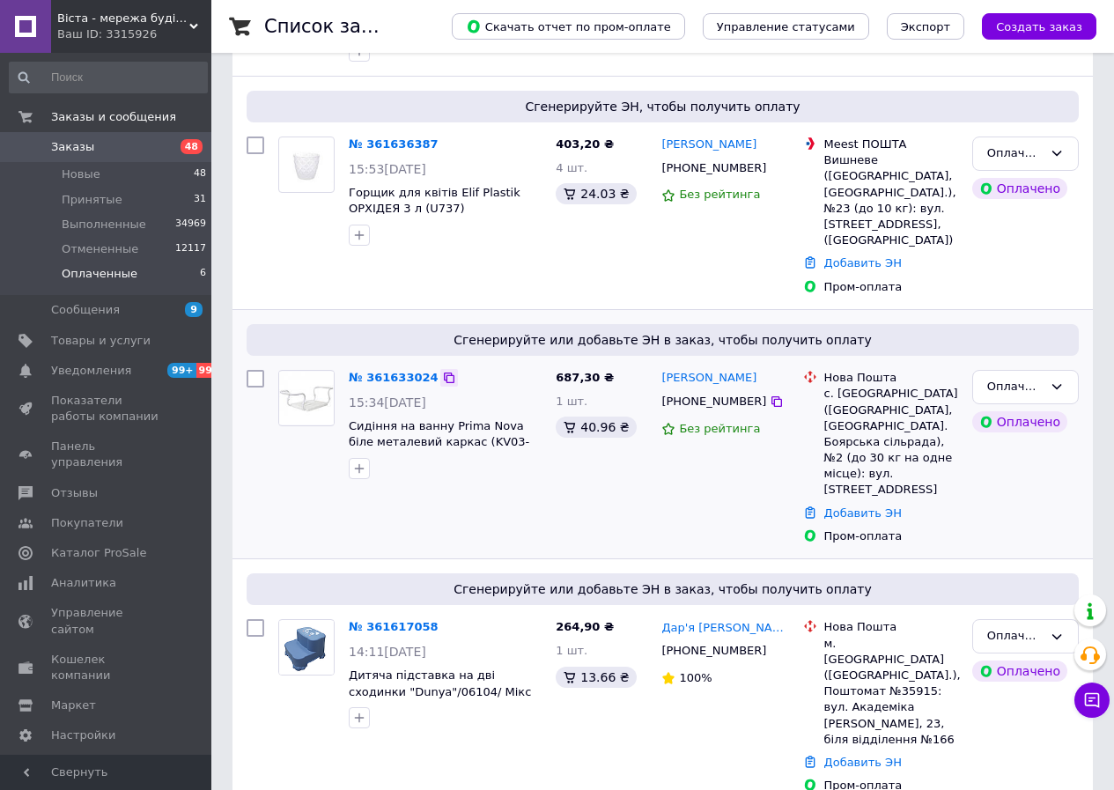
click at [442, 371] on icon at bounding box center [449, 378] width 14 height 14
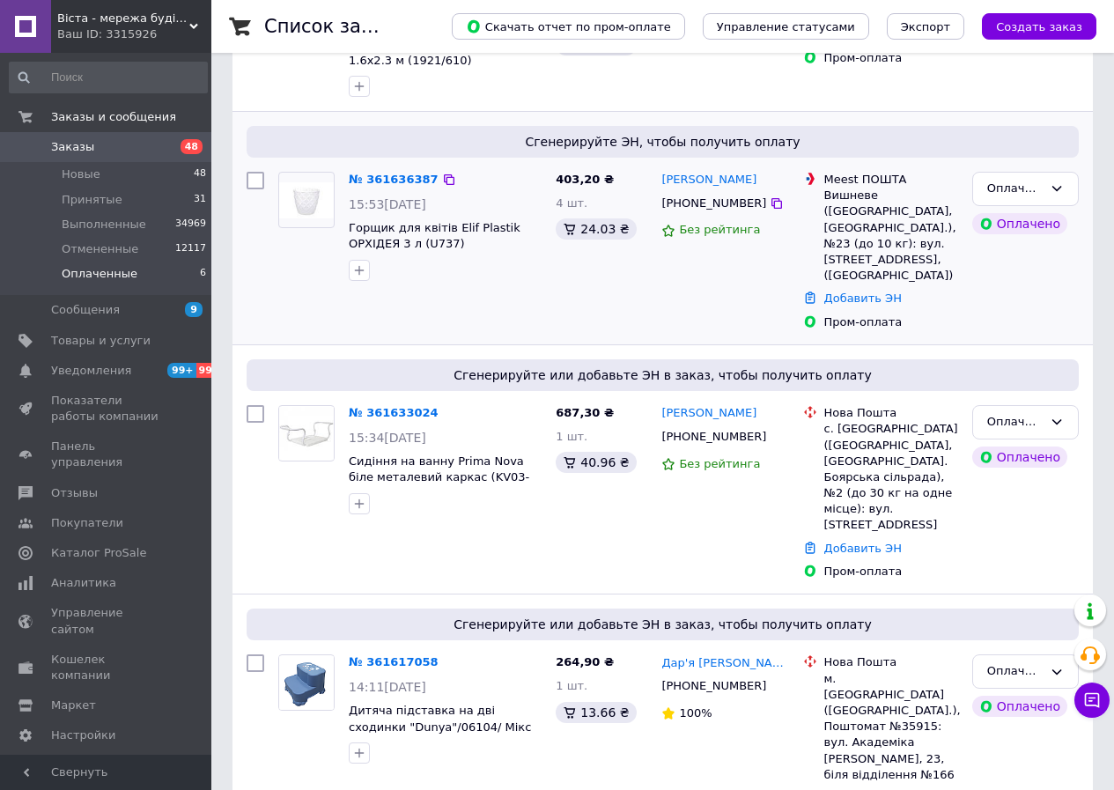
scroll to position [272, 0]
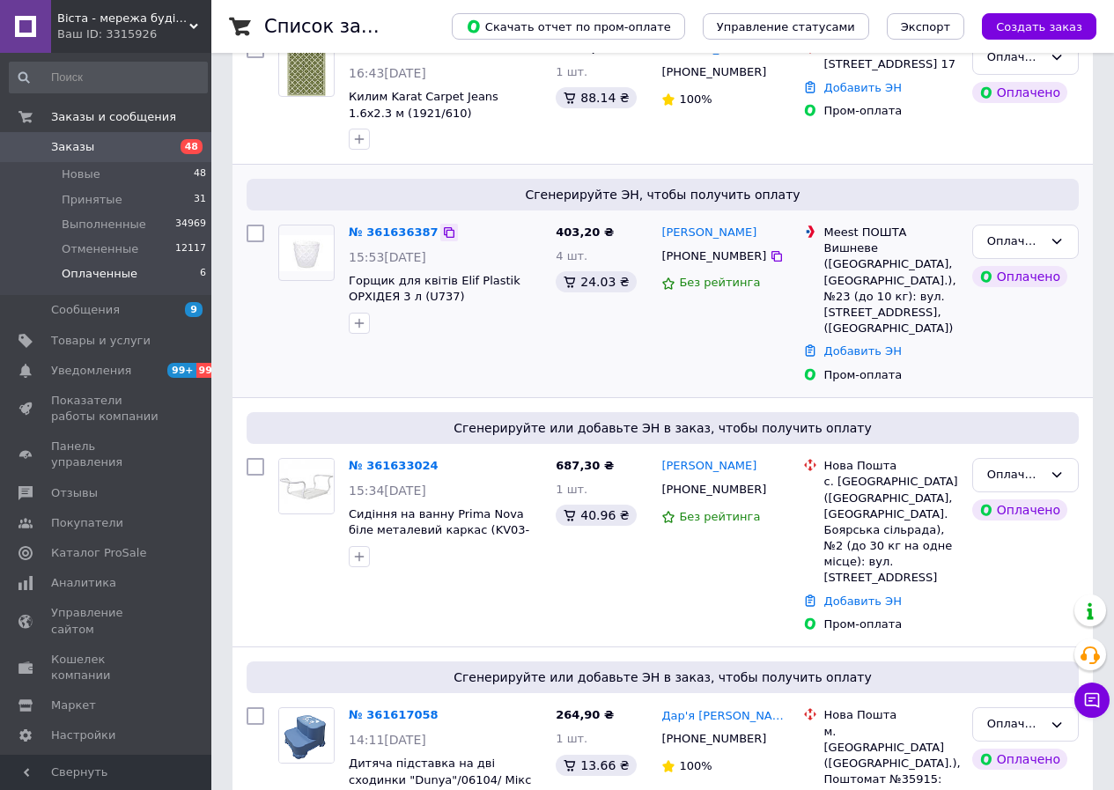
click at [444, 236] on icon at bounding box center [449, 232] width 11 height 11
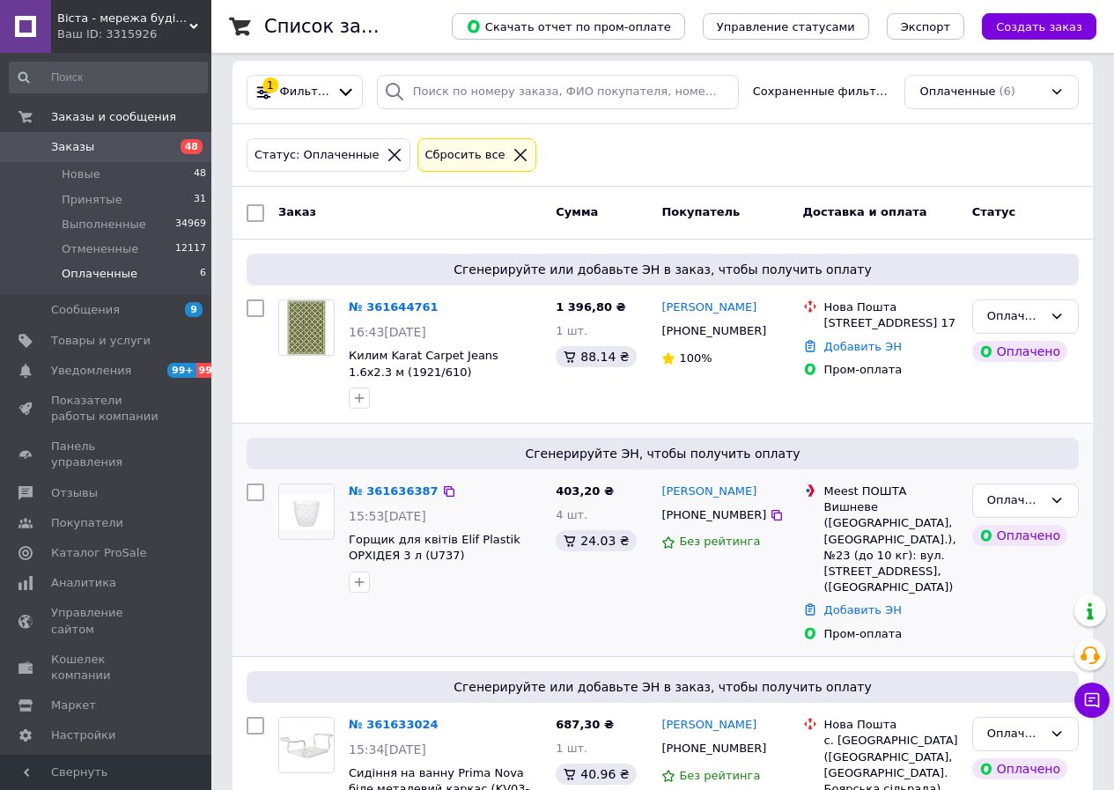
scroll to position [8, 0]
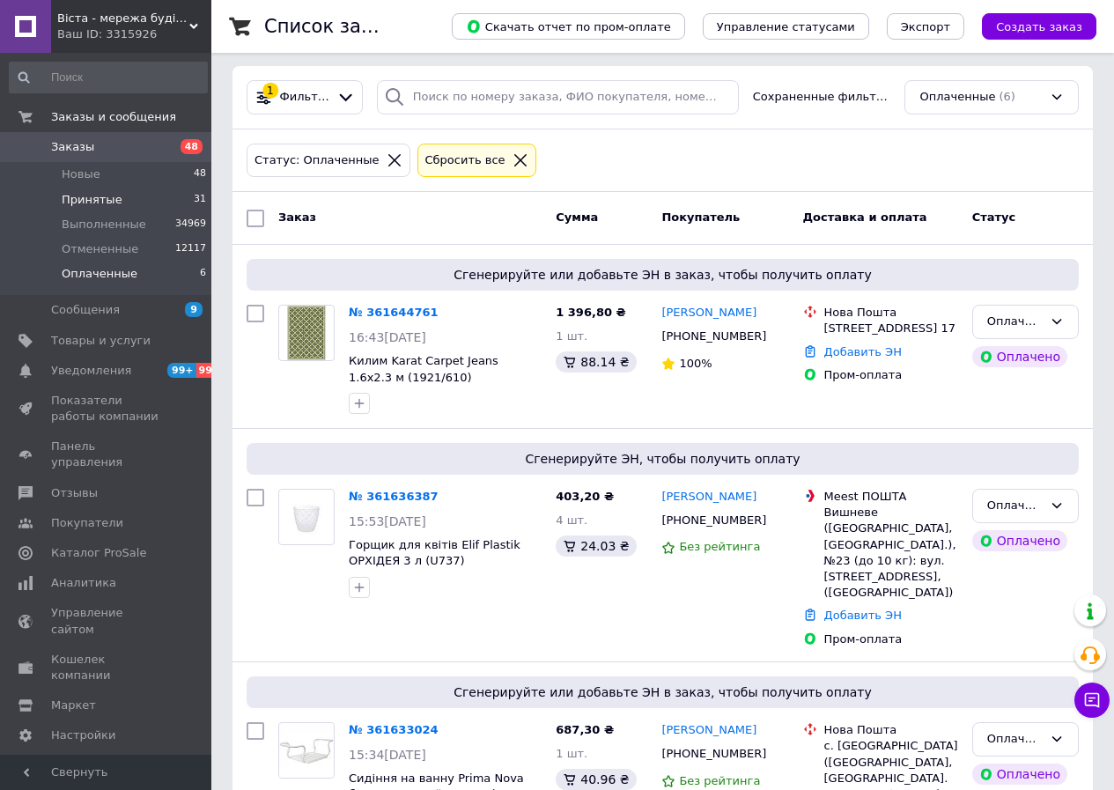
click at [107, 197] on span "Принятые" at bounding box center [92, 200] width 61 height 16
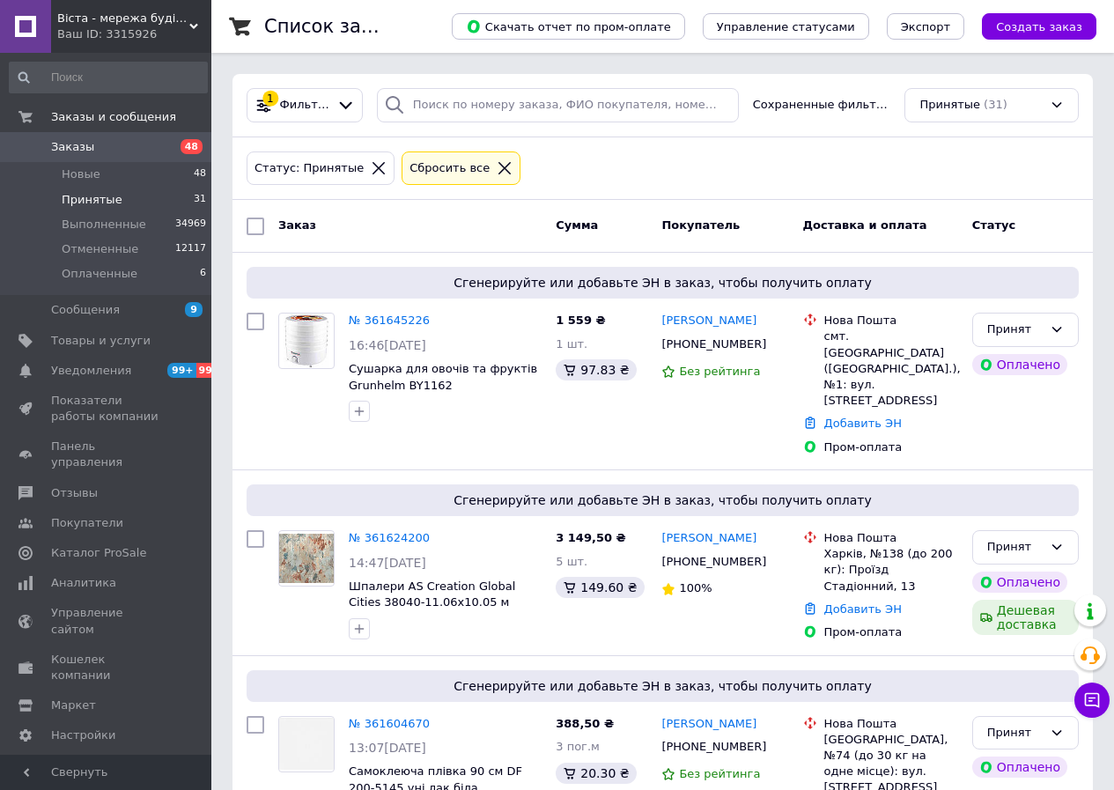
click at [122, 27] on div "Ваш ID: 3315926" at bounding box center [134, 34] width 154 height 16
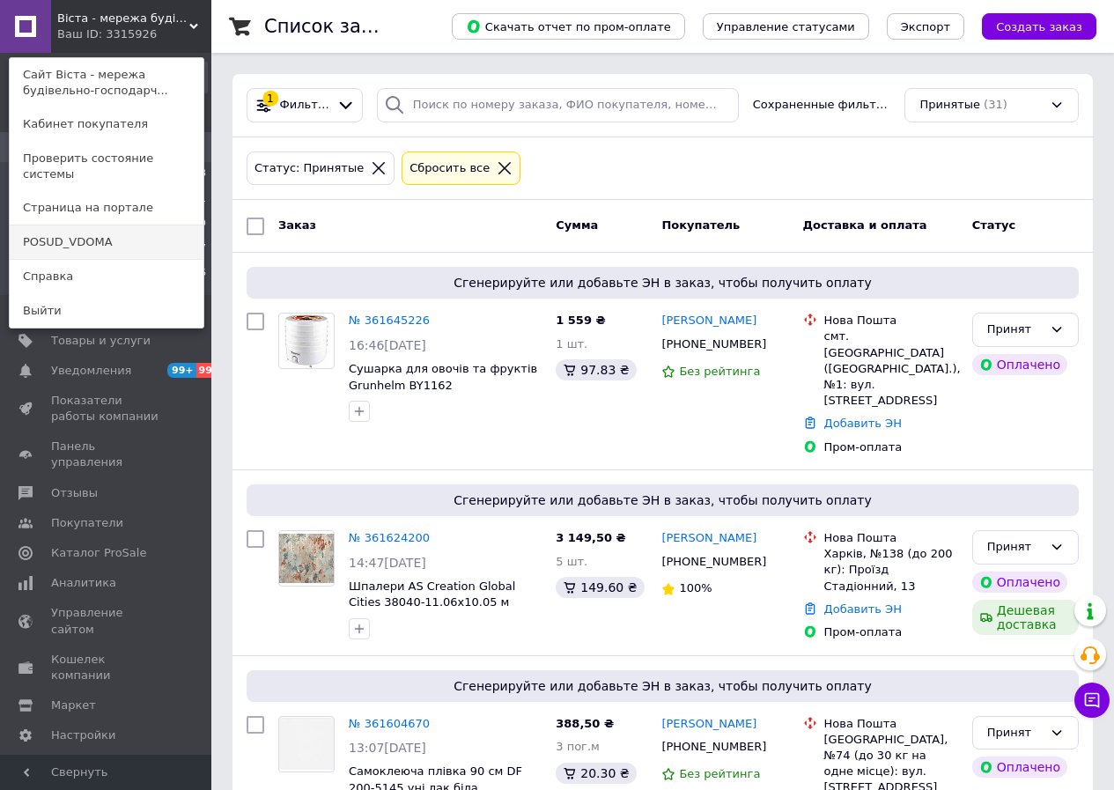
click at [97, 225] on link "POSUD_VDOMA" at bounding box center [107, 241] width 194 height 33
